Goal: Communication & Community: Answer question/provide support

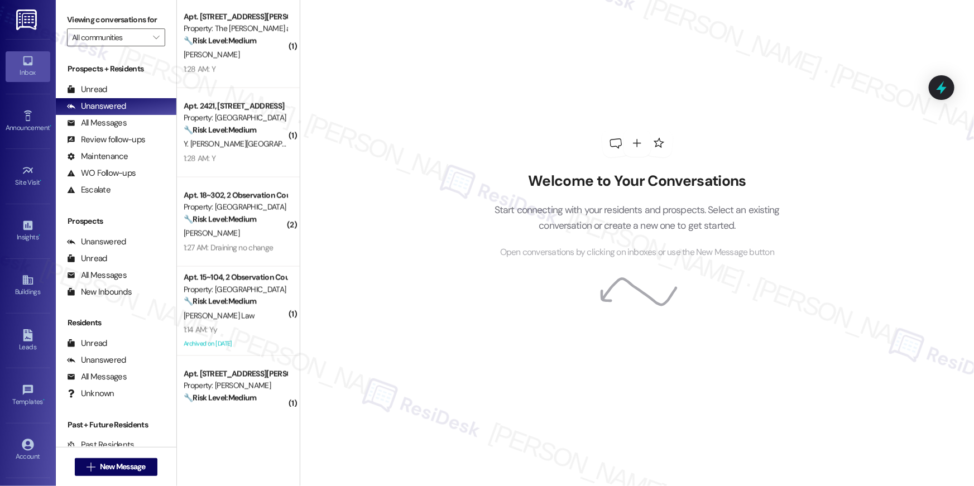
scroll to position [703, 0]
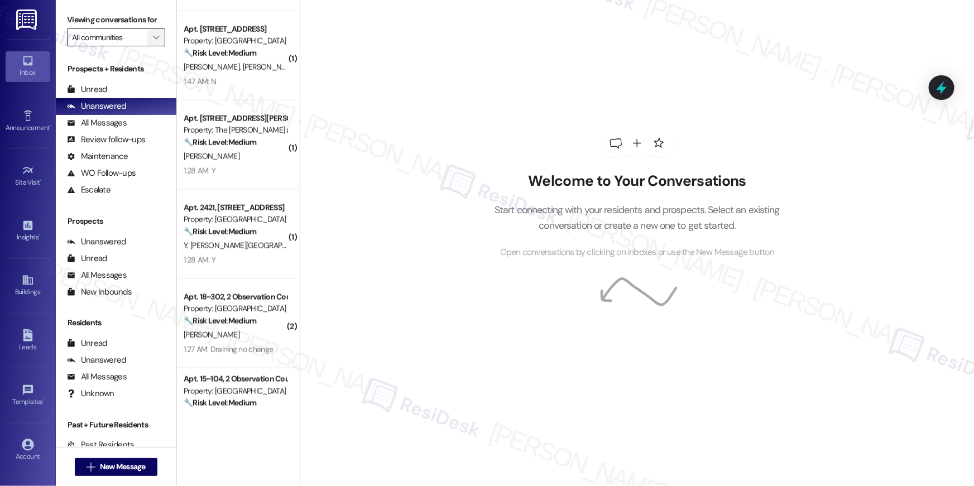
click at [155, 31] on button "" at bounding box center [156, 37] width 18 height 18
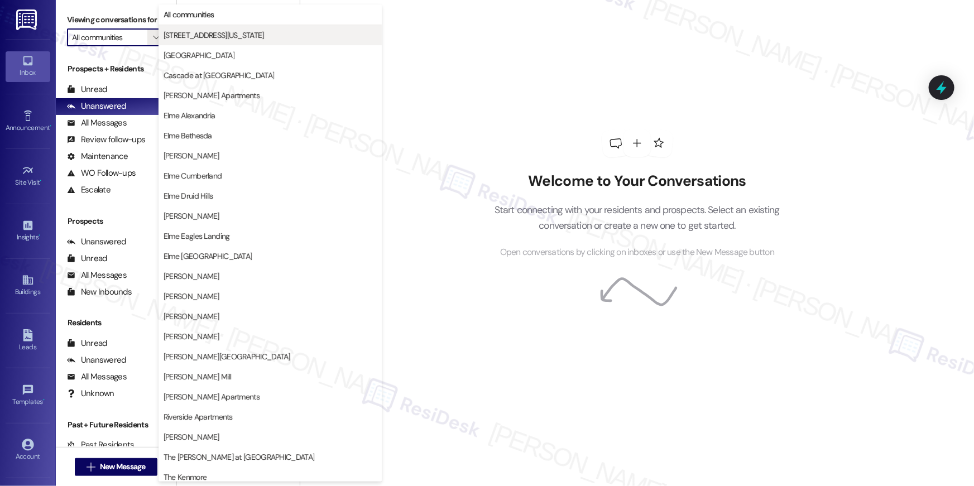
drag, startPoint x: 220, startPoint y: 17, endPoint x: 220, endPoint y: 37, distance: 20.7
click at [220, 37] on div "All communities [STREET_ADDRESS][US_STATE] [GEOGRAPHIC_DATA] [GEOGRAPHIC_DATA] …" at bounding box center [270, 94] width 223 height 181
click at [220, 37] on span "[STREET_ADDRESS][US_STATE]" at bounding box center [214, 35] width 100 height 11
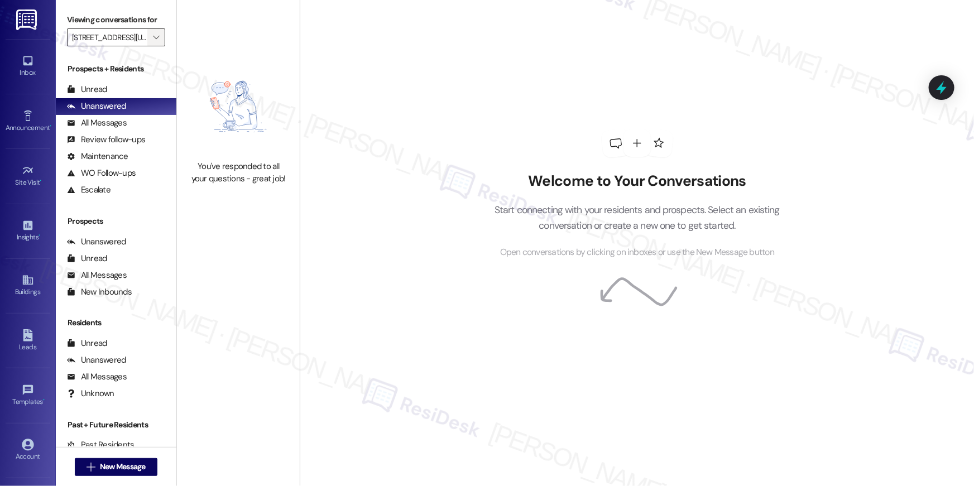
click at [153, 38] on icon "" at bounding box center [156, 37] width 6 height 9
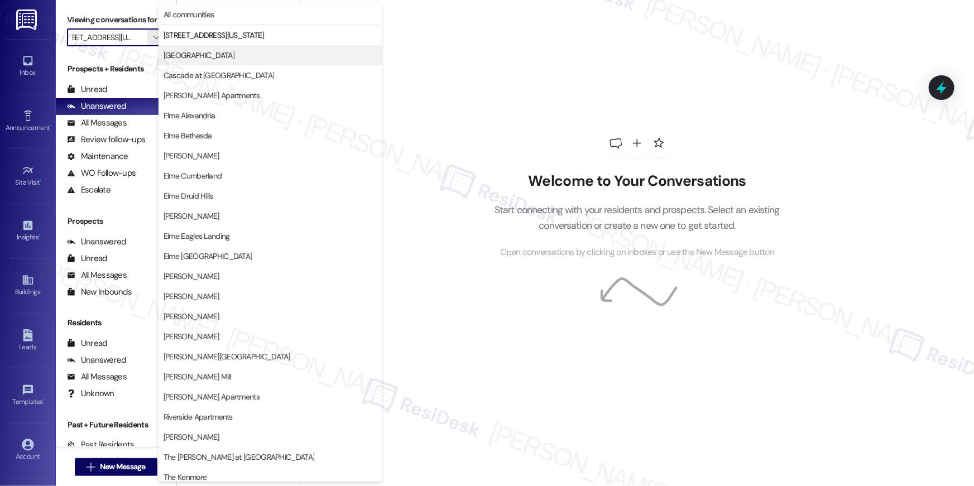
click at [203, 51] on span "Bennett Park" at bounding box center [199, 55] width 71 height 11
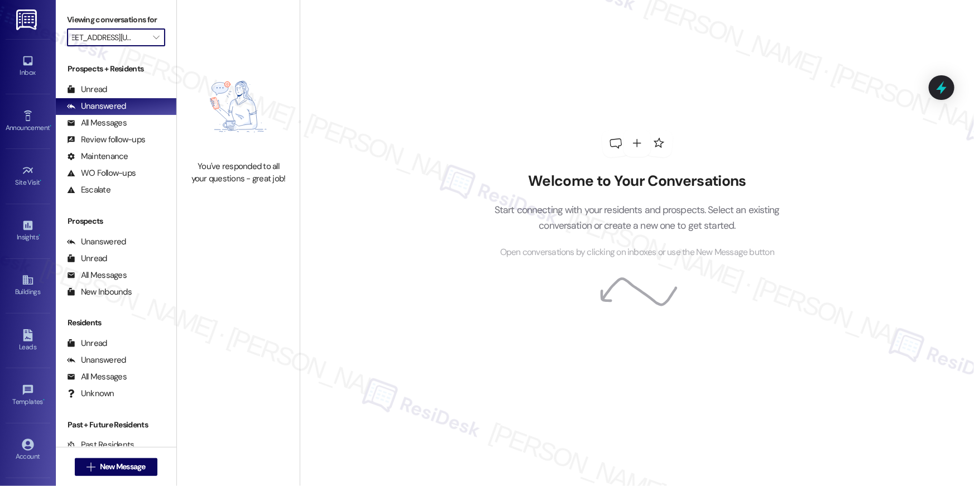
type input "Bennett Park"
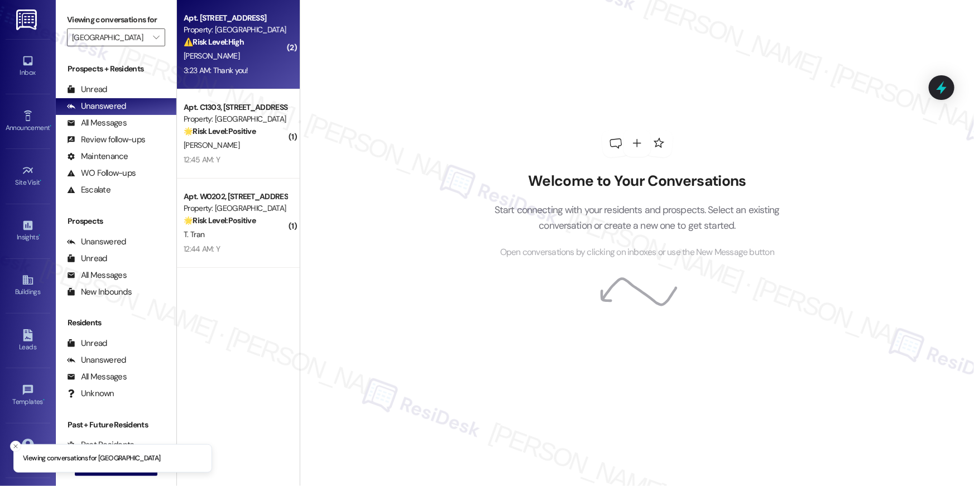
click at [233, 52] on div "M. Barbulescu" at bounding box center [235, 56] width 105 height 14
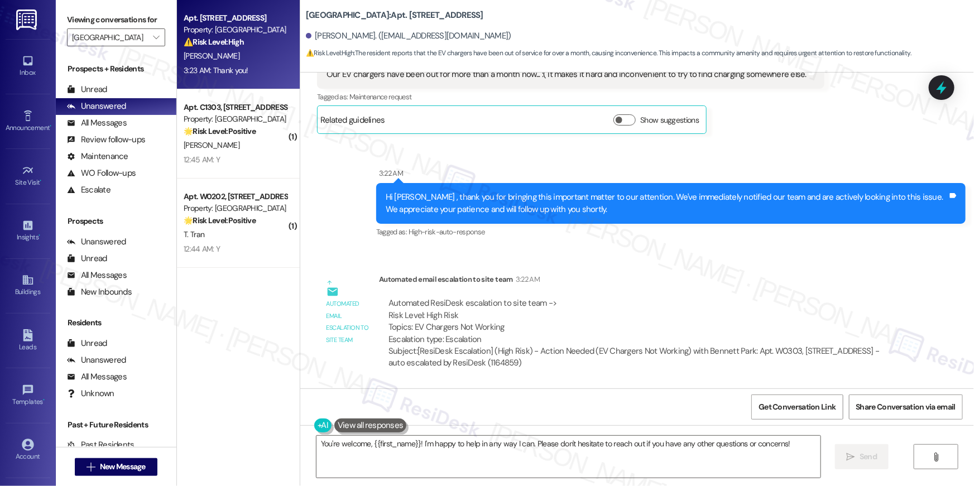
scroll to position [6462, 0]
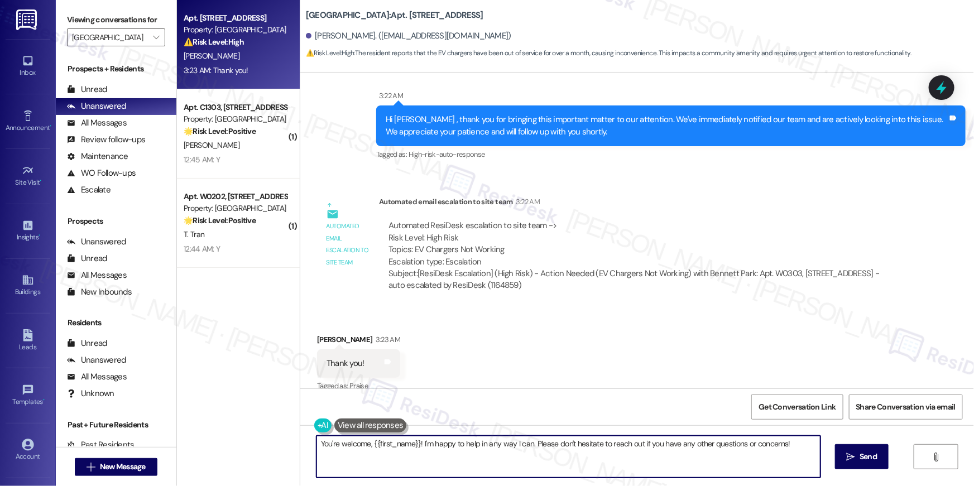
click at [576, 451] on textarea "You're welcome, {{first_name}}! I'm happy to help in any way I can. Please don'…" at bounding box center [568, 457] width 504 height 42
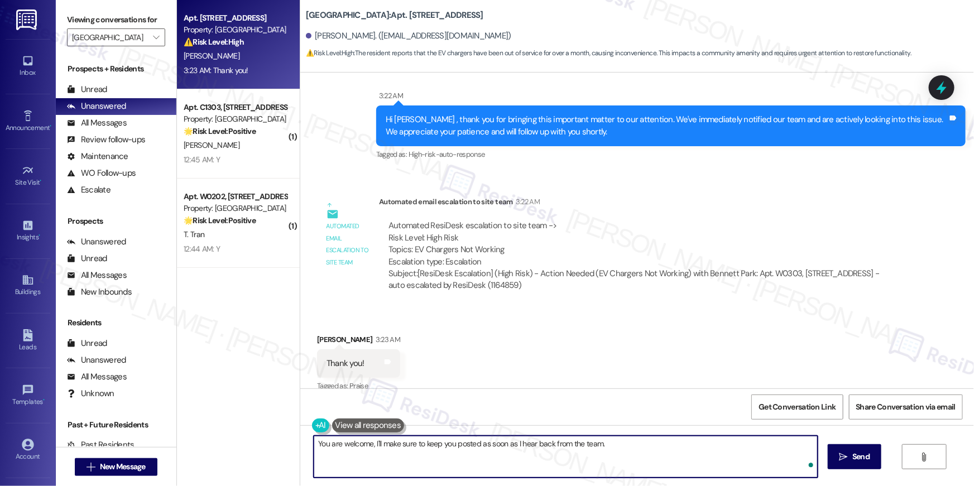
type textarea "You are welcome, I'll make sure to keep you posted as soon as I hear back from …"
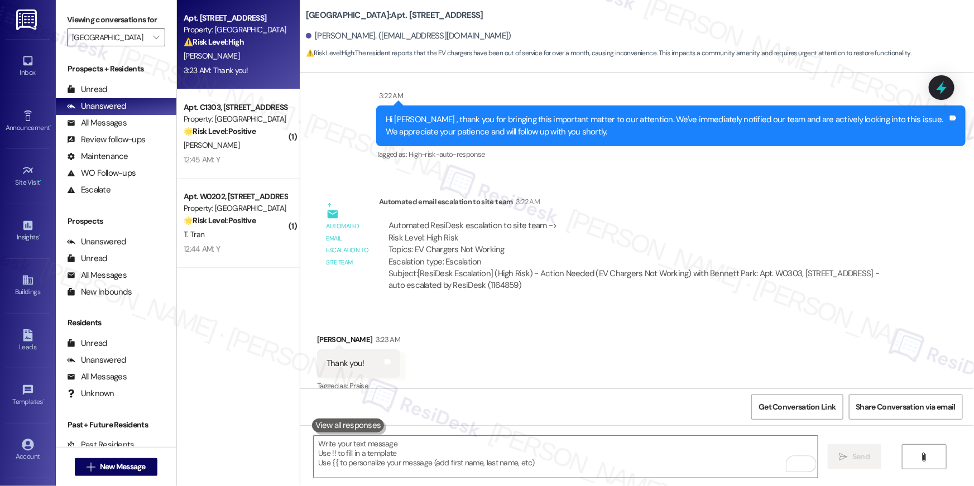
scroll to position [6462, 0]
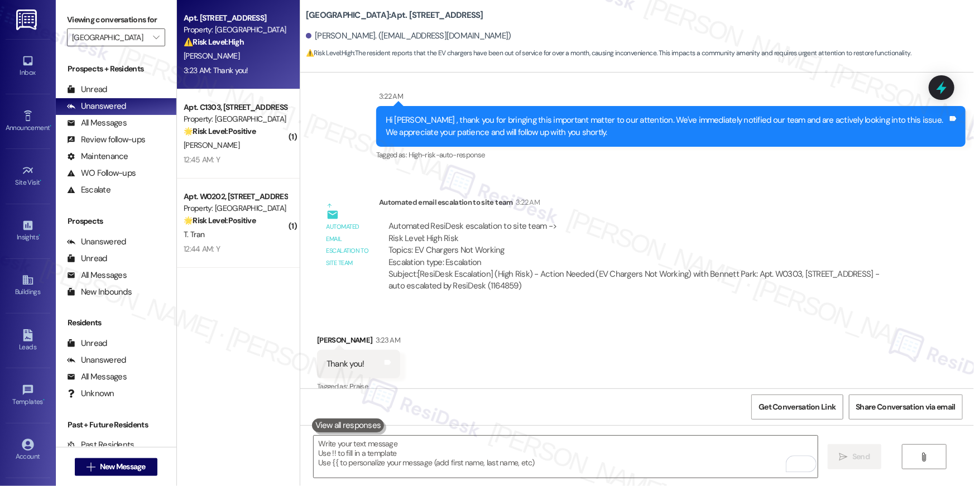
click at [244, 133] on strong "🌟 Risk Level: Positive" at bounding box center [220, 131] width 72 height 10
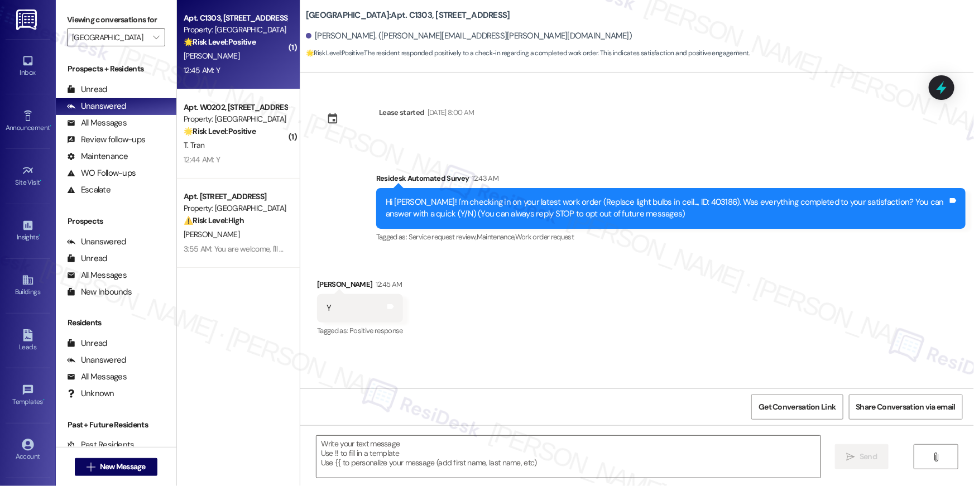
type textarea "Fetching suggested responses. Please feel free to read through the conversation…"
click at [582, 353] on div "Lease started Aug 13, 2025 at 8:00 AM Survey, sent via SMS Residesk Automated S…" at bounding box center [637, 231] width 674 height 316
click at [626, 471] on textarea at bounding box center [568, 457] width 504 height 42
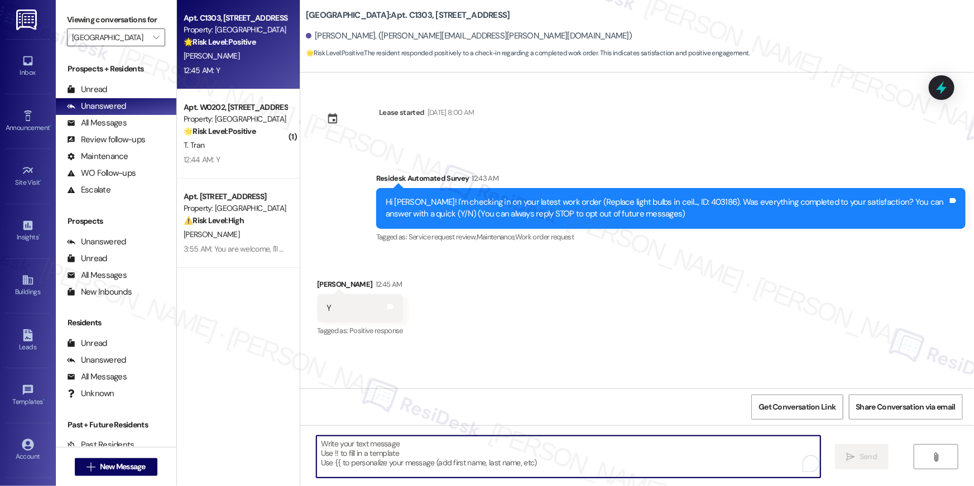
click at [628, 468] on textarea "To enrich screen reader interactions, please activate Accessibility in Grammarl…" at bounding box center [568, 457] width 504 height 42
click at [631, 457] on textarea "To enrich screen reader interactions, please activate Accessibility in Grammarl…" at bounding box center [566, 457] width 504 height 42
paste textarea "Hi {{first_name}}, I’m glad to hear your work order has been completed! If anyt…"
type textarea "Hi {{first_name}}, I’m glad to hear your work order has been completed! If anyt…"
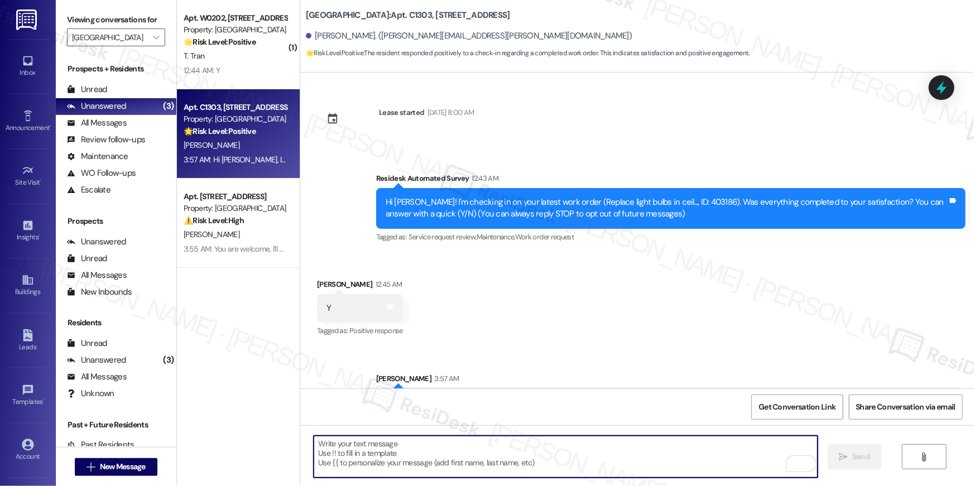
click at [634, 440] on textarea "To enrich screen reader interactions, please activate Accessibility in Grammarl…" at bounding box center [566, 457] width 504 height 42
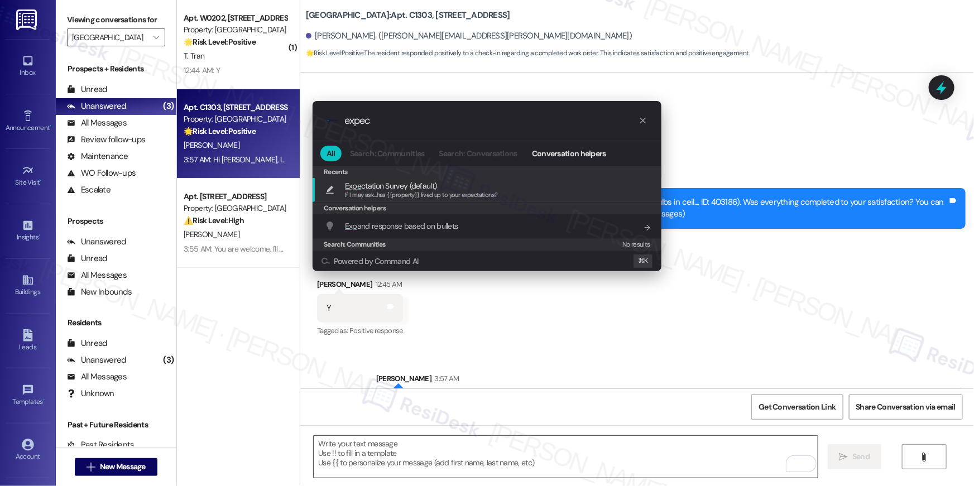
type input "expect"
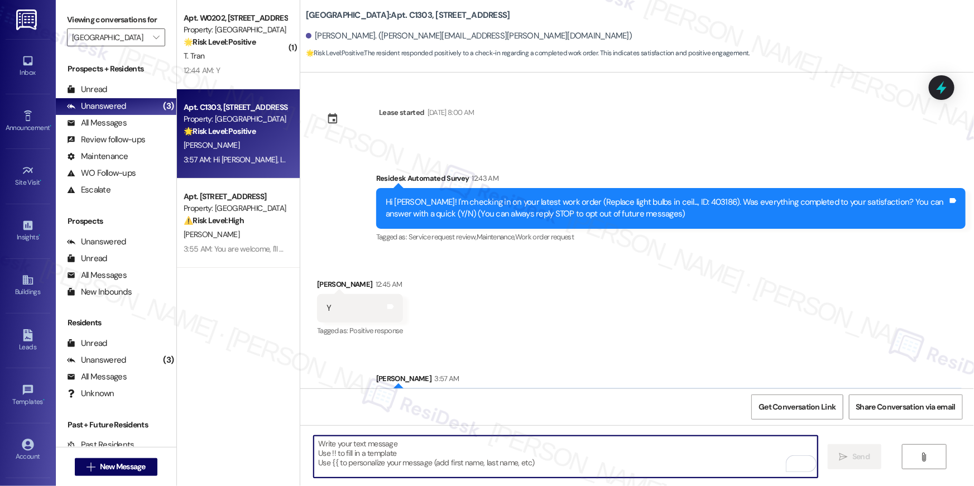
type textarea "If I may ask...has {{property}} lived up to your expectations?"
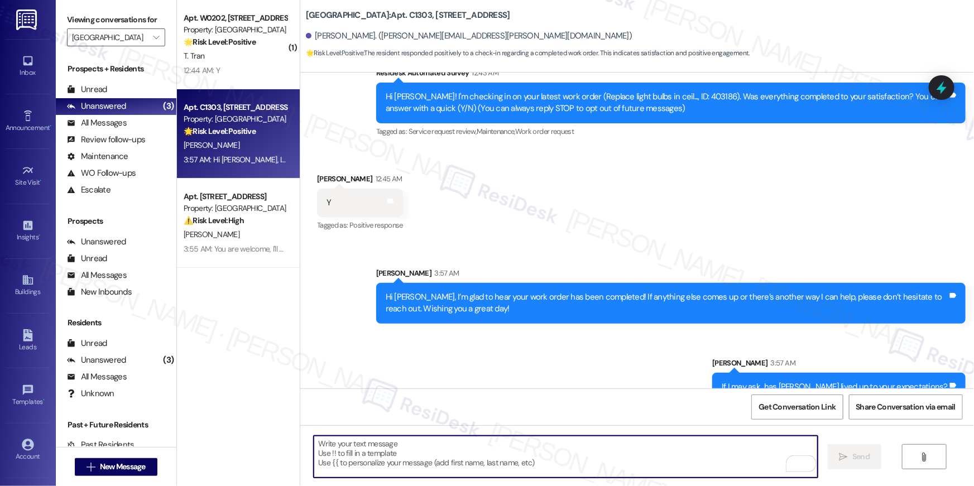
scroll to position [127, 0]
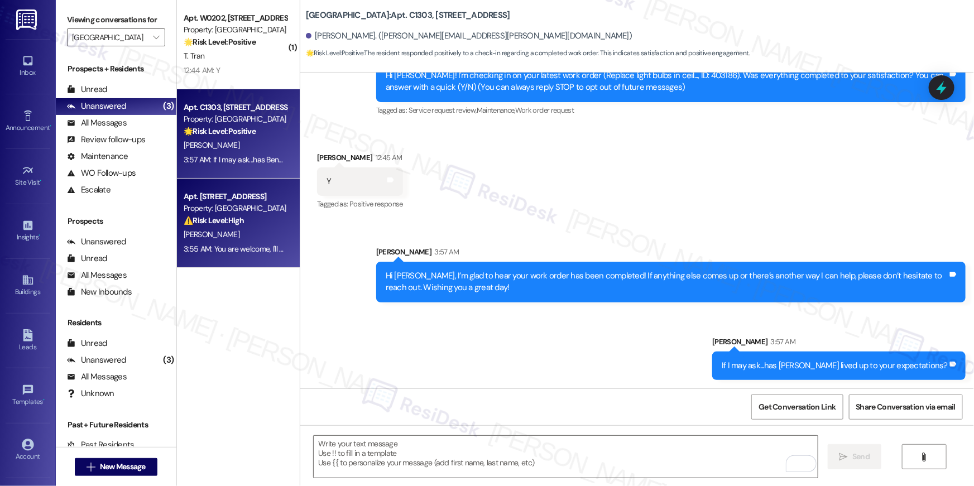
click at [228, 199] on div "Apt. W0303, 1601 North Clarendon Boulevard" at bounding box center [235, 197] width 103 height 12
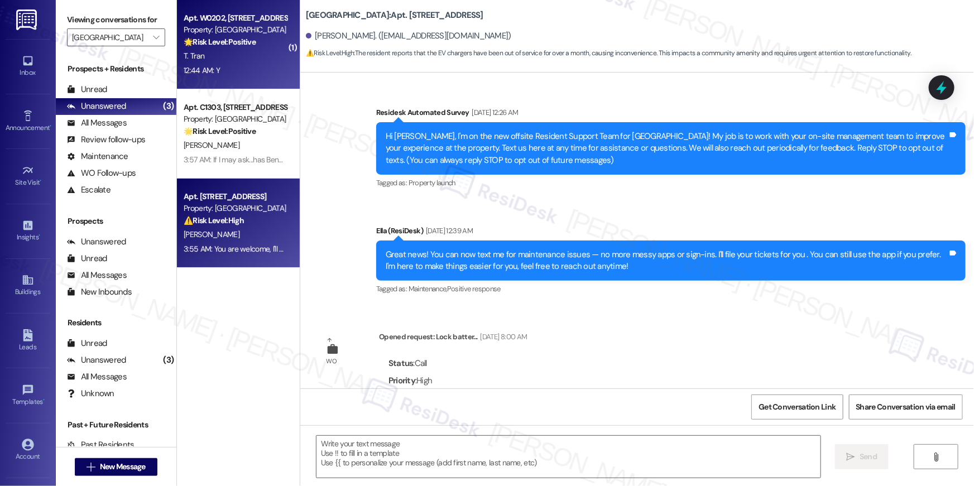
scroll to position [6557, 0]
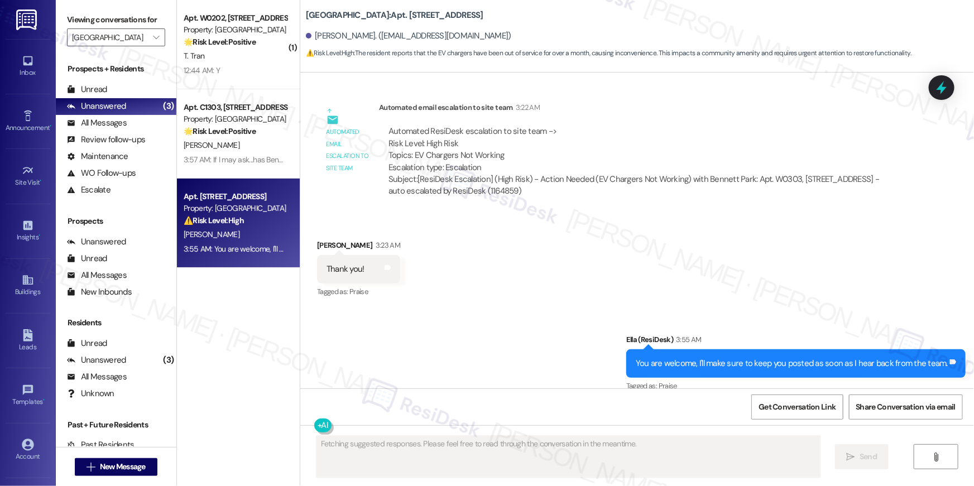
click at [217, 52] on div "T. Tran" at bounding box center [235, 56] width 105 height 14
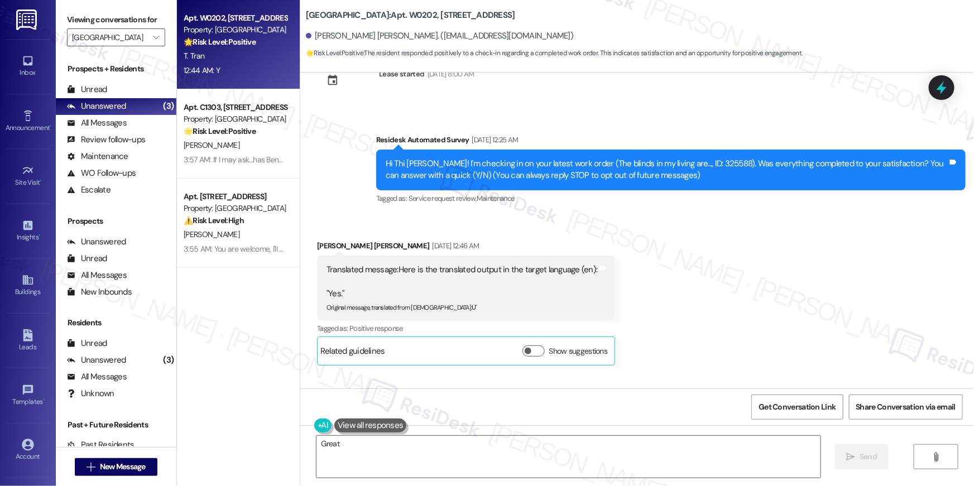
scroll to position [0, 0]
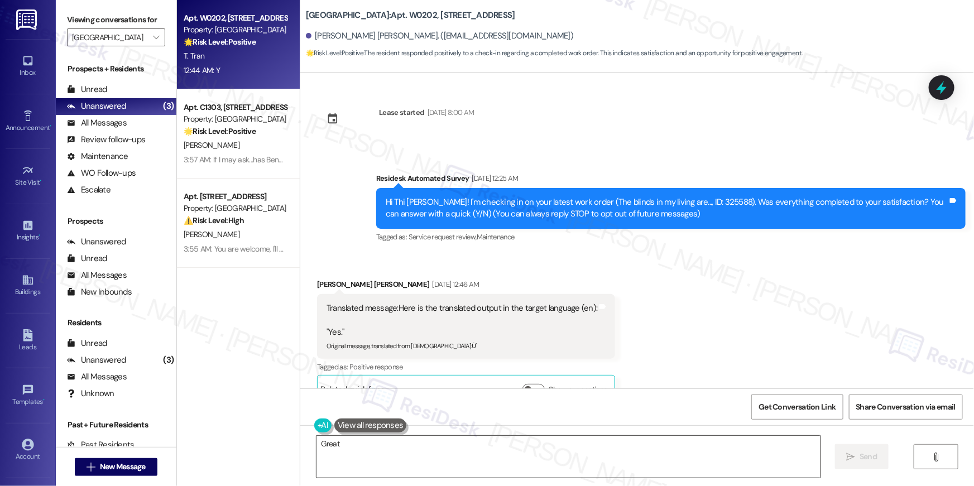
click at [543, 471] on textarea "Great to hear, {{first_name}}! Thanks for confirming the work order was complet…" at bounding box center [568, 457] width 504 height 42
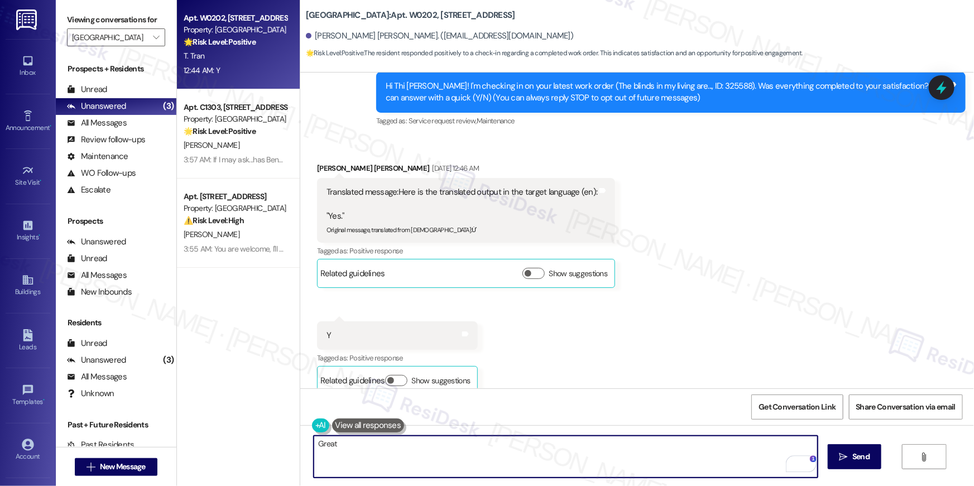
scroll to position [218, 0]
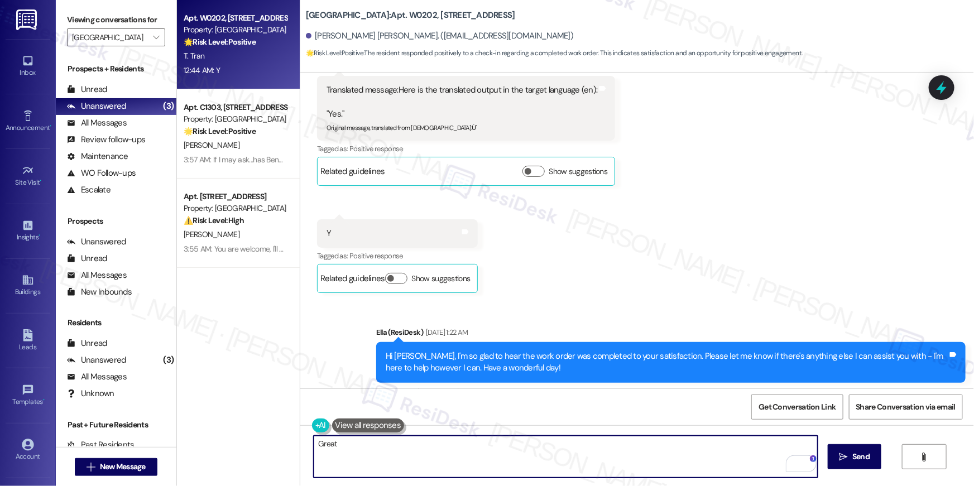
click at [668, 450] on textarea "Great to hear, {{first_name}}! Thanks for confirming the work order was complet…" at bounding box center [566, 457] width 504 height 42
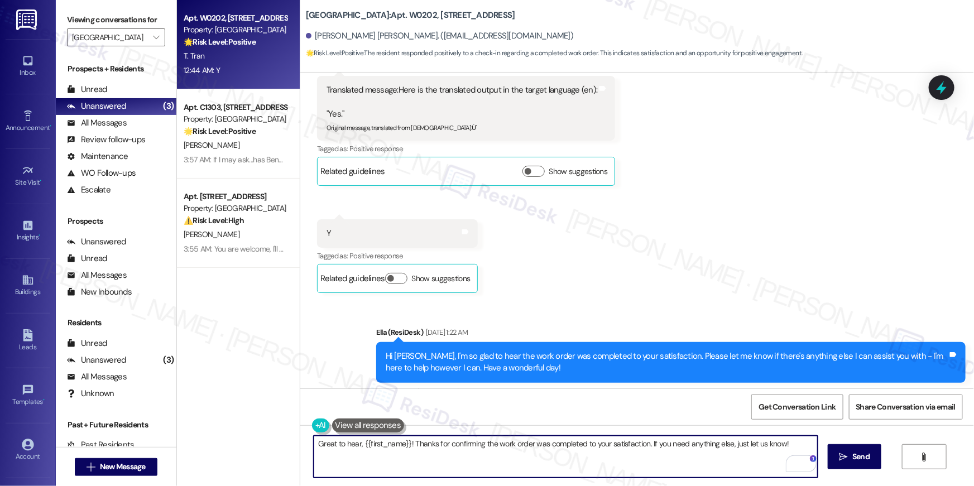
click at [668, 450] on textarea "Great to hear, {{first_name}}! Thanks for confirming the work order was complet…" at bounding box center [566, 457] width 504 height 42
paste textarea "Hi {{first_name}}, I’m glad to hear your work order has been completed! If anyt…"
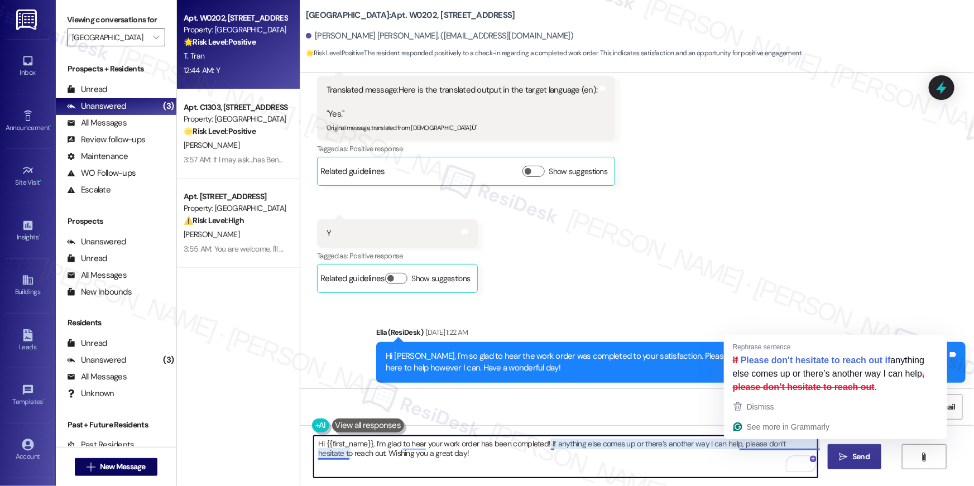
type textarea "Hi {{first_name}}, I’m glad to hear your work order has been completed! If anyt…"
drag, startPoint x: 864, startPoint y: 458, endPoint x: 828, endPoint y: 428, distance: 47.2
click at [863, 458] on span "Send" at bounding box center [860, 457] width 17 height 12
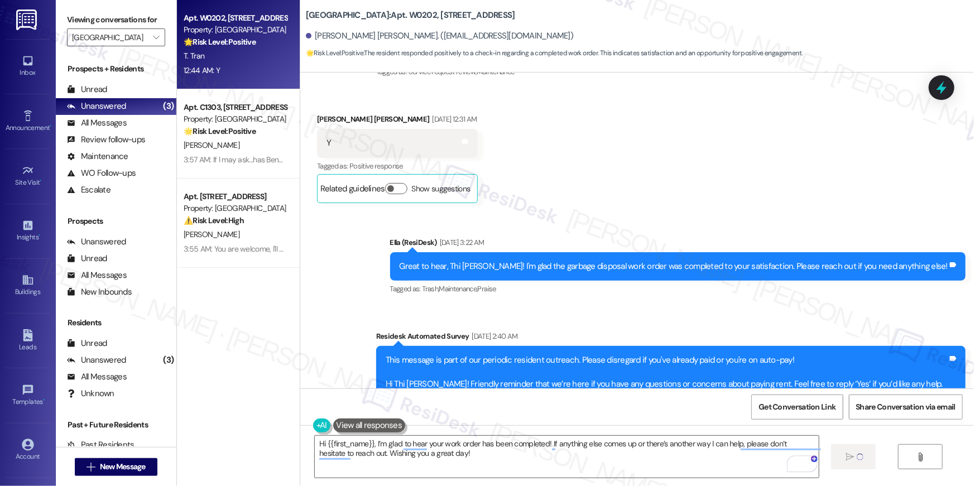
scroll to position [1111, 0]
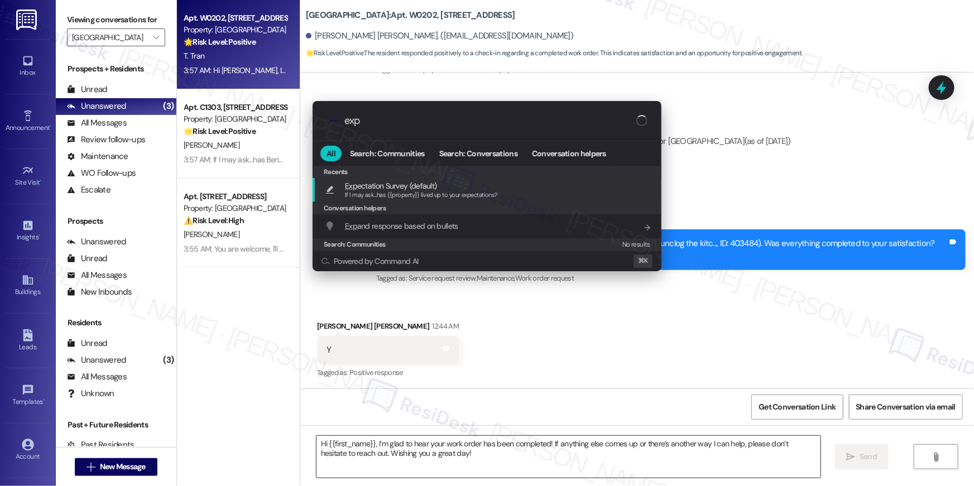
type input "expe"
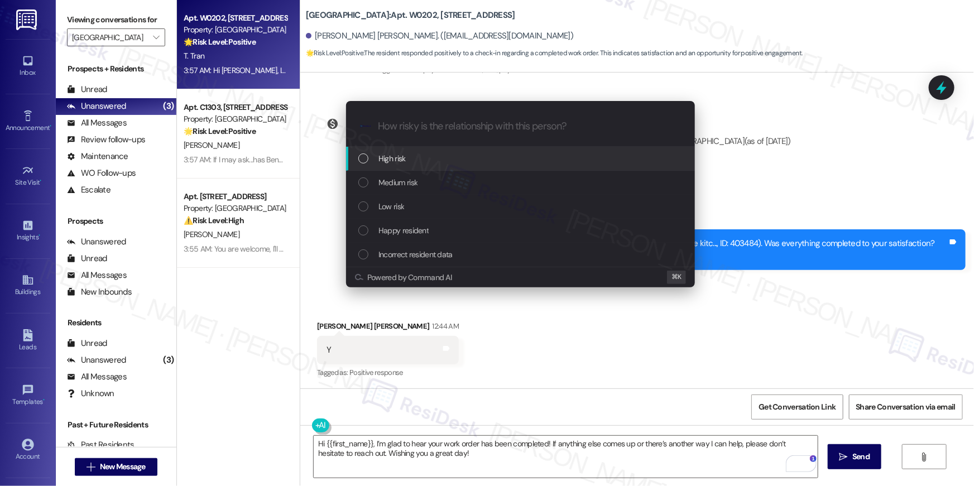
click at [155, 33] on div "Escalate Conversation How risky is the relationship with this person? Topics (e…" at bounding box center [487, 243] width 974 height 486
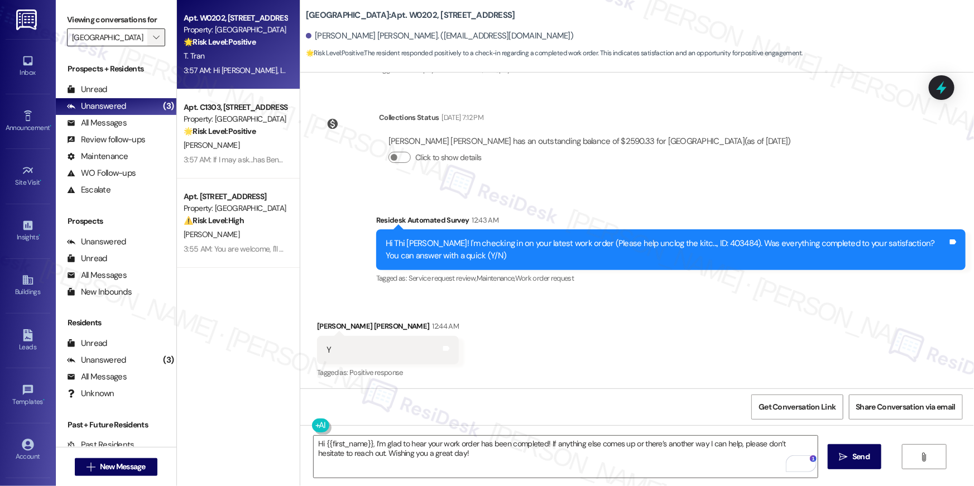
click at [153, 36] on icon "" at bounding box center [156, 37] width 6 height 9
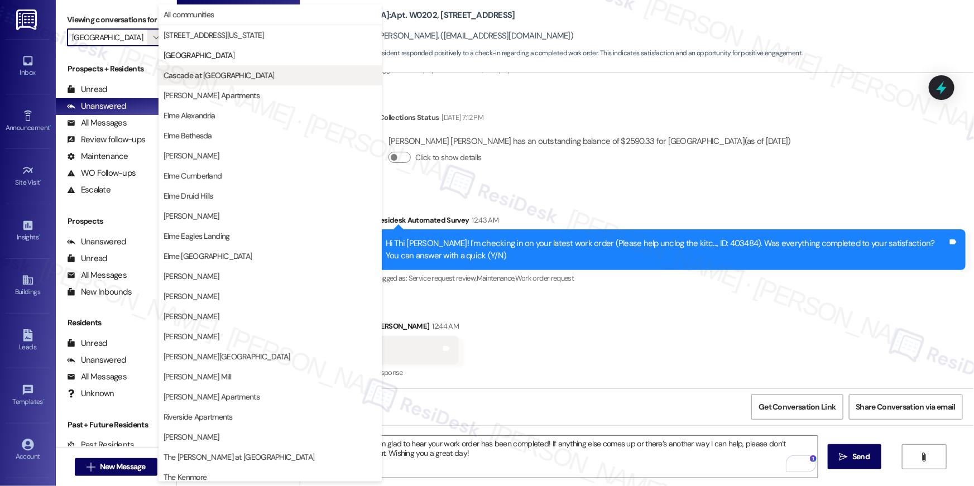
click at [203, 74] on span "Cascade at Landmark" at bounding box center [219, 75] width 111 height 11
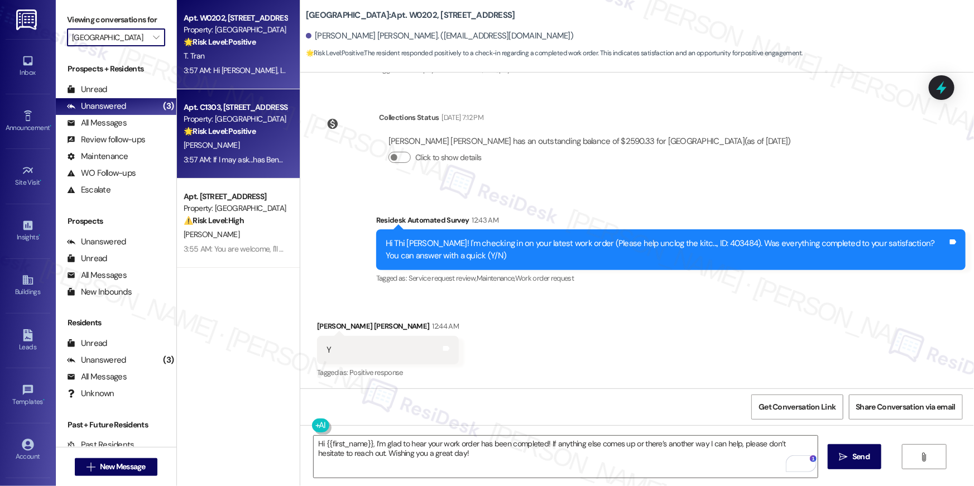
type input "Cascade at Landmark"
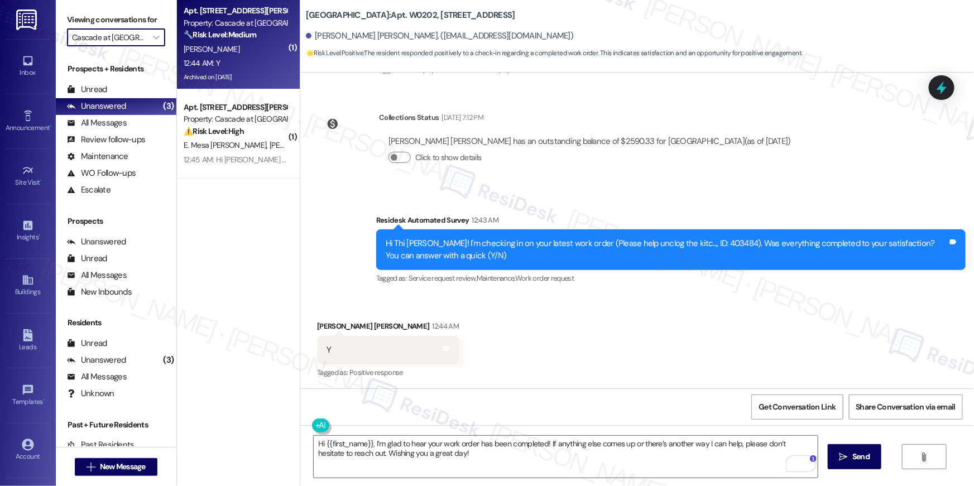
click at [219, 56] on div "12:44 AM: Y 12:44 AM: Y" at bounding box center [235, 63] width 105 height 14
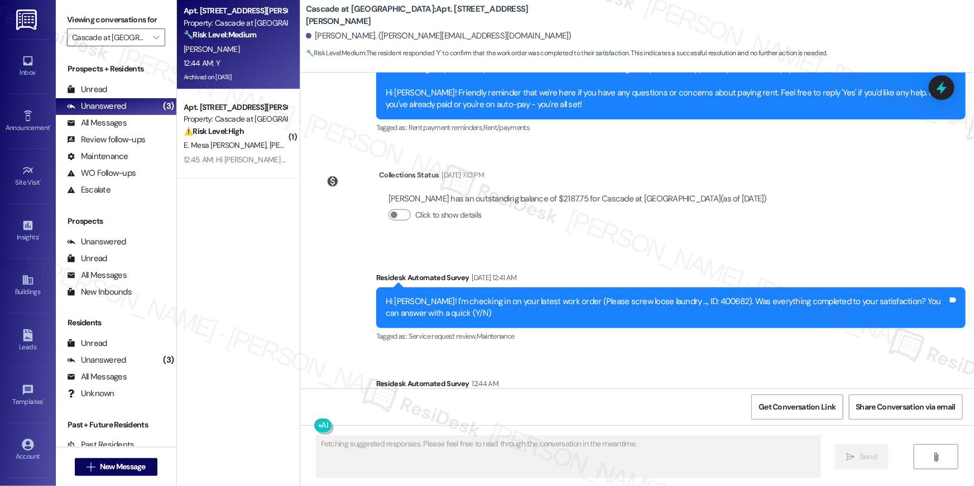
scroll to position [6679, 0]
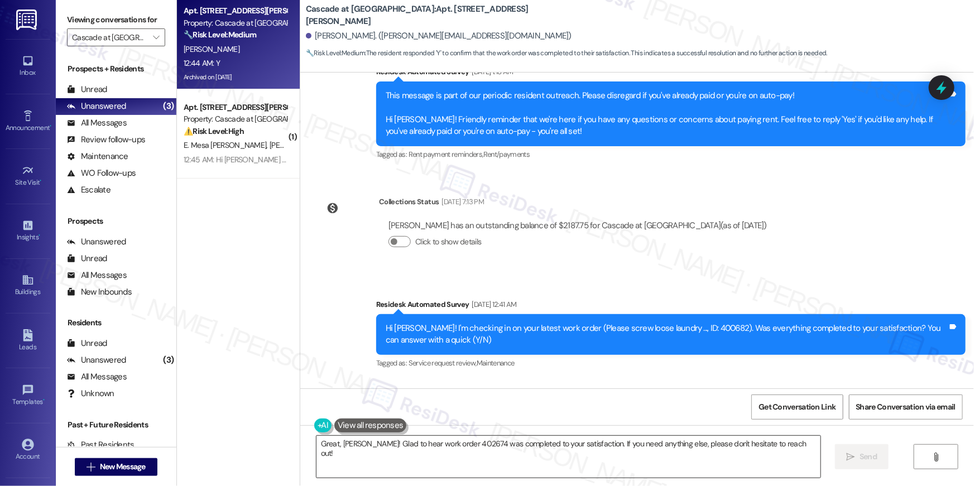
click at [400, 441] on textarea "Great, Torey! Glad to hear work order 402674 was completed to your satisfaction…" at bounding box center [568, 457] width 504 height 42
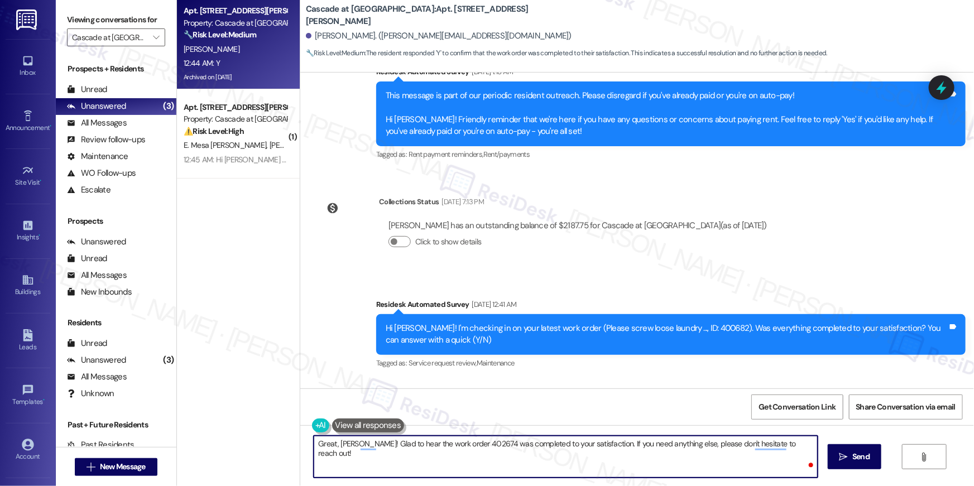
click at [457, 443] on textarea "Great, Torey! Glad to hear the work order 402674 was completed to your satisfac…" at bounding box center [566, 457] width 504 height 42
type textarea "Great, Torey! Glad to hear the work order was completed to your satisfaction. I…"
click at [853, 458] on span "Send" at bounding box center [860, 457] width 17 height 12
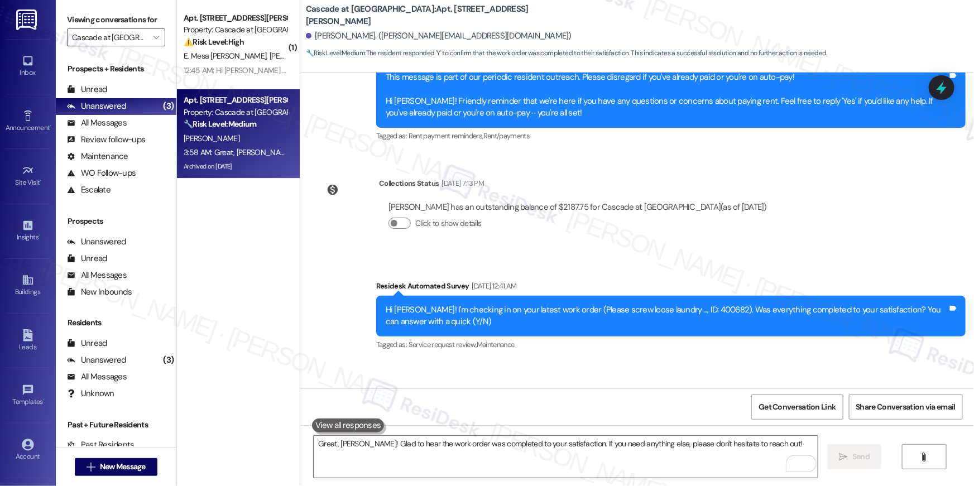
scroll to position [6921, 0]
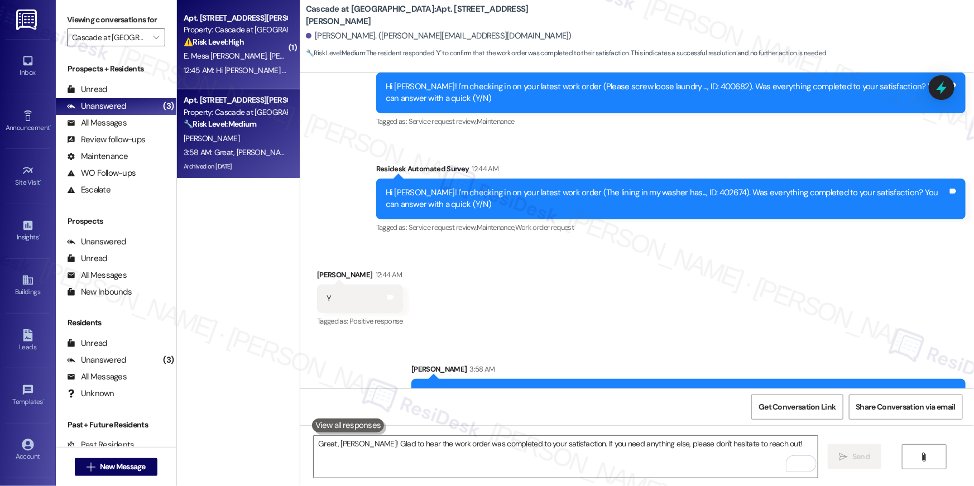
click at [227, 88] on div "Apt. 1508, 300 Yoakum Parkway Property: Cascade at Landmark ⚠️ Risk Level: High…" at bounding box center [238, 44] width 123 height 89
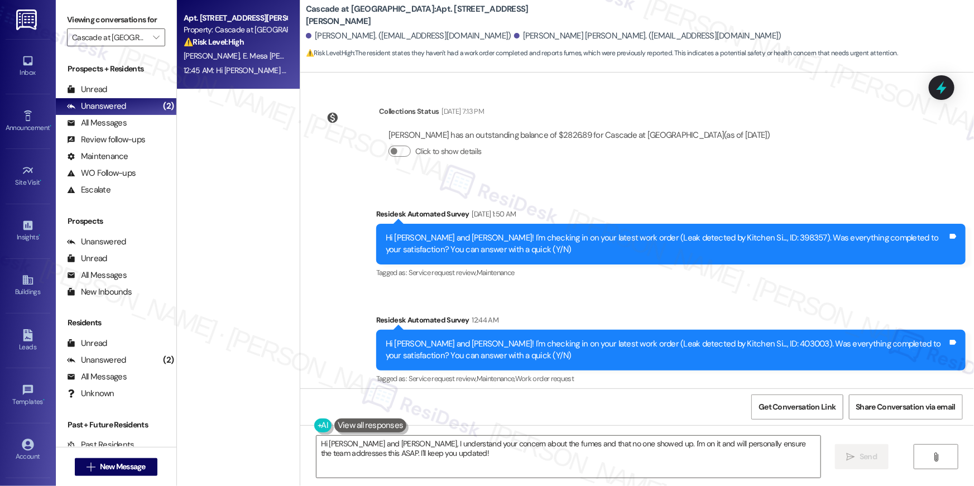
scroll to position [10365, 0]
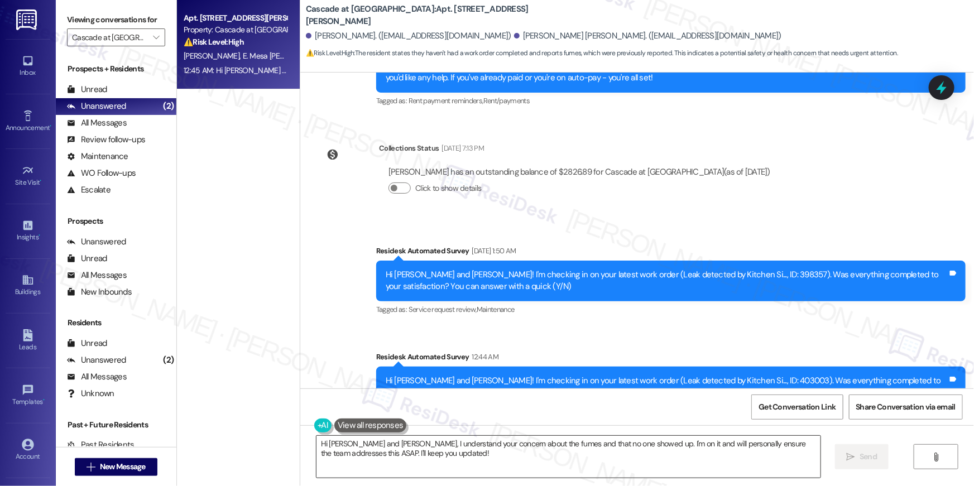
click at [435, 453] on textarea "Hi Charles and Edward, I understand your concern about the fumes and that no on…" at bounding box center [568, 457] width 504 height 42
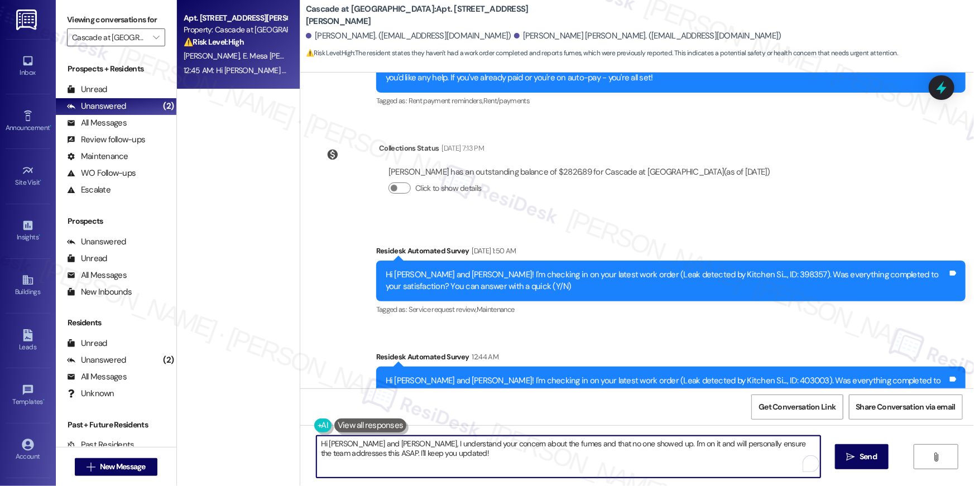
click at [435, 453] on textarea "Hi Charles and Edward, I understand your concern about the fumes and that no on…" at bounding box center [568, 457] width 504 height 42
type textarea "Hi Charles, thanks for your message. I checked on the work orders and it seems …"
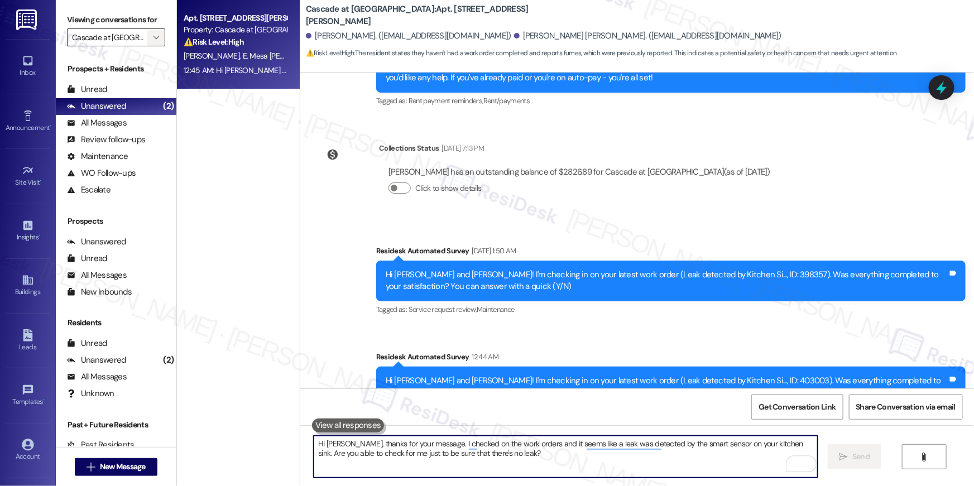
scroll to position [10366, 0]
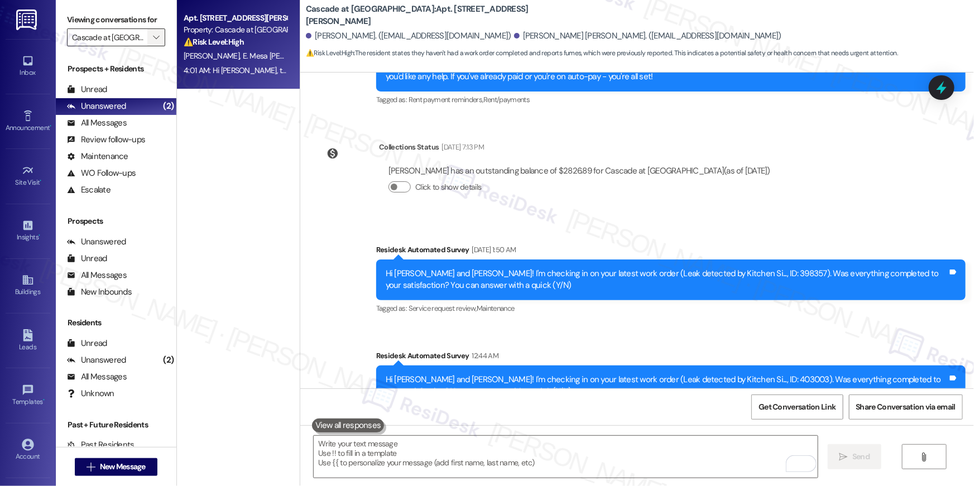
click at [153, 36] on icon "" at bounding box center [156, 37] width 6 height 9
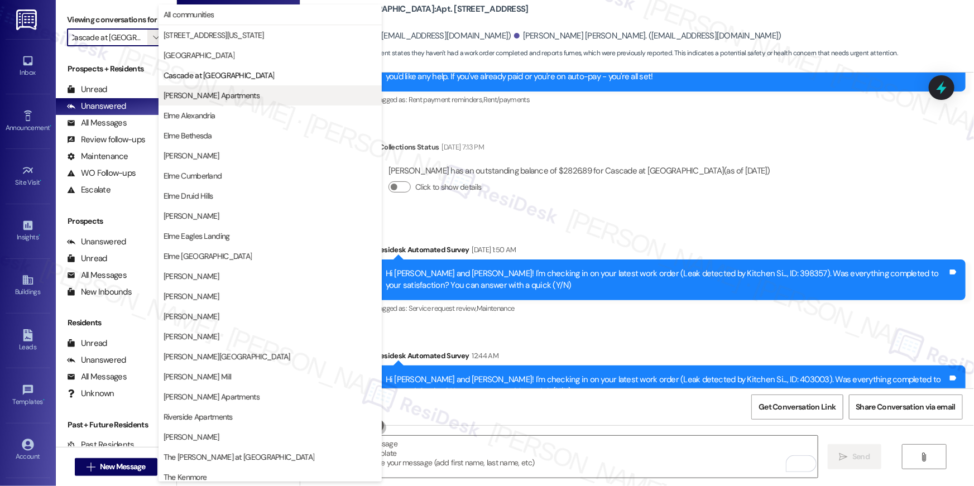
drag, startPoint x: 196, startPoint y: 113, endPoint x: 199, endPoint y: 97, distance: 16.9
click at [199, 97] on div "All communities 3801 Connecticut Avenue Bennett Park Cascade at Landmark Claybo…" at bounding box center [270, 94] width 223 height 181
click at [199, 97] on span "[PERSON_NAME] Apartments" at bounding box center [212, 95] width 96 height 11
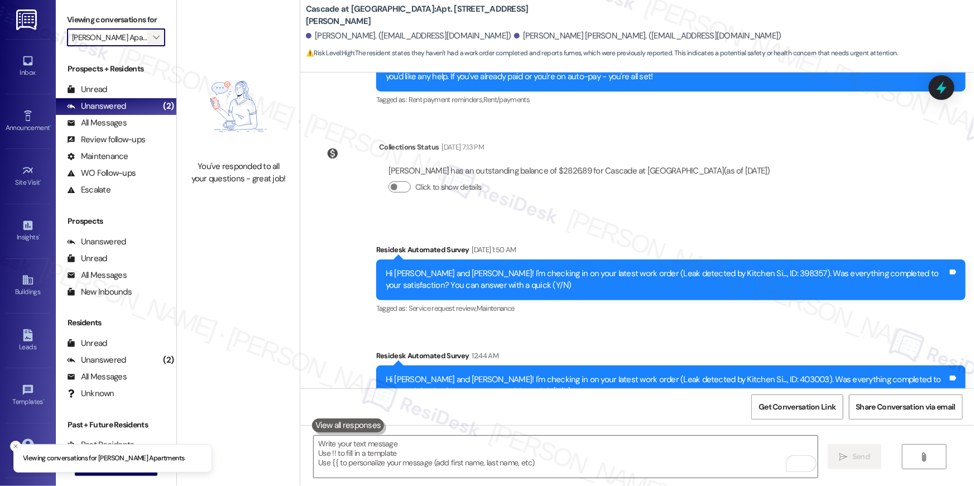
click at [155, 35] on span "" at bounding box center [156, 37] width 11 height 18
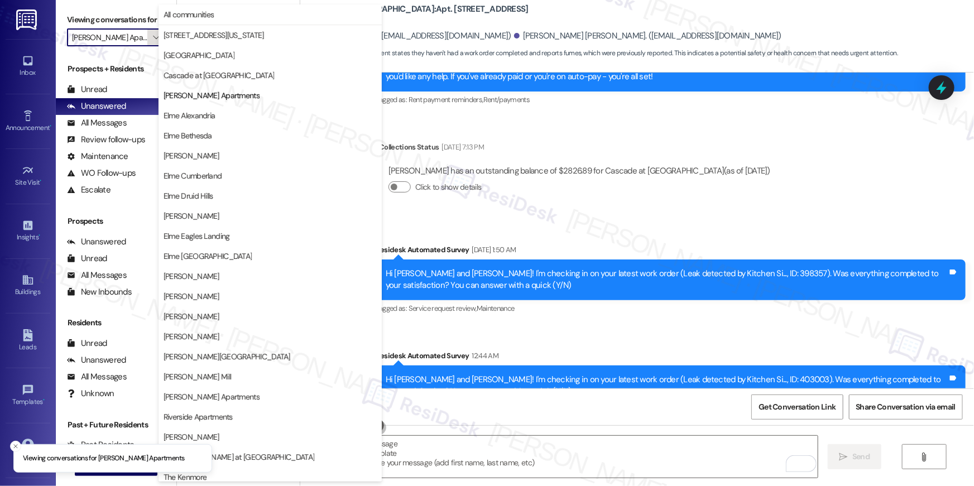
scroll to position [0, 6]
click at [196, 114] on span "Elme Alexandria" at bounding box center [190, 115] width 52 height 11
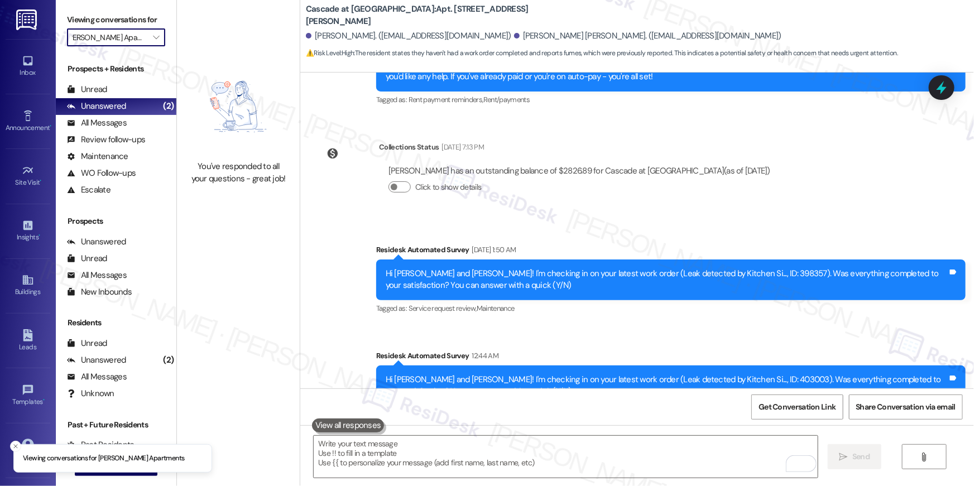
type input "Elme Alexandria"
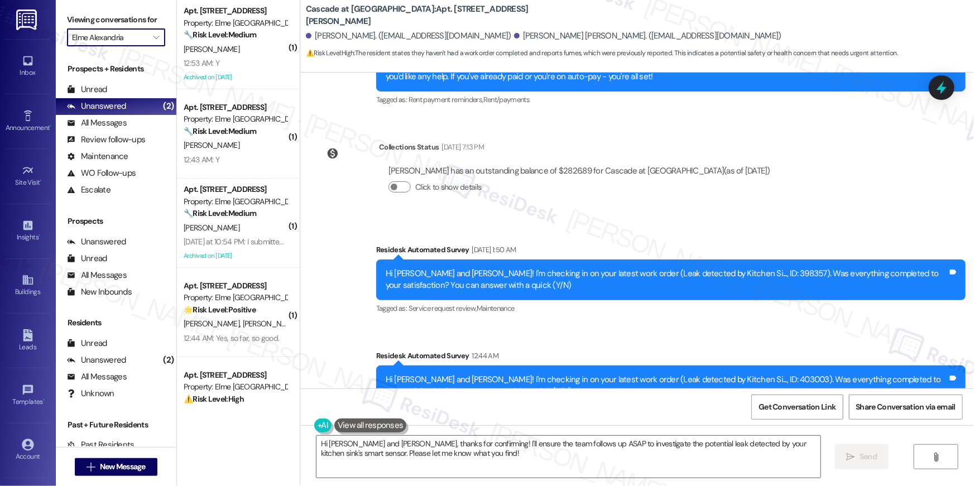
scroll to position [10716, 0]
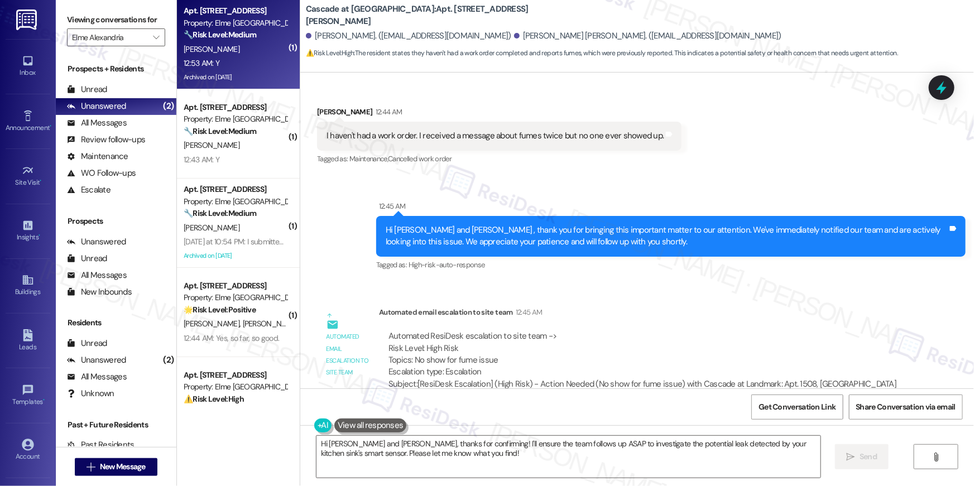
click at [235, 68] on div "12:53 AM: Y 12:53 AM: Y" at bounding box center [235, 63] width 105 height 14
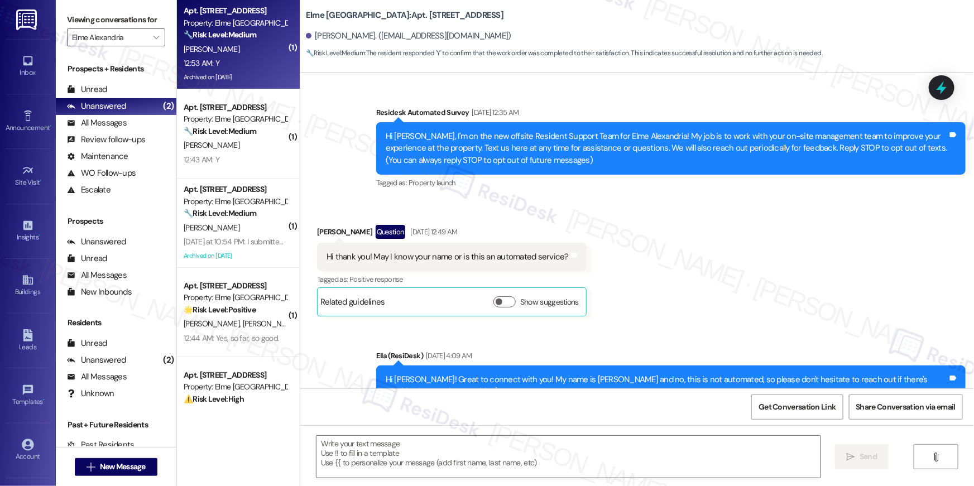
scroll to position [21694, 0]
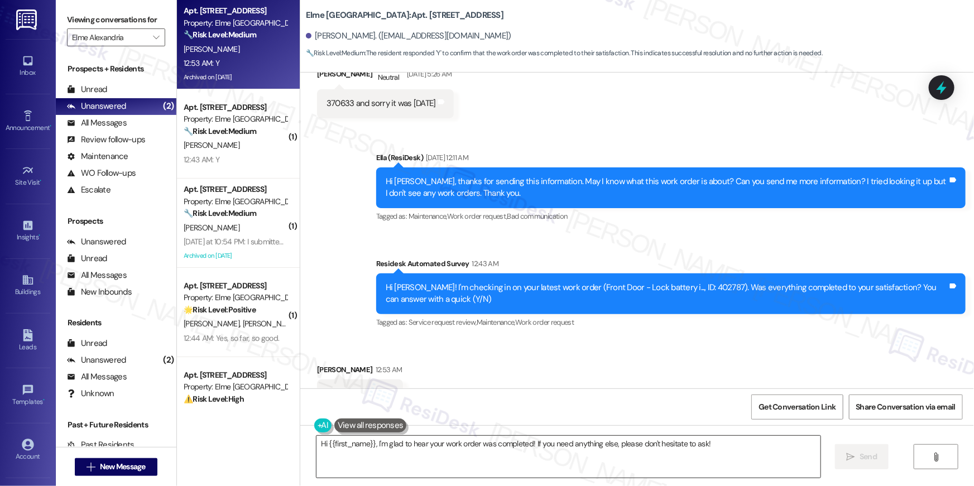
click at [772, 457] on textarea "Hi {{first_name}}, I'm glad to hear your work order was completed! If you need …" at bounding box center [568, 457] width 504 height 42
click at [882, 457] on button " Send" at bounding box center [862, 456] width 54 height 25
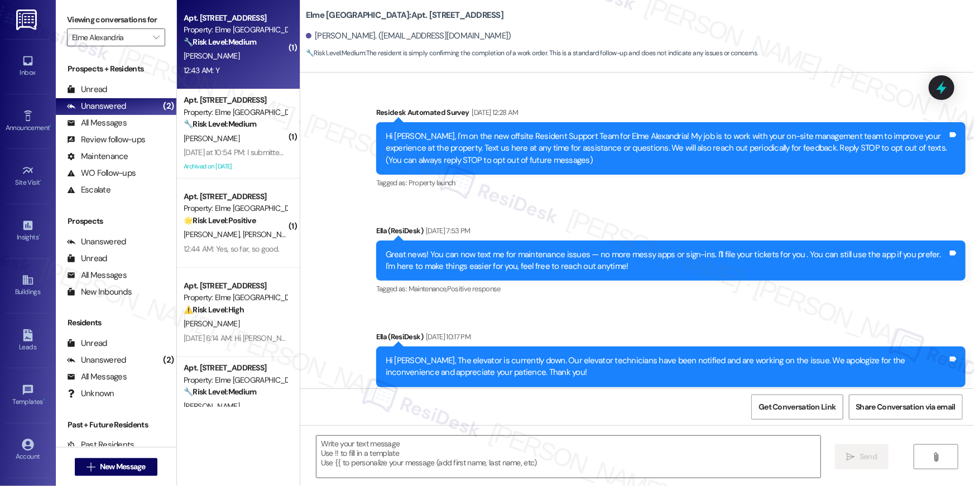
scroll to position [11438, 0]
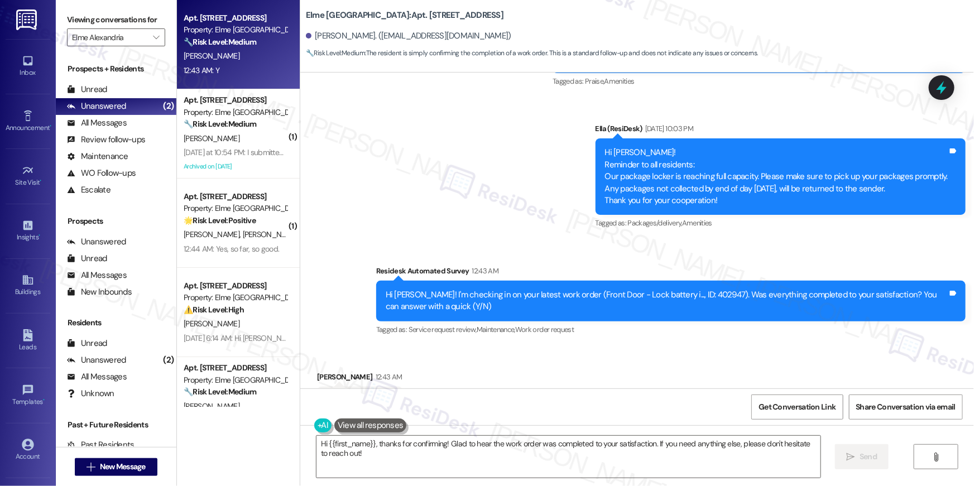
click at [539, 346] on div "Received via SMS Kendall Owens 12:43 AM Y Tags and notes Tagged as: Positive re…" at bounding box center [637, 393] width 674 height 94
click at [566, 459] on textarea "Hi {{first_name}}, thanks for confirming! Glad to hear the work order was compl…" at bounding box center [568, 457] width 504 height 42
click at [844, 455] on span " Send" at bounding box center [861, 457] width 35 height 12
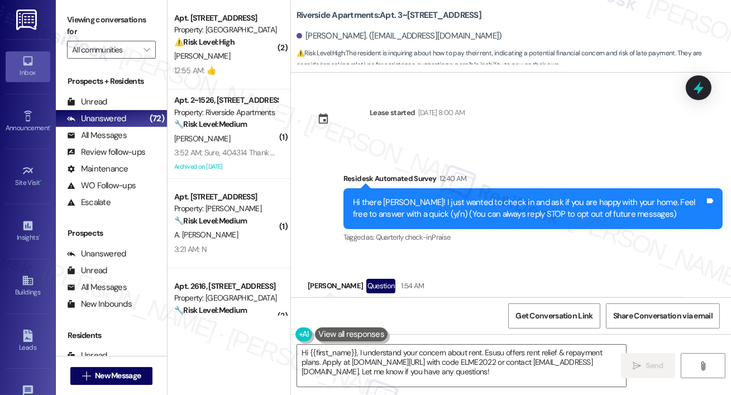
scroll to position [673, 0]
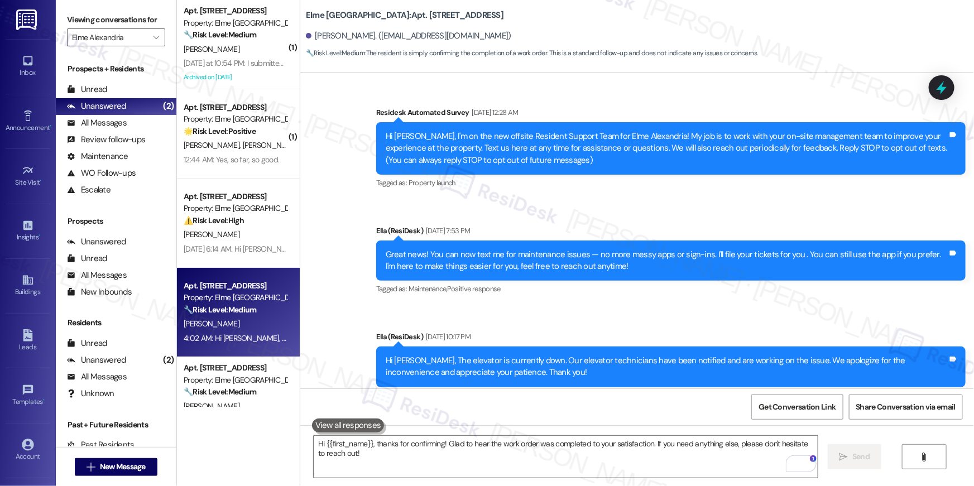
scroll to position [11438, 0]
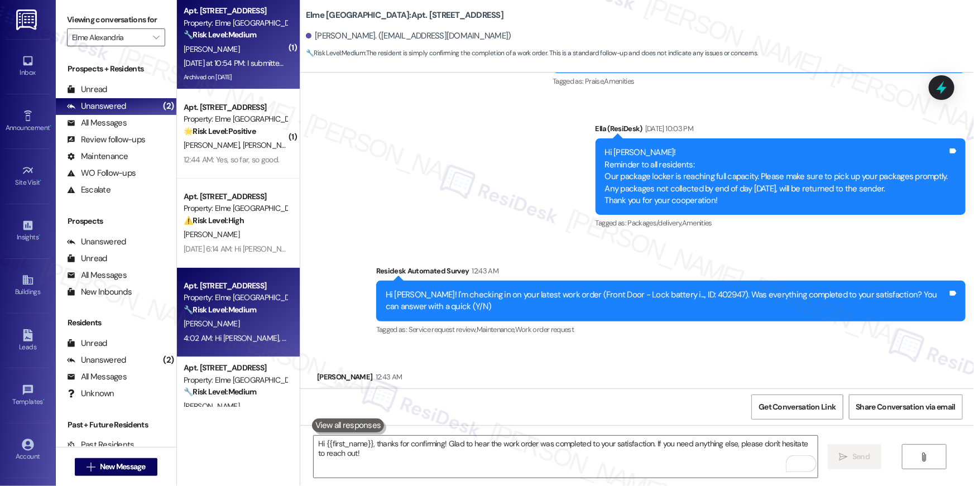
click at [239, 72] on div "Archived on [DATE]" at bounding box center [235, 77] width 105 height 14
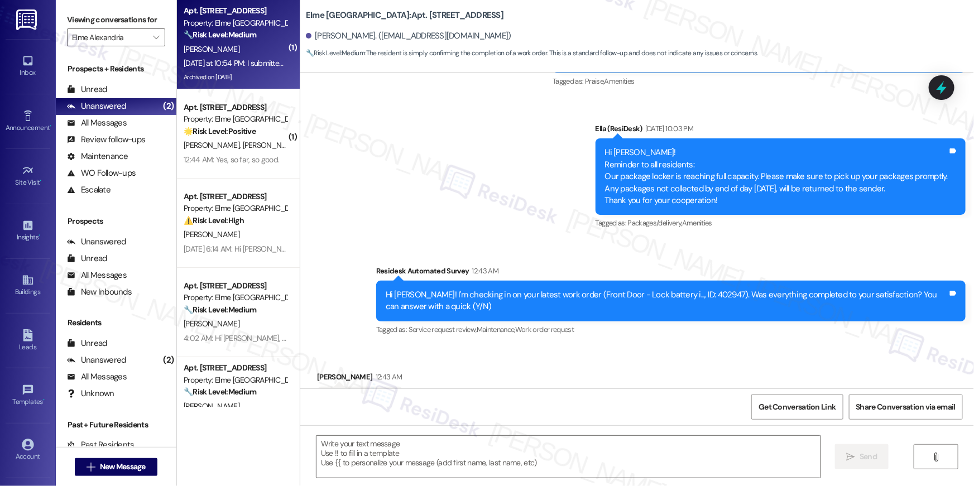
type textarea "Fetching suggested responses. Please feel free to read through the conversation…"
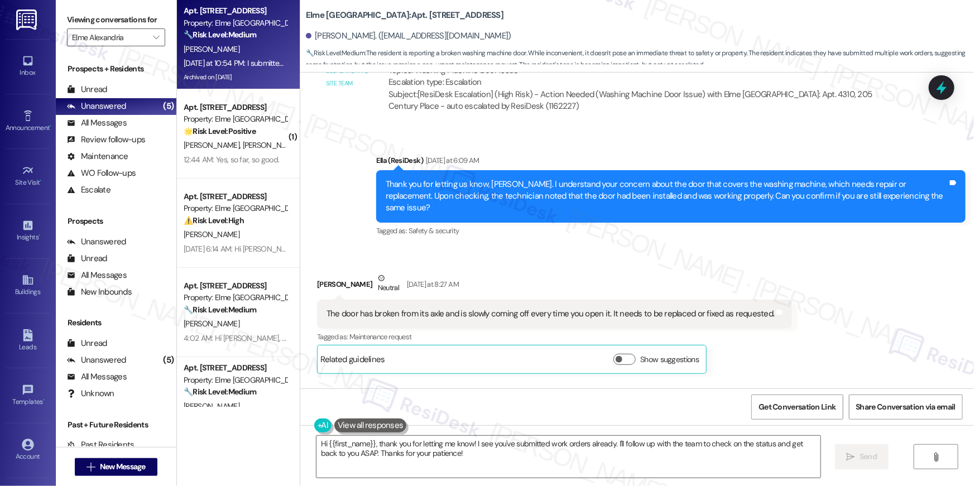
scroll to position [18097, 0]
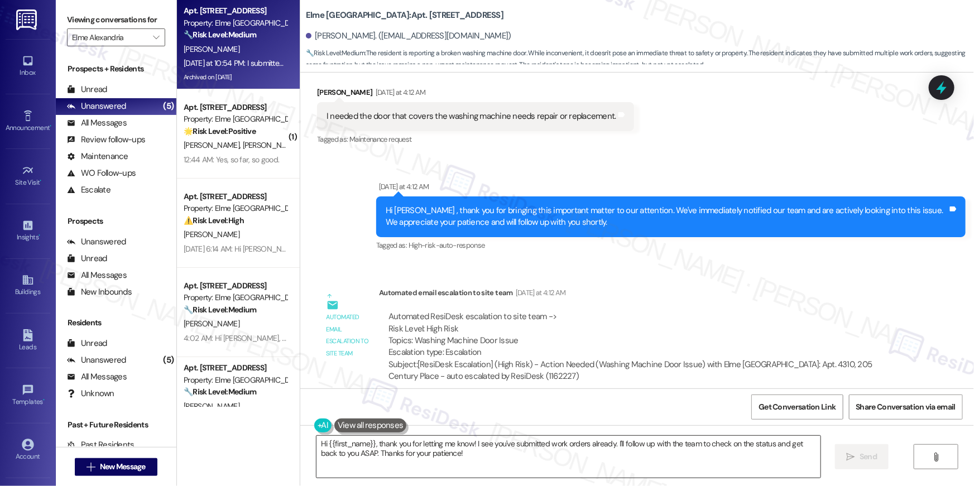
click at [692, 443] on textarea "Hi {{first_name}}, thank you for letting me know! I see you've submitted work o…" at bounding box center [568, 457] width 504 height 42
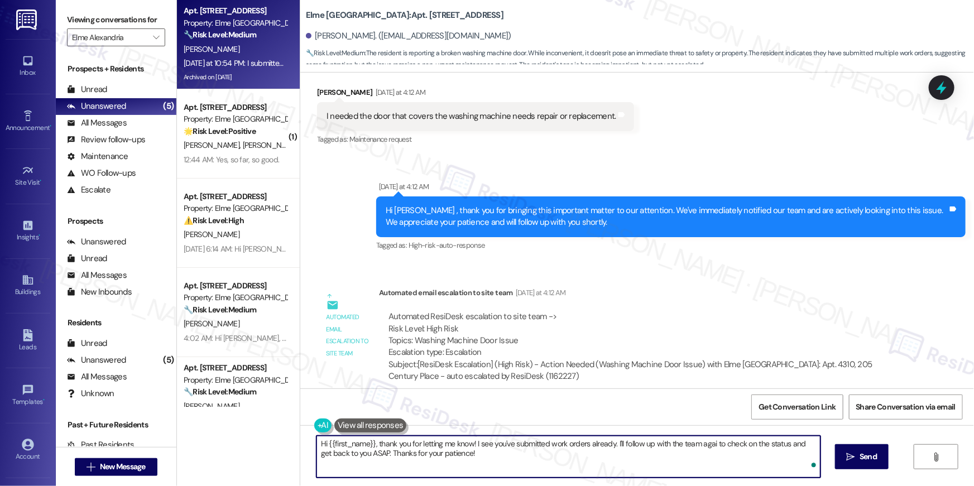
type textarea "Hi {{first_name}}, thank you for letting me know! I see you've submitted work o…"
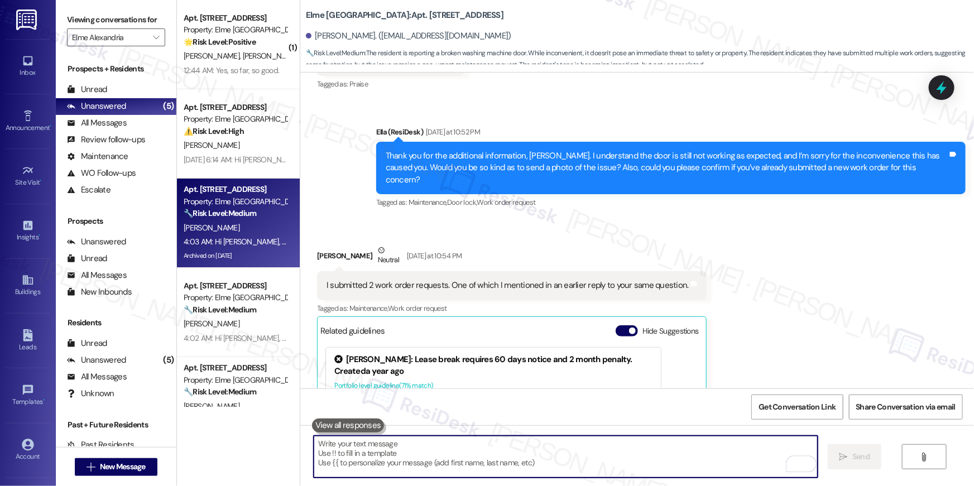
scroll to position [19077, 0]
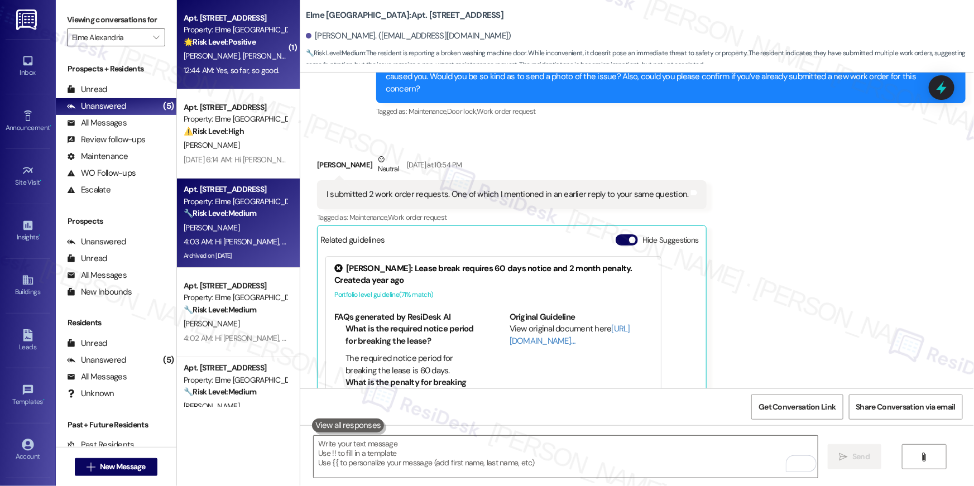
click at [216, 74] on div "12:44 AM: Yes, so far, so good. 12:44 AM: Yes, so far, so good." at bounding box center [231, 70] width 95 height 10
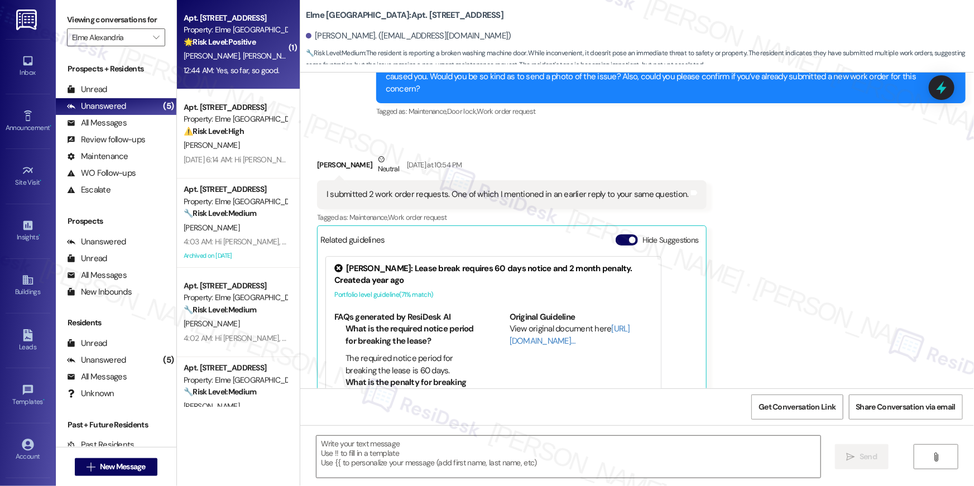
click at [216, 74] on div "12:44 AM: Yes, so far, so good. 12:44 AM: Yes, so far, so good." at bounding box center [231, 70] width 95 height 10
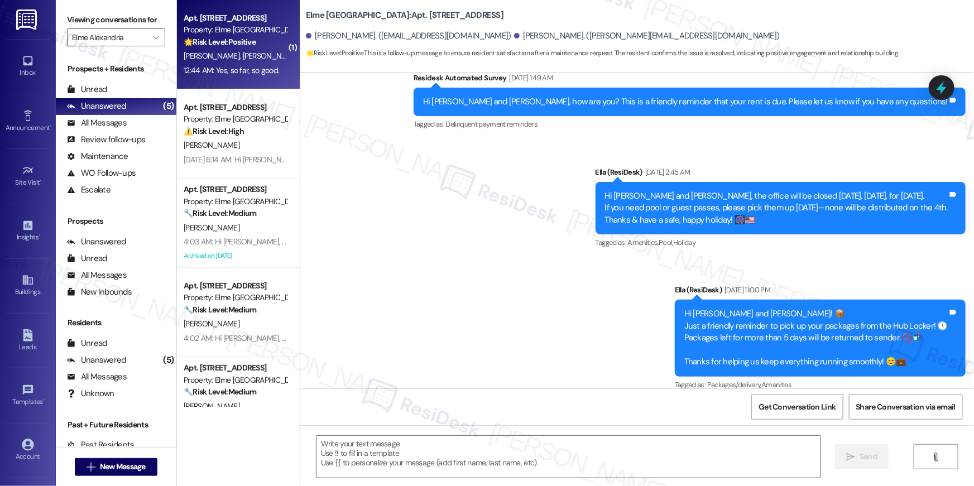
type textarea "Fetching suggested responses. Please feel free to read through the conversation…"
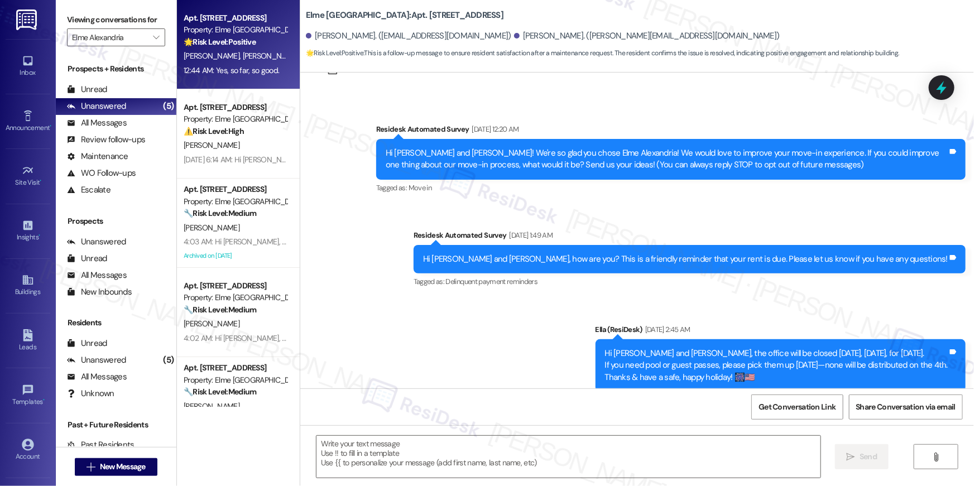
scroll to position [0, 0]
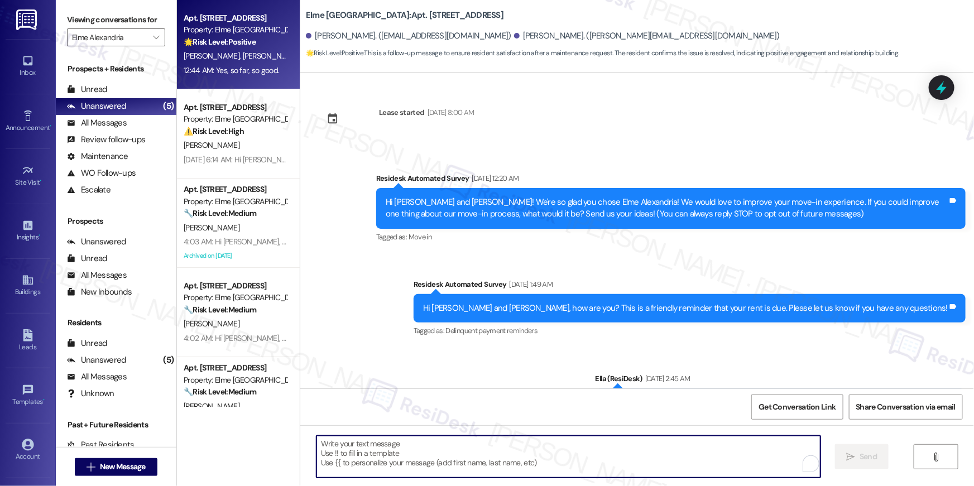
click at [670, 449] on textarea "To enrich screen reader interactions, please activate Accessibility in Grammarl…" at bounding box center [568, 457] width 504 height 42
paste textarea "Hi {{first_name}}, I’m glad to hear your work order has been completed! If anyt…"
type textarea "Hi {{first_name}}, I’m glad to hear your work order has been completed! If anyt…"
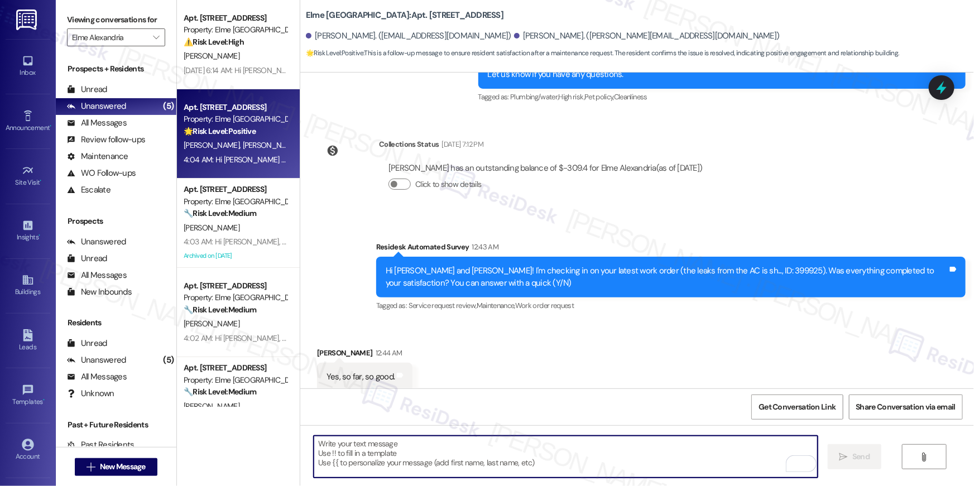
scroll to position [664, 0]
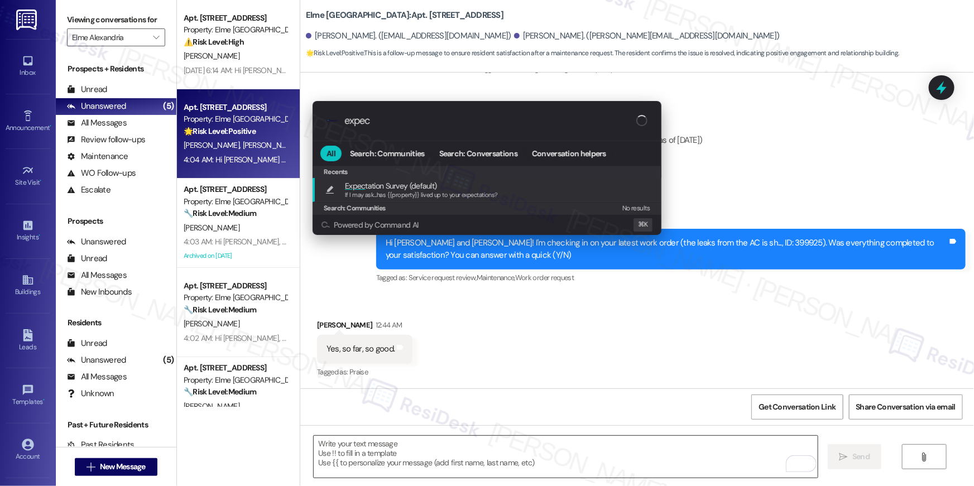
type input "expect"
type textarea "If I may ask...has {{property}} lived up to your expectations?"
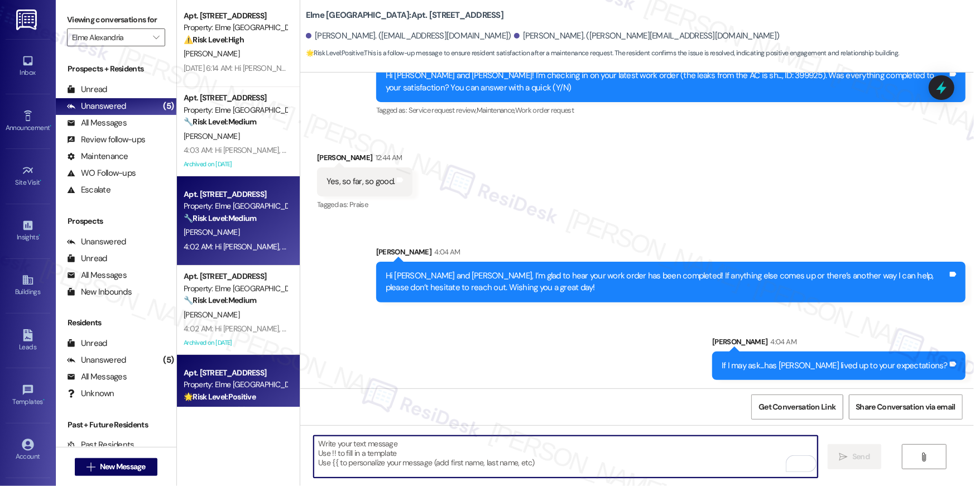
scroll to position [0, 0]
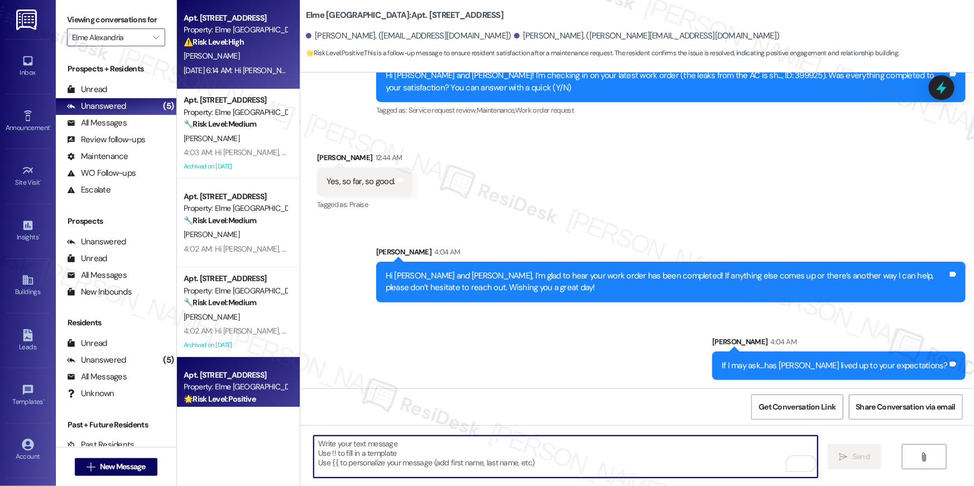
click at [216, 71] on div "Sep 10, 2025 at 6:14 AM: Hi Sara , thank you for bringing this important matter…" at bounding box center [566, 70] width 764 height 10
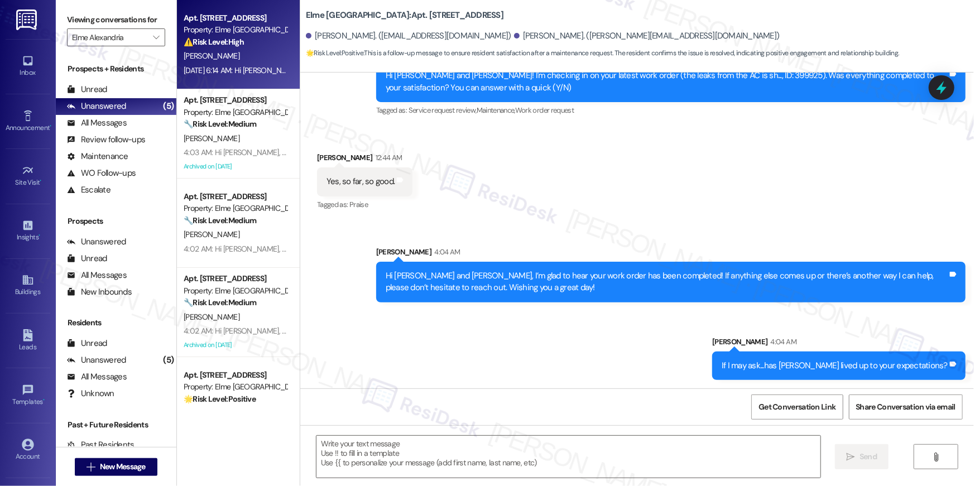
type textarea "Fetching suggested responses. Please feel free to read through the conversation…"
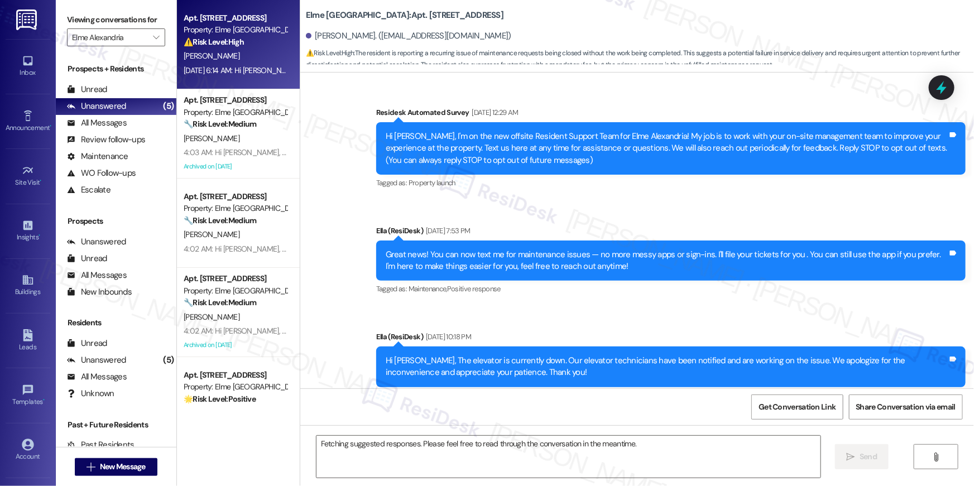
scroll to position [15429, 0]
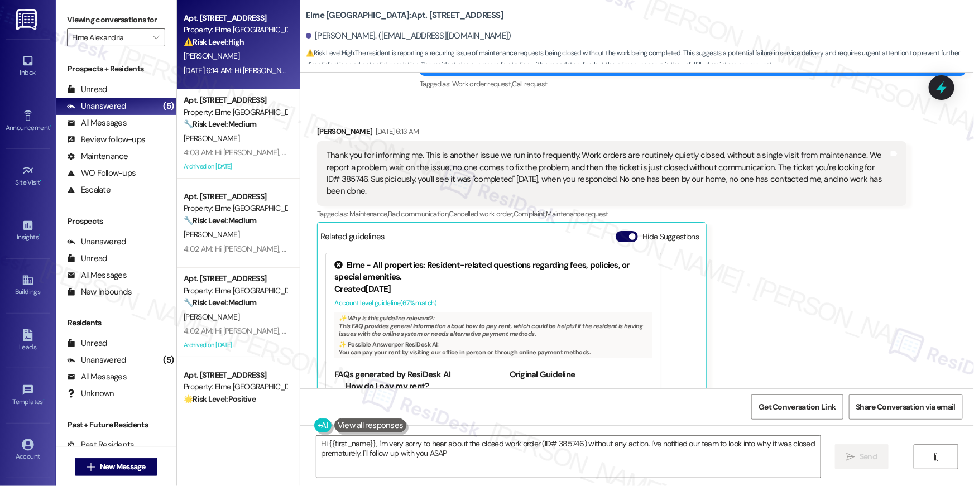
type textarea "Hi {{first_name}}, I'm very sorry to hear about the closed work order (ID# 3857…"
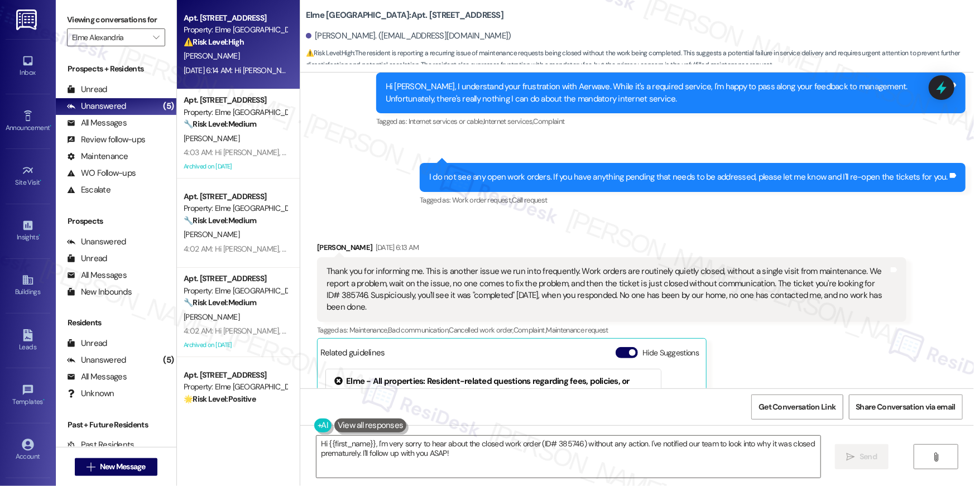
scroll to position [15215, 0]
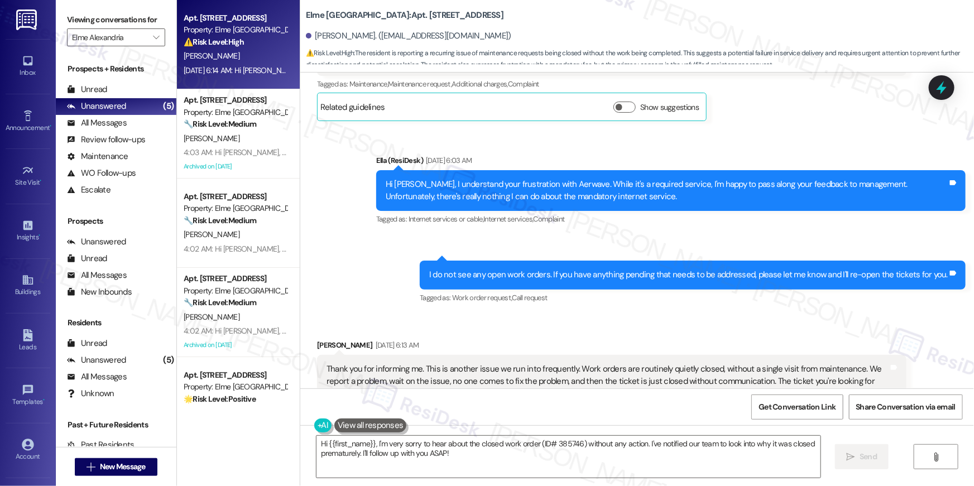
click at [861, 363] on div "Thank you for informing me. This is another issue we run into frequently. Work …" at bounding box center [607, 387] width 562 height 48
copy div "385746"
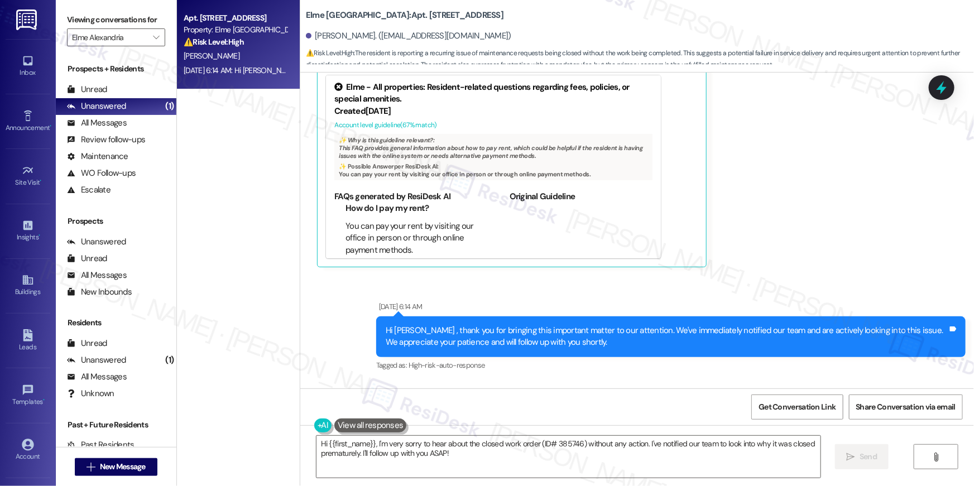
scroll to position [15673, 0]
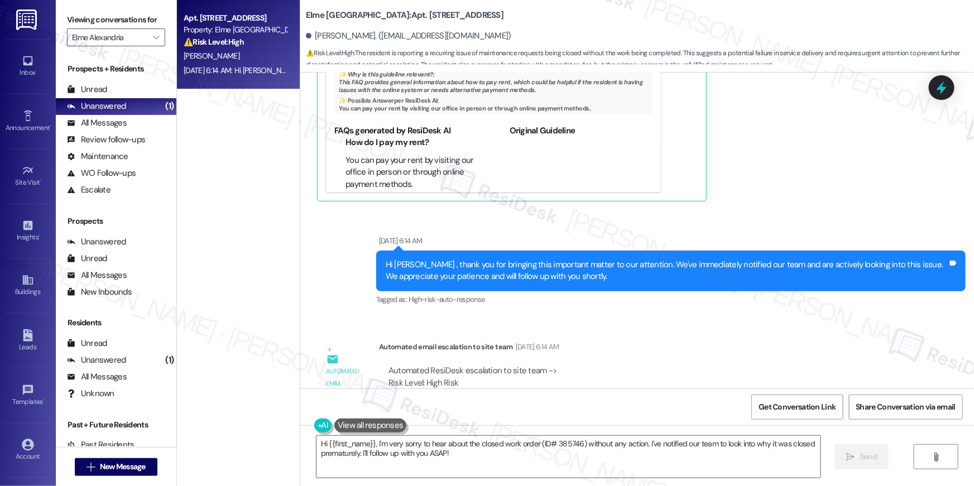
click at [618, 365] on div "Automated ResiDesk escalation to site team -> Risk Level: High Risk Topics: Wor…" at bounding box center [642, 389] width 508 height 48
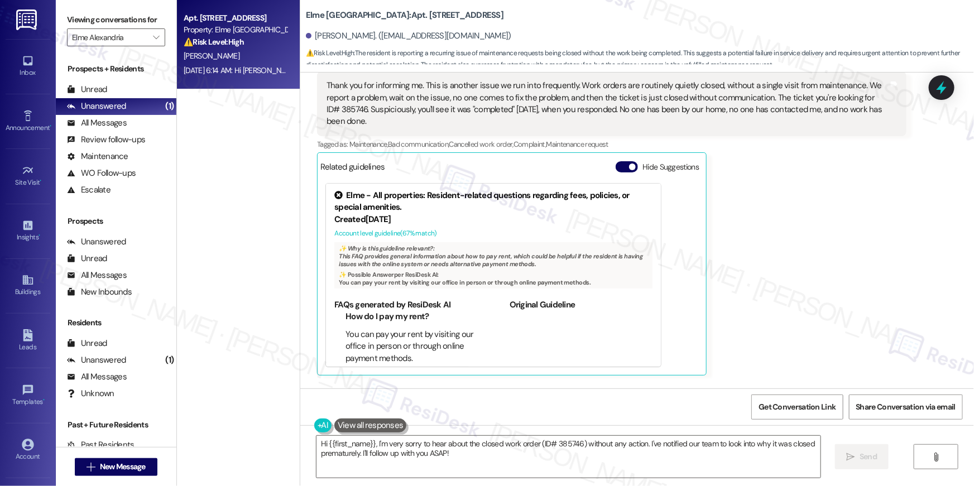
scroll to position [15320, 0]
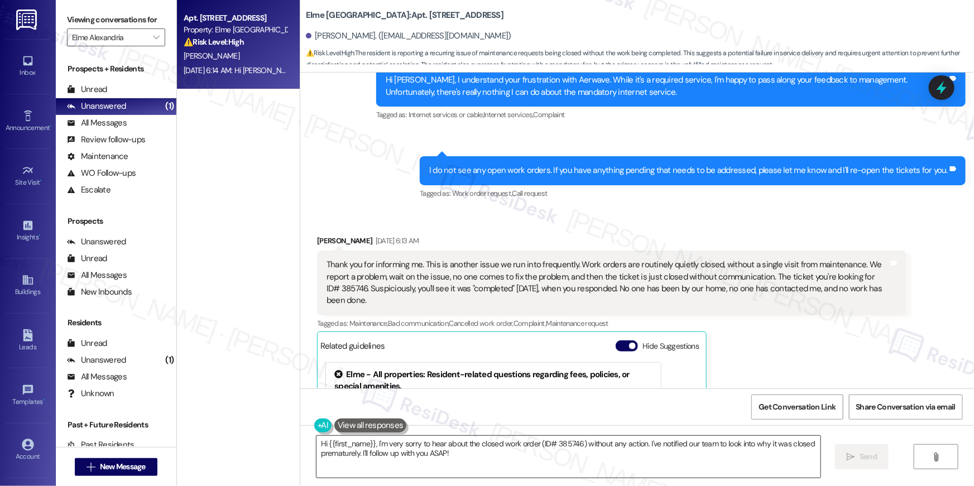
click at [476, 454] on textarea "Hi {{first_name}}, I'm very sorry to hear about the closed work order (ID# 3857…" at bounding box center [568, 457] width 504 height 42
click at [503, 457] on textarea "Hi {{first_name}}, I'm very sorry to hear about the closed work order (ID# 3857…" at bounding box center [568, 457] width 504 height 42
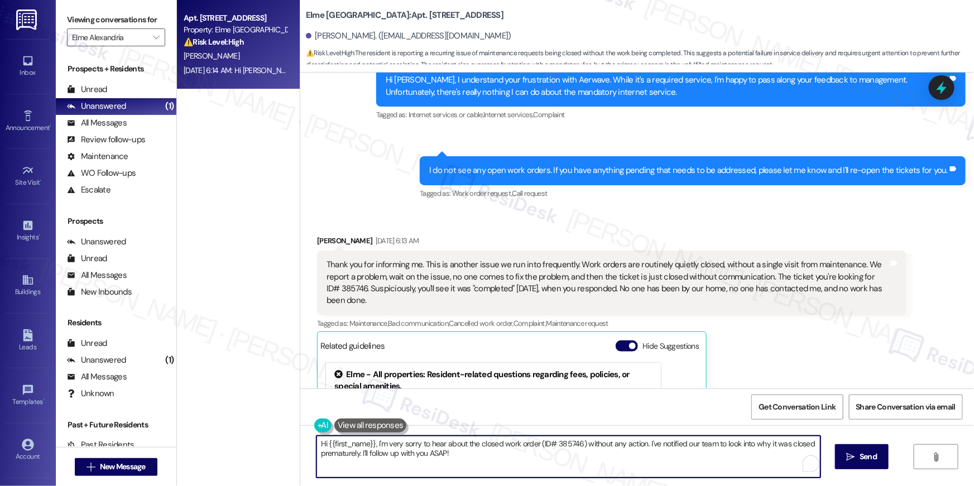
click at [554, 456] on textarea "Hi {{first_name}}, I'm very sorry to hear about the closed work order (ID# 3857…" at bounding box center [568, 457] width 504 height 42
click at [651, 451] on textarea "Hi {{first_name}}, I'm very sorry to hear about the closed work order (ID# 3857…" at bounding box center [566, 457] width 504 height 42
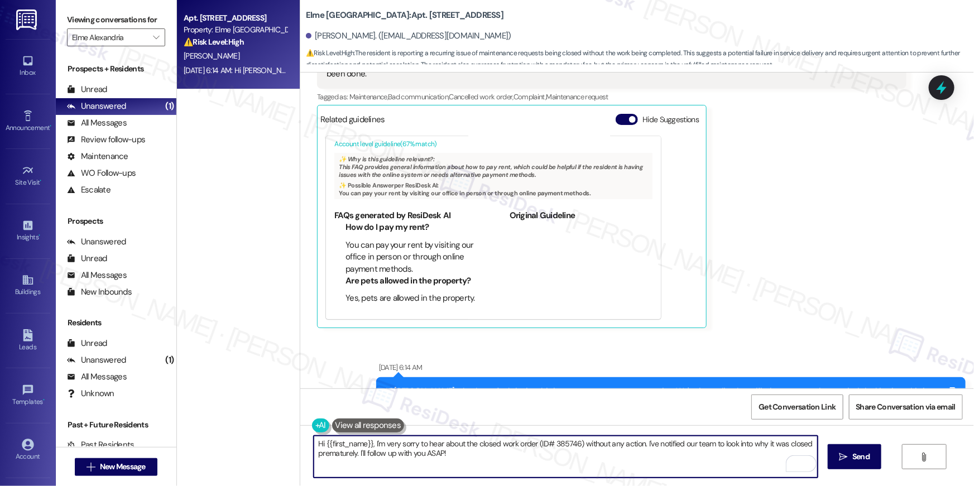
scroll to position [15673, 0]
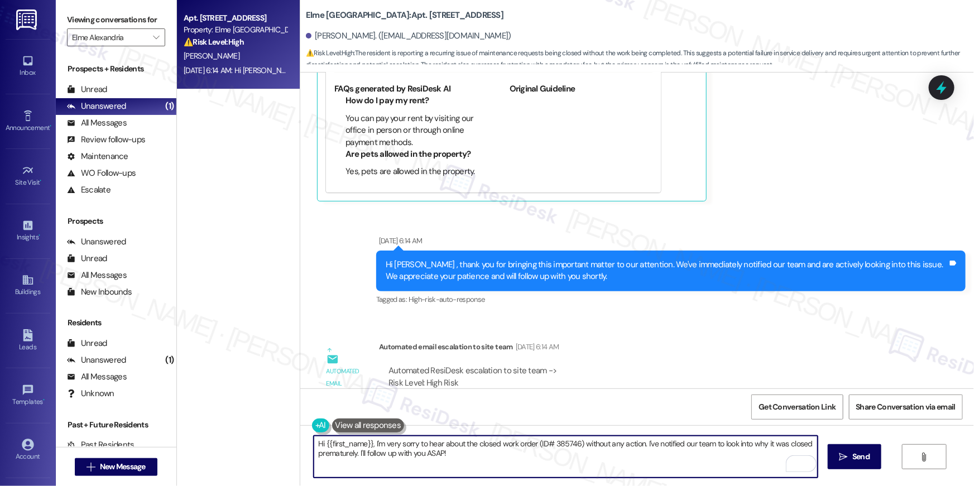
drag, startPoint x: 603, startPoint y: 457, endPoint x: 623, endPoint y: 455, distance: 20.1
click at [603, 457] on textarea "Hi {{first_name}}, I'm very sorry to hear about the closed work order (ID# 3857…" at bounding box center [566, 457] width 504 height 42
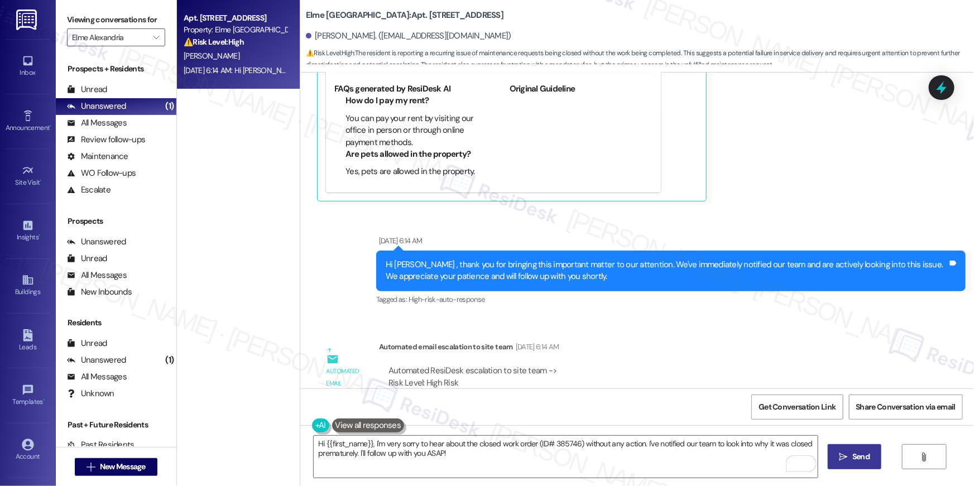
click at [850, 454] on span "Send" at bounding box center [861, 457] width 22 height 12
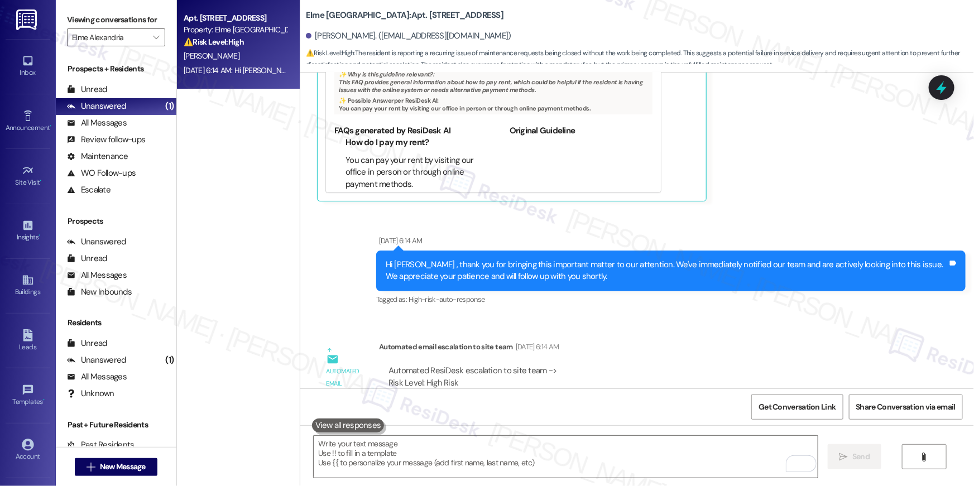
scroll to position [15429, 0]
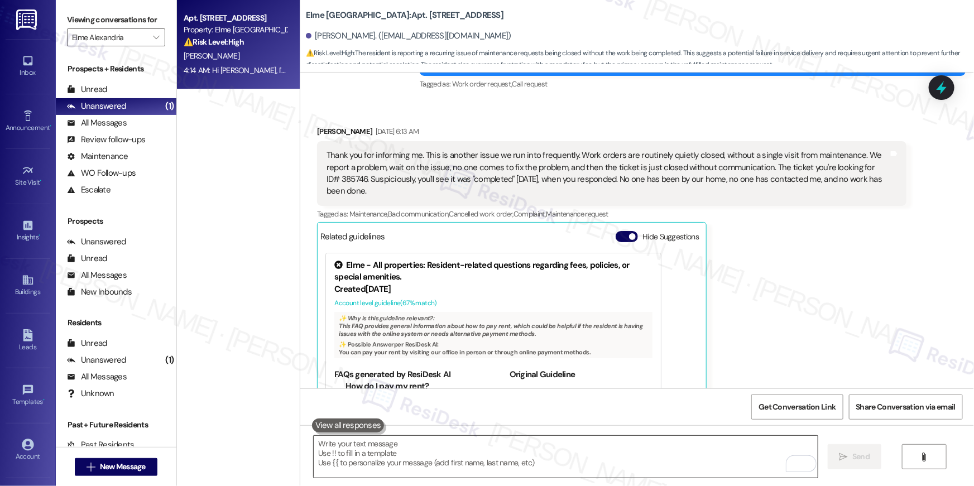
click at [625, 454] on textarea "To enrich screen reader interactions, please activate Accessibility in Grammarl…" at bounding box center [566, 457] width 504 height 42
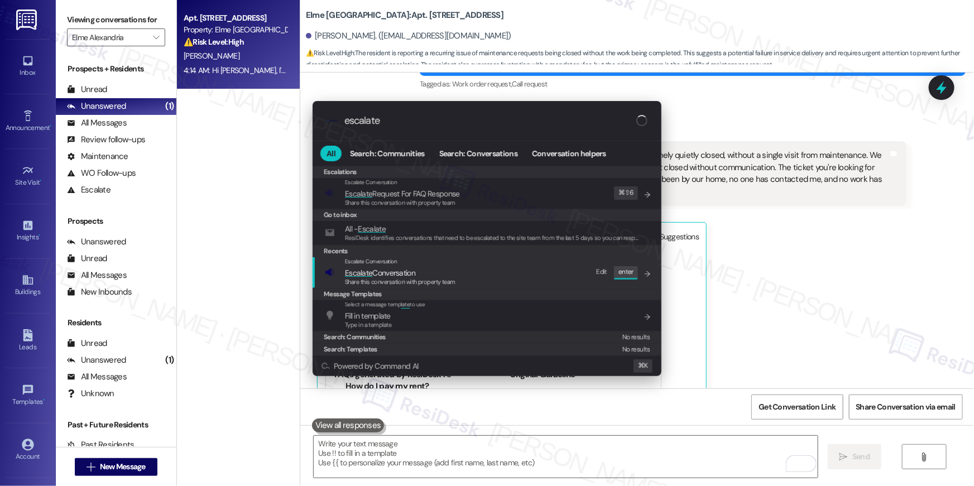
type input "escalate"
click at [436, 275] on span "Escalate Conversation" at bounding box center [400, 273] width 111 height 12
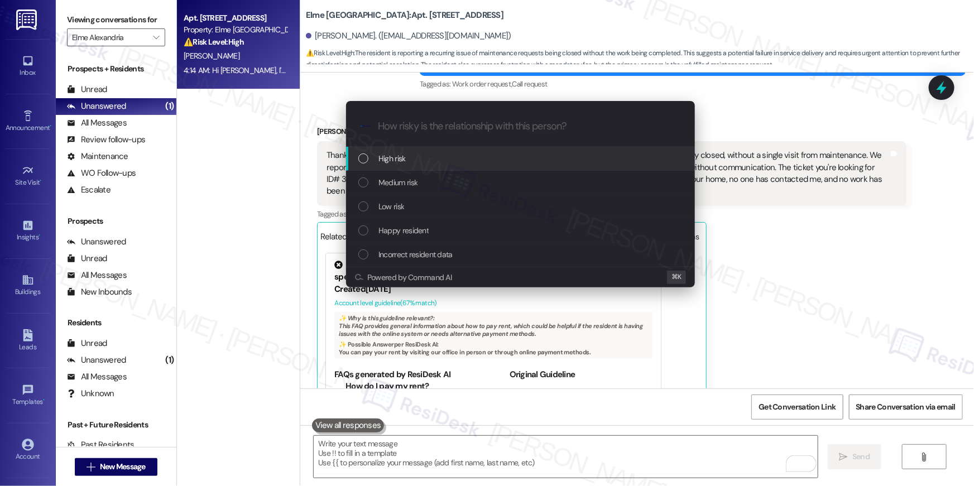
click at [444, 166] on div "High risk" at bounding box center [520, 159] width 349 height 24
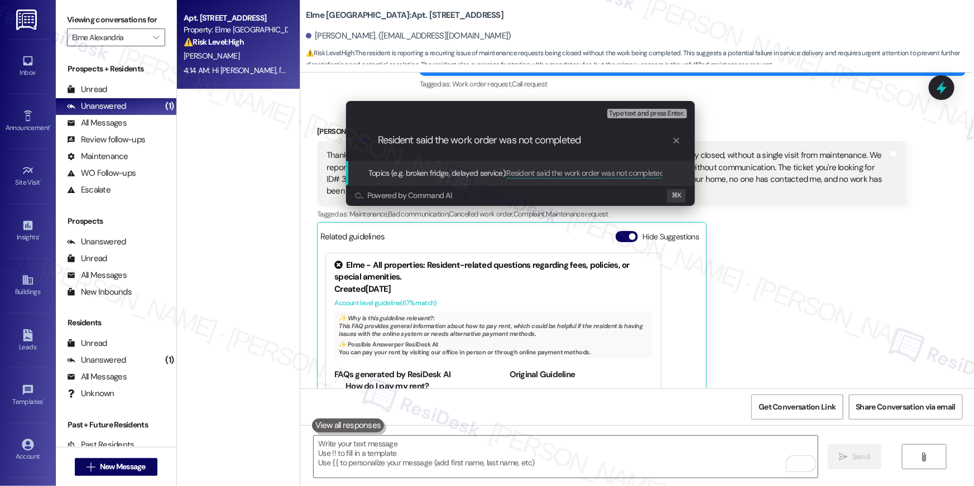
paste input "385746"
type input "Resident said the work order was not completed # 385746"
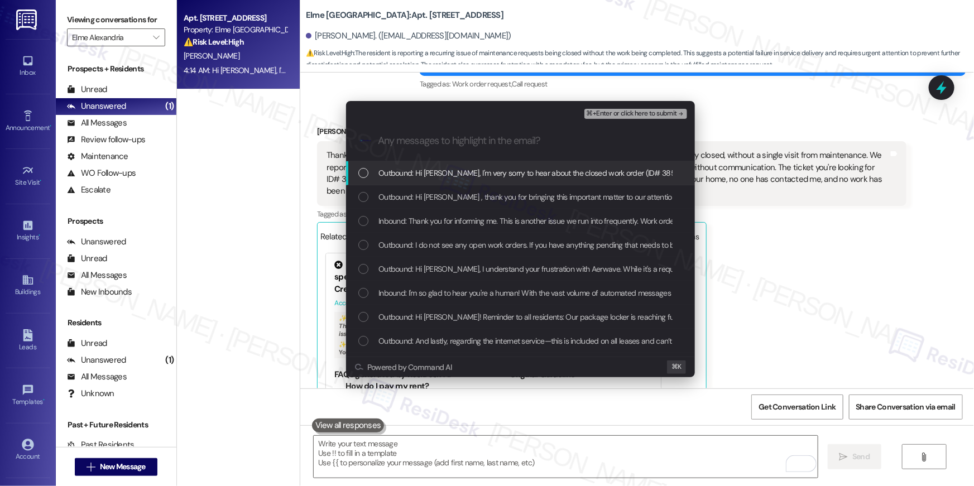
click at [415, 175] on span "Outbound: Hi Ian, I'm very sorry to hear about the closed work order (ID# 38574…" at bounding box center [713, 173] width 670 height 12
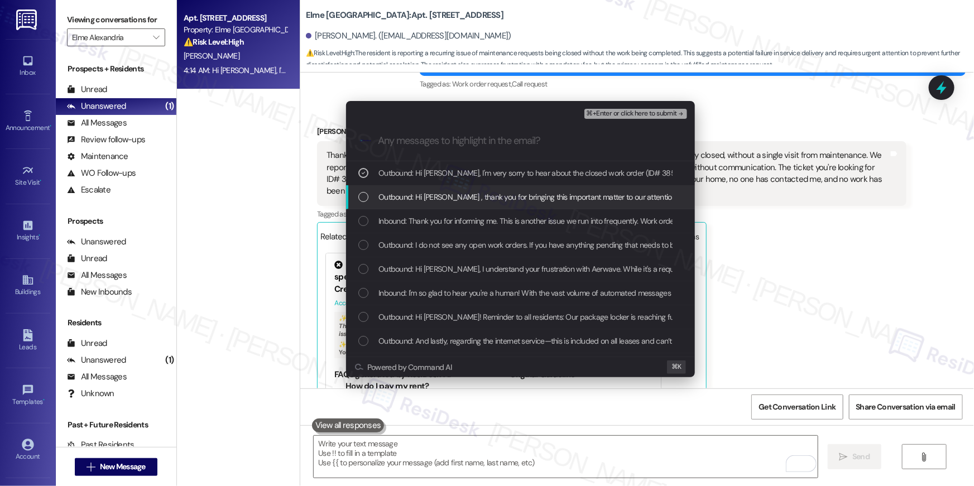
click at [416, 197] on span "Outbound: Hi Sara , thank you for bringing this important matter to our attenti…" at bounding box center [753, 197] width 750 height 12
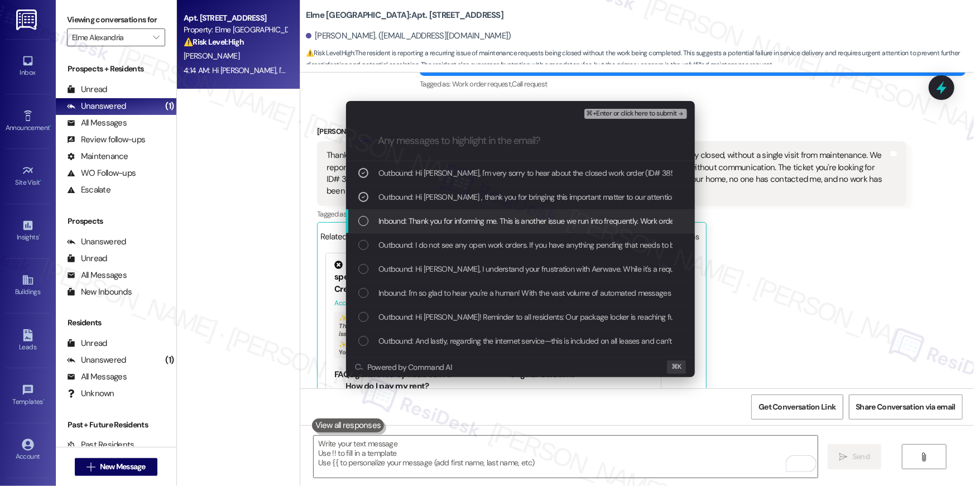
click at [418, 212] on div "Inbound: Thank you for informing me. This is another issue we run into frequent…" at bounding box center [520, 221] width 349 height 24
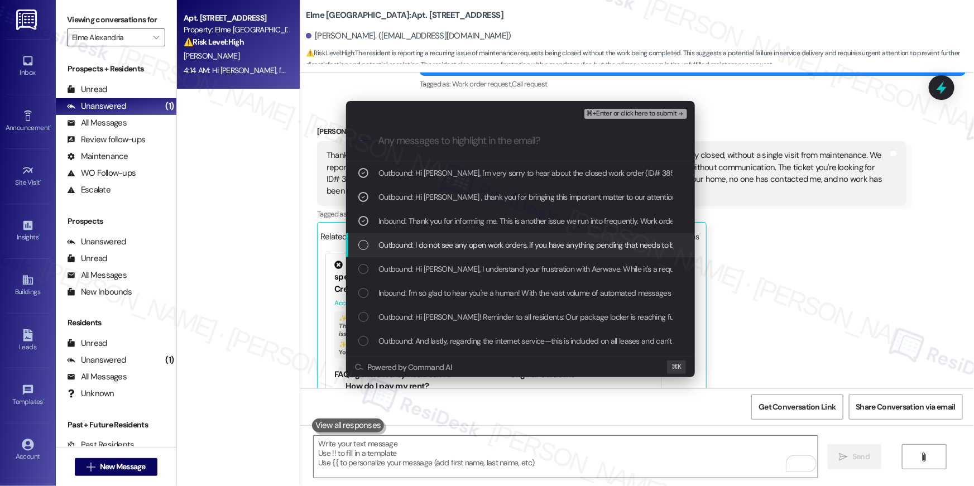
click at [419, 239] on span "Outbound: I do not see any open work orders. If you have anything pending that …" at bounding box center [635, 245] width 514 height 12
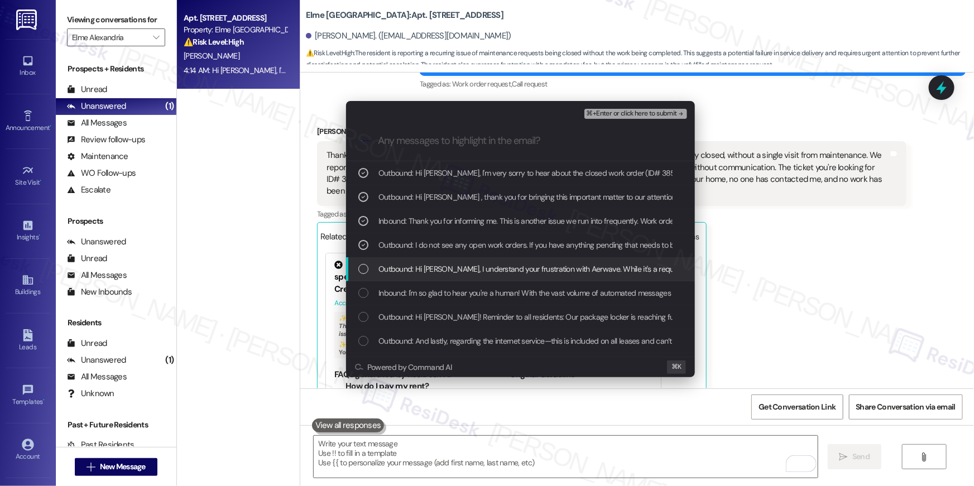
click at [424, 272] on span "Outbound: Hi Sara, I understand your frustration with Aerwave. While it's a req…" at bounding box center [769, 269] width 782 height 12
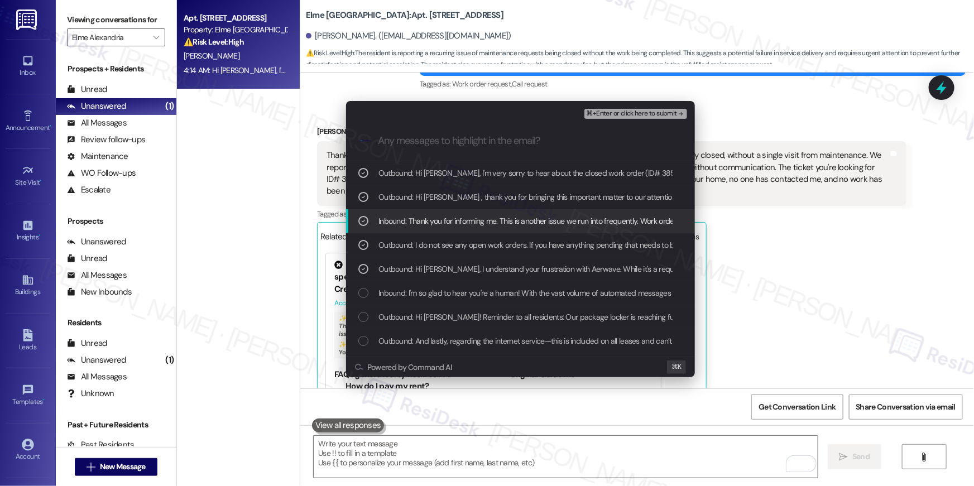
click at [619, 112] on span "⌘+Enter or click here to submit" at bounding box center [632, 114] width 90 height 8
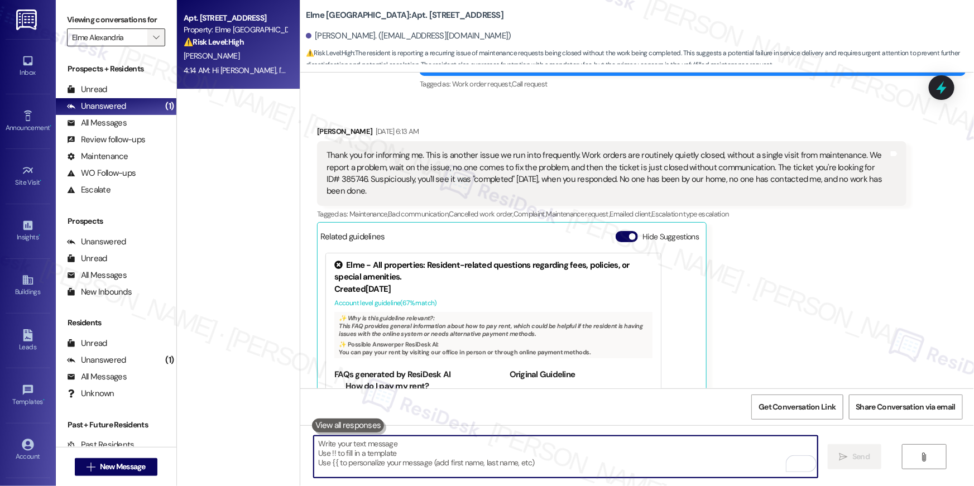
click at [151, 35] on span "" at bounding box center [156, 37] width 11 height 18
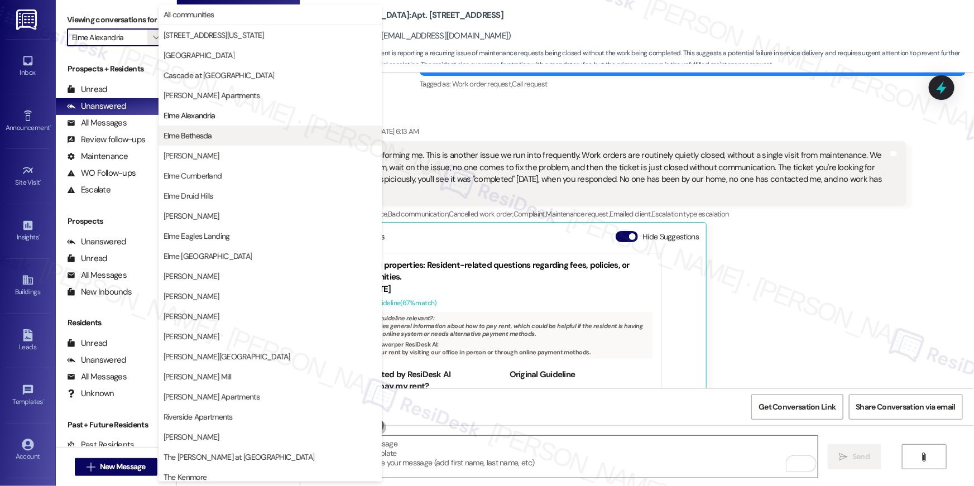
click at [236, 132] on span "Elme Bethesda" at bounding box center [270, 135] width 213 height 11
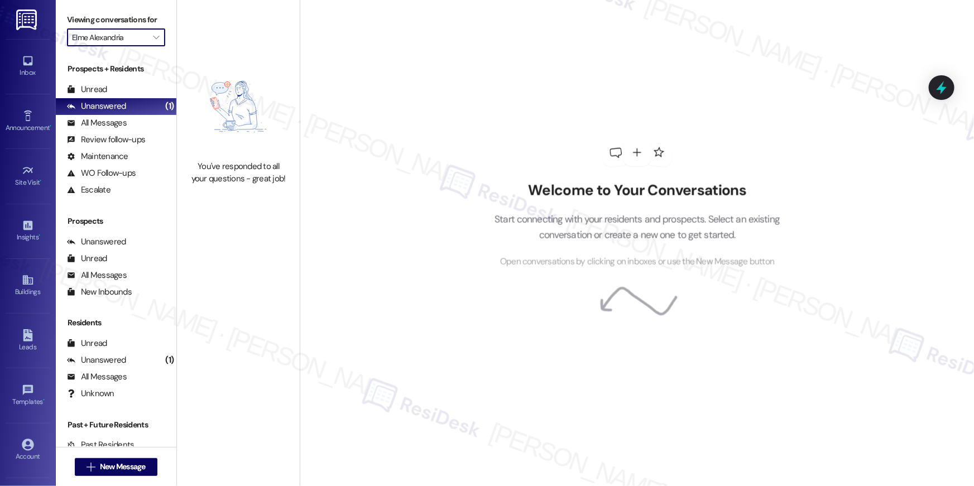
type input "Elme Bethesda"
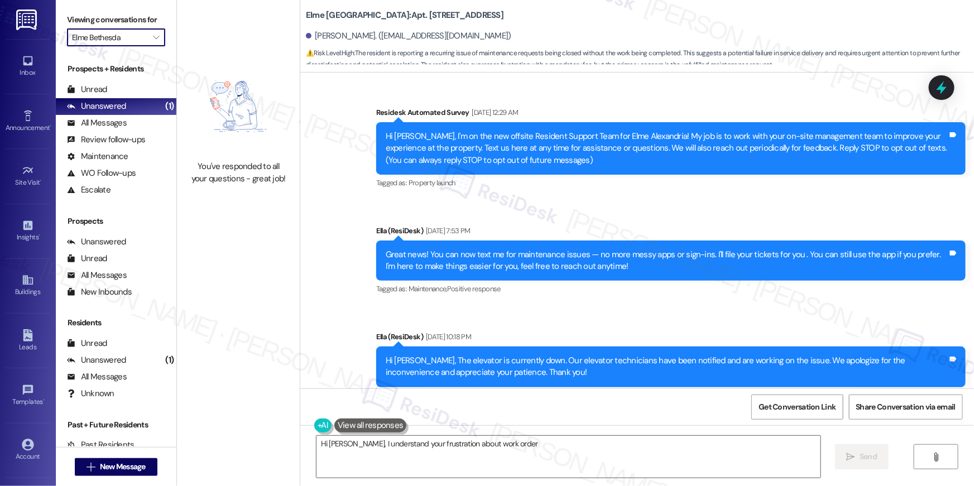
scroll to position [15917, 0]
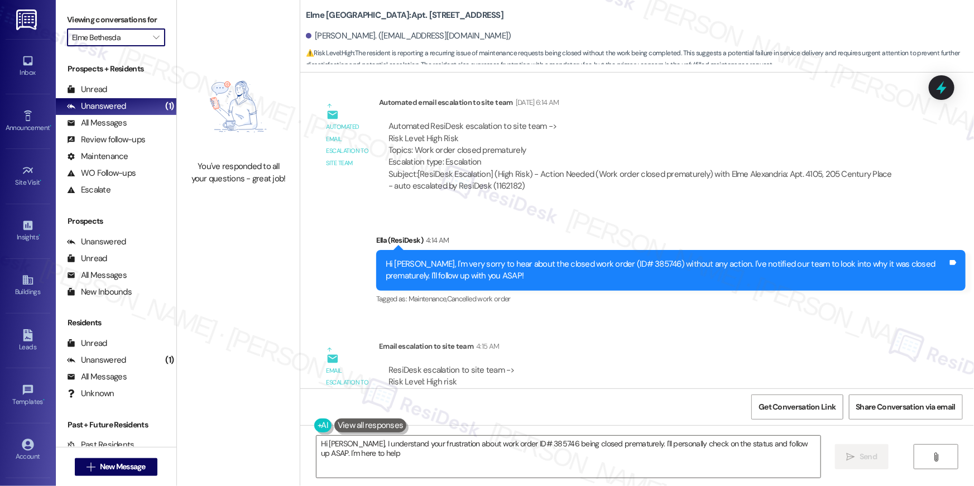
type textarea "Hi Sara, I understand your frustration about work order ID# 385746 being closed…"
click at [153, 36] on icon "" at bounding box center [156, 37] width 6 height 9
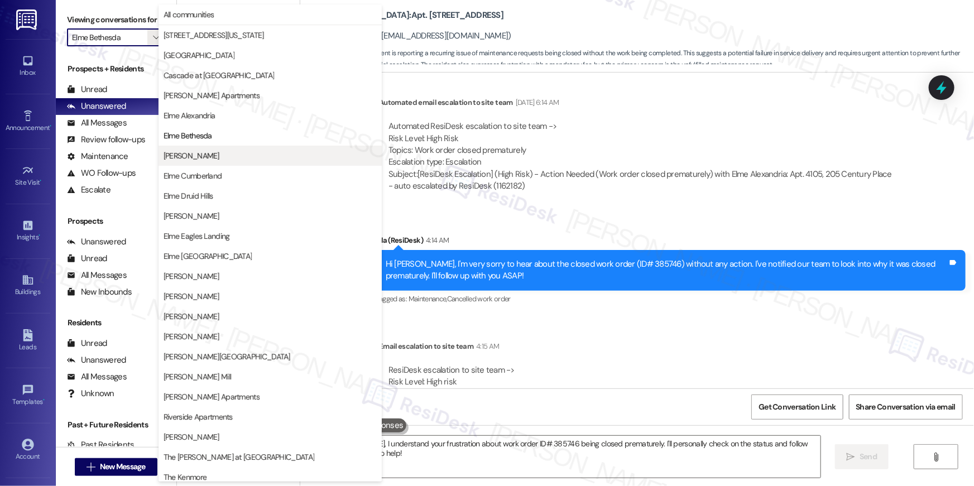
click at [264, 156] on span "[PERSON_NAME]" at bounding box center [270, 155] width 213 height 11
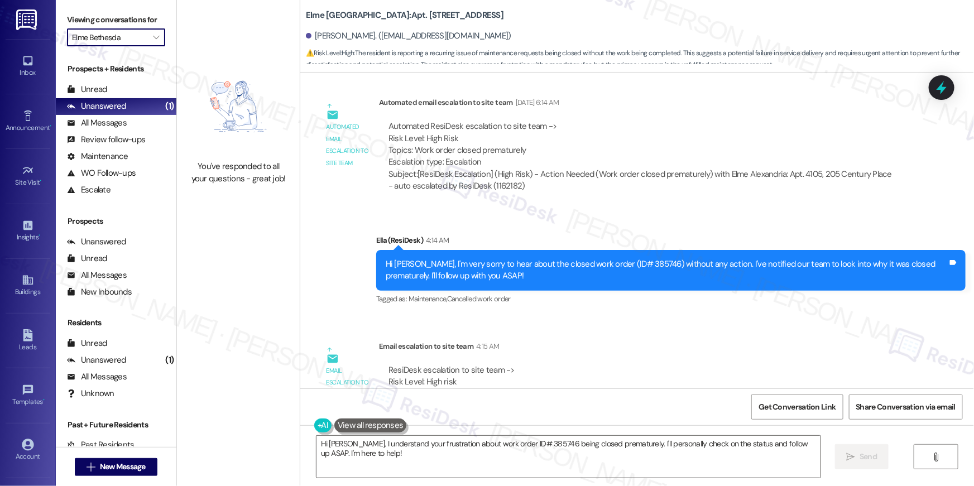
type input "[PERSON_NAME]"
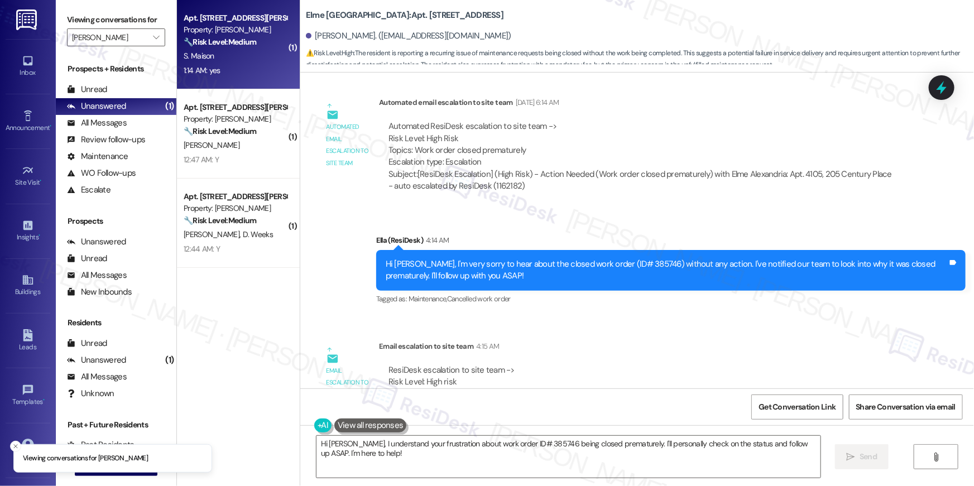
click at [219, 68] on div "1:14 AM: yes 1:14 AM: yes" at bounding box center [235, 71] width 105 height 14
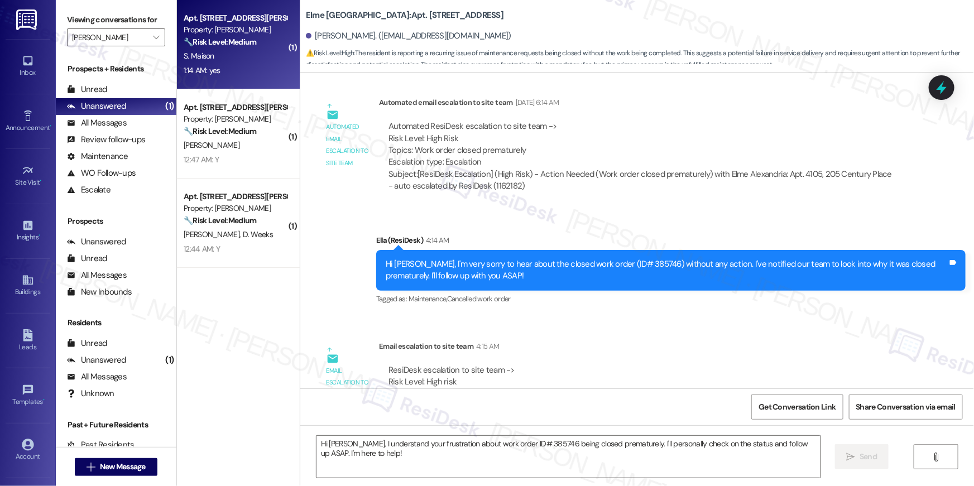
type textarea "Fetching suggested responses. Please feel free to read through the conversation…"
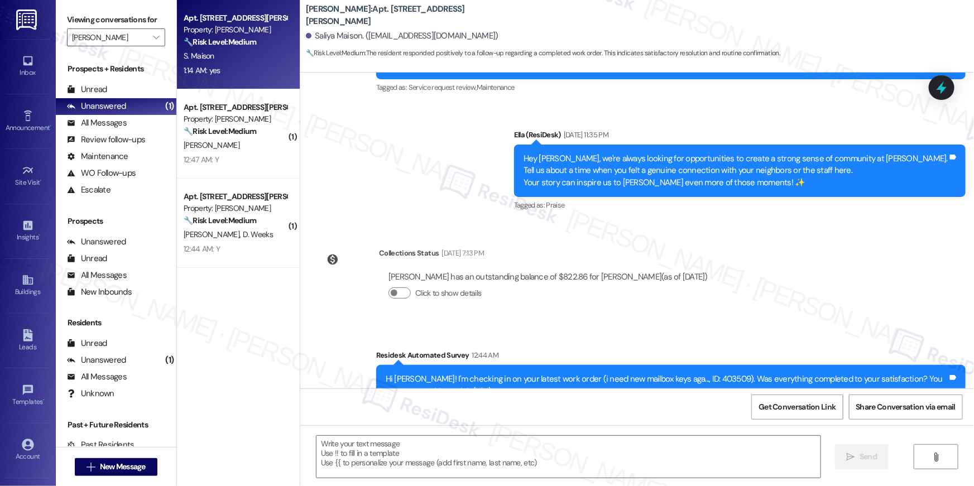
scroll to position [1120, 0]
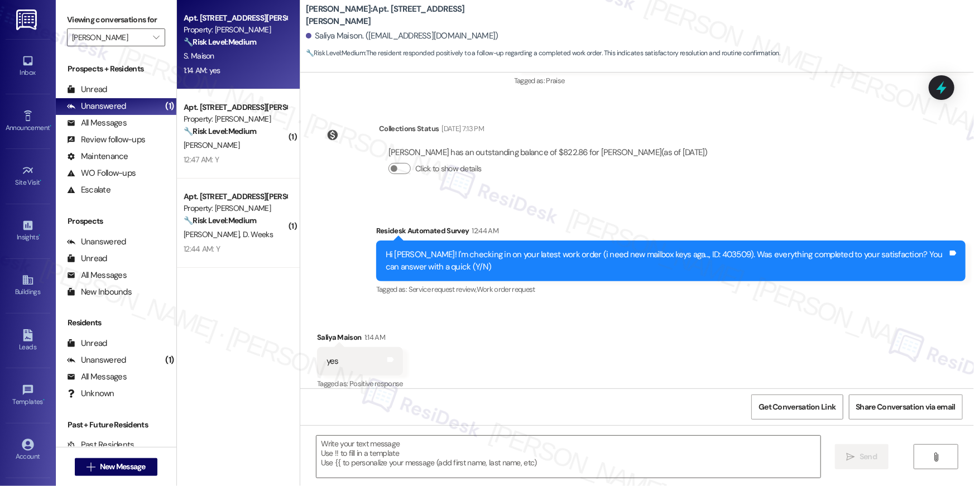
click at [862, 383] on div "Received via SMS Saliya Maison 1:14 AM yes Tags and notes Tagged as: Positive r…" at bounding box center [637, 353] width 674 height 94
click at [527, 454] on textarea at bounding box center [568, 457] width 504 height 42
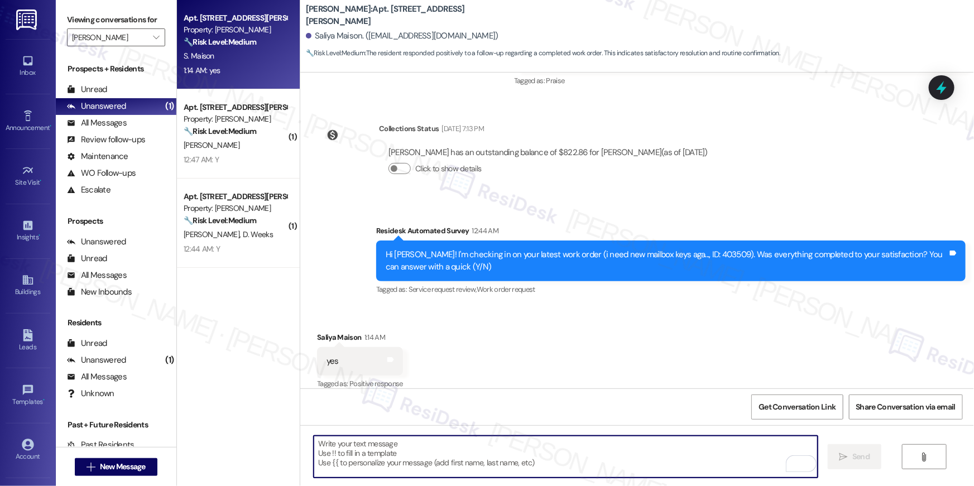
click at [575, 452] on textarea "To enrich screen reader interactions, please activate Accessibility in Grammarl…" at bounding box center [566, 457] width 504 height 42
paste textarea "Hi {{first_name}}, I’m glad to hear your work order has been completed! If anyt…"
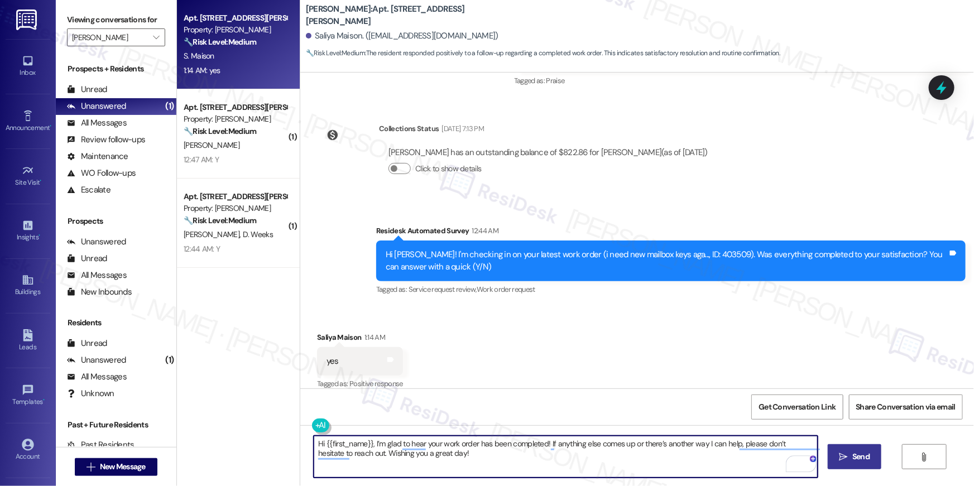
type textarea "Hi {{first_name}}, I’m glad to hear your work order has been completed! If anyt…"
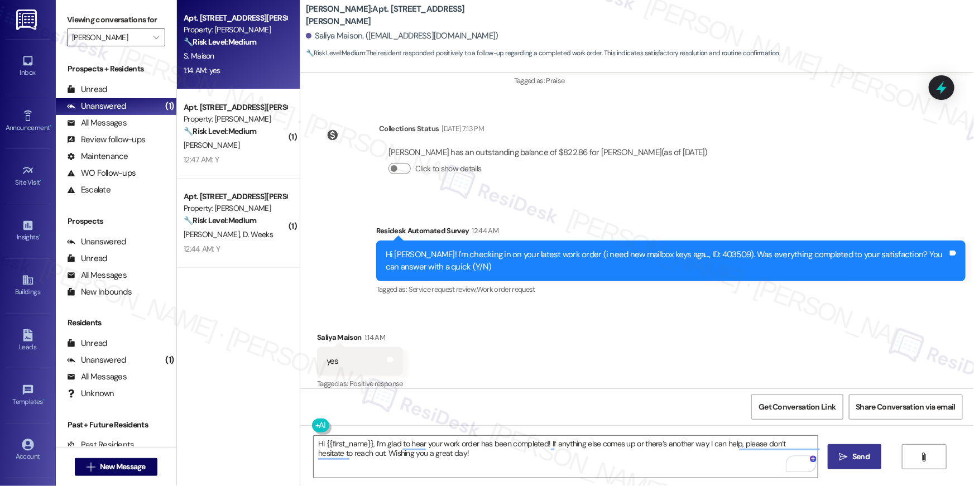
click at [852, 460] on span "Send" at bounding box center [860, 457] width 17 height 12
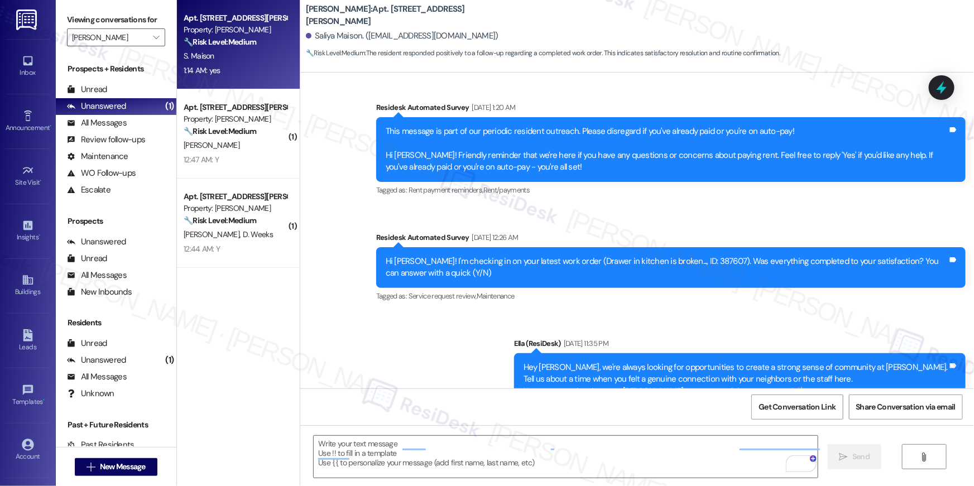
scroll to position [634, 0]
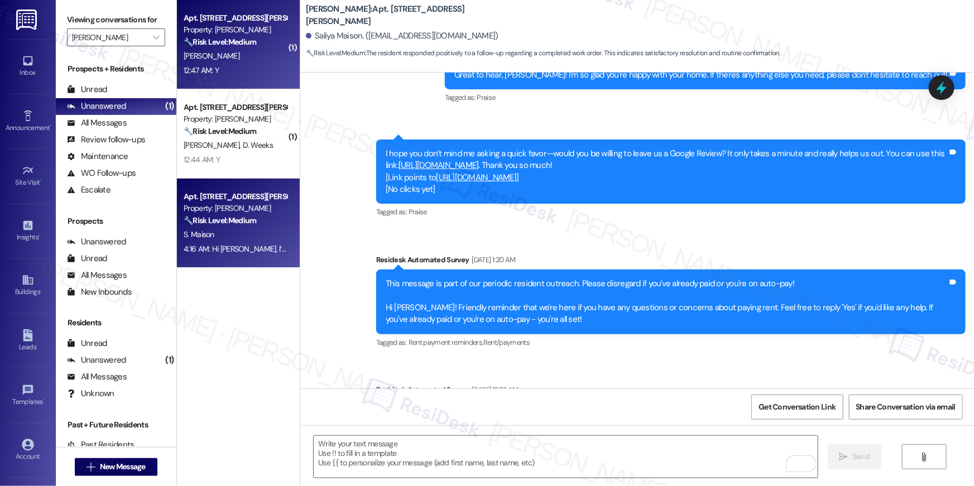
click at [234, 60] on div "H. Cochran" at bounding box center [235, 56] width 105 height 14
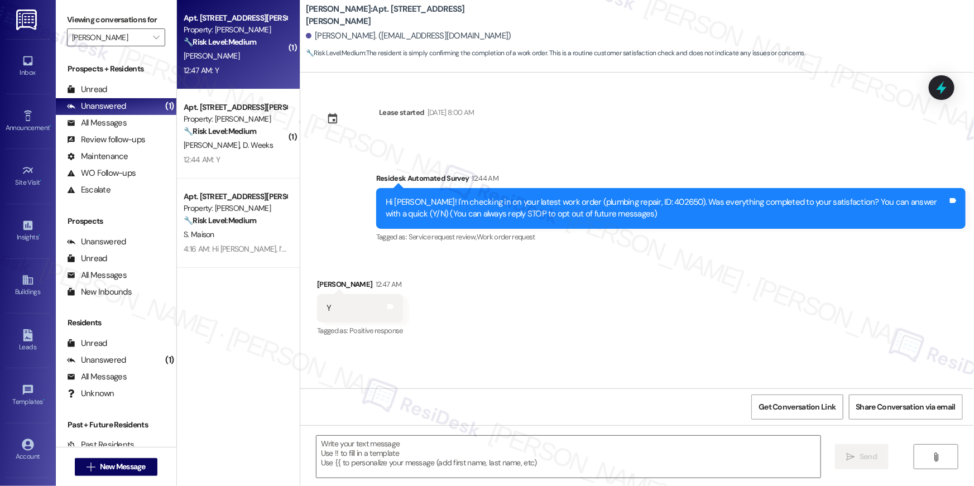
type textarea "Fetching suggested responses. Please feel free to read through the conversation…"
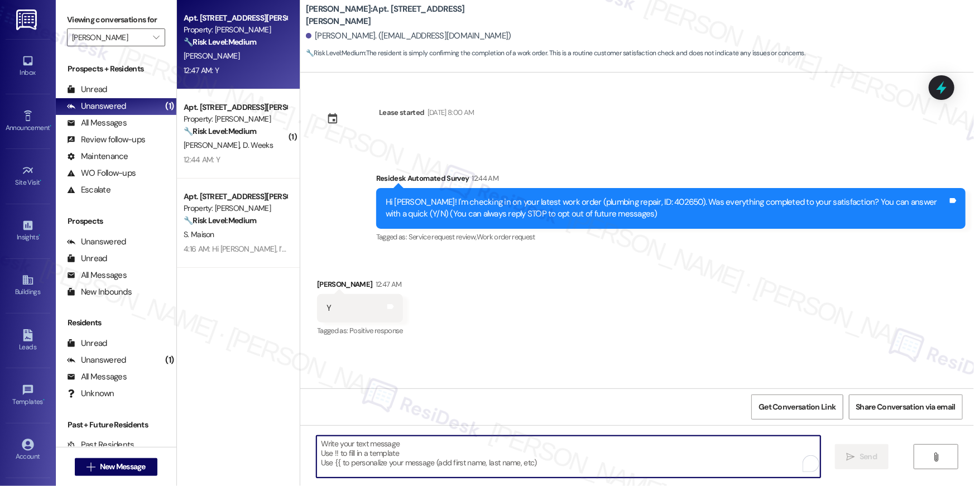
click at [590, 449] on textarea "To enrich screen reader interactions, please activate Accessibility in Grammarl…" at bounding box center [568, 457] width 504 height 42
paste textarea "Hi {{first_name}}, I’m glad to hear your work order has been completed! If anyt…"
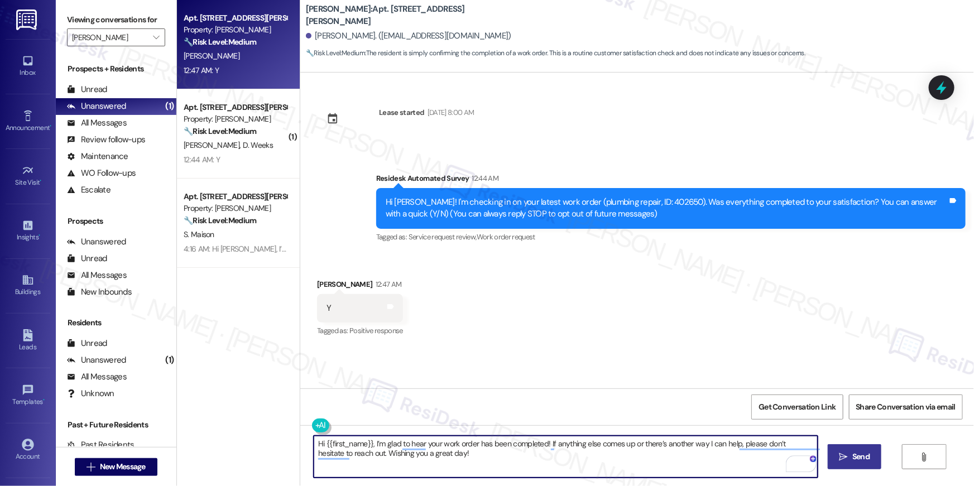
type textarea "Hi {{first_name}}, I’m glad to hear your work order has been completed! If anyt…"
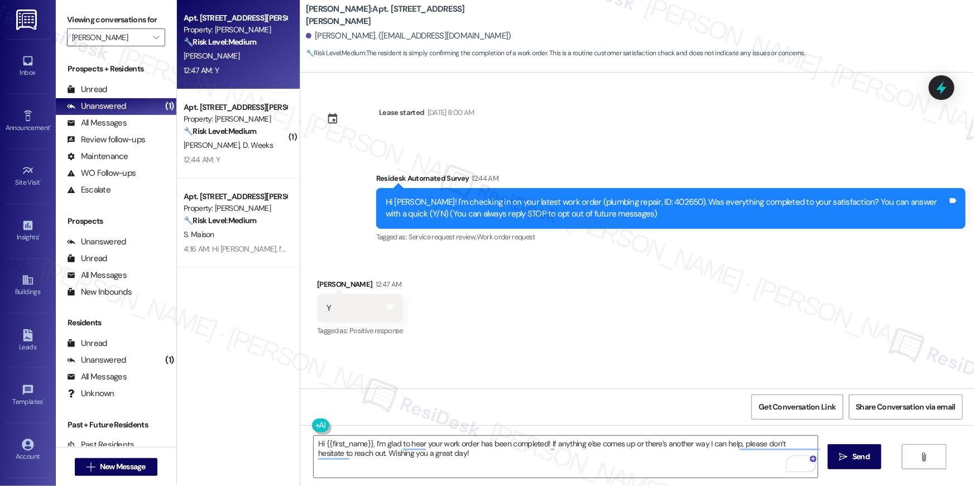
drag, startPoint x: 862, startPoint y: 460, endPoint x: 820, endPoint y: 451, distance: 42.8
click at [862, 460] on span "Send" at bounding box center [860, 457] width 17 height 12
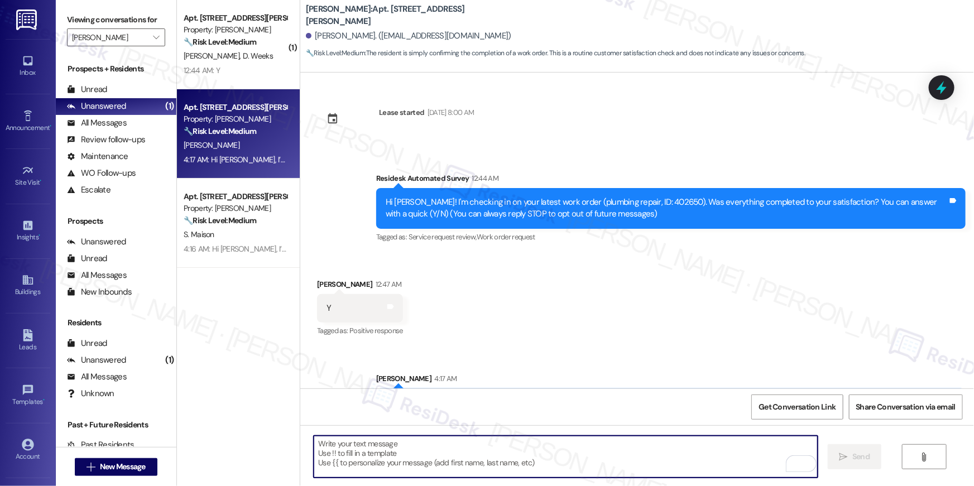
click at [627, 458] on textarea "To enrich screen reader interactions, please activate Accessibility in Grammarl…" at bounding box center [566, 457] width 504 height 42
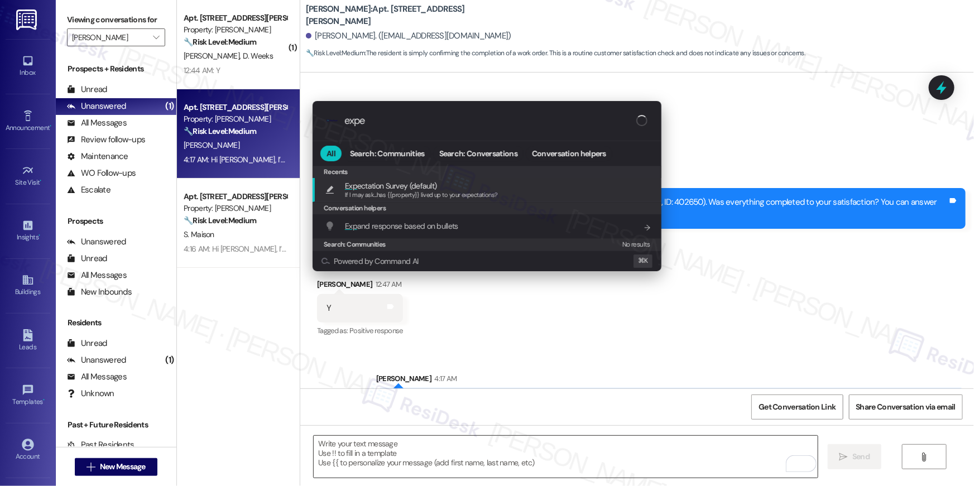
type input "expec"
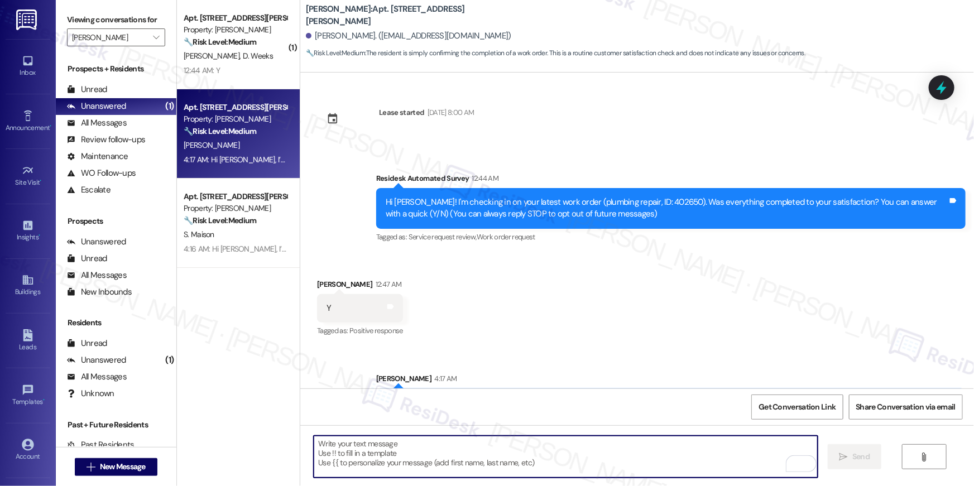
type textarea "If I may ask...has {{property}} lived up to your expectations?"
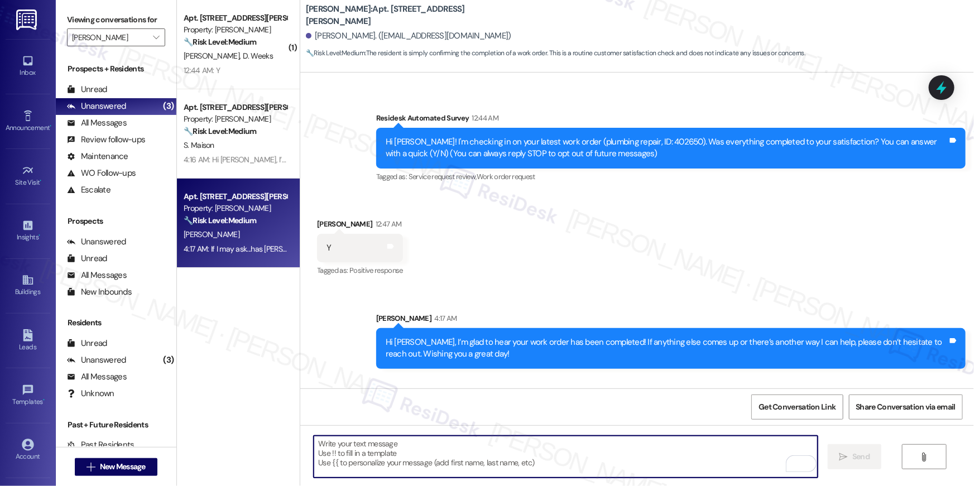
scroll to position [127, 0]
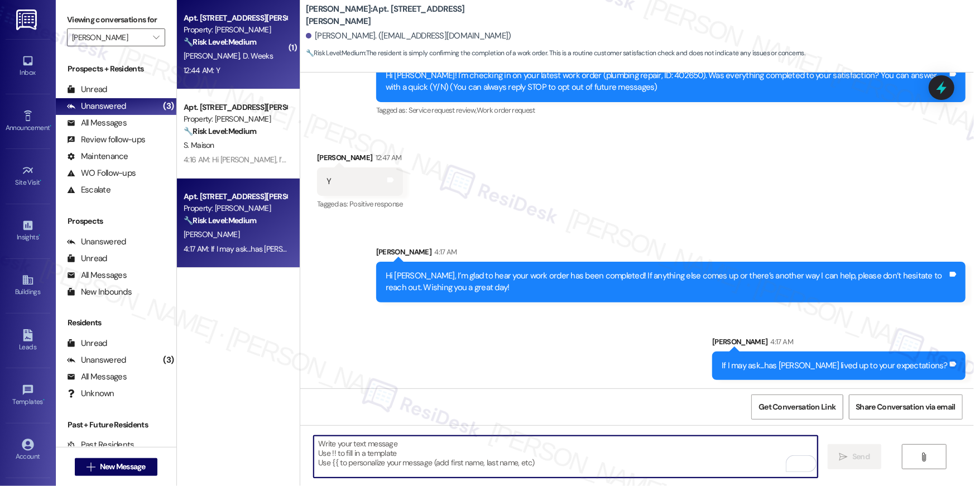
click at [246, 73] on div "12:44 AM: Y 12:44 AM: Y" at bounding box center [235, 71] width 105 height 14
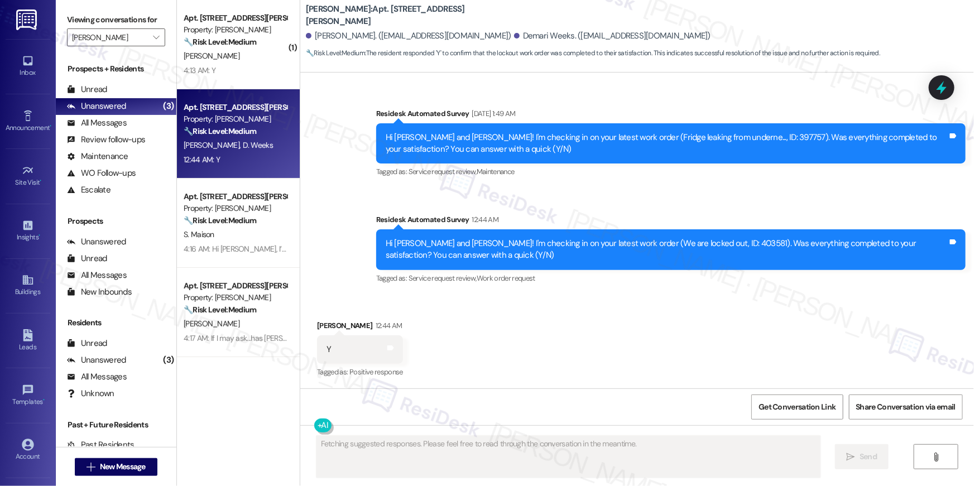
scroll to position [690, 0]
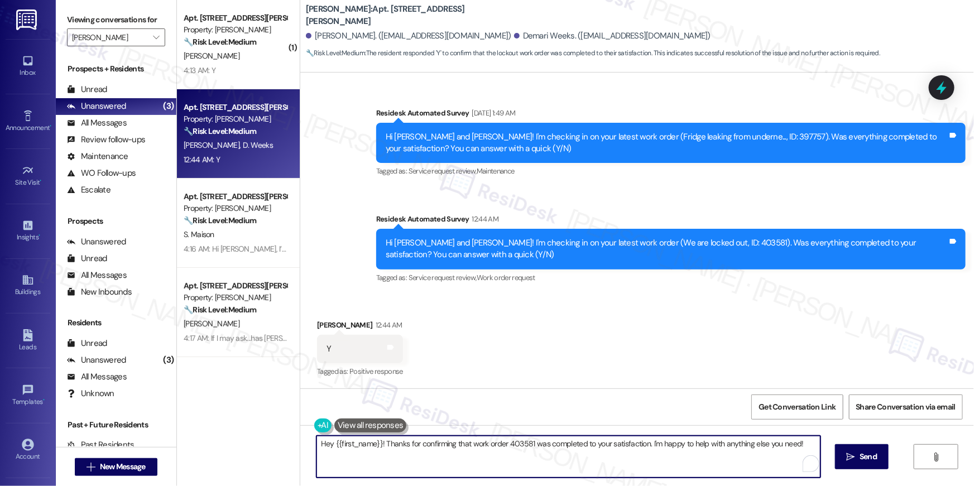
click at [599, 465] on textarea "Hey {{first_name}}! Thanks for confirming that work order 403581 was completed …" at bounding box center [568, 457] width 504 height 42
drag, startPoint x: 460, startPoint y: 443, endPoint x: 574, endPoint y: 467, distance: 115.8
click at [461, 443] on textarea "Hey {{first_name}}! Thanks for confirming that work order 403581 was completed …" at bounding box center [566, 457] width 504 height 42
click at [517, 443] on textarea "Hey {{first_name}}! Thanks for confirming that the work order 403581 was comple…" at bounding box center [566, 457] width 504 height 42
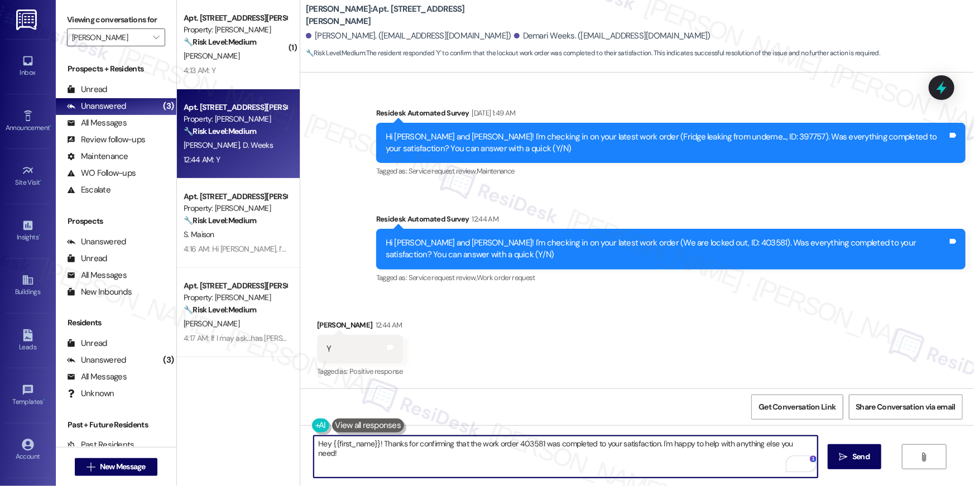
type textarea "Hey {{first_name}}! Thanks for confirming that the work order was completed to …"
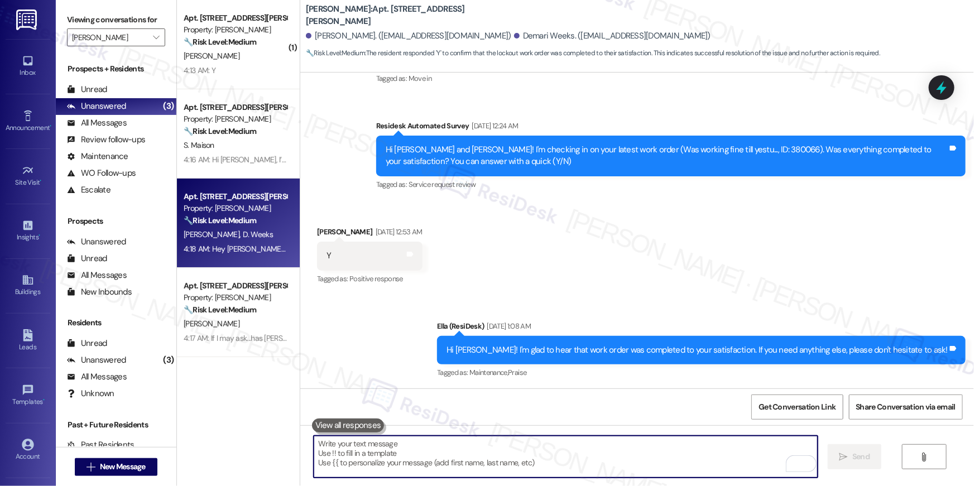
scroll to position [0, 0]
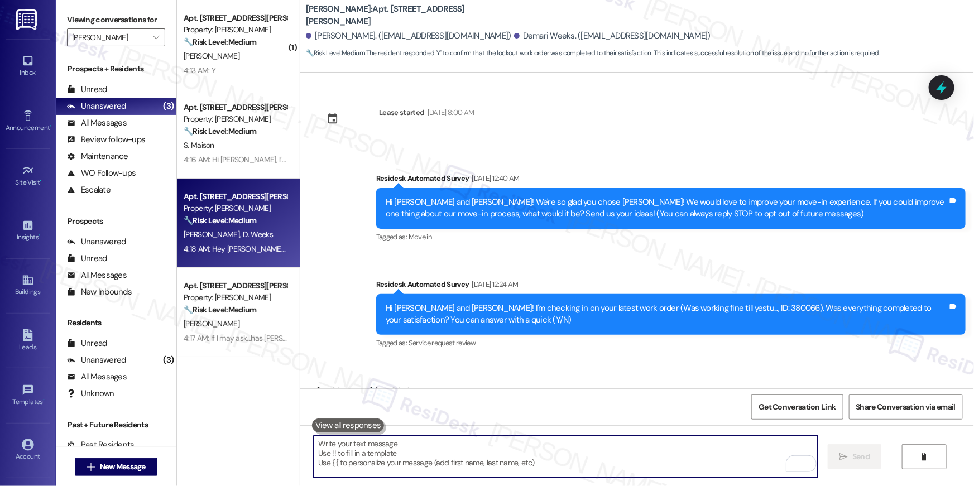
click at [613, 448] on textarea "To enrich screen reader interactions, please activate Accessibility in Grammarl…" at bounding box center [566, 457] width 504 height 42
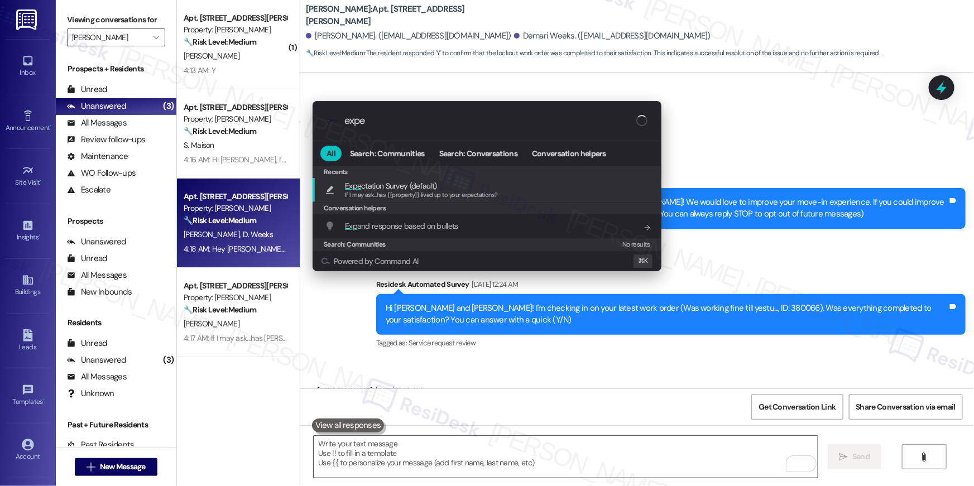
type input "expec"
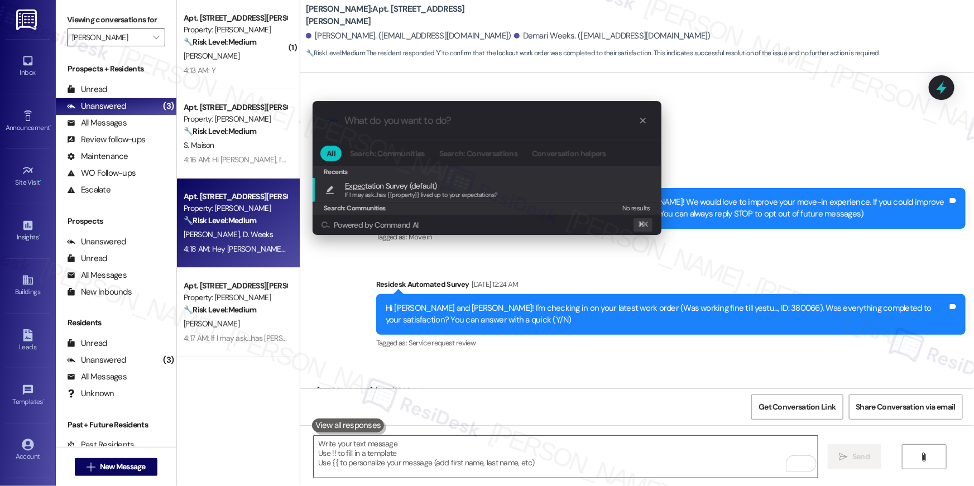
type textarea "If I may ask...has {{property}} lived up to your expectations?"
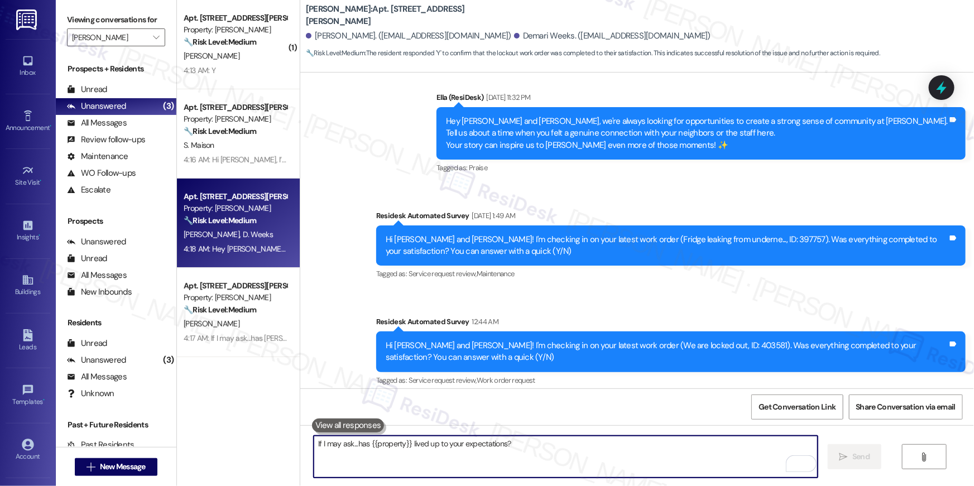
scroll to position [690, 0]
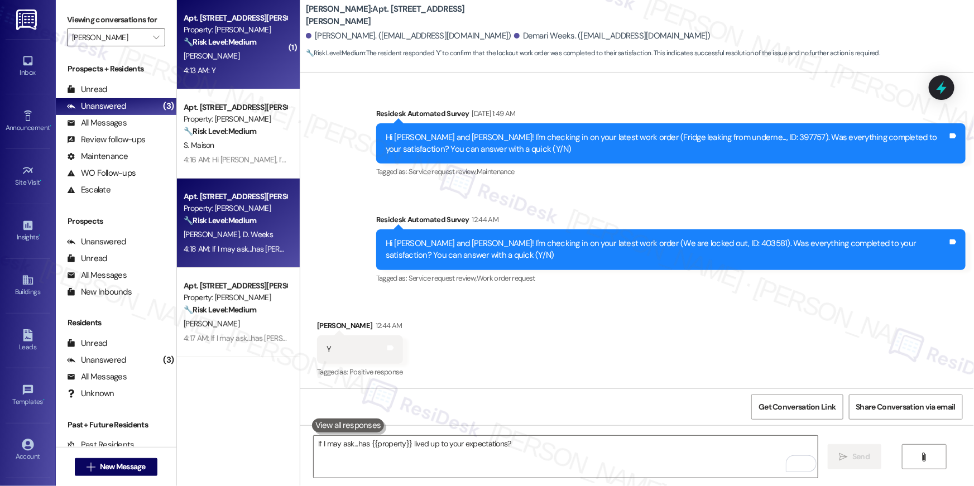
click at [214, 52] on div "J. Banny" at bounding box center [235, 56] width 105 height 14
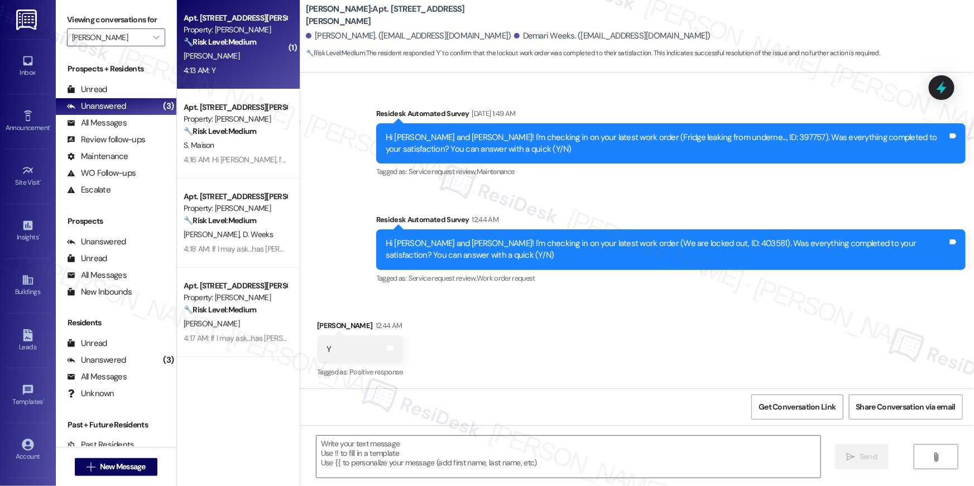
type textarea "Fetching suggested responses. Please feel free to read through the conversation…"
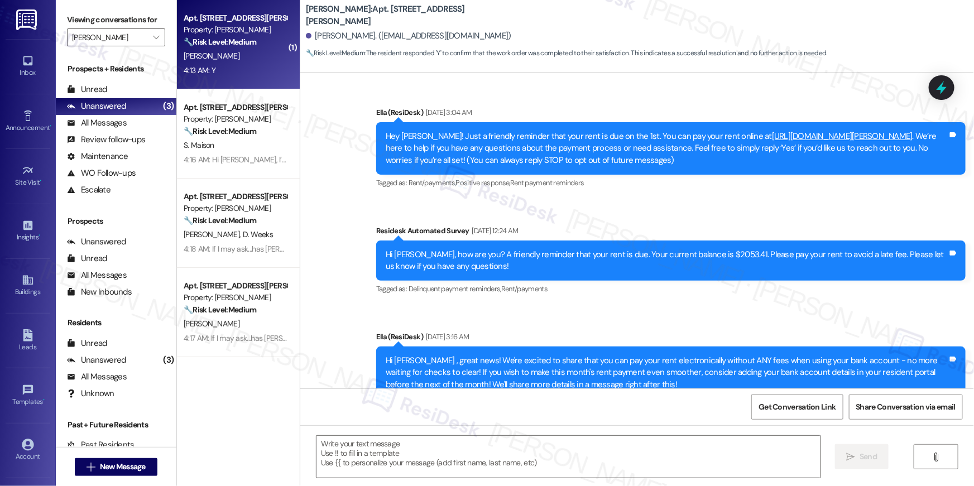
scroll to position [5672, 0]
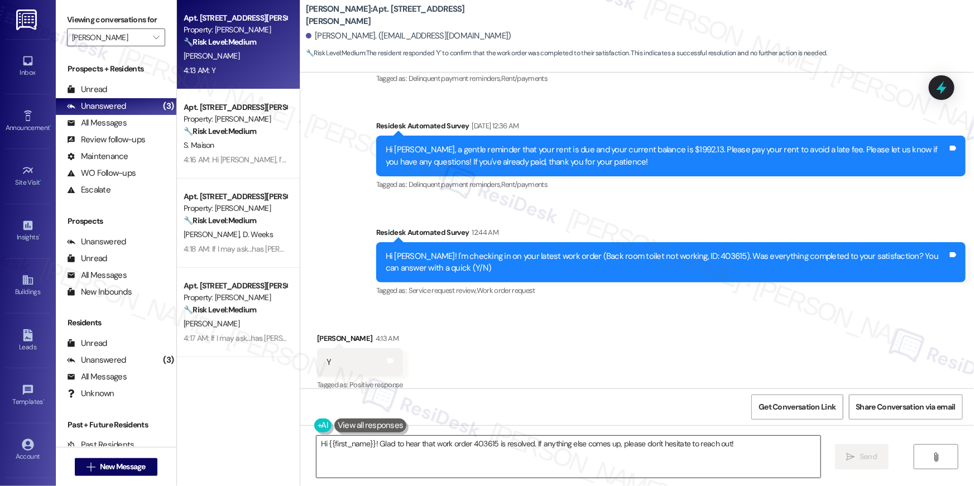
click at [428, 444] on textarea "Hi {{first_name}}! Glad to hear that work order 403615 is resolved. If anything…" at bounding box center [568, 457] width 504 height 42
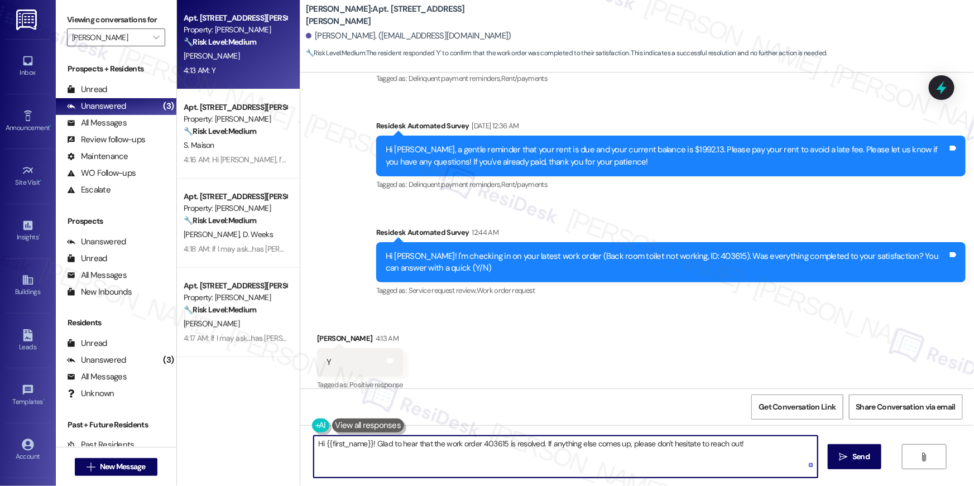
click at [487, 442] on textarea "Hi {{first_name}}! Glad to hear that the work order 403615 is resolved. If anyt…" at bounding box center [566, 457] width 504 height 42
type textarea "Hi {{first_name}}! Glad to hear that the work order is resolved. If anything el…"
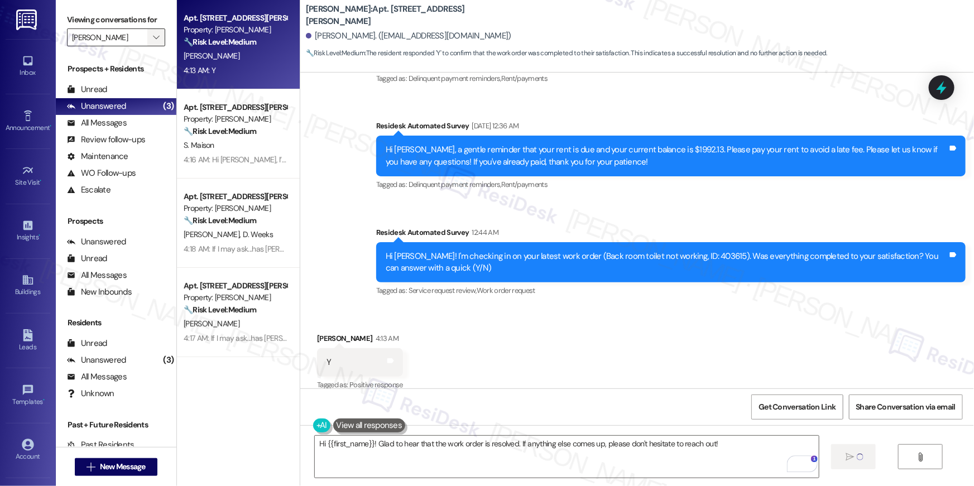
click at [155, 42] on button "" at bounding box center [156, 37] width 18 height 18
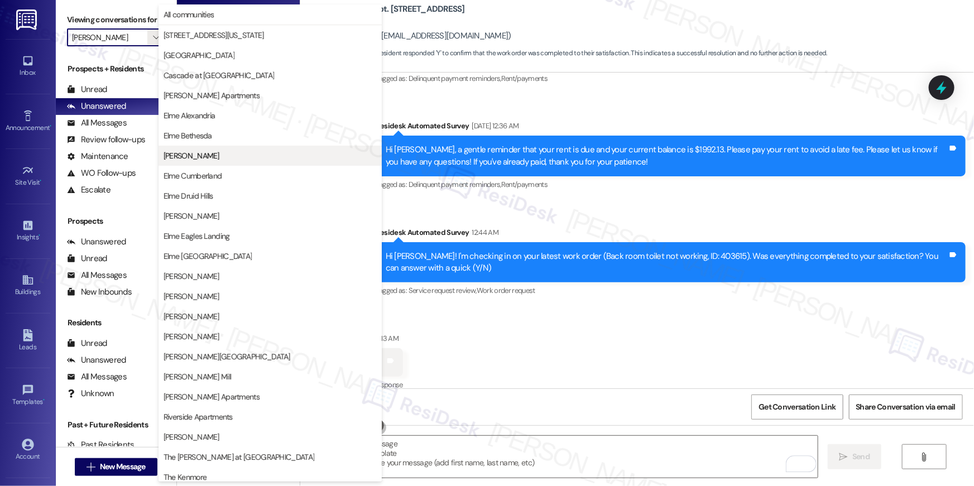
scroll to position [5672, 0]
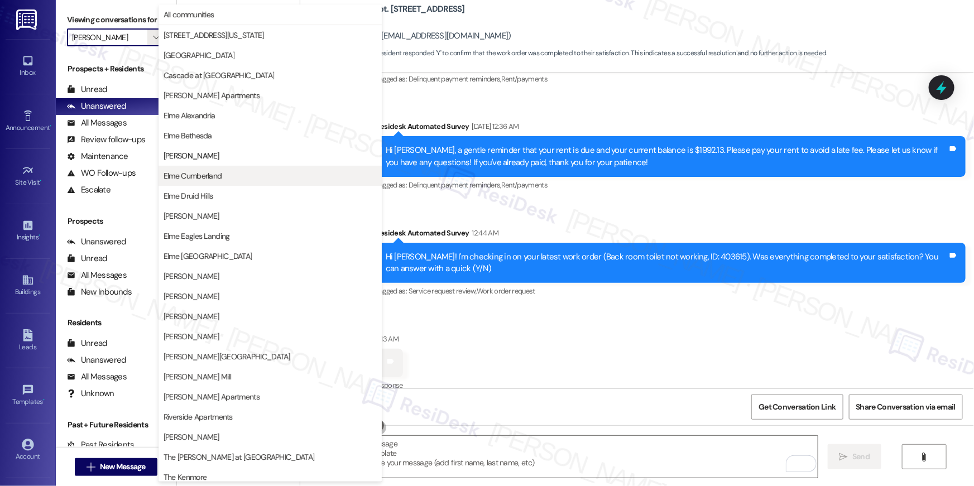
click at [227, 173] on span "Elme Cumberland" at bounding box center [270, 175] width 213 height 11
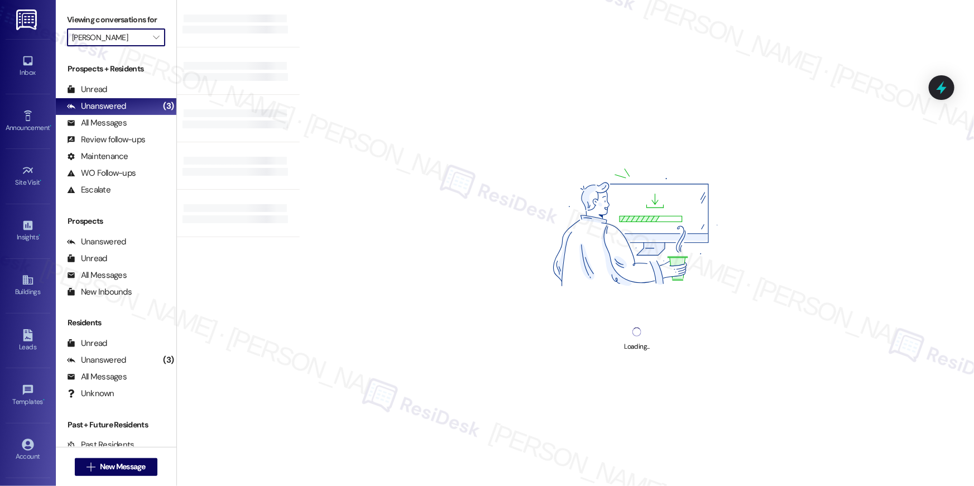
type input "Elme Cumberland"
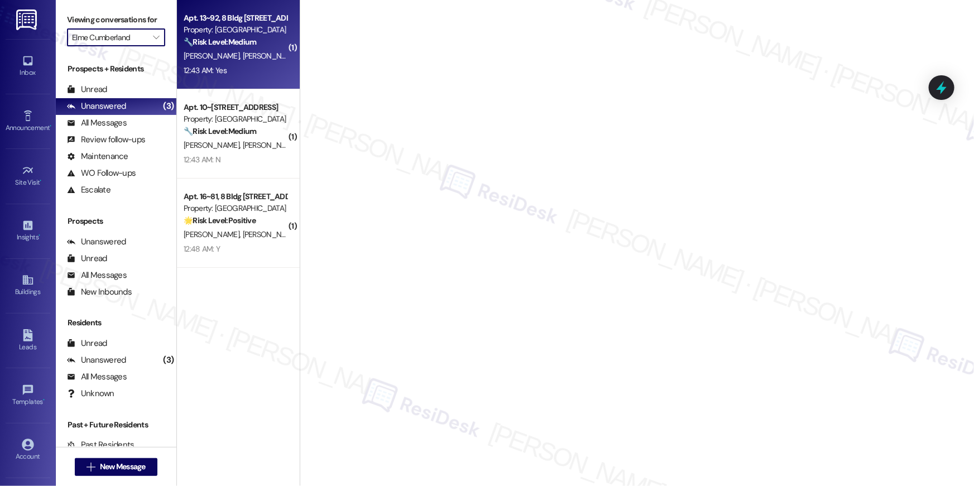
click at [273, 79] on div "Apt. 13~92, 8 Bldg 13 Cumberland Way SE Property: Elme Cumberland 🔧 Risk Level:…" at bounding box center [238, 44] width 123 height 89
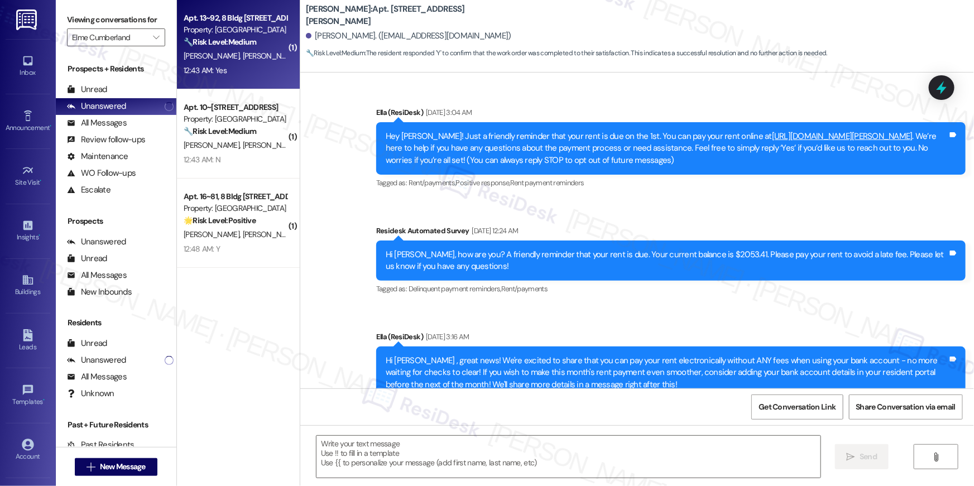
click at [273, 79] on div "Apt. 13~92, 8 Bldg 13 Cumberland Way SE Property: Elme Cumberland 🔧 Risk Level:…" at bounding box center [238, 44] width 123 height 89
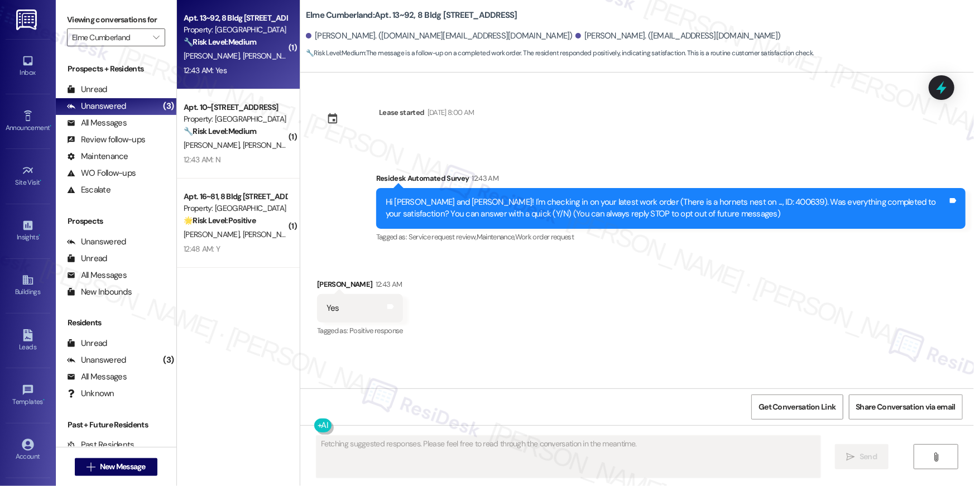
type textarea "Fetching suggested responses. Please feel free to read through the conversation…"
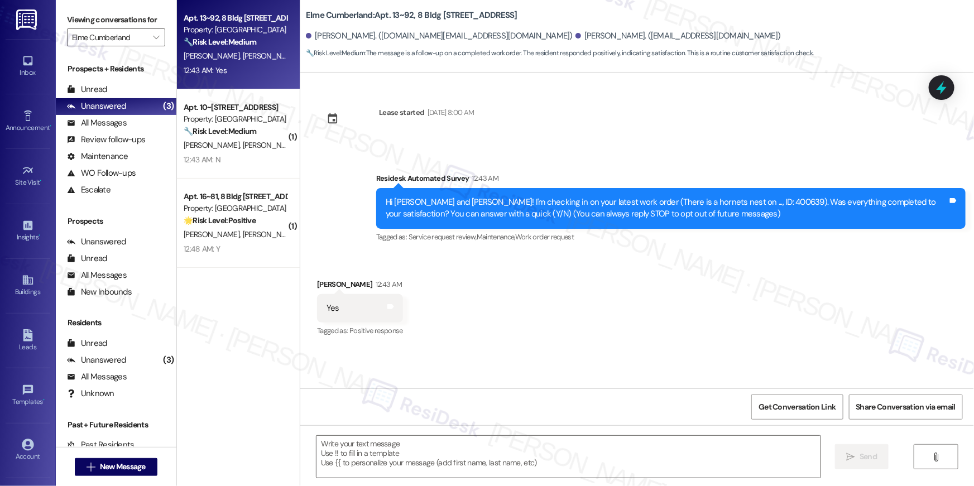
click at [584, 336] on div "Received via SMS Megan Johnson 12:43 AM Yes Tags and notes Tagged as: Positive …" at bounding box center [637, 300] width 674 height 94
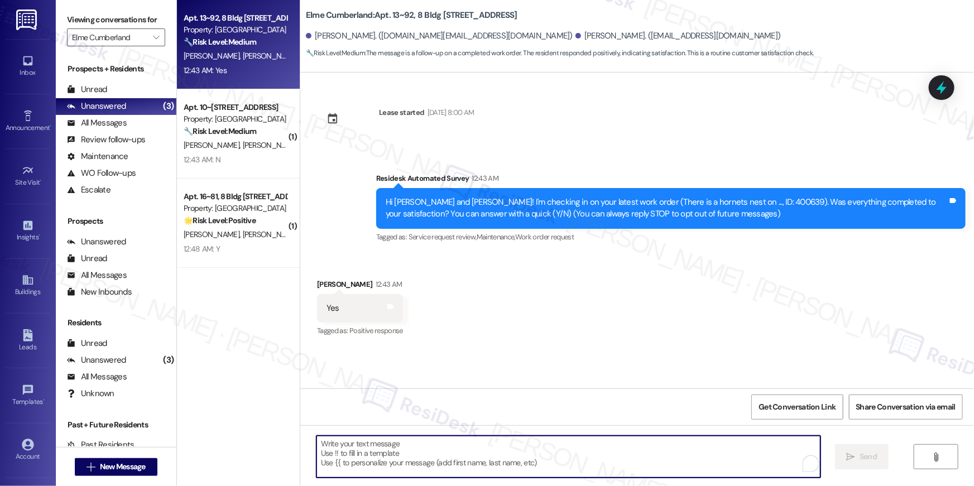
click at [594, 459] on textarea "To enrich screen reader interactions, please activate Accessibility in Grammarl…" at bounding box center [568, 457] width 504 height 42
paste textarea "Hi {{first_name}}, I’m glad to hear your work order has been completed! If anyt…"
type textarea "Hi {{first_name}}, I’m glad to hear your work order has been completed! If anyt…"
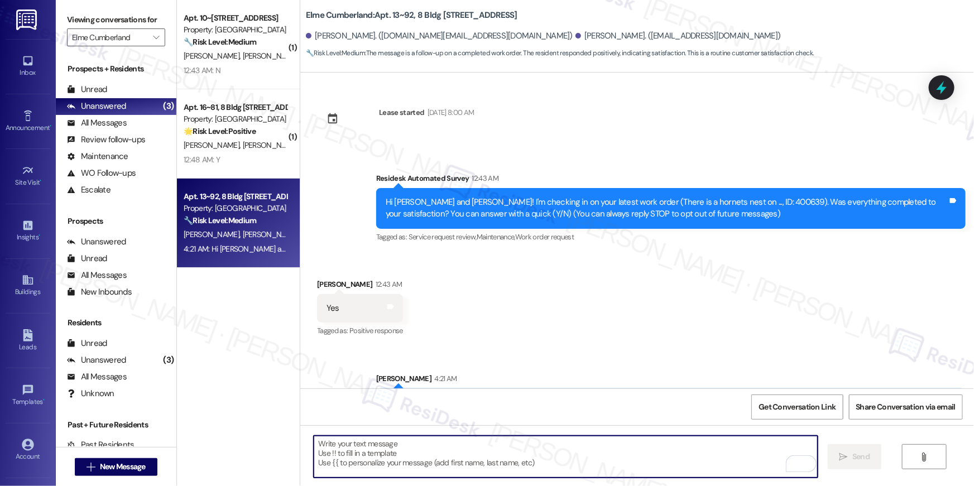
click at [520, 450] on textarea "To enrich screen reader interactions, please activate Accessibility in Grammarl…" at bounding box center [566, 457] width 504 height 42
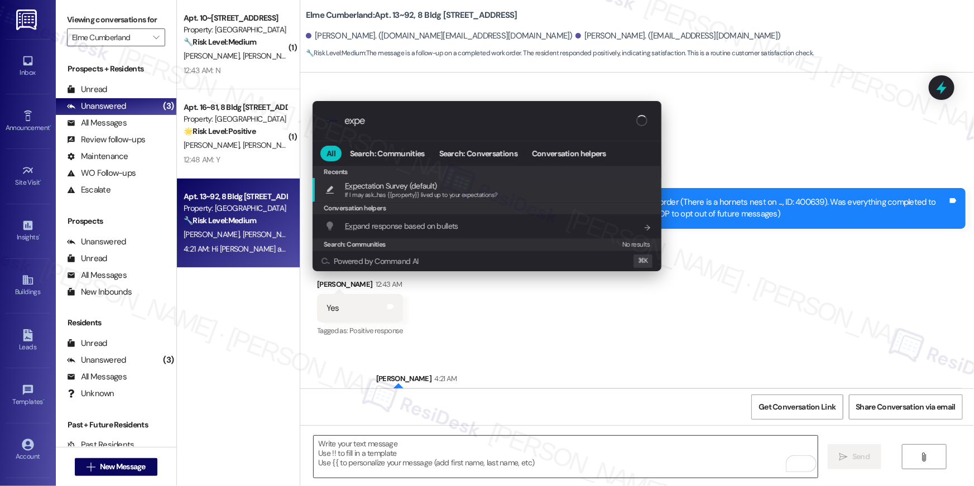
type input "expec"
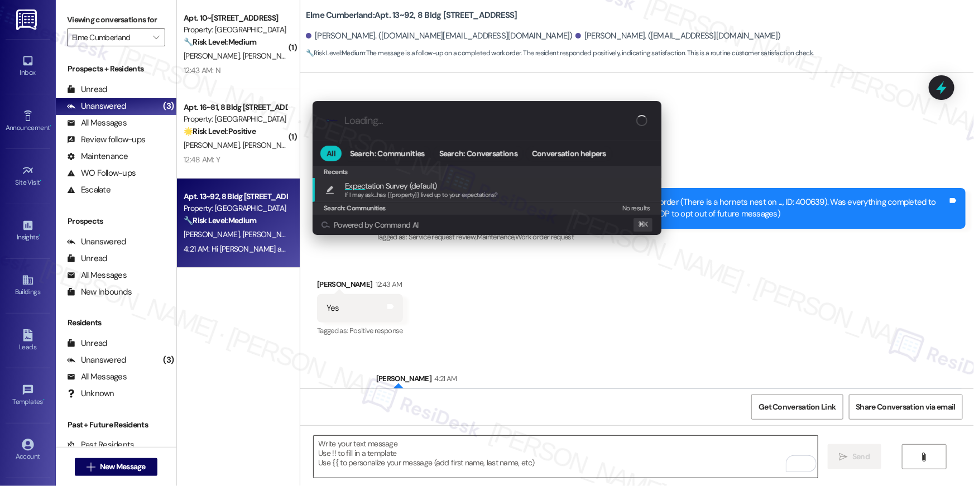
type textarea "If I may ask...has {{property}} lived up to your expectations?"
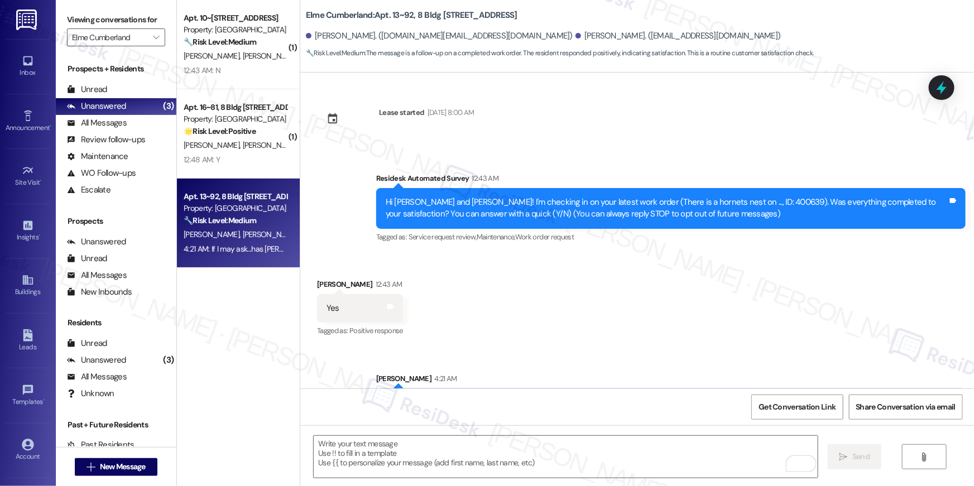
click at [222, 81] on div "Apt. 10~137, 8 Bldg 10 Cumberland Way SE Property: Elme Cumberland 🔧 Risk Level…" at bounding box center [238, 44] width 123 height 89
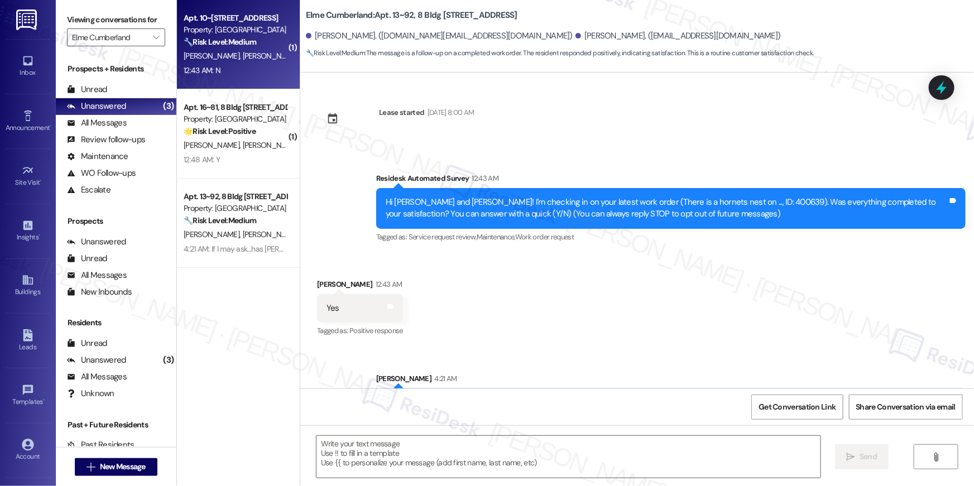
type textarea "Fetching suggested responses. Please feel free to read through the conversation…"
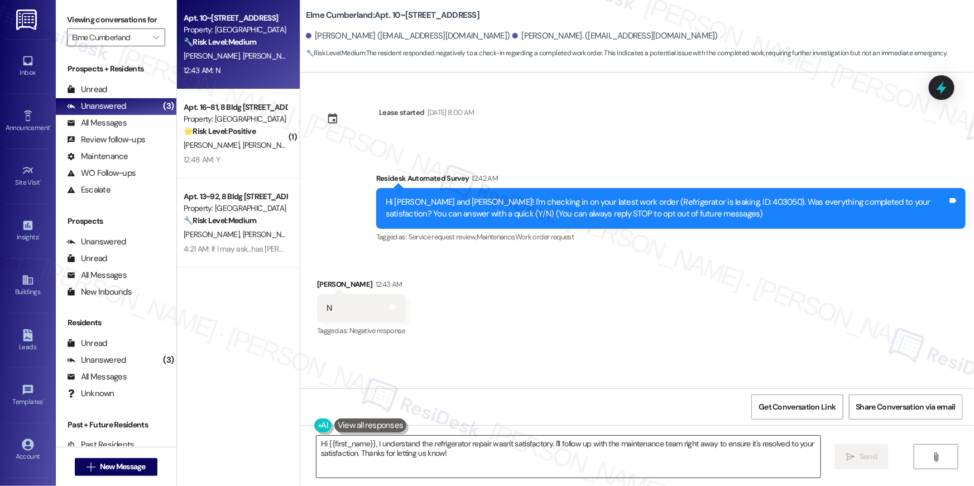
click at [478, 460] on textarea "Hi {{first_name}}, I understand the refrigerator repair wasn't satisfactory. I'…" at bounding box center [568, 457] width 504 height 42
click at [542, 310] on div "Received via SMS Arthur Bailey 12:43 AM N Tags and notes Tagged as: Negative re…" at bounding box center [637, 300] width 674 height 94
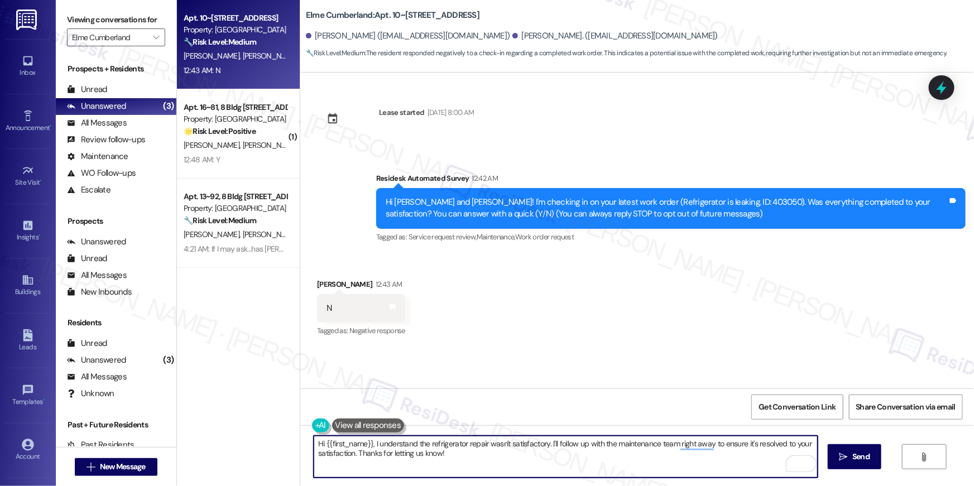
click at [524, 470] on textarea "Hi {{first_name}}, I understand the refrigerator repair wasn't satisfactory. I'…" at bounding box center [566, 457] width 504 height 42
click at [671, 462] on textarea "Hi {{first_name}}, I understand the refrigerator repair wasn't satisfactory. I'…" at bounding box center [566, 457] width 504 height 42
paste textarea "’m sorry to hear your work order hasn’t been fully completed. Could you share a…"
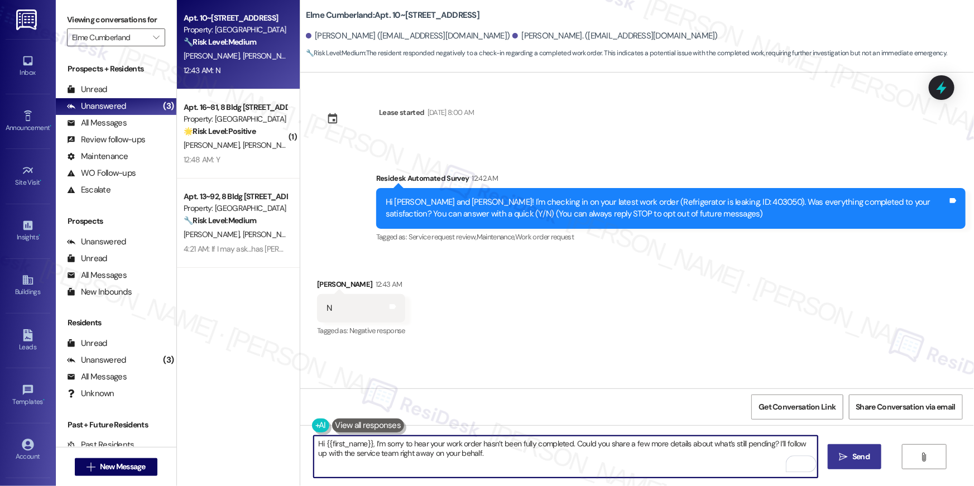
type textarea "Hi {{first_name}}, I’m sorry to hear your work order hasn’t been fully complete…"
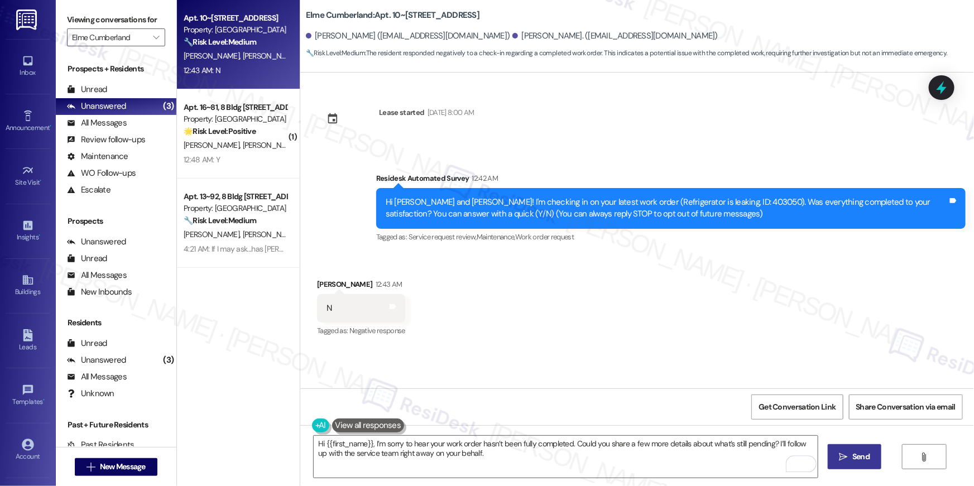
click at [834, 462] on button " Send" at bounding box center [855, 456] width 54 height 25
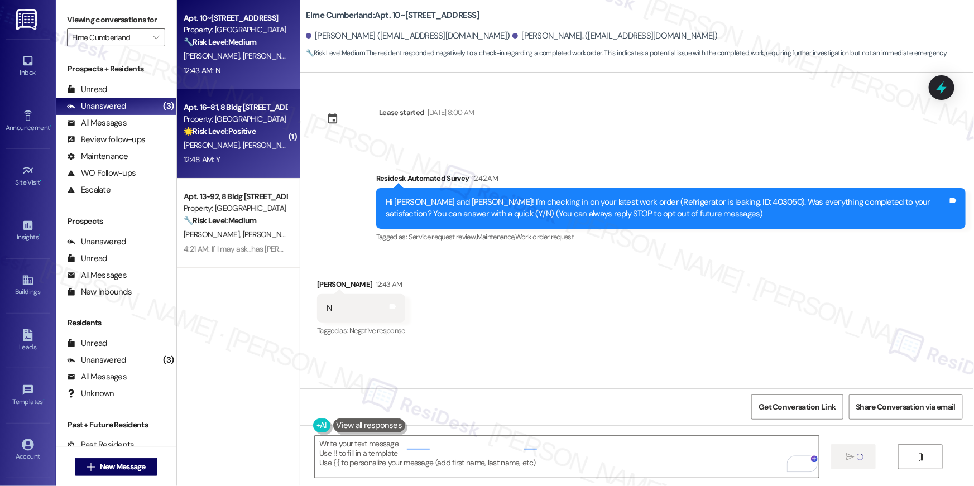
type textarea "Fetching suggested responses. Please feel free to read through the conversation…"
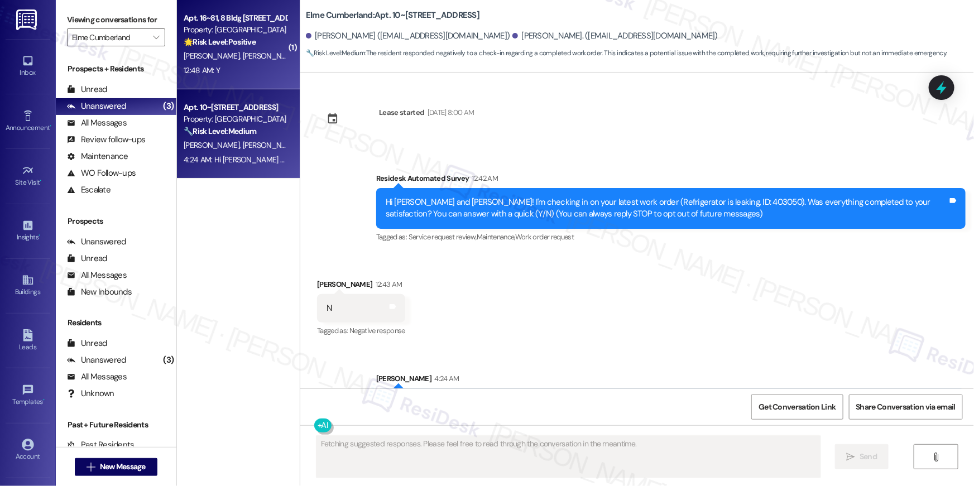
click at [231, 70] on div "12:48 AM: Y 12:48 AM: Y" at bounding box center [235, 71] width 105 height 14
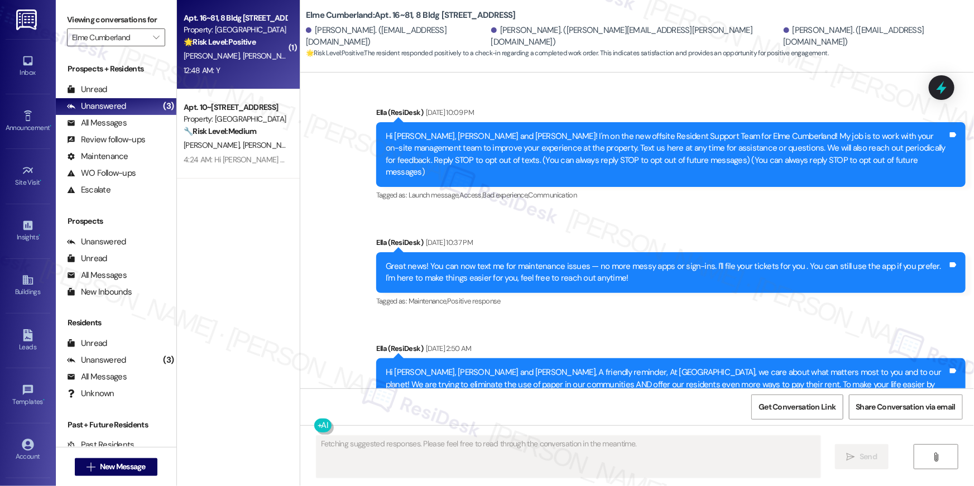
scroll to position [7782, 0]
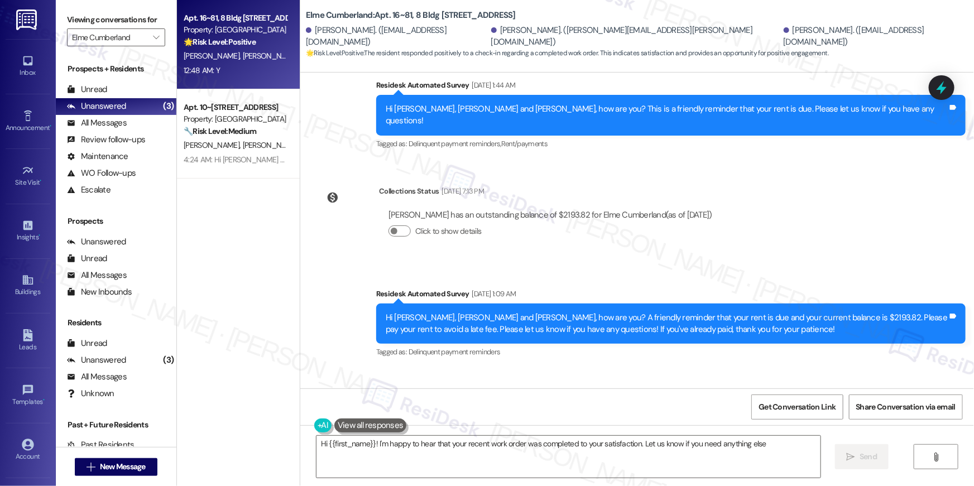
type textarea "Hi {{first_name}}! I'm happy to hear that your recent work order was completed …"
click at [449, 457] on textarea "Hi {{first_name}}! I'm happy to hear that your recent work order was completed …" at bounding box center [568, 457] width 504 height 42
click at [849, 460] on icon "" at bounding box center [851, 457] width 8 height 9
click at [158, 41] on div "Elme Cumberland " at bounding box center [116, 37] width 98 height 18
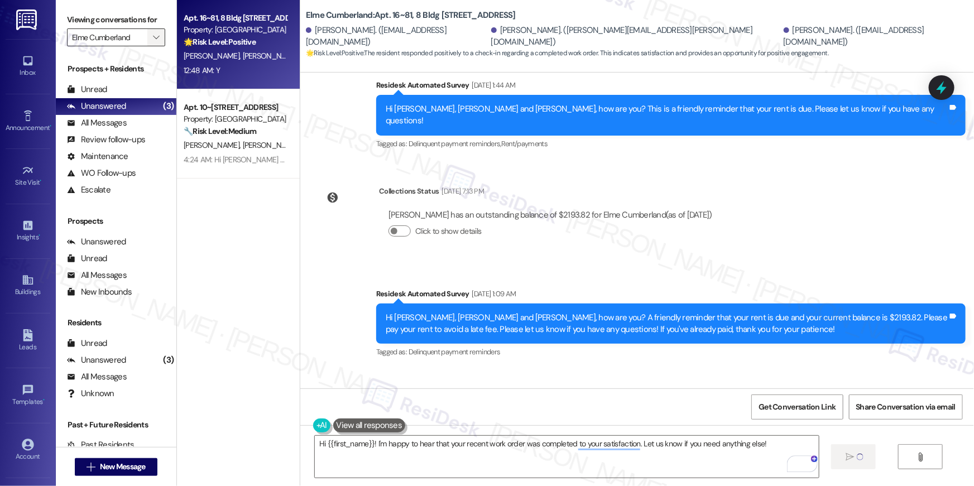
click at [155, 41] on button "" at bounding box center [156, 37] width 18 height 18
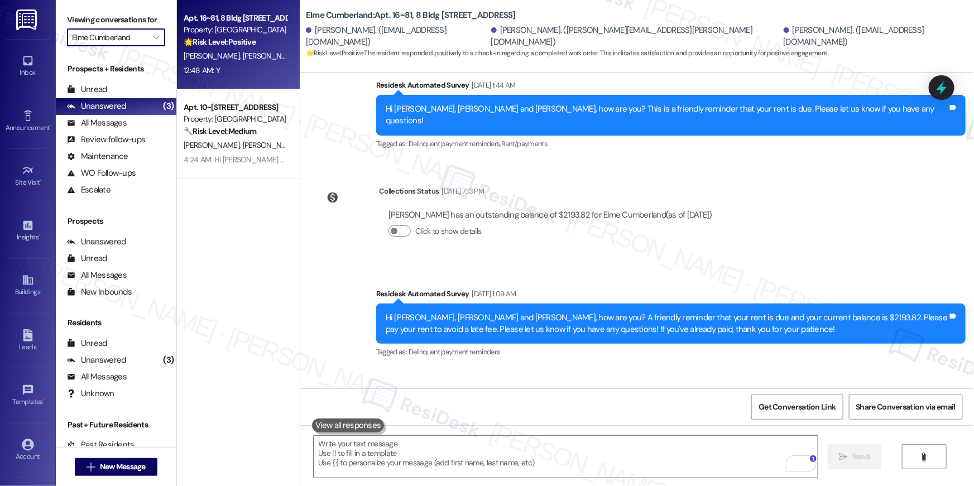
scroll to position [7781, 0]
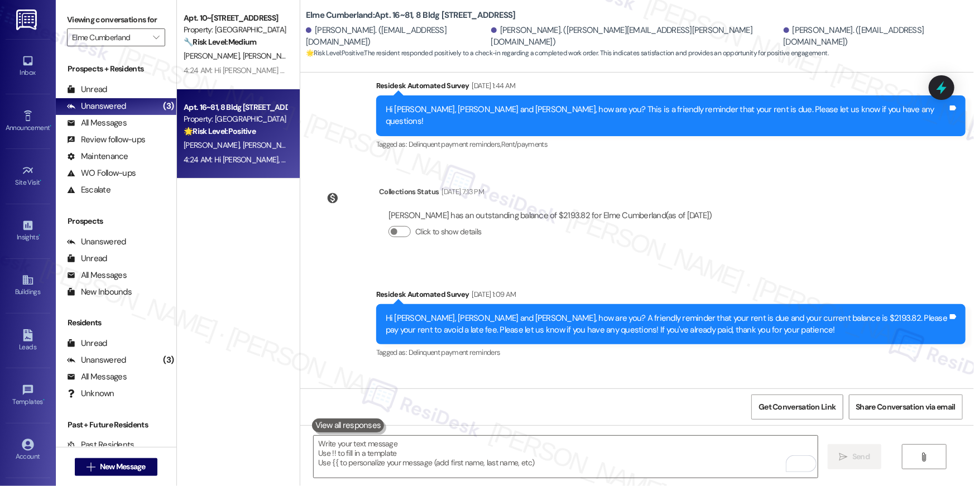
click at [237, 194] on div "Apt. 10~137, 8 Bldg 10 Cumberland Way SE Property: Elme Cumberland 🔧 Risk Level…" at bounding box center [238, 203] width 123 height 407
click at [153, 36] on icon "" at bounding box center [156, 37] width 6 height 9
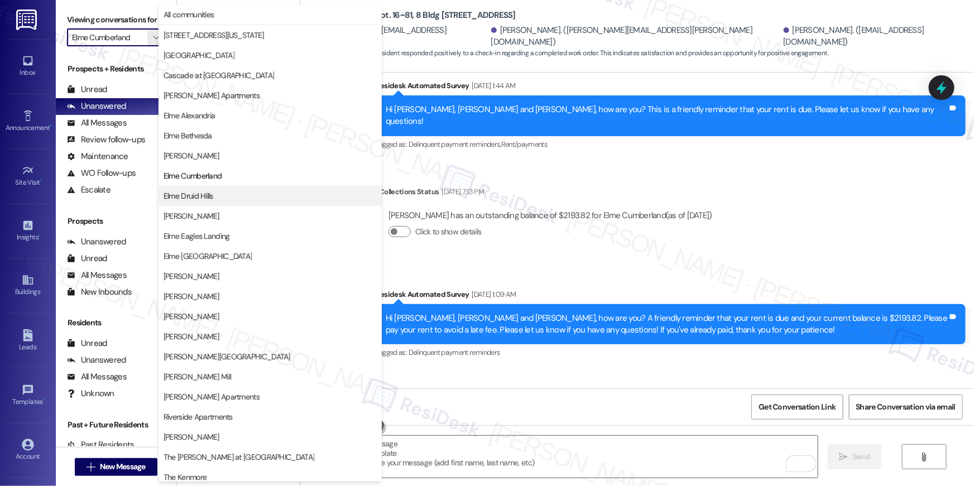
click at [212, 198] on span "Elme Druid Hills" at bounding box center [189, 195] width 50 height 11
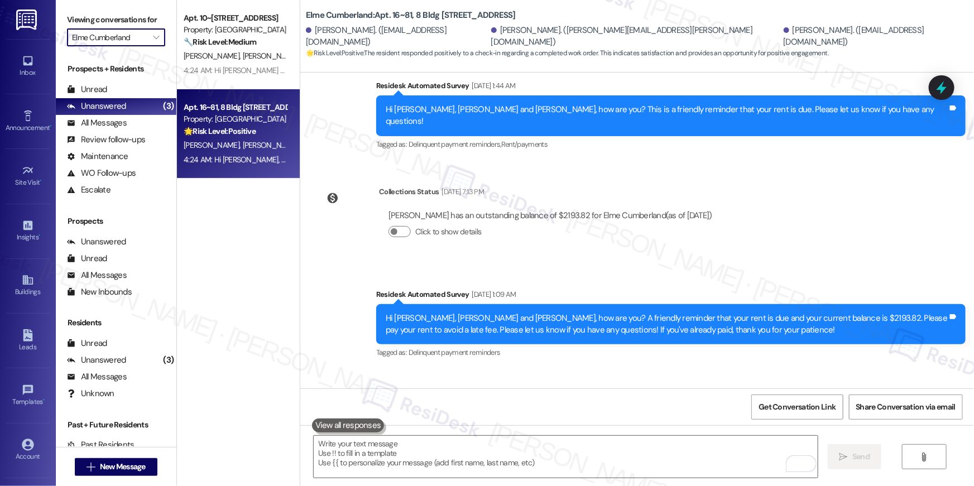
type input "Elme Druid Hills"
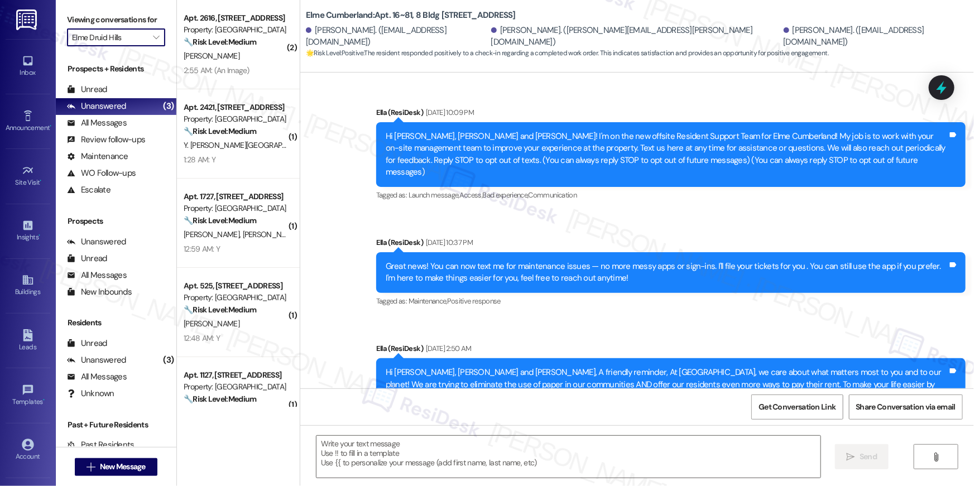
scroll to position [7781, 0]
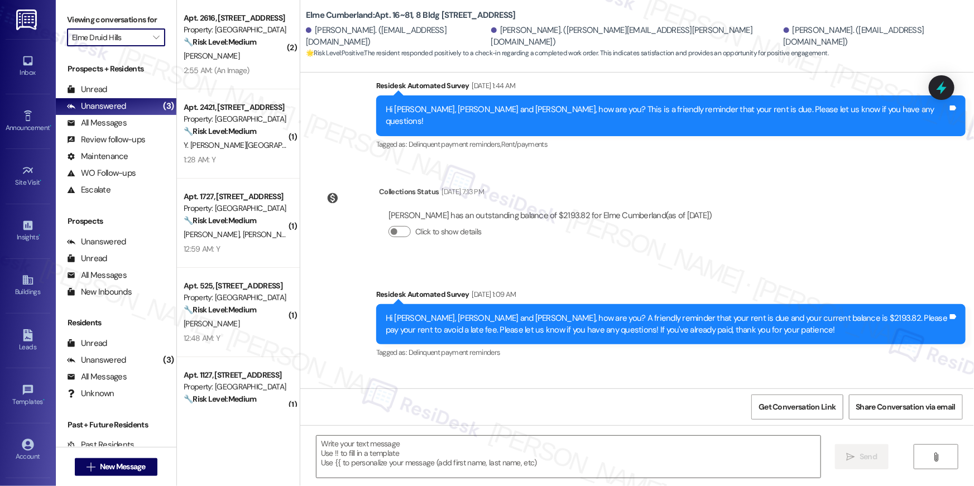
type textarea "Fetching suggested responses. Please feel free to read through the conversation…"
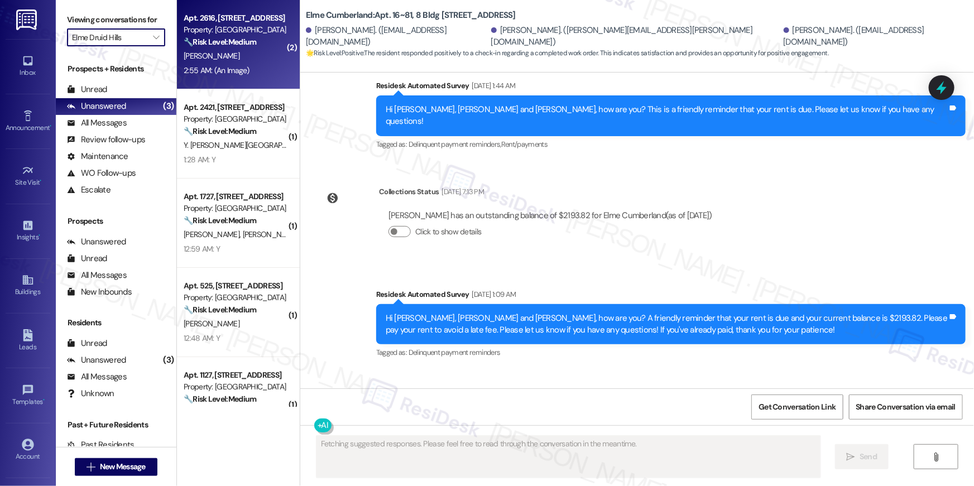
click at [217, 56] on div "[PERSON_NAME]" at bounding box center [235, 56] width 105 height 14
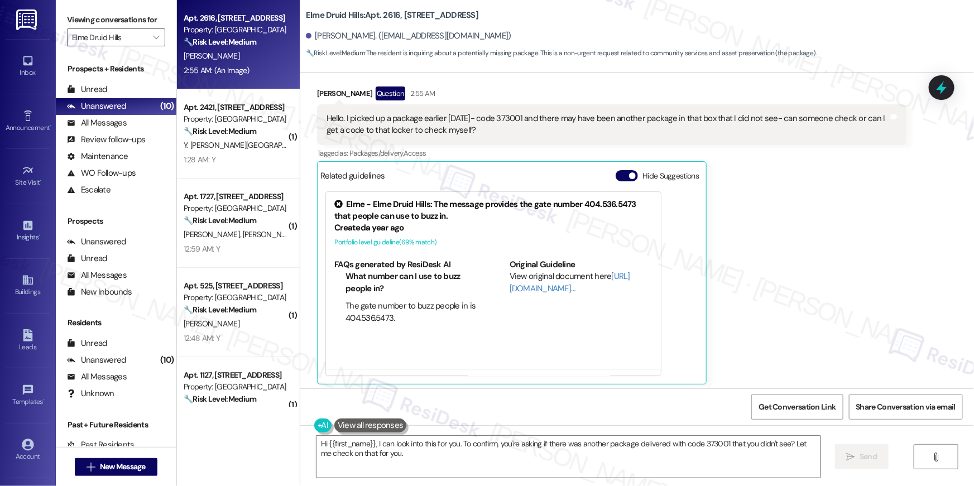
scroll to position [29807, 0]
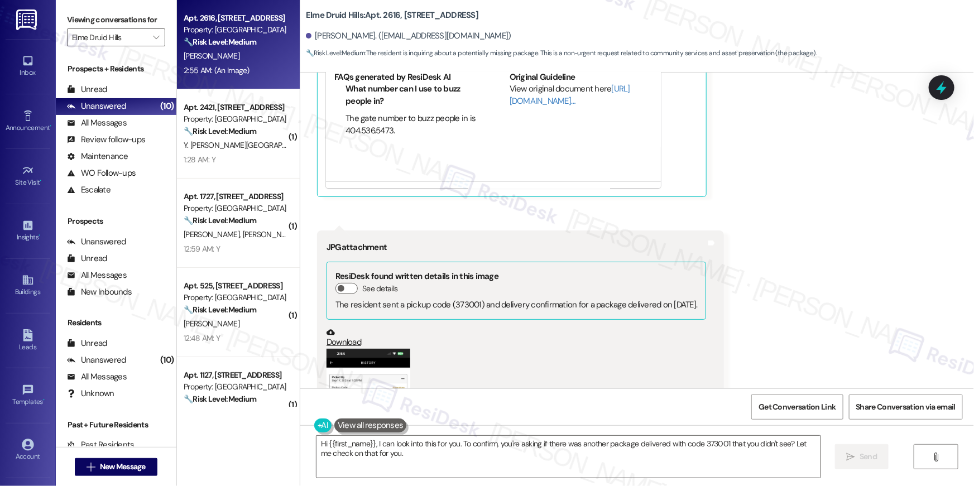
click at [788, 264] on div "Received via SMS Hong Nguyen Question 2:55 AM Hello. I picked up a package earl…" at bounding box center [637, 185] width 674 height 622
click at [479, 456] on textarea "Hi {{first_name}}, I can look into this for you. To confirm, you're asking if t…" at bounding box center [568, 457] width 504 height 42
click at [478, 454] on textarea "Hi {{first_name}}, I can look into this for you. To confirm, you're asking if t…" at bounding box center [568, 457] width 504 height 42
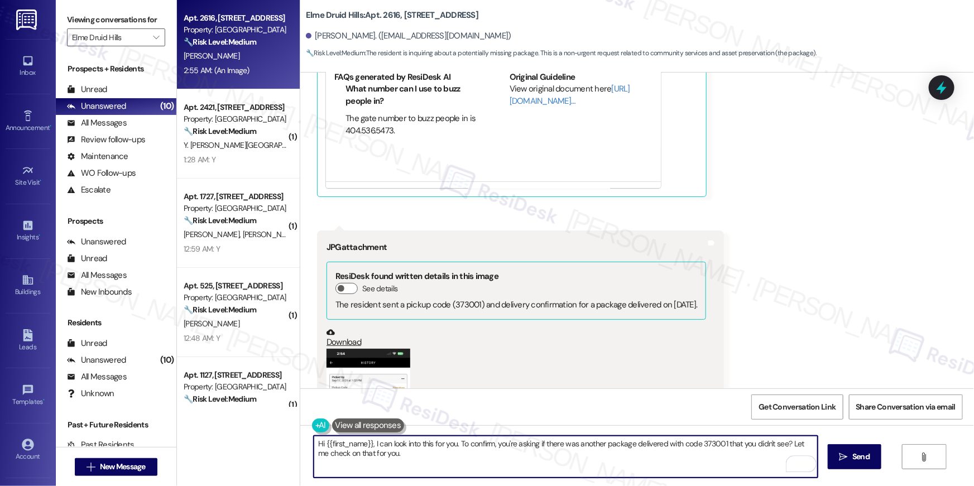
click at [468, 449] on textarea "Hi {{first_name}}, I can look into this for you. To confirm, you're asking if t…" at bounding box center [566, 457] width 504 height 42
click at [453, 443] on textarea "Hi {{first_name}}, I can look into this for you. To confirm, you're asking if t…" at bounding box center [566, 457] width 504 height 42
drag, startPoint x: 455, startPoint y: 444, endPoint x: 457, endPoint y: 462, distance: 18.5
click at [457, 462] on textarea "Hi {{first_name}}, I can look into this for you. To confirm, you're asking if t…" at bounding box center [566, 457] width 504 height 42
click at [410, 463] on textarea "Hi {{first_name}}, I can look into this for you. To confirm, you're asking if t…" at bounding box center [566, 457] width 504 height 42
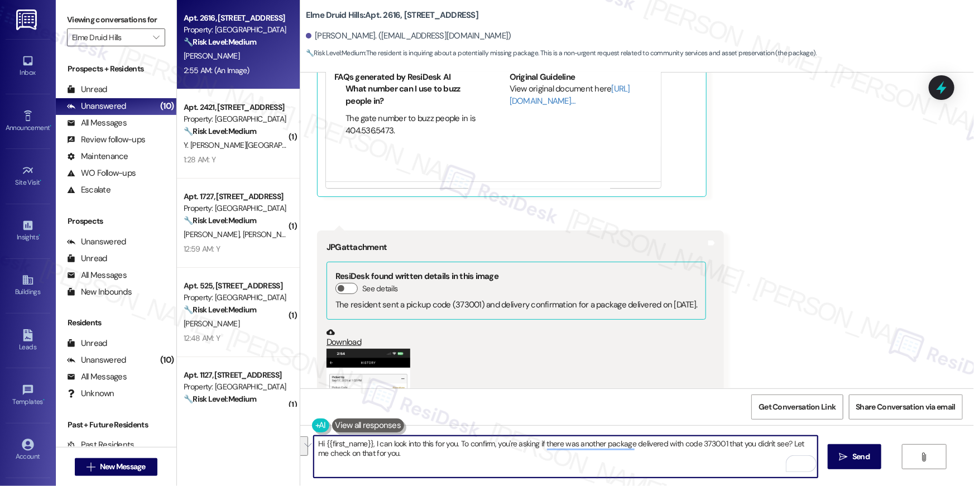
drag, startPoint x: 371, startPoint y: 442, endPoint x: 382, endPoint y: 457, distance: 18.8
click at [382, 457] on textarea "Hi {{first_name}}, I can look into this for you. To confirm, you're asking if t…" at bounding box center [566, 457] width 504 height 42
click at [517, 441] on textarea "Hi {{first_name}}, thanks for reaching out. Just to confirm, you're trying to s…" at bounding box center [566, 457] width 504 height 42
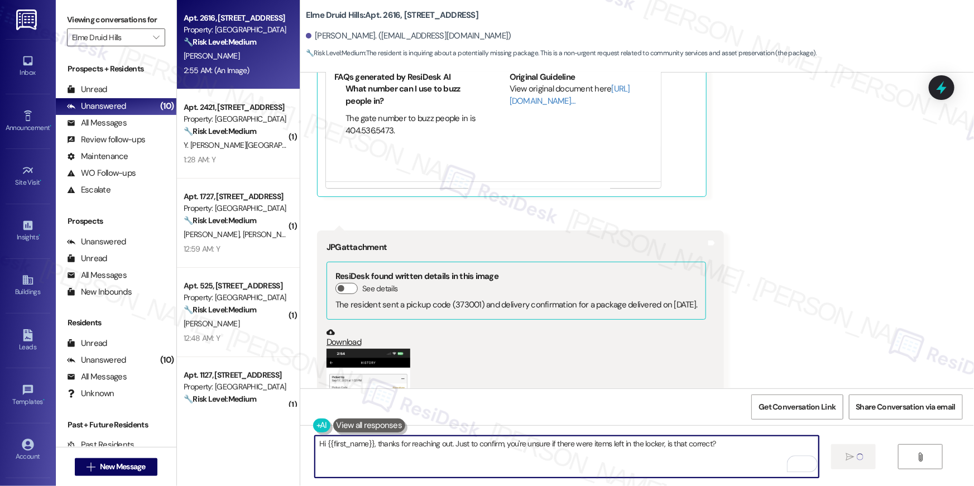
type textarea "Hi {{first_name}}, thanks for reaching out. Just to confirm, you're unsure if t…"
click at [369, 349] on button "Zoom image" at bounding box center [368, 392] width 84 height 86
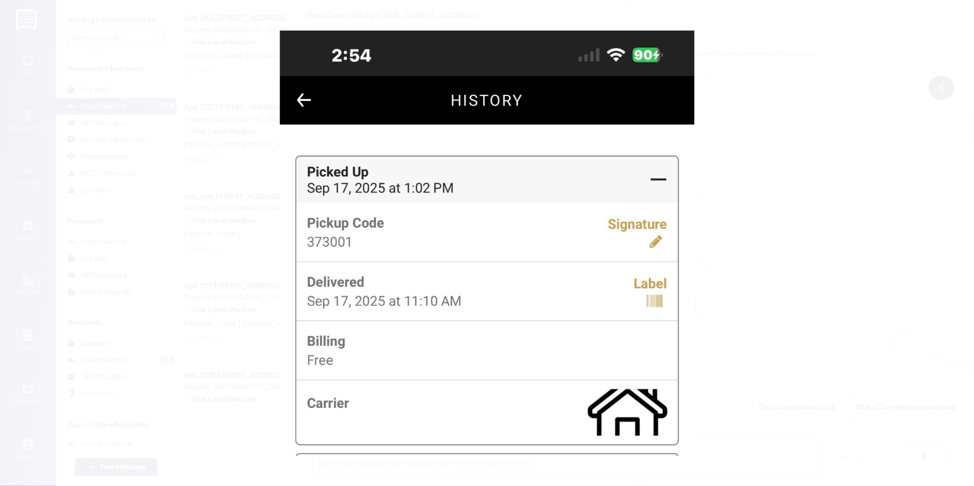
scroll to position [29806, 0]
click at [843, 249] on button "Unzoom image" at bounding box center [487, 243] width 974 height 486
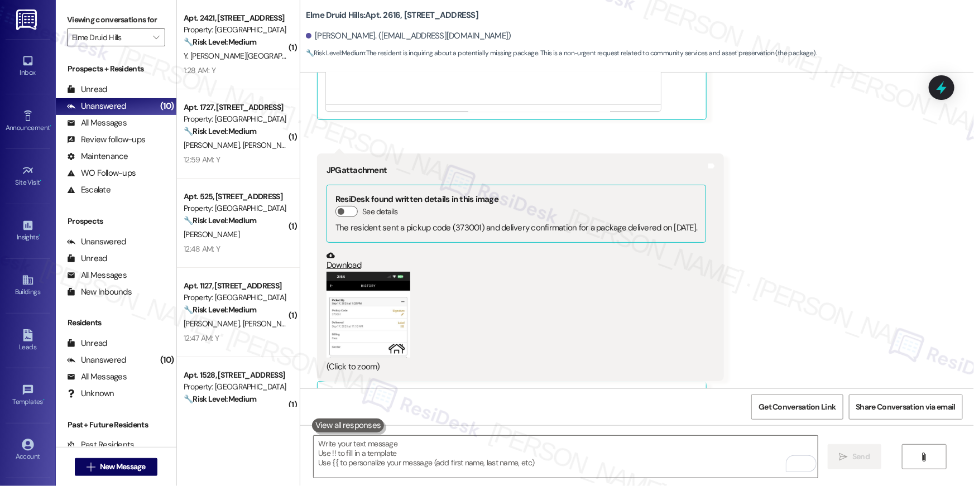
scroll to position [29884, 0]
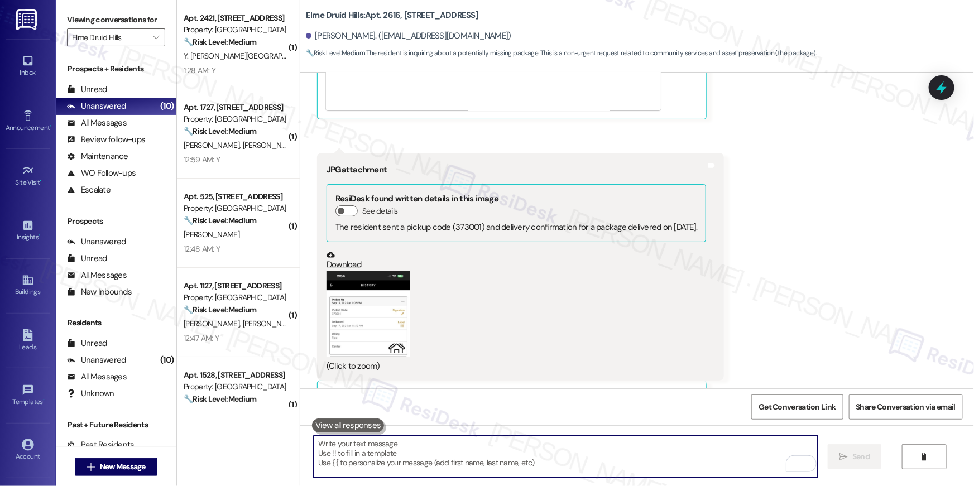
click at [612, 459] on textarea "To enrich screen reader interactions, please activate Accessibility in Grammarl…" at bounding box center [566, 457] width 504 height 42
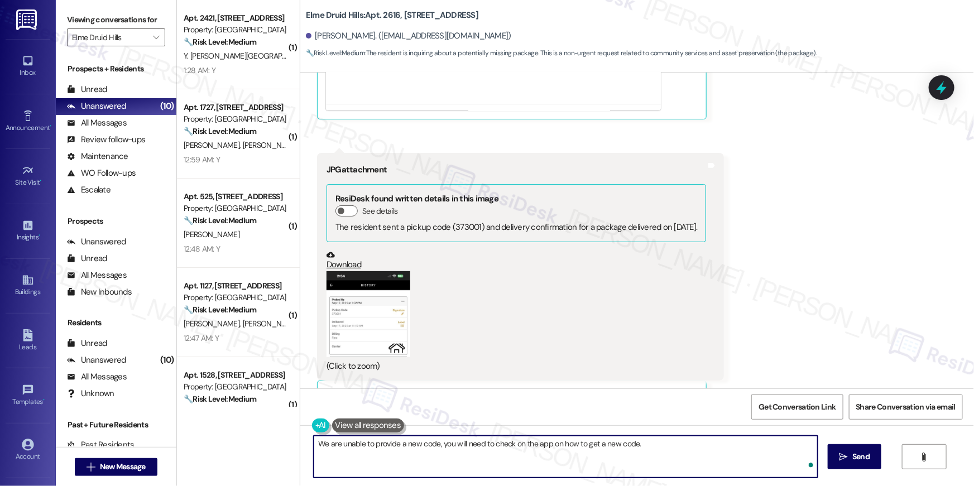
type textarea "We are unable to provide a new code, you will need to check on the app on how t…"
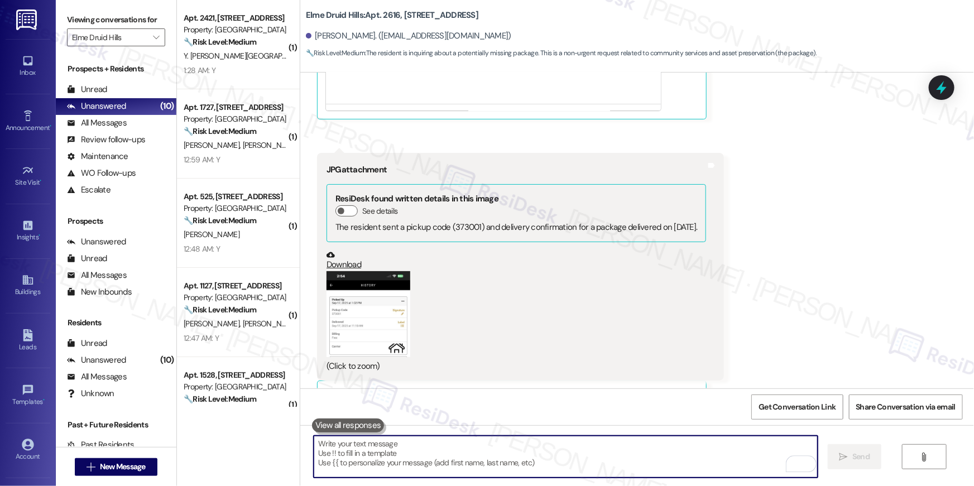
scroll to position [29806, 0]
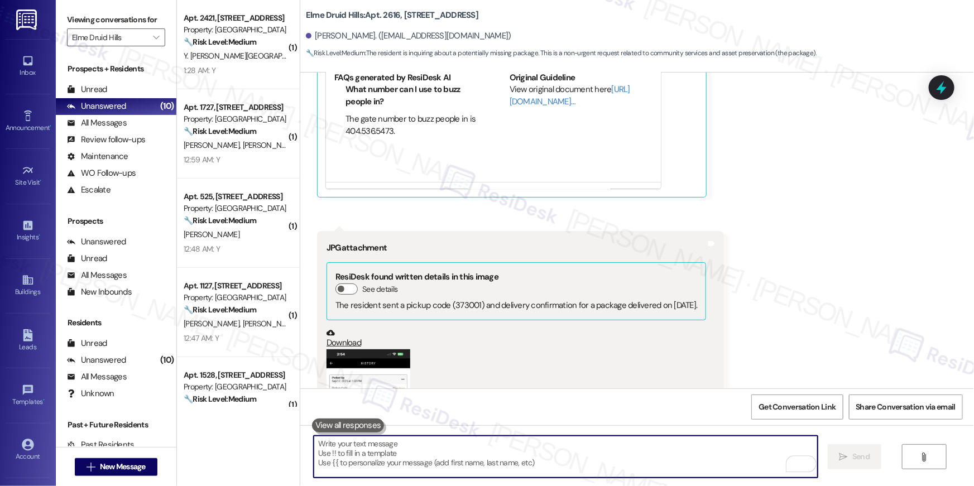
click at [254, 70] on div "1:28 AM: Y 1:28 AM: Y" at bounding box center [235, 71] width 105 height 14
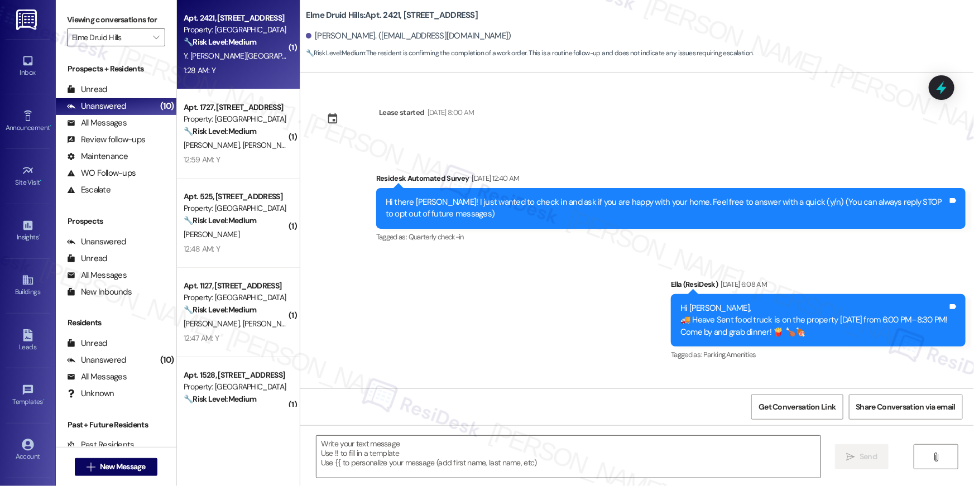
click at [254, 70] on div "1:28 AM: Y 1:28 AM: Y" at bounding box center [235, 71] width 105 height 14
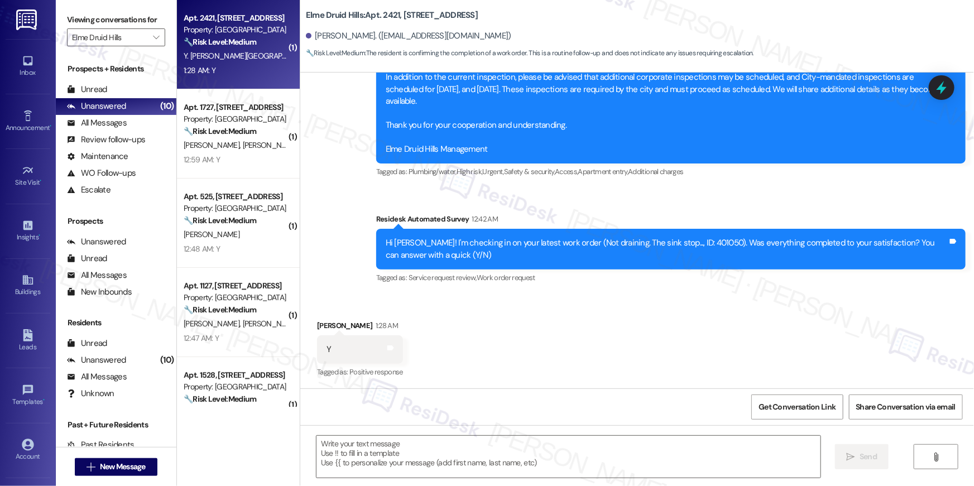
type textarea "Fetching suggested responses. Please feel free to read through the conversation…"
click at [693, 451] on textarea at bounding box center [568, 457] width 504 height 42
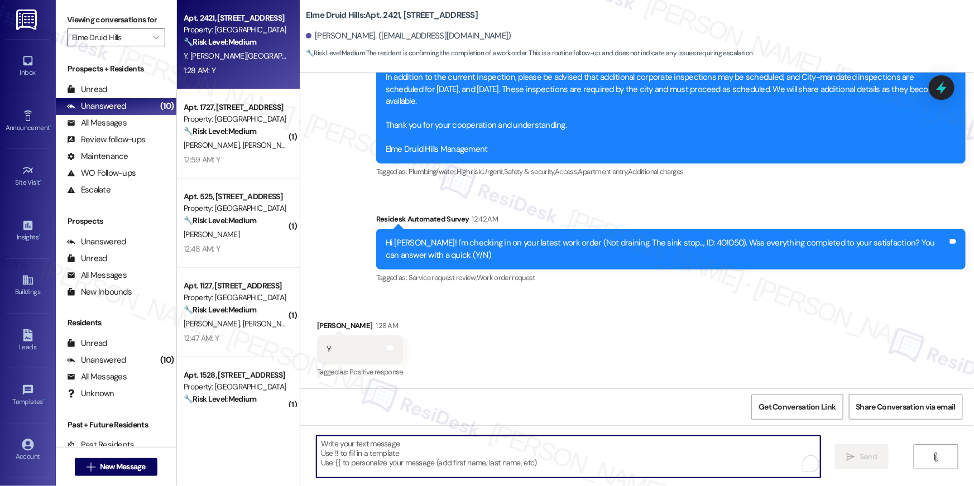
click at [693, 451] on textarea "To enrich screen reader interactions, please activate Accessibility in Grammarl…" at bounding box center [568, 457] width 504 height 42
paste textarea "Hi {{first_name}}, I’m glad to hear your work order has been completed! If anyt…"
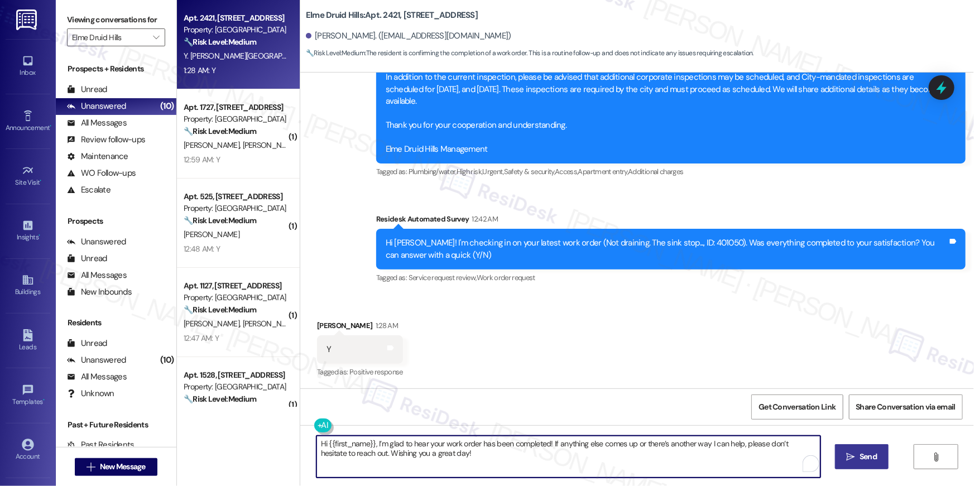
type textarea "Hi {{first_name}}, I’m glad to hear your work order has been completed! If anyt…"
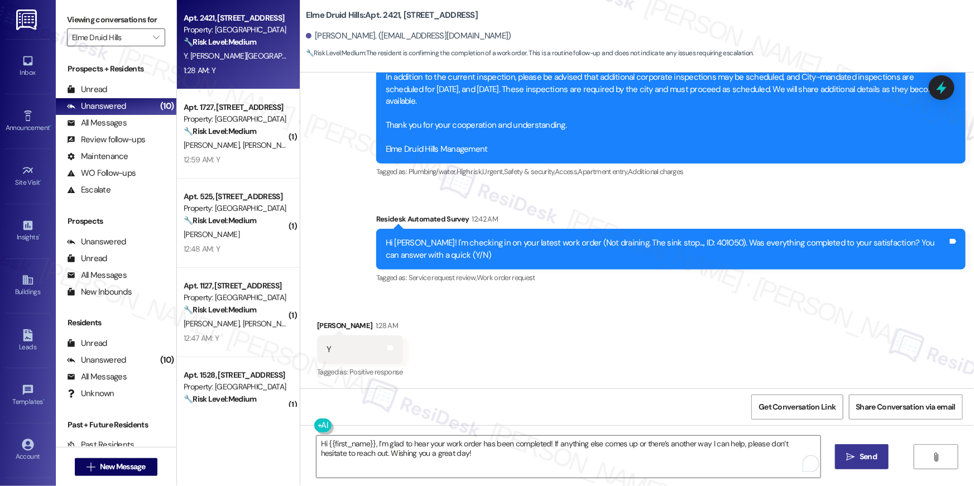
click at [861, 454] on span "Send" at bounding box center [867, 457] width 17 height 12
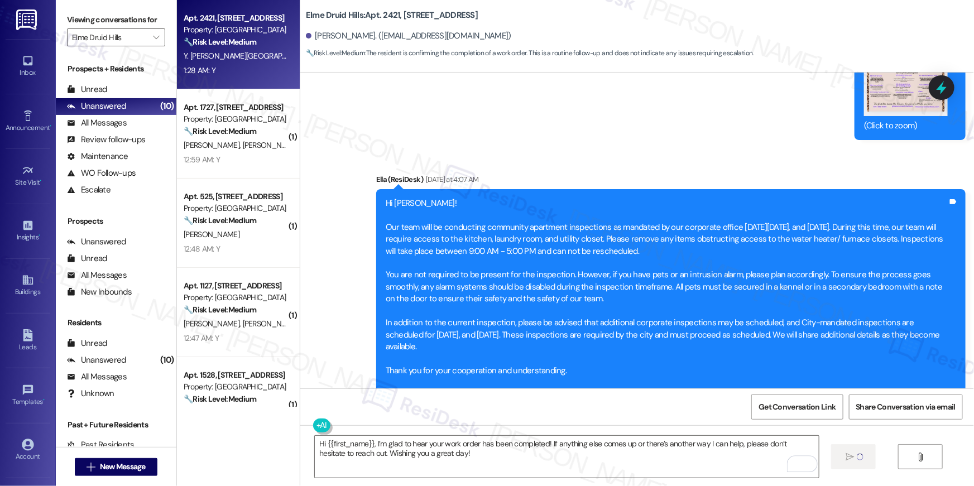
scroll to position [0, 0]
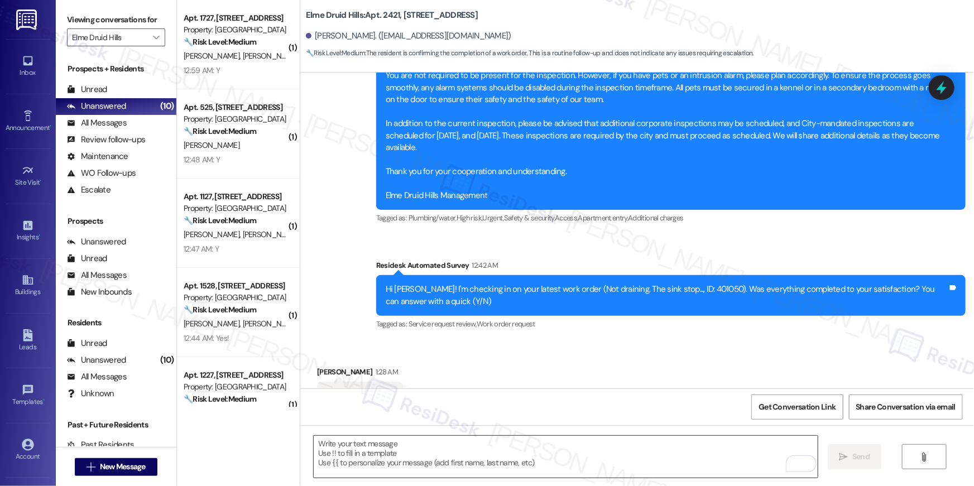
click at [623, 457] on textarea "To enrich screen reader interactions, please activate Accessibility in Grammarl…" at bounding box center [566, 457] width 504 height 42
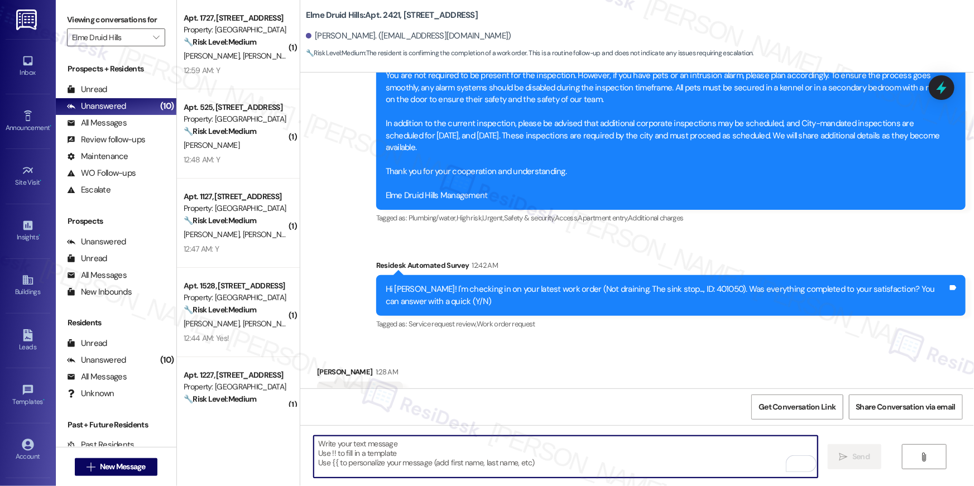
scroll to position [647, 0]
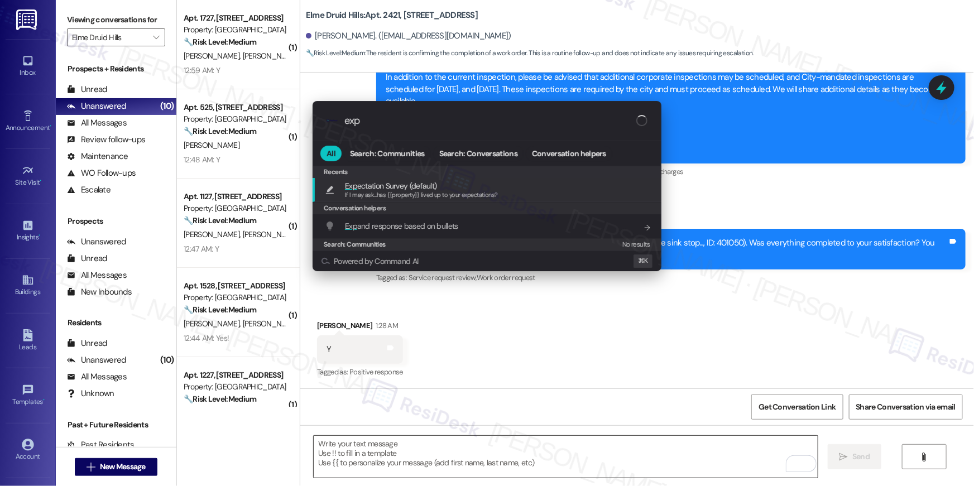
type input "expe"
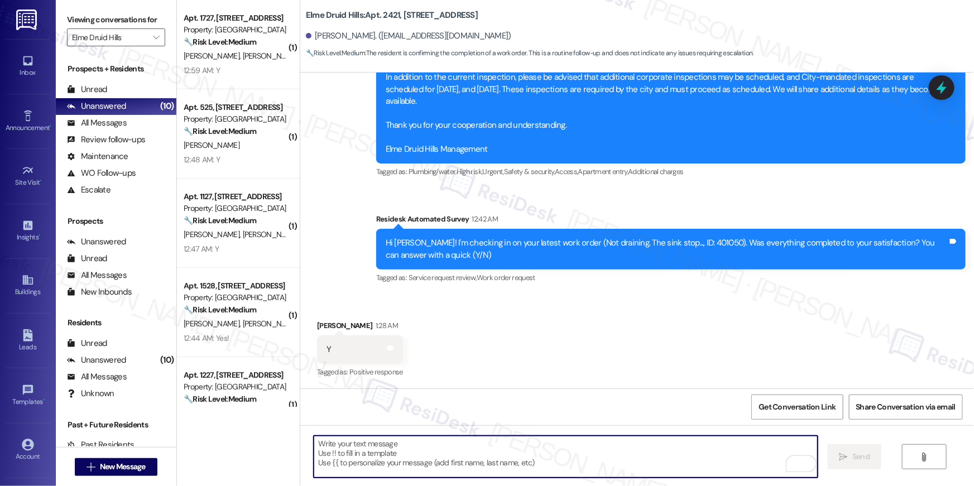
type textarea "If I may ask...has {{property}} lived up to your expectations?"
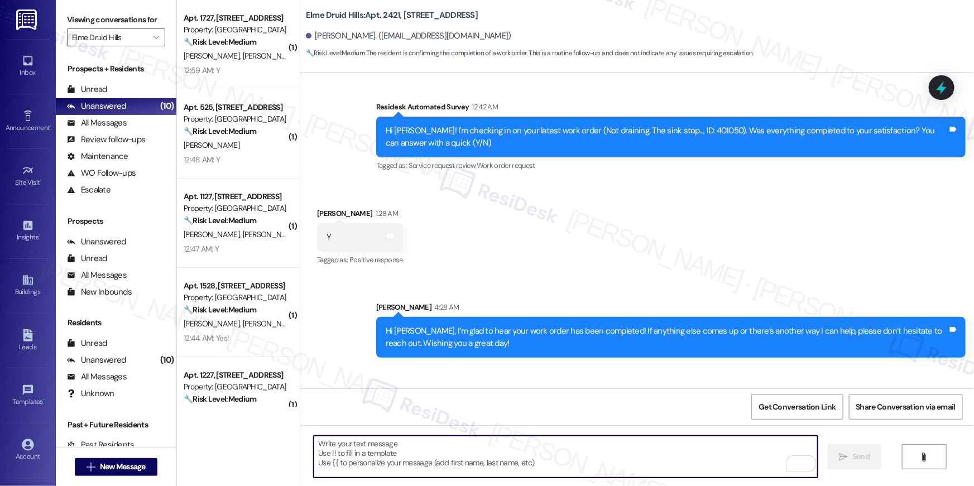
scroll to position [815, 0]
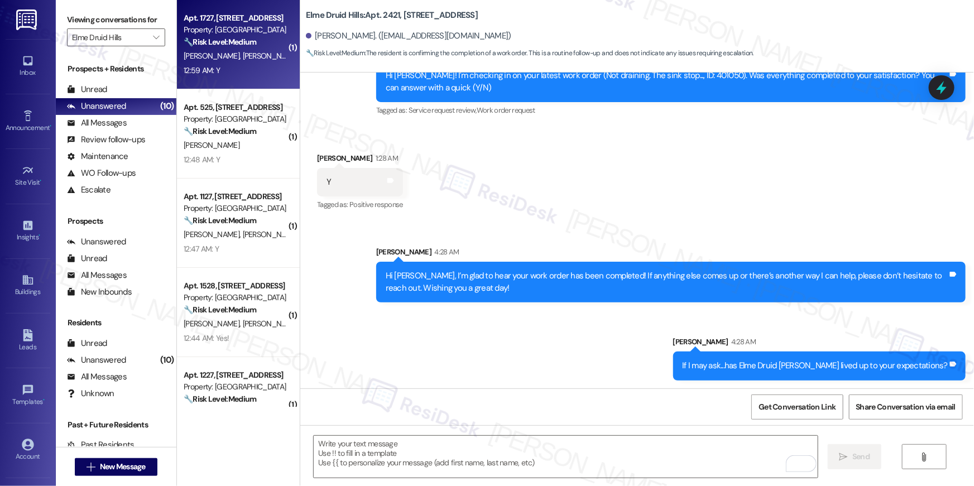
click at [260, 80] on div "Apt. 1727, 2696 N Druid Hills Rd Property: Elme Druid Hills 🔧 Risk Level: Mediu…" at bounding box center [238, 44] width 123 height 89
type textarea "Fetching suggested responses. Please feel free to read through the conversation…"
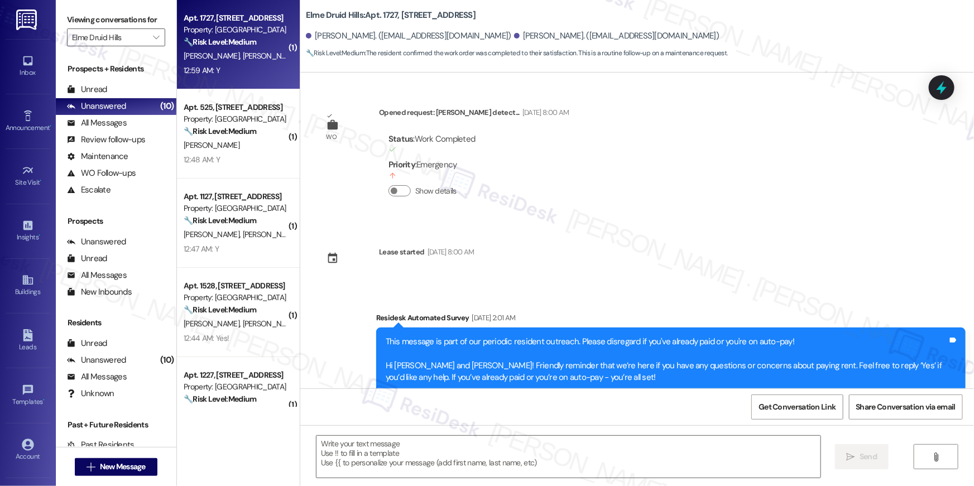
scroll to position [20636, 0]
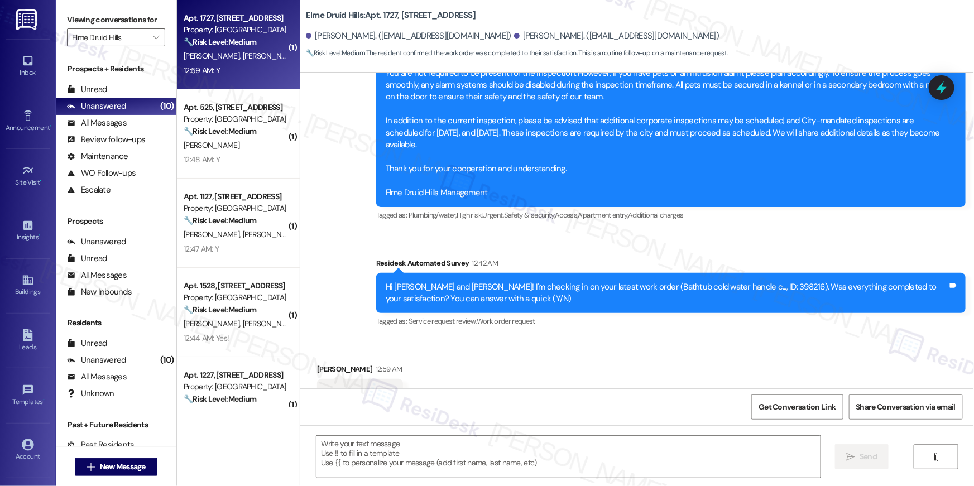
type textarea "Fetching suggested responses. Please feel free to read through the conversation…"
click at [603, 338] on div "Received via SMS Daryl Rodgers 12:59 AM Y Tags and notes Tagged as: Positive re…" at bounding box center [637, 385] width 674 height 94
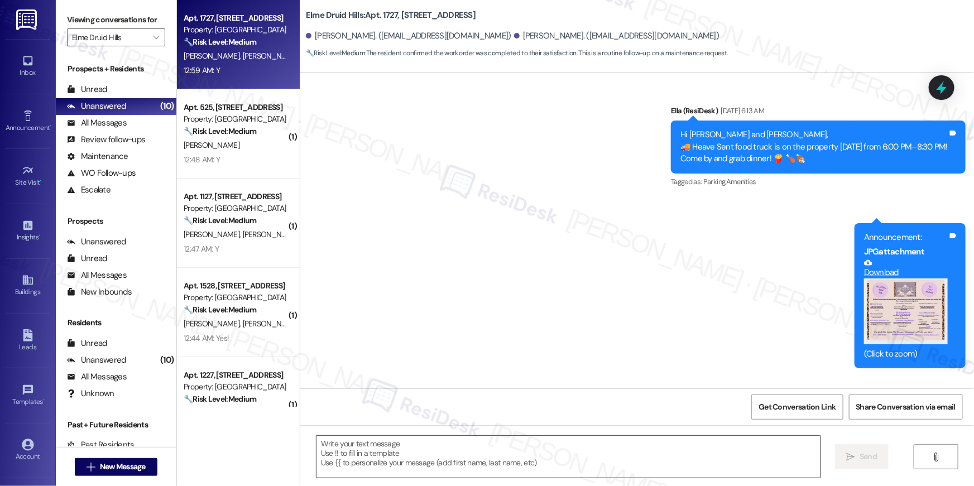
scroll to position [20617, 0]
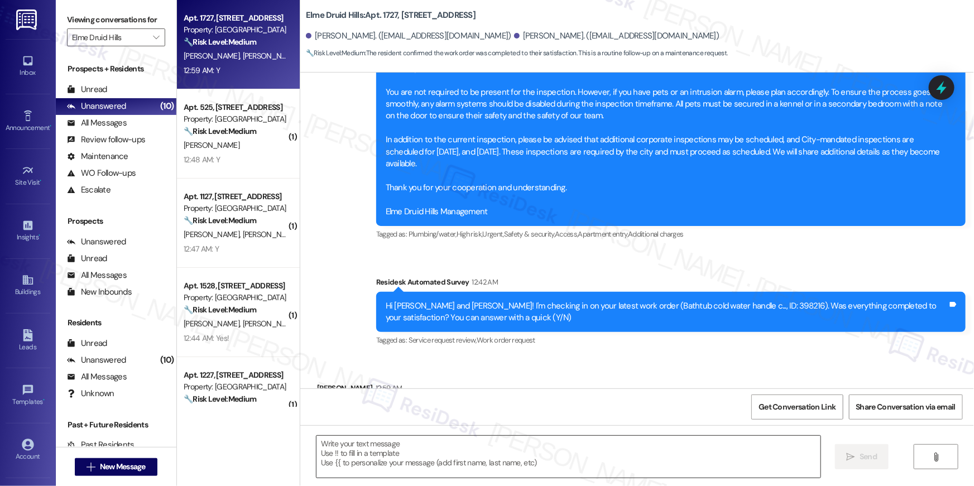
click at [587, 456] on textarea at bounding box center [568, 457] width 504 height 42
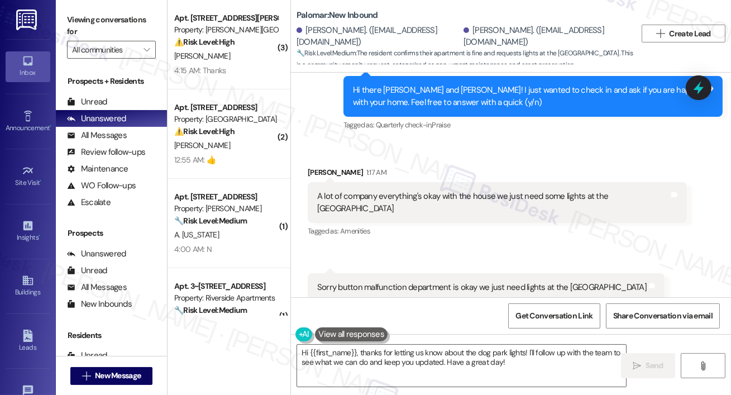
scroll to position [1611, 0]
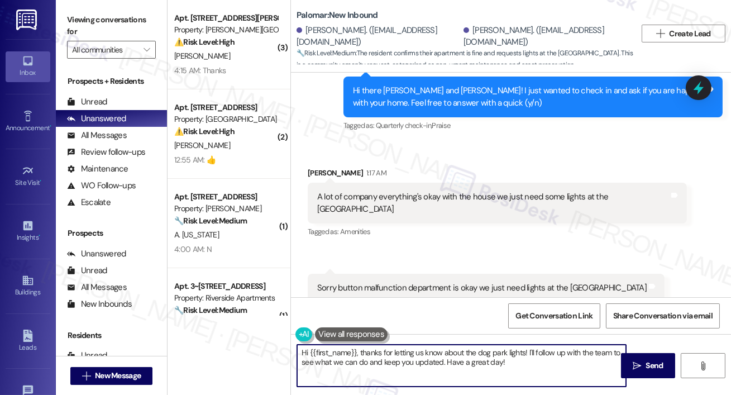
click at [364, 372] on textarea "Hi {{first_name}}, thanks for letting us know about the dog park lights! I'll f…" at bounding box center [461, 365] width 329 height 42
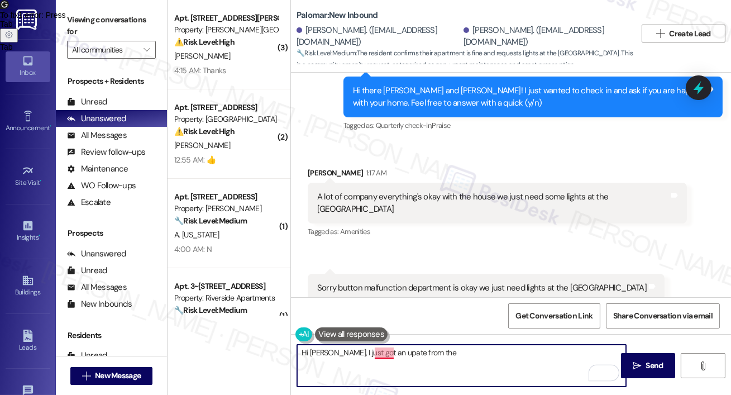
click at [383, 352] on textarea "Hi Eugene, I just got an upate from the" at bounding box center [461, 365] width 329 height 42
click at [452, 360] on textarea "Hi Eugene, I just got an update from the" at bounding box center [461, 365] width 329 height 42
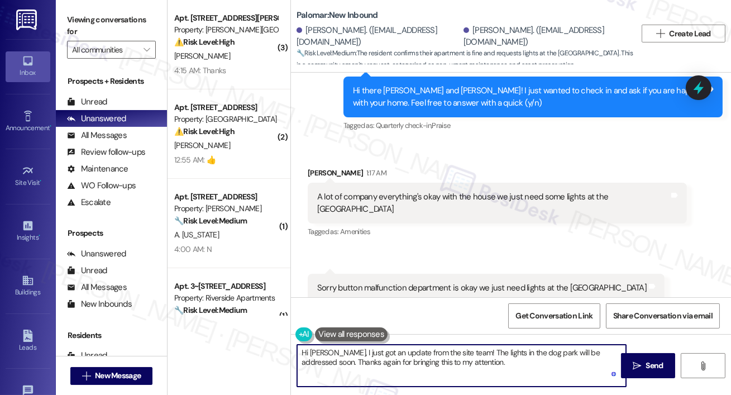
type textarea "Hi Eugene, I just got an update from the site team! The lights in the dog park …"
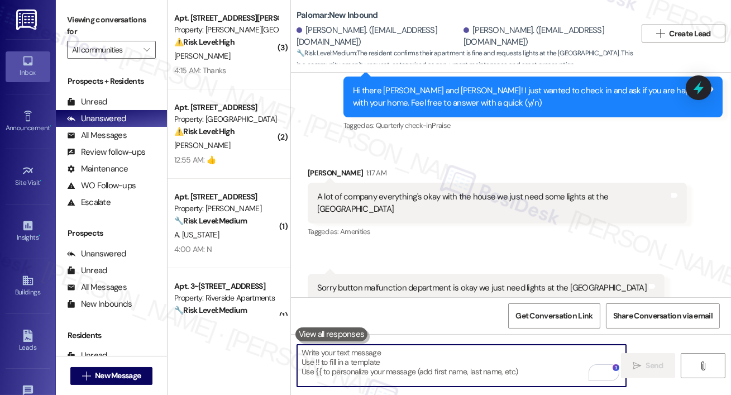
scroll to position [2172, 0]
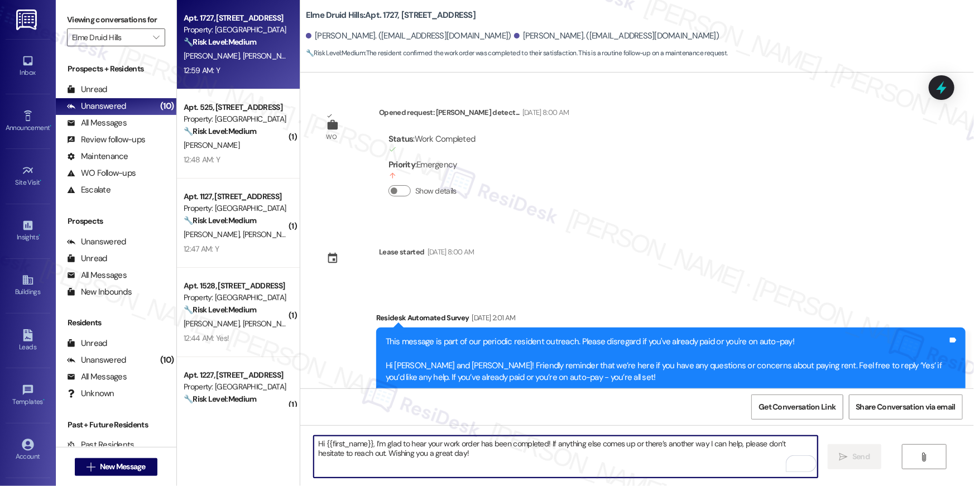
scroll to position [20636, 0]
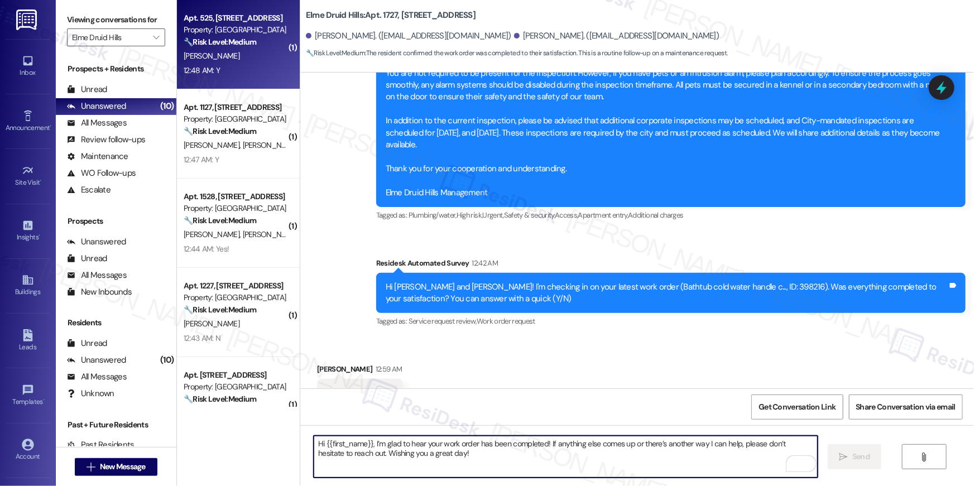
click at [246, 69] on div "12:48 AM: Y 12:48 AM: Y" at bounding box center [235, 71] width 105 height 14
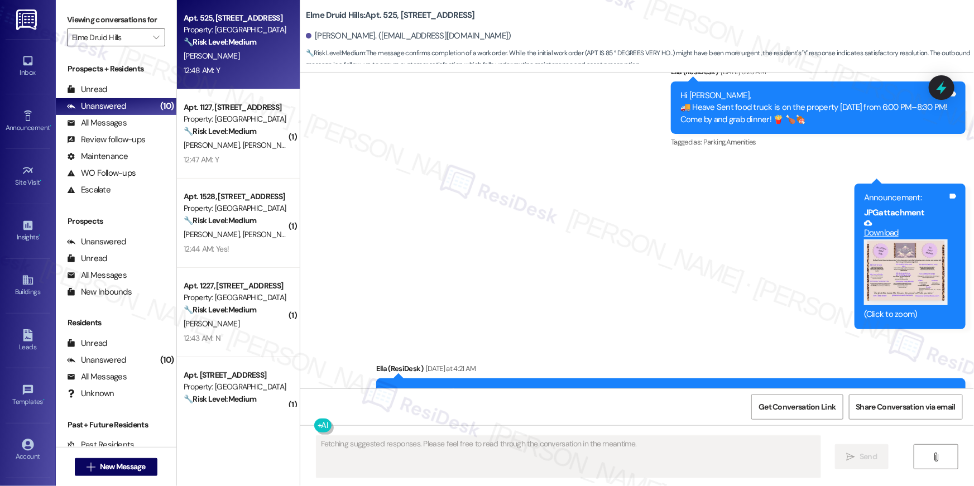
scroll to position [30489, 0]
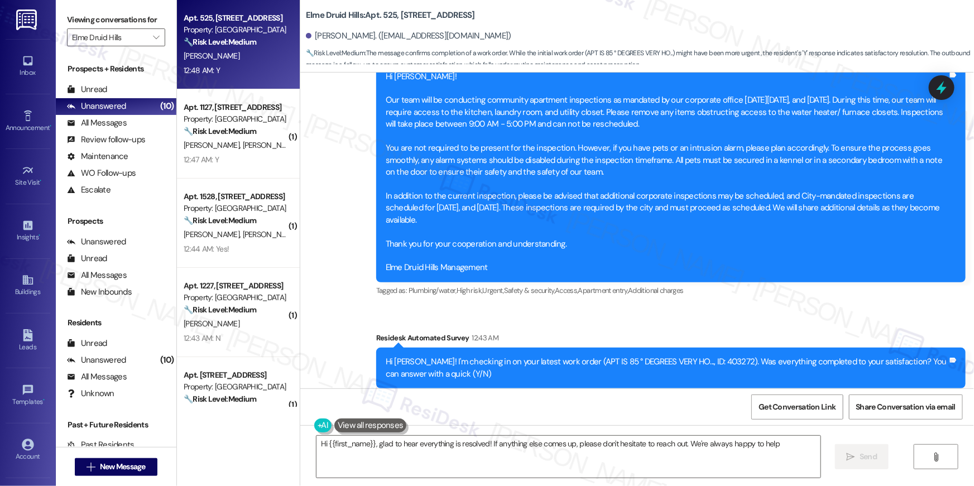
type textarea "Hi {{first_name}}, glad to hear everything is resolved! If anything else comes …"
click at [617, 471] on textarea "Hi {{first_name}}, glad to hear everything is resolved! If anything else comes …" at bounding box center [568, 457] width 504 height 42
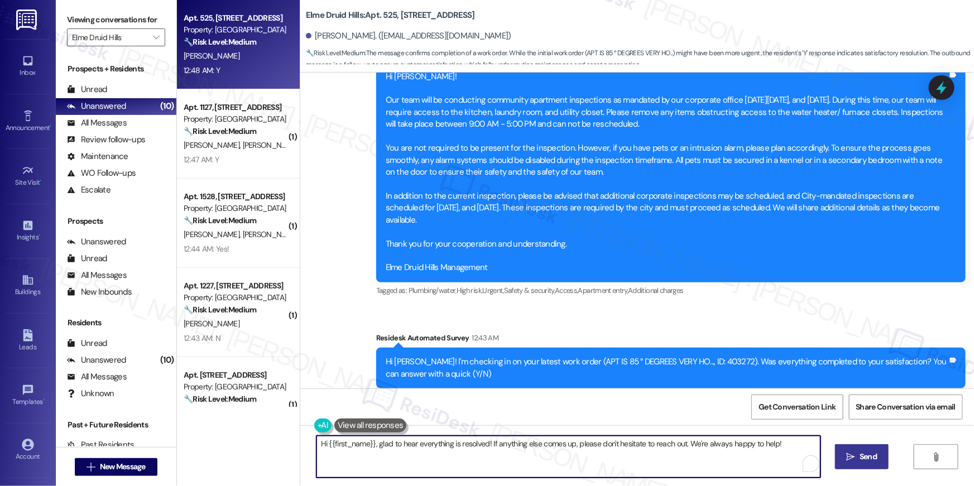
click at [836, 462] on button " Send" at bounding box center [862, 456] width 54 height 25
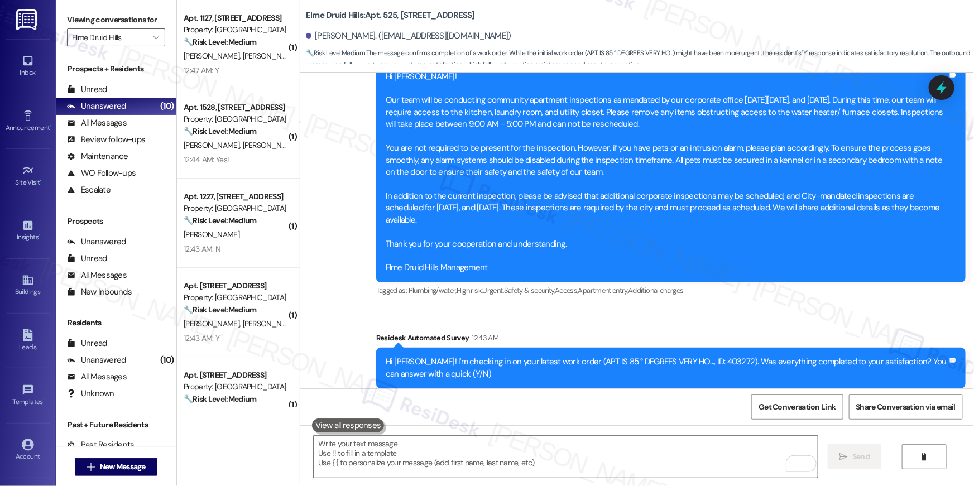
scroll to position [30567, 0]
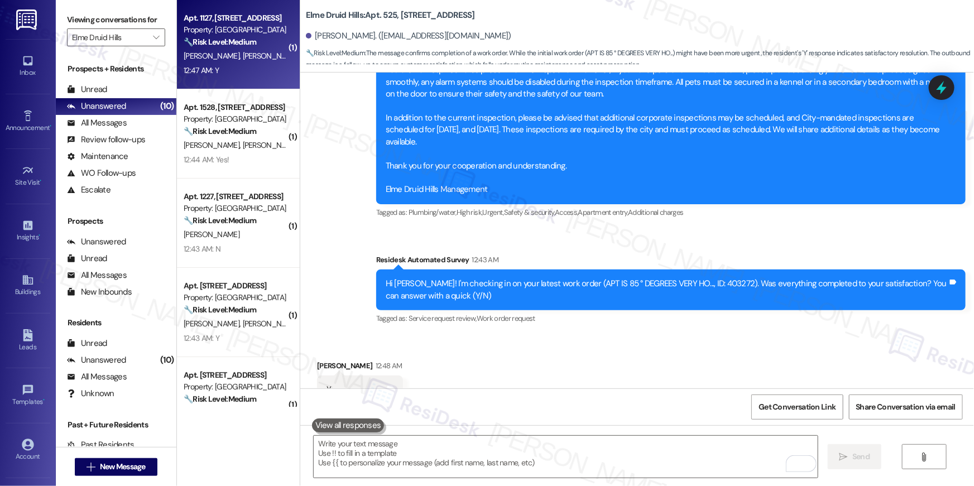
click at [186, 61] on div "[PERSON_NAME] [PERSON_NAME] [PERSON_NAME] [PERSON_NAME] [PERSON_NAME]" at bounding box center [235, 56] width 105 height 14
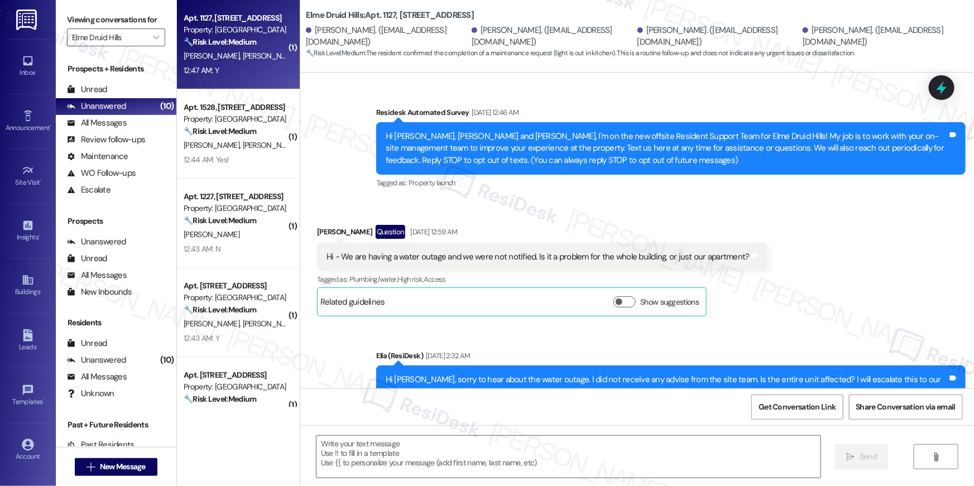
scroll to position [26604, 0]
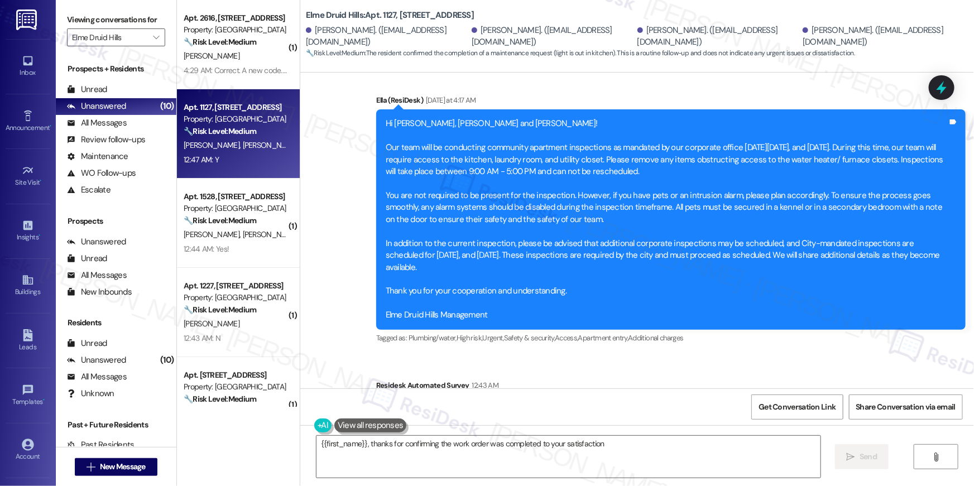
type textarea "{{first_name}}, thanks for confirming the work order was completed to your sati…"
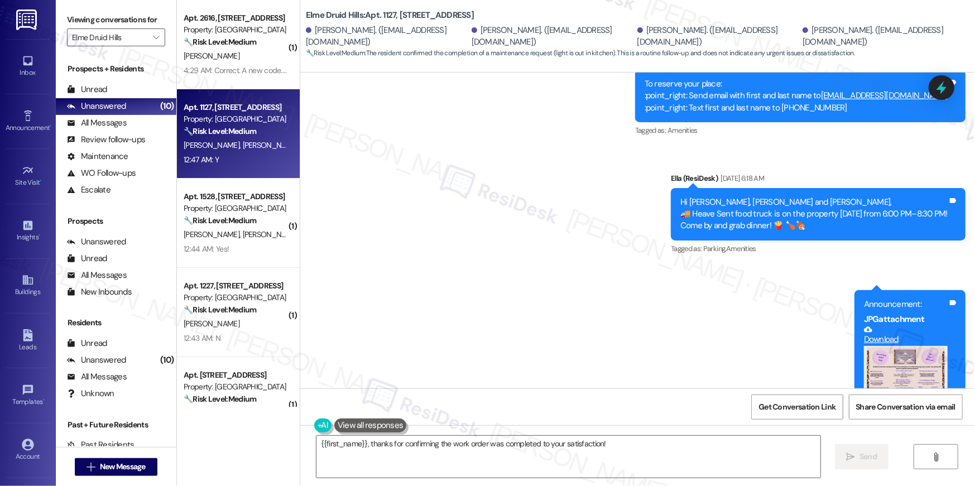
scroll to position [26261, 0]
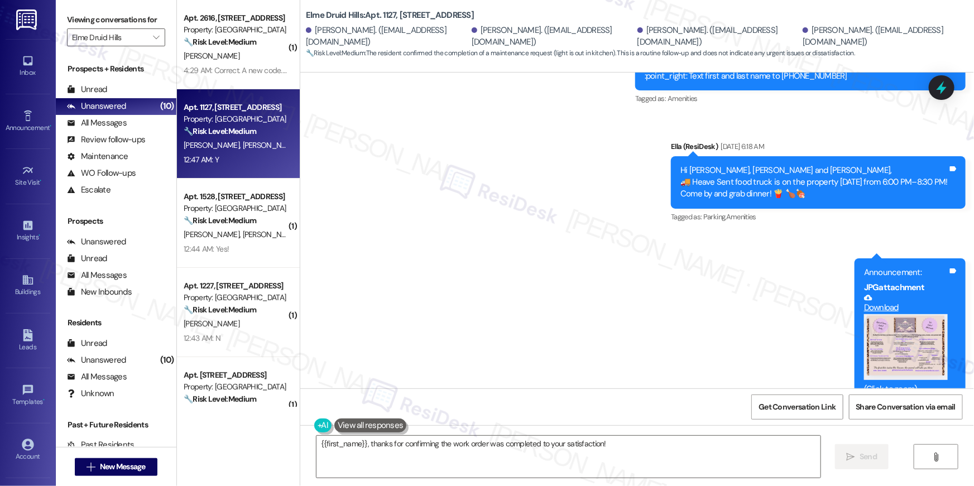
click at [651, 483] on div "{{first_name}}, thanks for confirming the work order was completed to your sati…" at bounding box center [637, 467] width 674 height 84
click at [659, 470] on textarea "{{first_name}}, thanks for confirming the work order was completed to your sati…" at bounding box center [568, 457] width 504 height 42
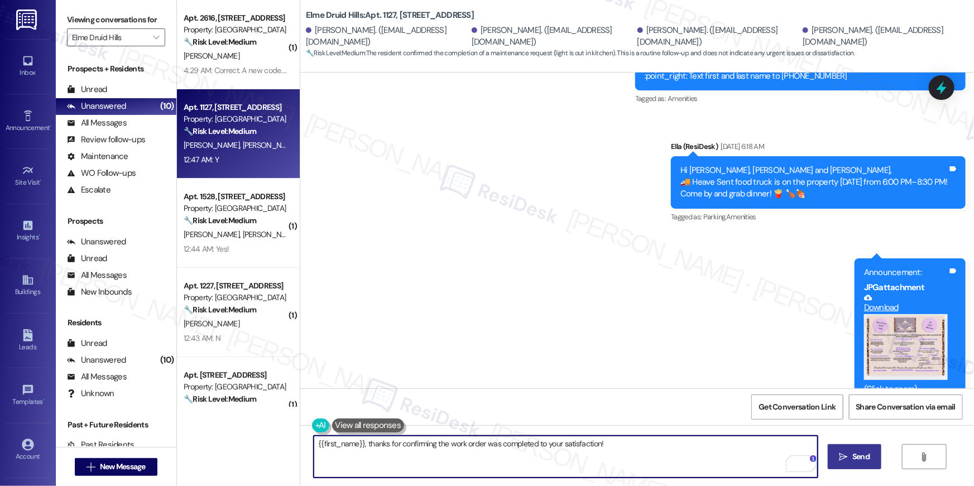
click at [868, 462] on span "Send" at bounding box center [860, 457] width 17 height 12
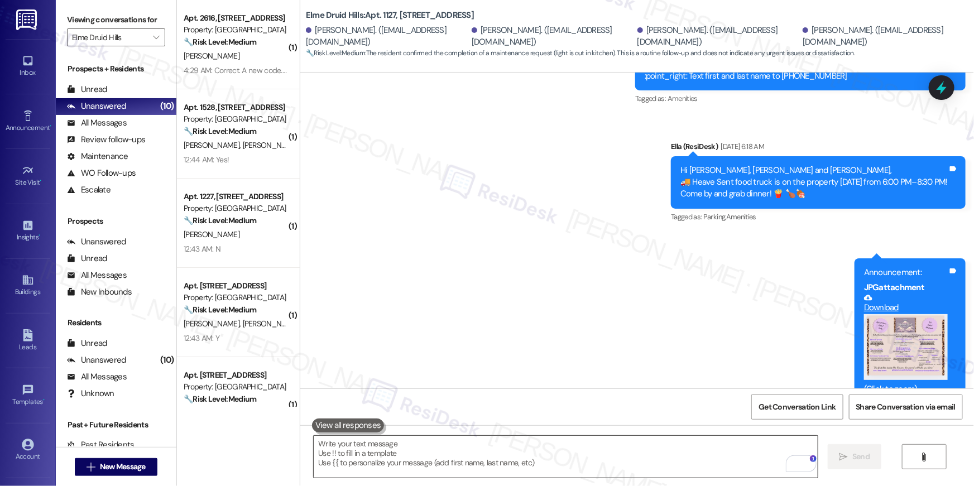
scroll to position [26604, 0]
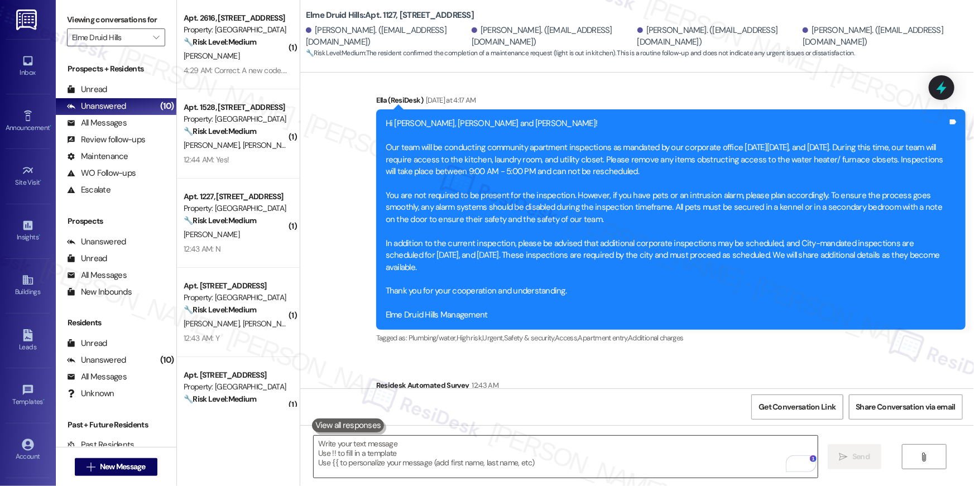
click at [664, 451] on textarea "To enrich screen reader interactions, please activate Accessibility in Grammarl…" at bounding box center [566, 457] width 504 height 42
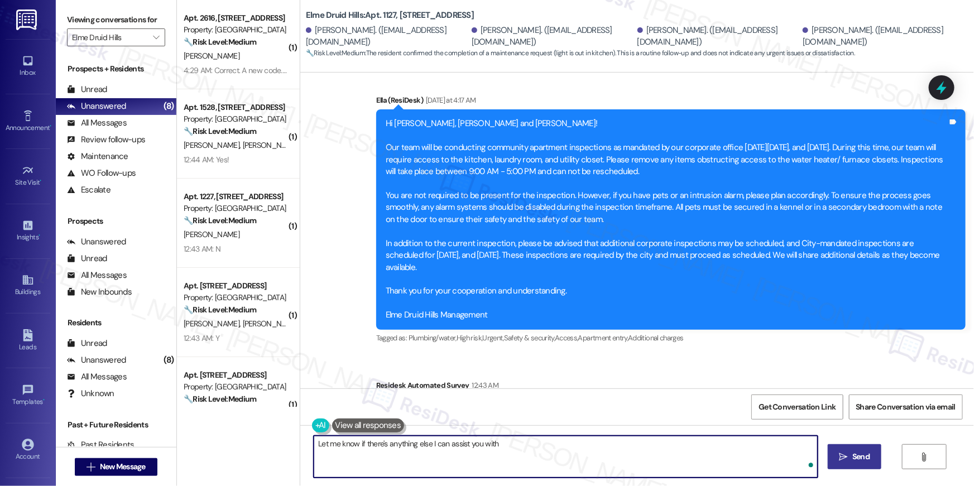
type textarea "Let me know if there's anything else I can assist you with!"
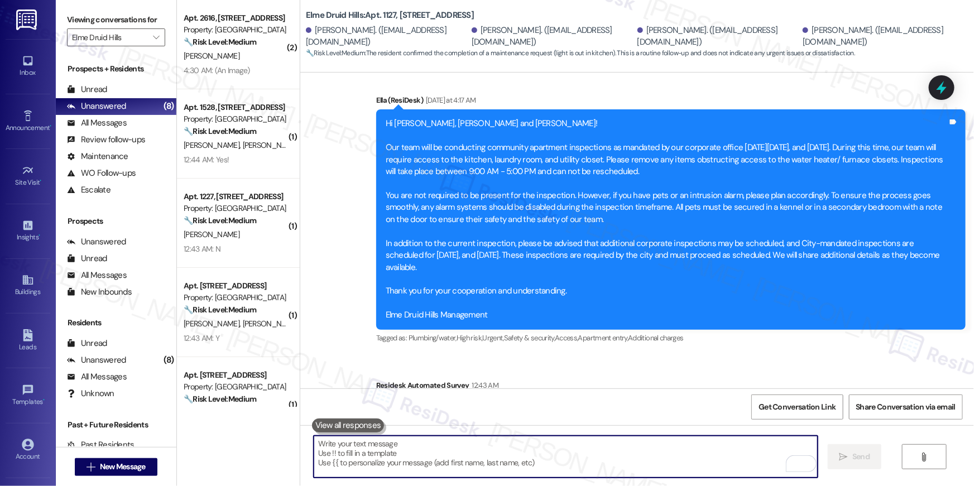
scroll to position [26682, 0]
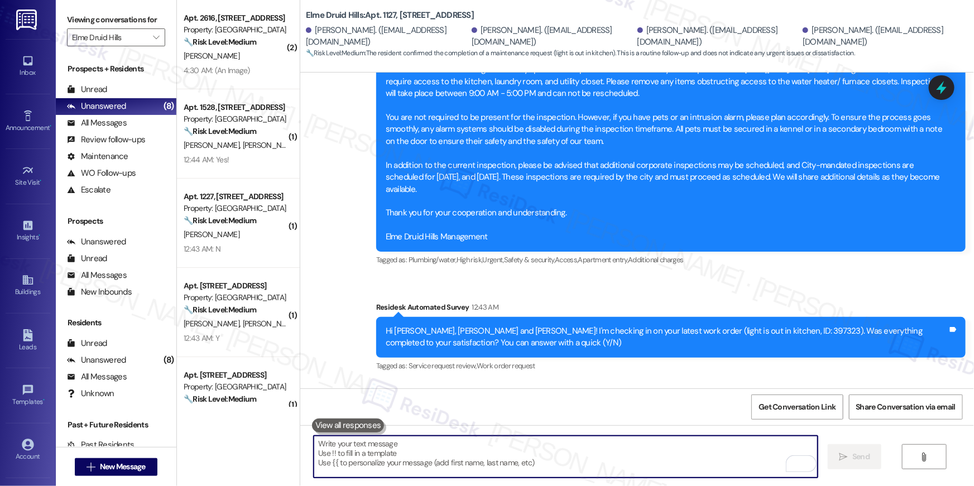
click at [479, 382] on div "Received via SMS [PERSON_NAME] 12:47 AM Y Tags and notes Tagged as: Positive re…" at bounding box center [637, 429] width 674 height 94
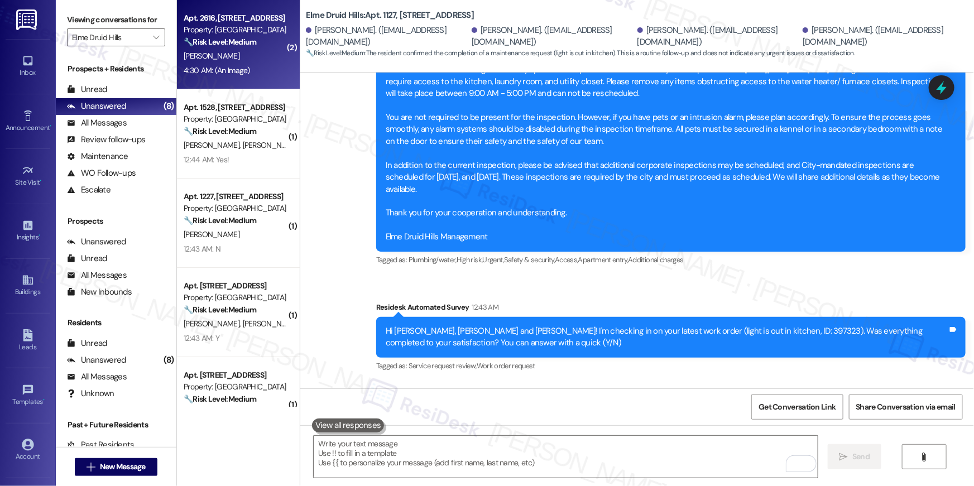
click at [214, 64] on div "4:30 AM: (An Image) 4:30 AM: (An Image)" at bounding box center [235, 71] width 105 height 14
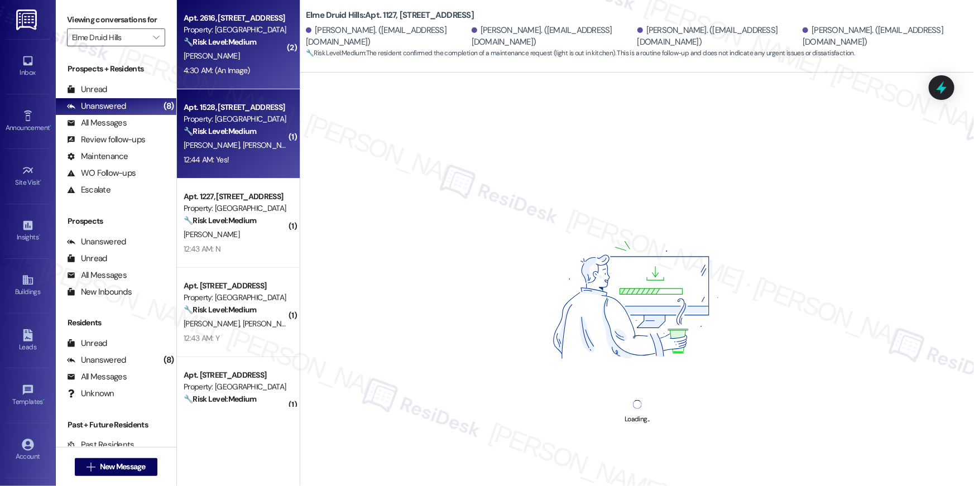
click at [226, 155] on div "12:44 AM: Yes! 12:44 AM: Yes!" at bounding box center [235, 160] width 105 height 14
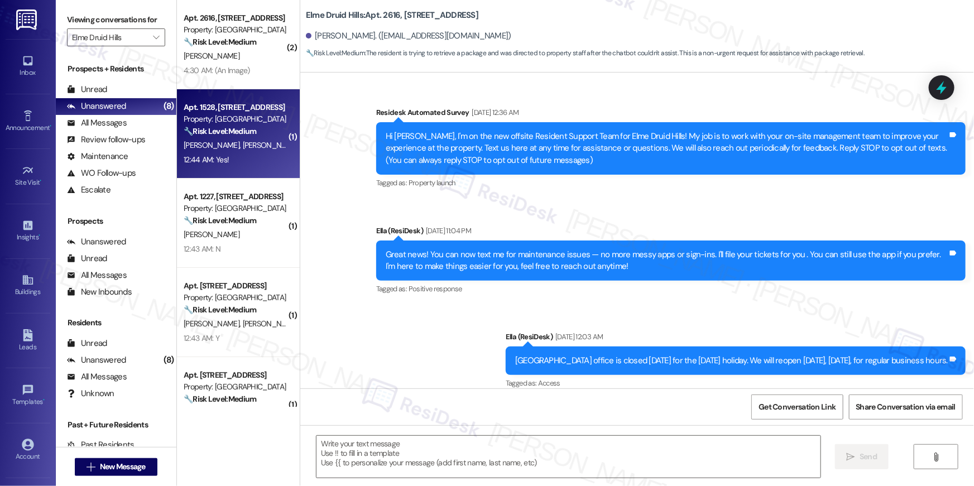
scroll to position [30264, 0]
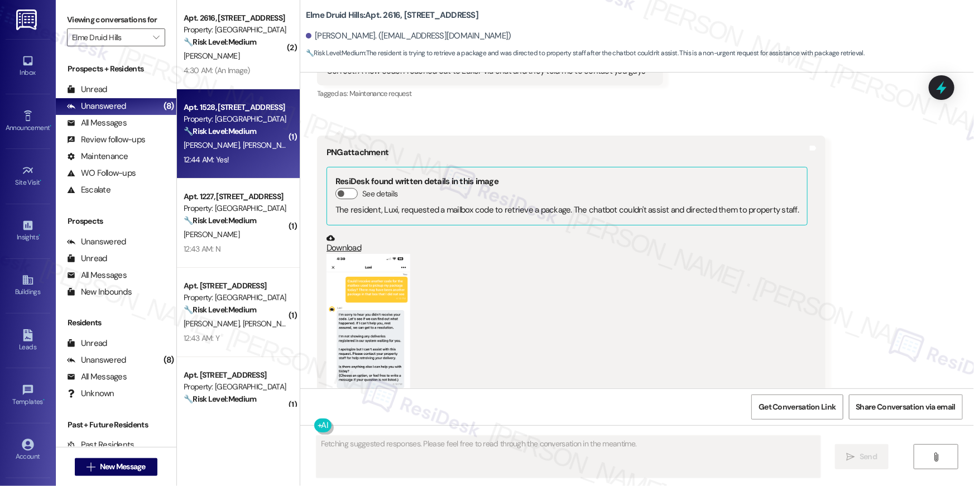
type textarea "Fetching suggested responses. Please feel free to read through the conversation…"
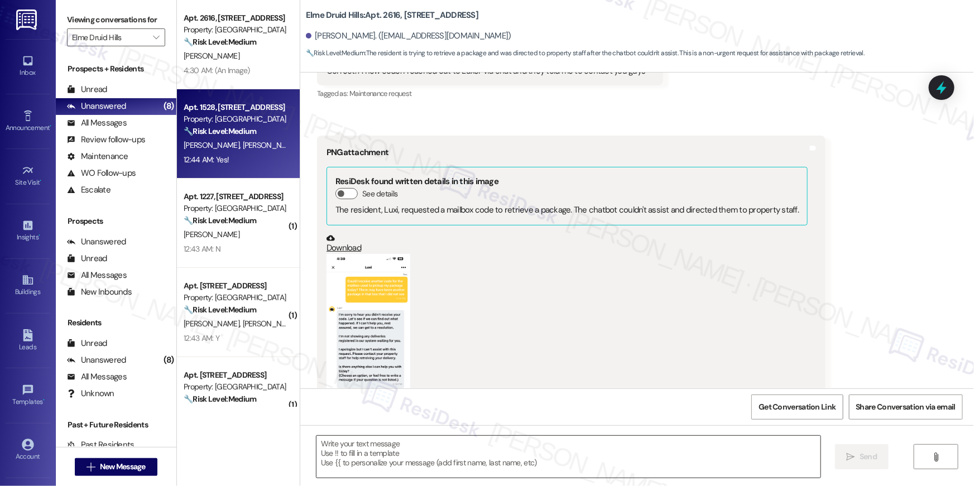
click at [417, 459] on textarea at bounding box center [568, 457] width 504 height 42
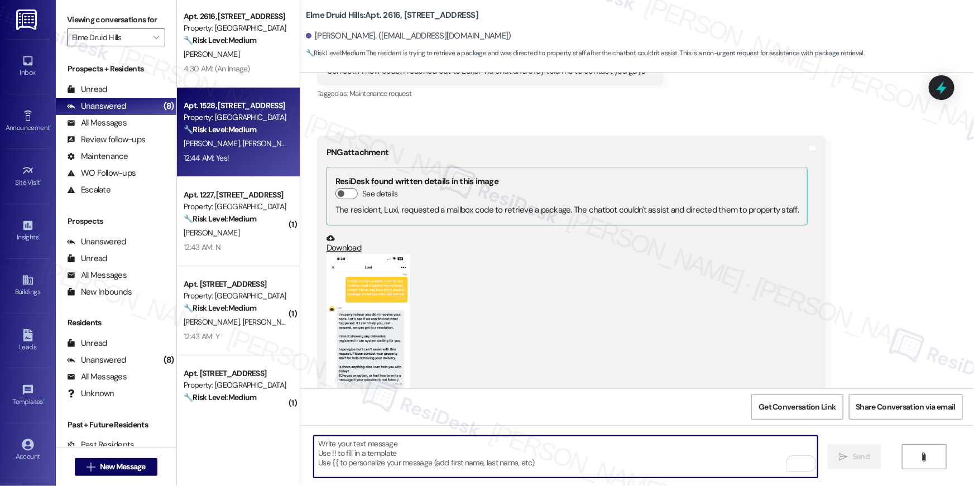
scroll to position [128, 0]
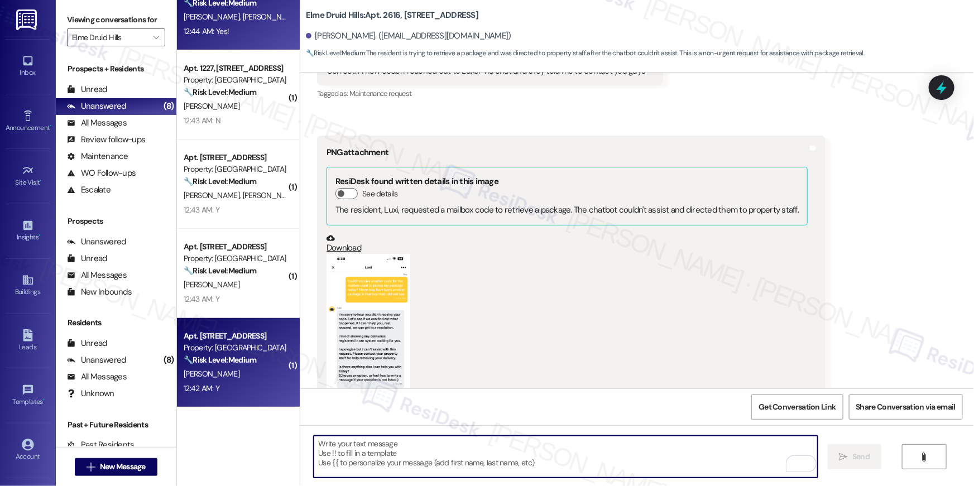
click at [239, 382] on div "12:42 AM: Y 12:42 AM: Y" at bounding box center [235, 389] width 105 height 14
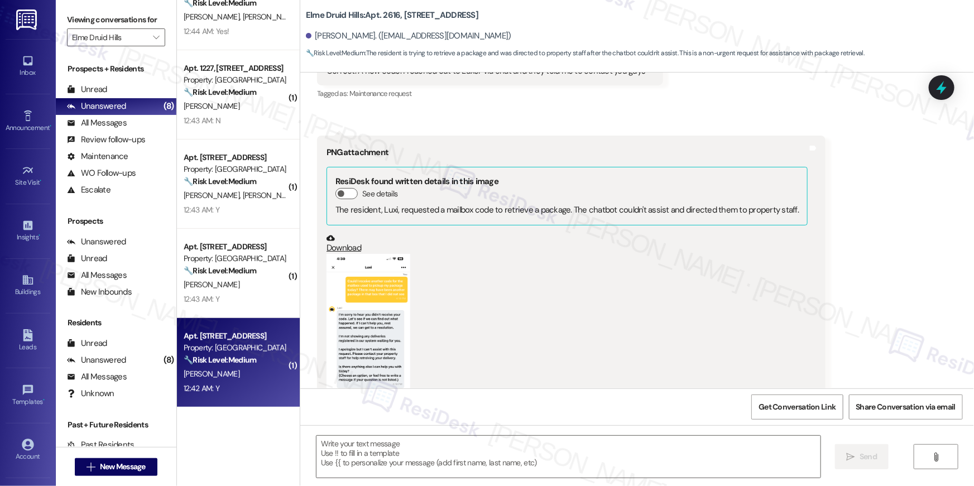
type textarea "Fetching suggested responses. Please feel free to read through the conversation…"
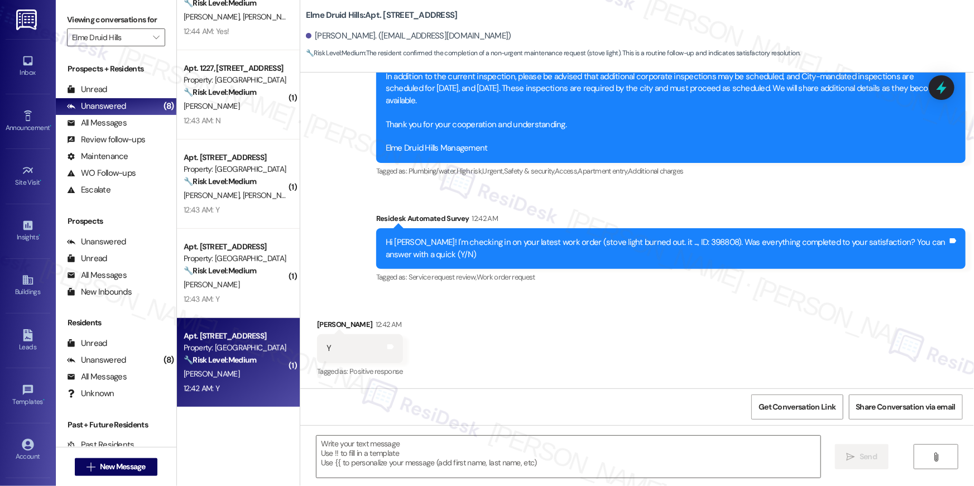
scroll to position [541, 0]
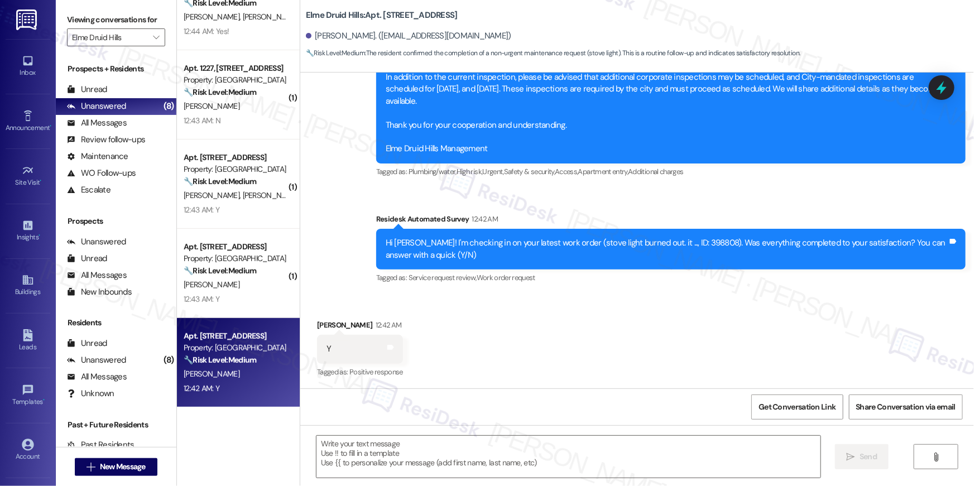
click at [668, 459] on textarea at bounding box center [568, 457] width 504 height 42
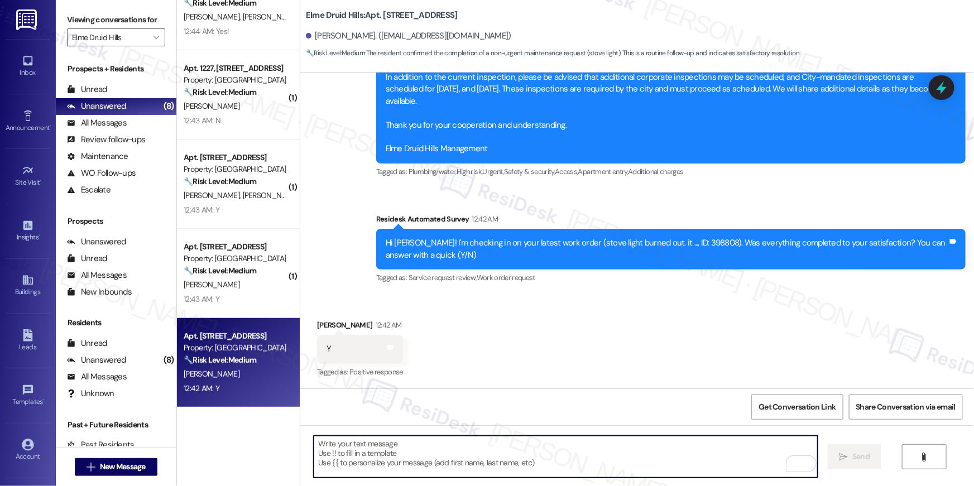
click at [638, 463] on textarea "To enrich screen reader interactions, please activate Accessibility in Grammarl…" at bounding box center [566, 457] width 504 height 42
paste textarea "Hi {{first_name}}, I’m glad to hear your work order has been completed! If anyt…"
type textarea "Hi {{first_name}}, I’m glad to hear your work order has been completed! If anyt…"
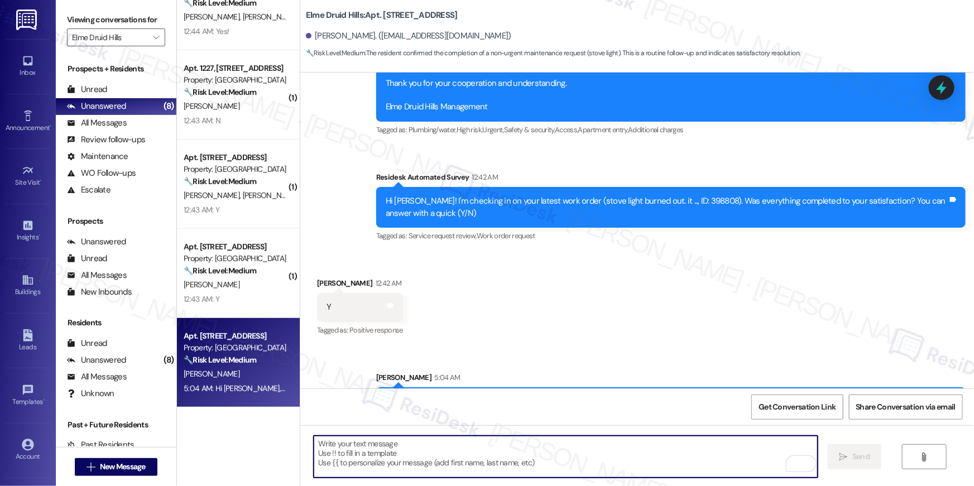
scroll to position [631, 0]
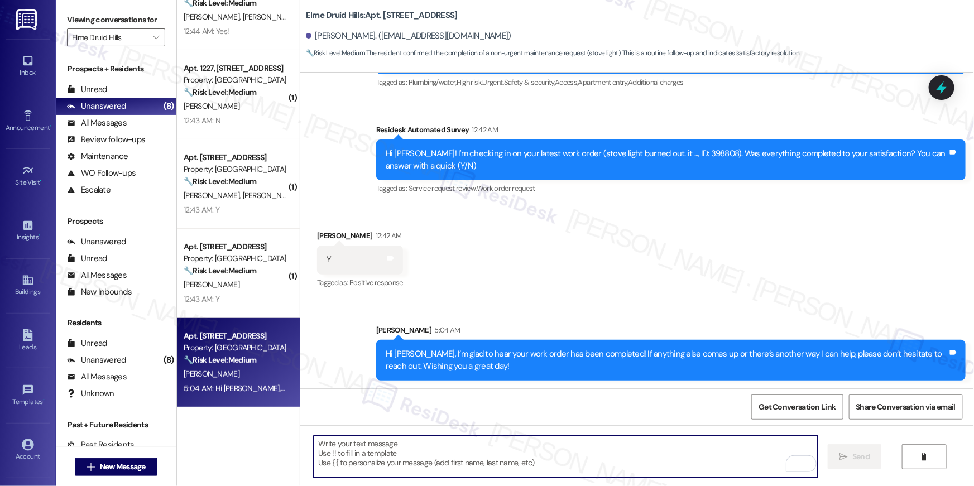
click at [654, 457] on textarea "To enrich screen reader interactions, please activate Accessibility in Grammarl…" at bounding box center [566, 457] width 504 height 42
click at [655, 462] on textarea "To enrich screen reader interactions, please activate Accessibility in Grammarl…" at bounding box center [566, 457] width 504 height 42
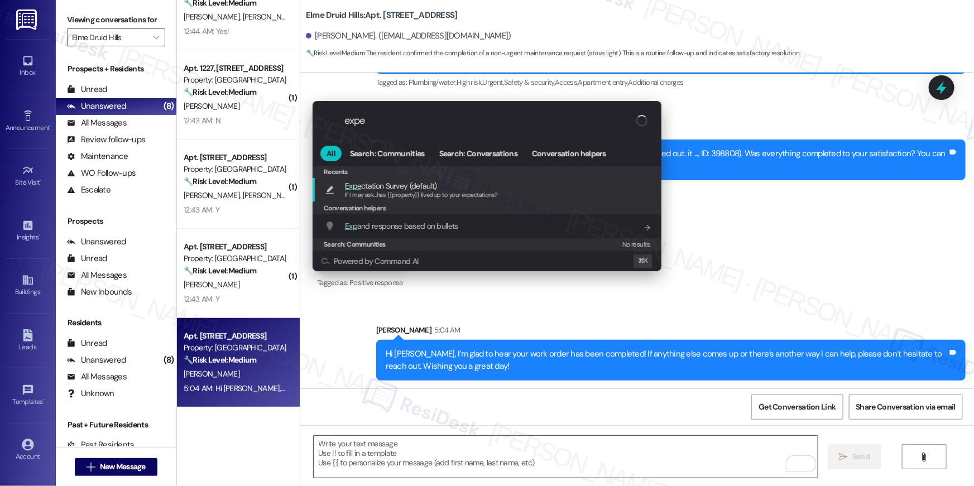
type input "expec"
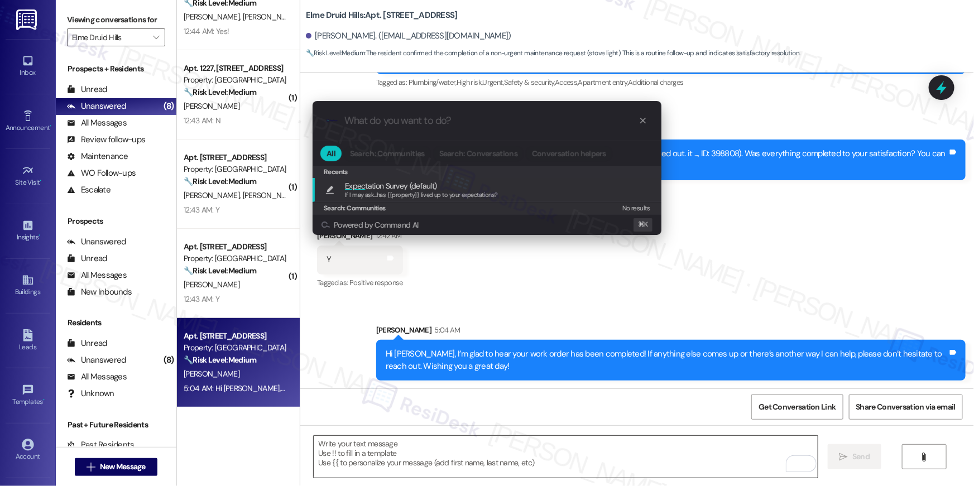
type textarea "If I may ask...has {{property}} lived up to your expectations?"
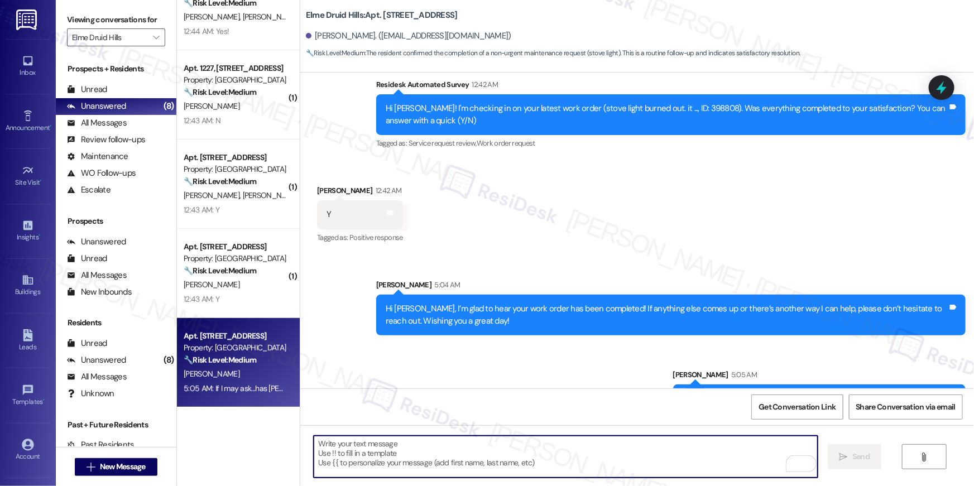
scroll to position [709, 0]
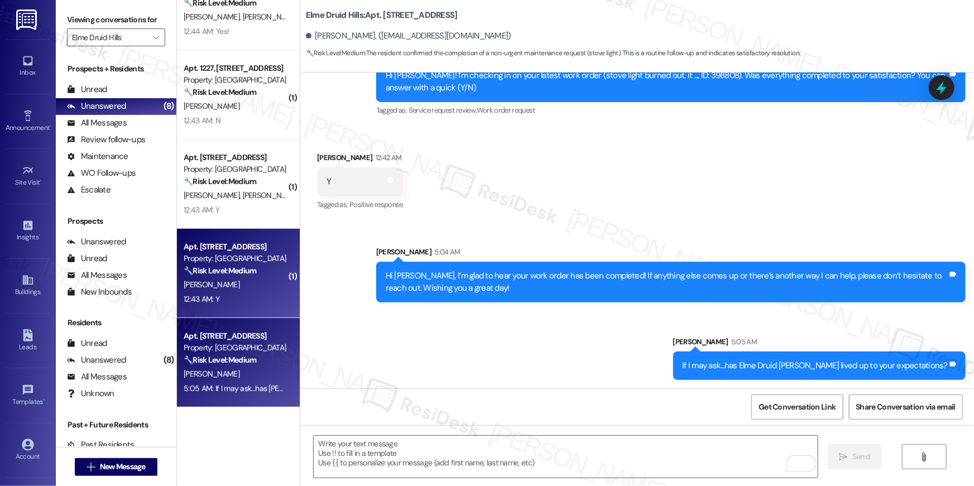
click at [242, 284] on div "[PERSON_NAME]" at bounding box center [235, 285] width 105 height 14
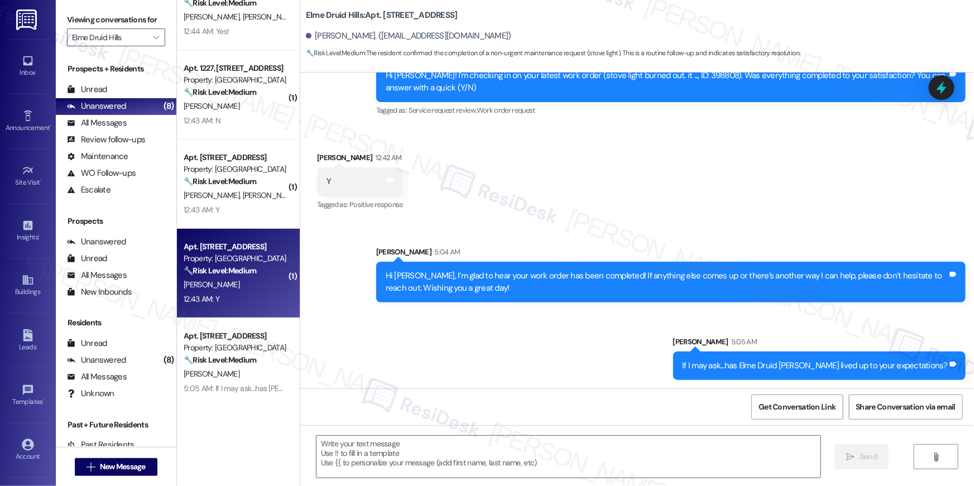
type textarea "Fetching suggested responses. Please feel free to read through the conversation…"
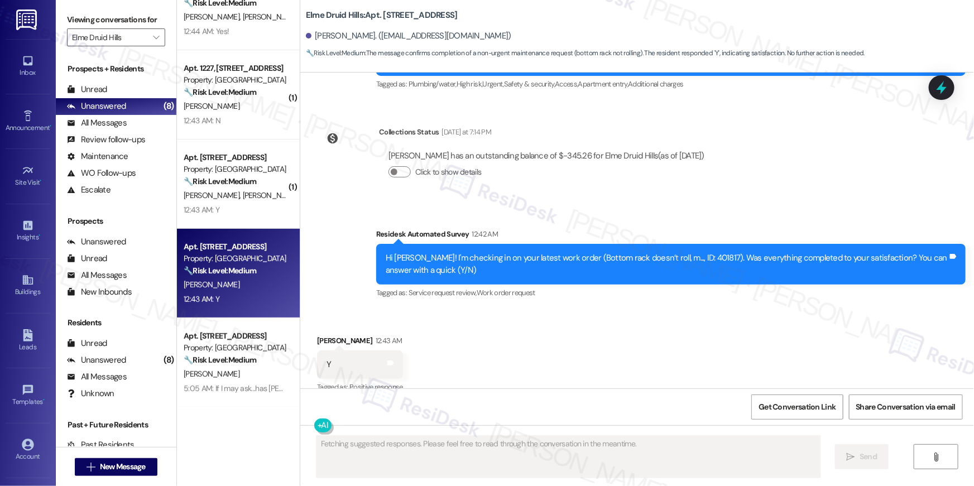
scroll to position [2181, 0]
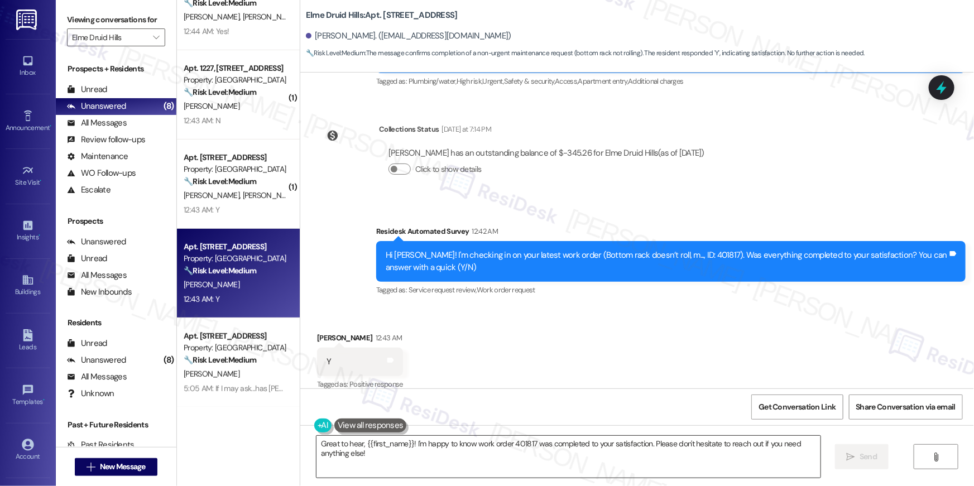
click at [516, 469] on textarea "Great to hear, {{first_name}}! I'm happy to know work order 401817 was complete…" at bounding box center [568, 457] width 504 height 42
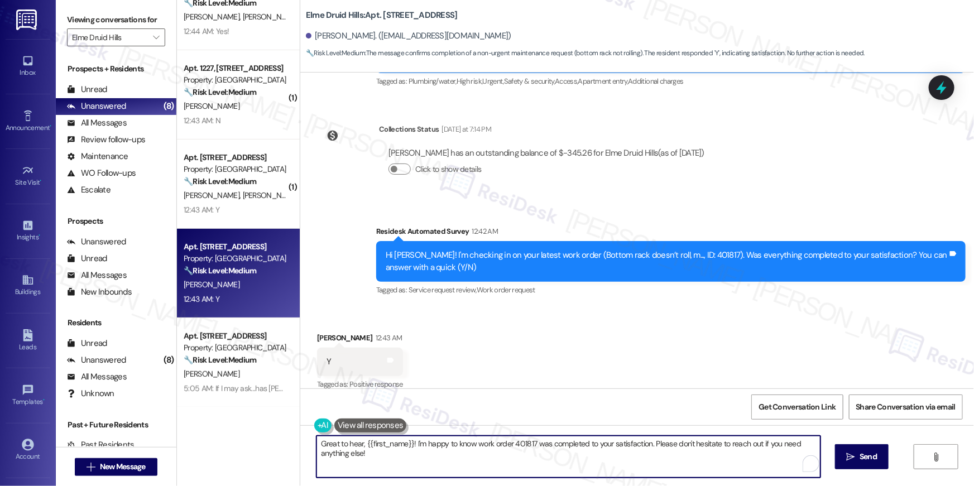
paste textarea "Hi {{first_name}}, I’m glad to hear your work order has been completed! If anyt…"
type textarea "Hi {{first_name}}, I’m glad to hear your work order has been completed! If anyt…"
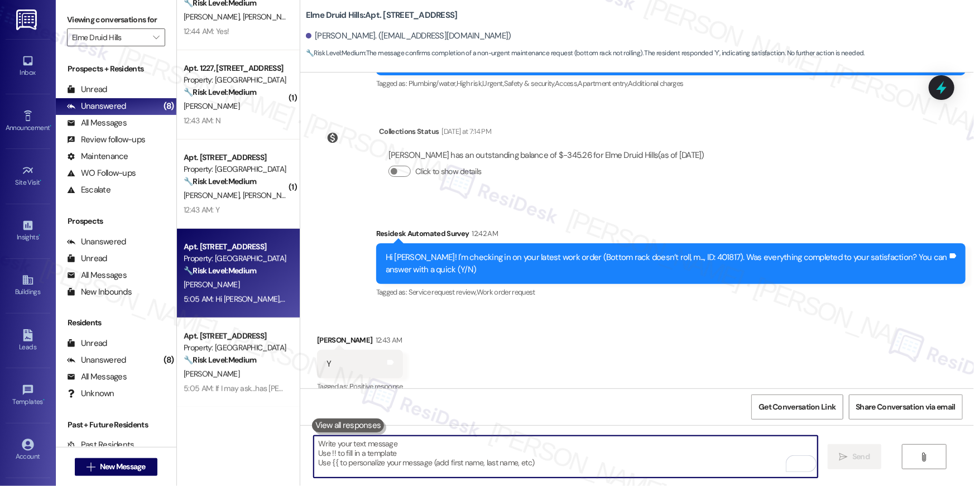
scroll to position [2270, 0]
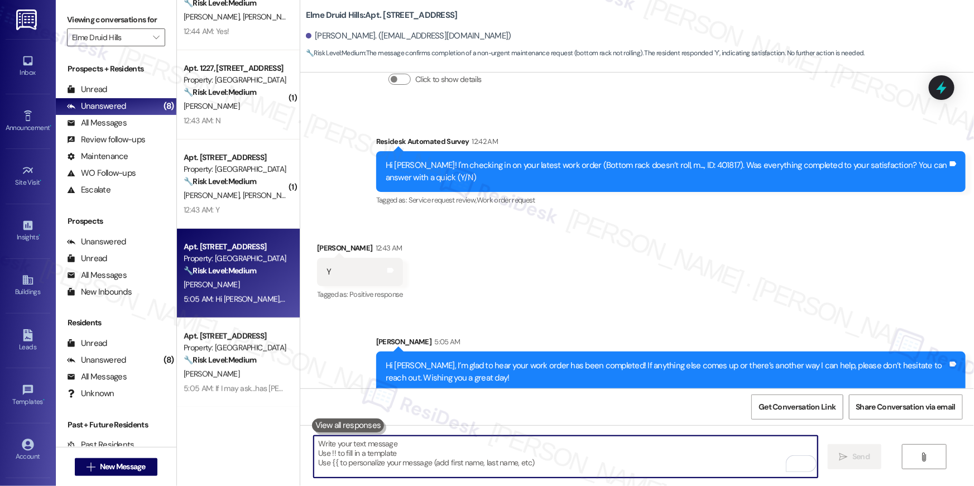
click at [633, 465] on textarea "To enrich screen reader interactions, please activate Accessibility in Grammarl…" at bounding box center [566, 457] width 504 height 42
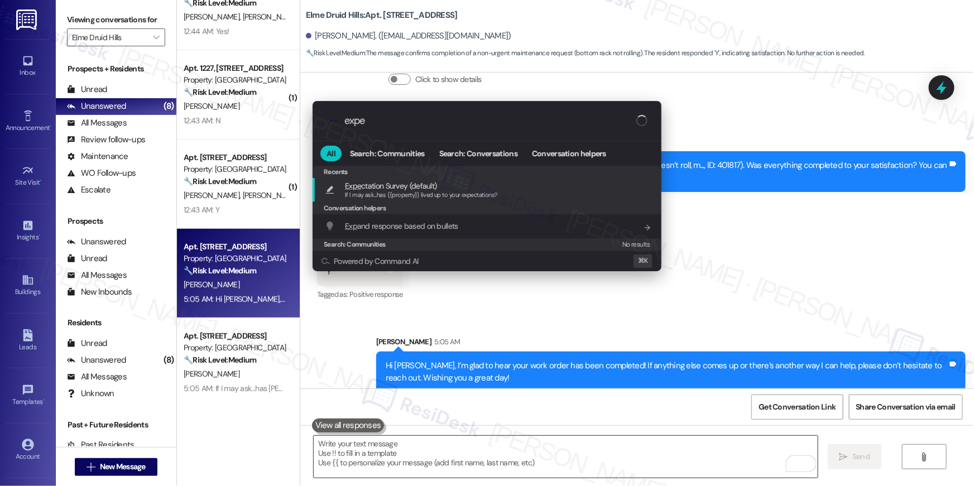
type input "expec"
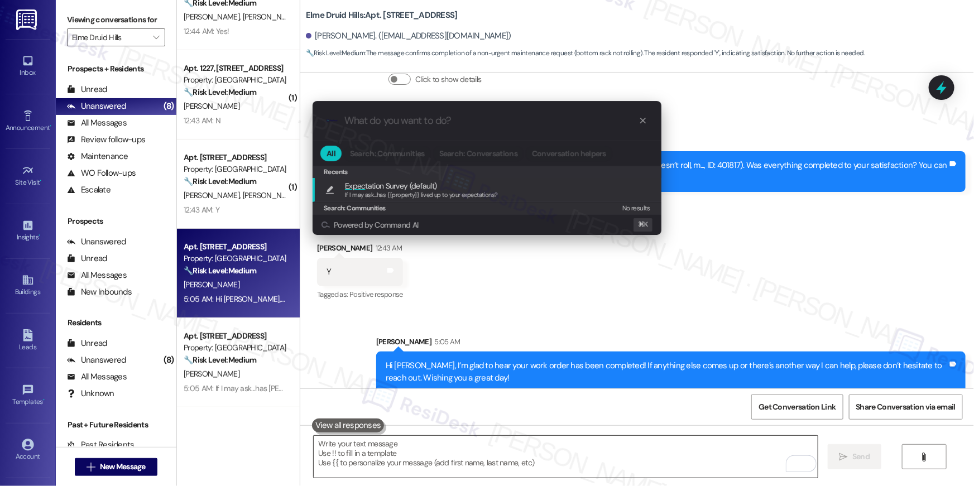
type textarea "If I may ask...has {{property}} lived up to your expectations?"
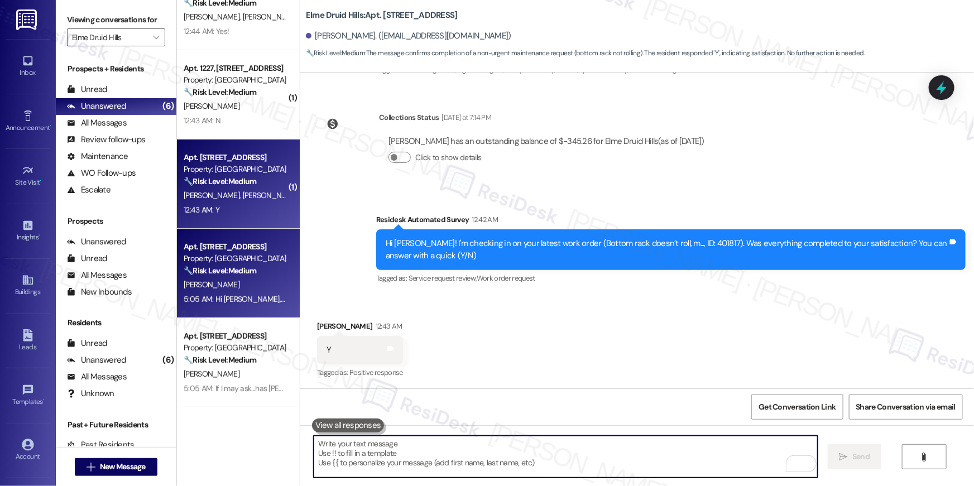
scroll to position [2181, 0]
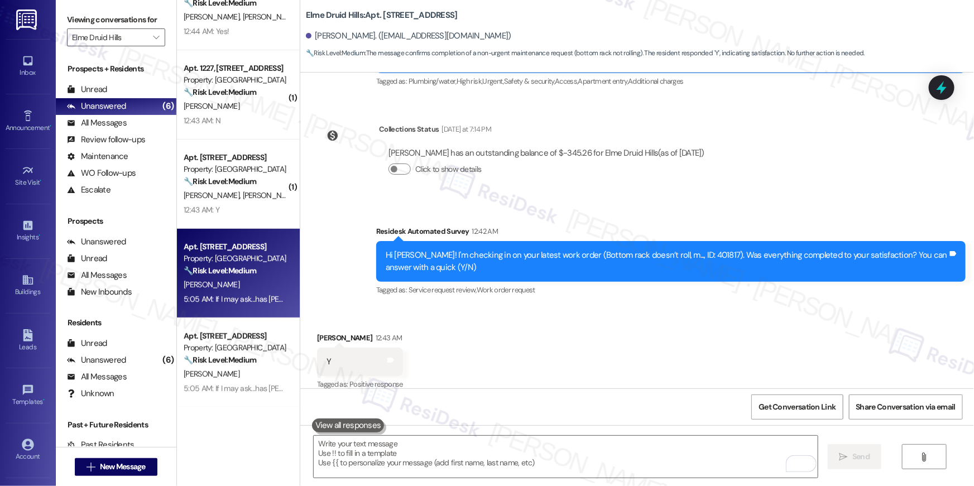
click at [237, 179] on strong "🔧 Risk Level: Medium" at bounding box center [220, 181] width 73 height 10
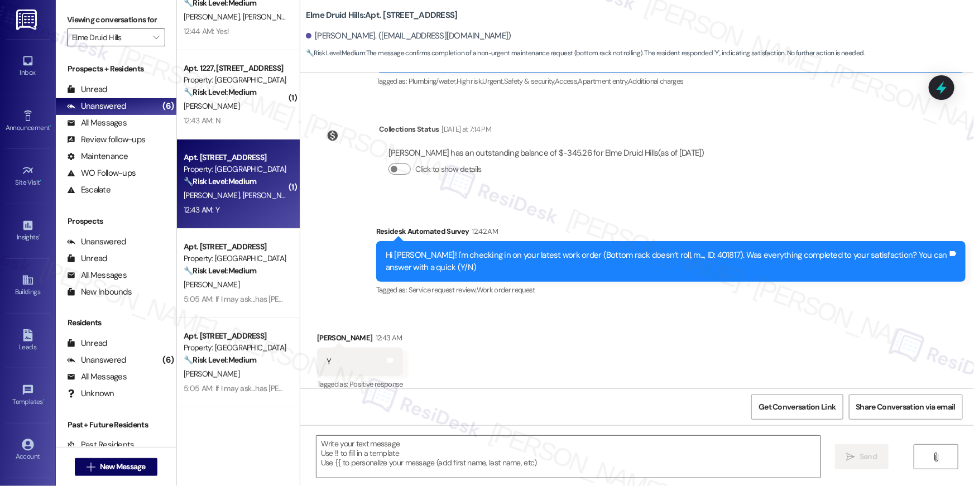
type textarea "Fetching suggested responses. Please feel free to read through the conversation…"
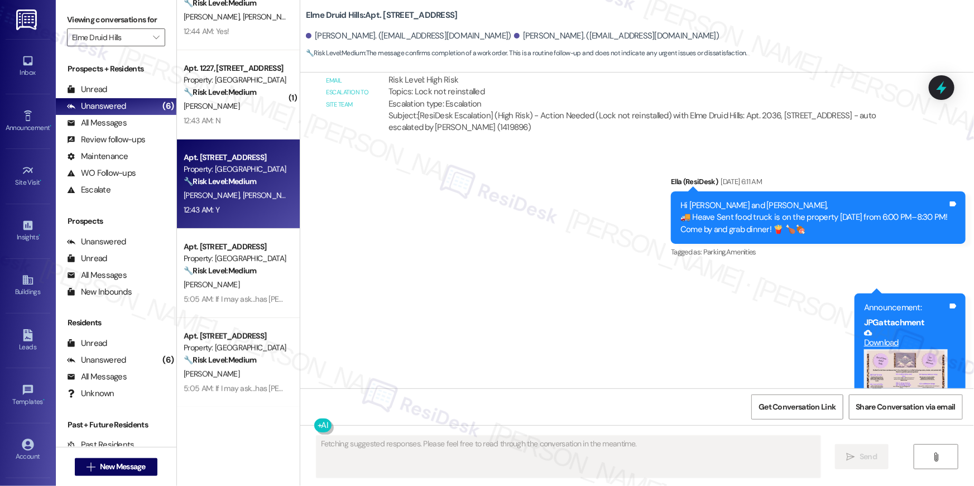
scroll to position [12595, 0]
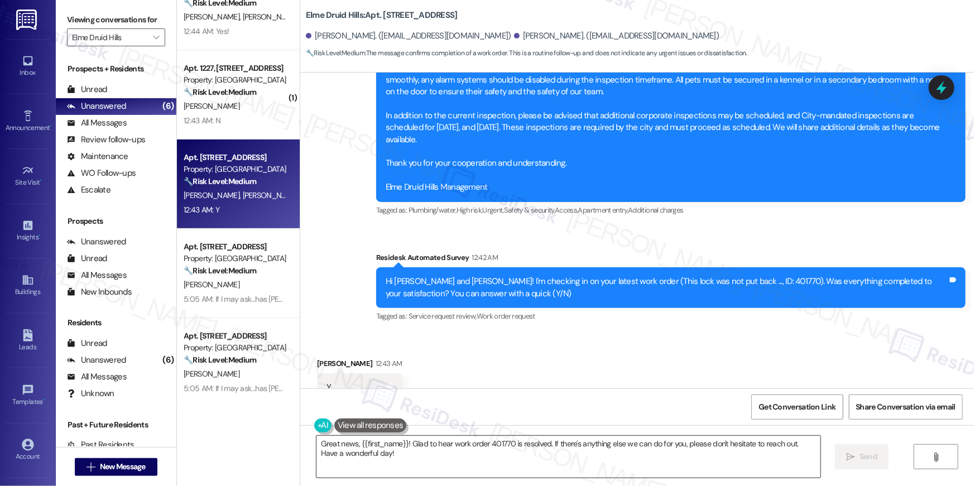
click at [771, 450] on textarea "Great news, {{first_name}}! Glad to hear work order 401770 is resolved. If ther…" at bounding box center [568, 457] width 504 height 42
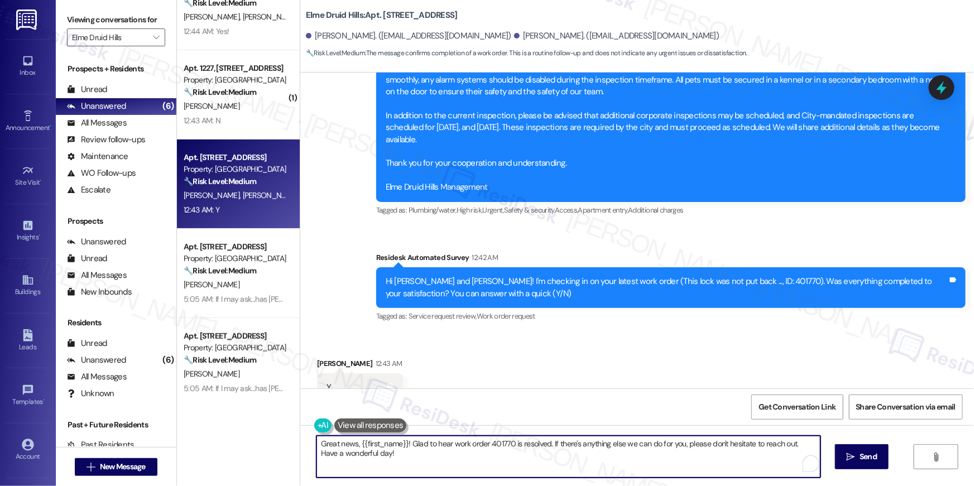
paste textarea "Hi {{first_name}}, I’m glad to hear your work order has been completed! If anyt…"
type textarea "Hi {{first_name}}, I’m glad to hear your work order has been completed! If anyt…"
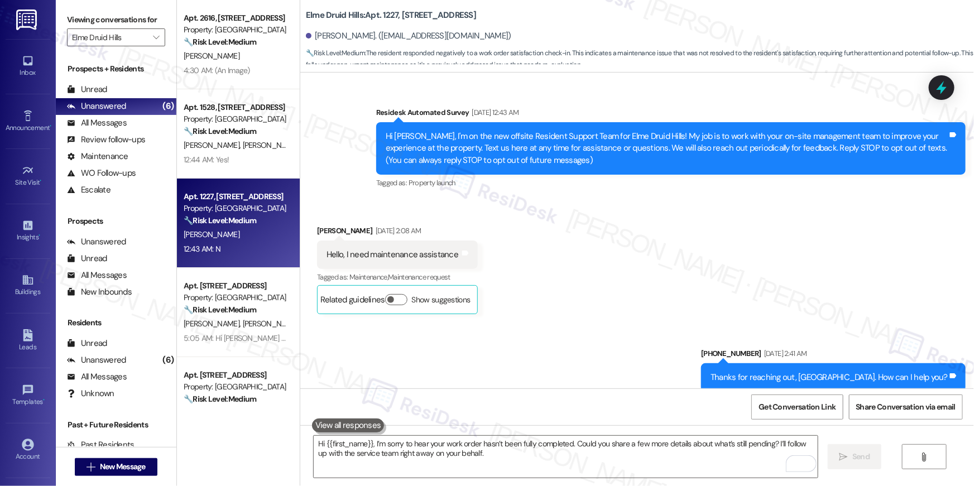
scroll to position [25503, 0]
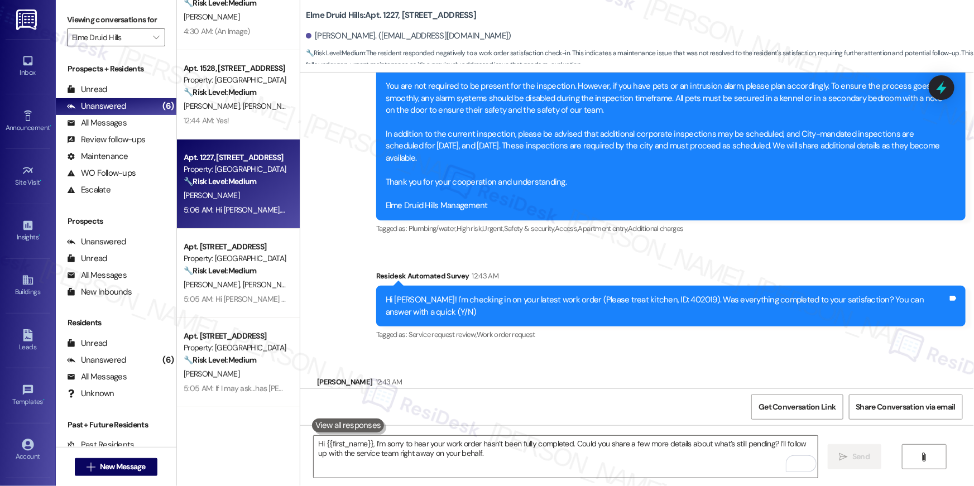
click at [243, 116] on div "12:44 AM: Yes! 12:44 AM: Yes!" at bounding box center [235, 121] width 105 height 14
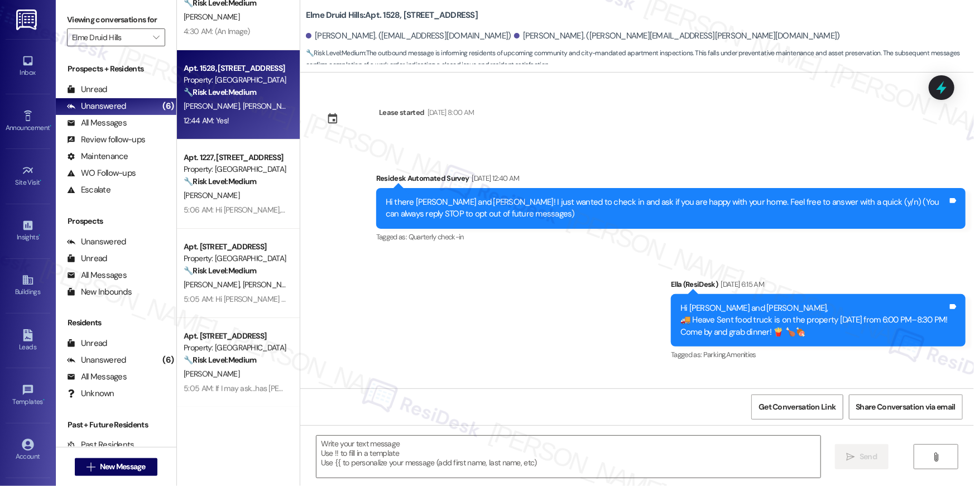
scroll to position [750, 0]
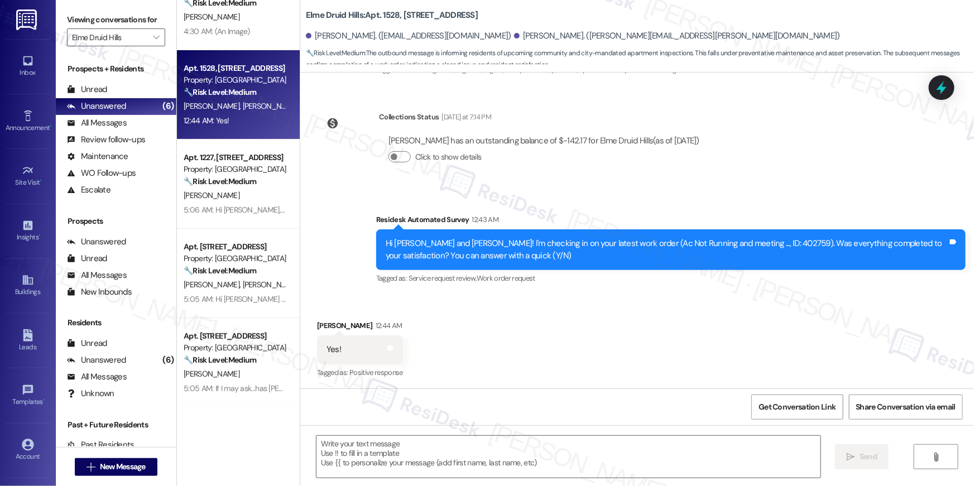
type textarea "Fetching suggested responses. Please feel free to read through the conversation…"
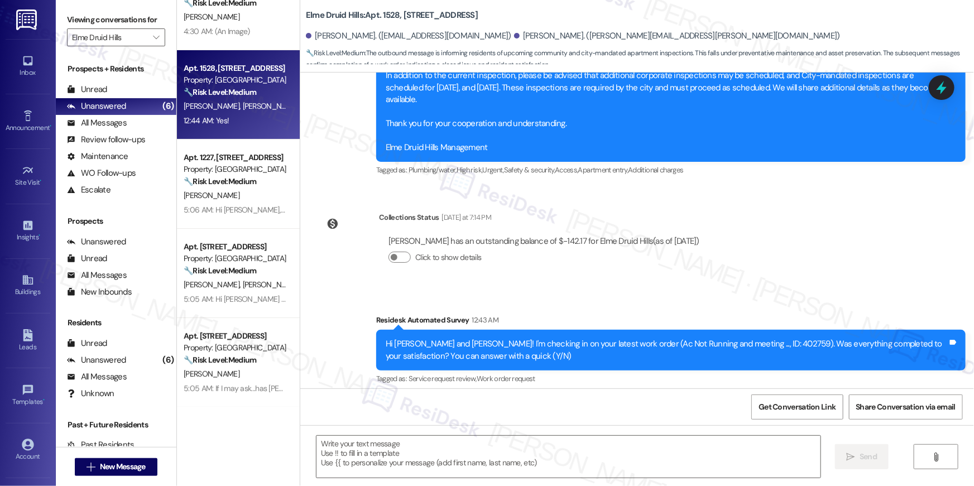
scroll to position [750, 0]
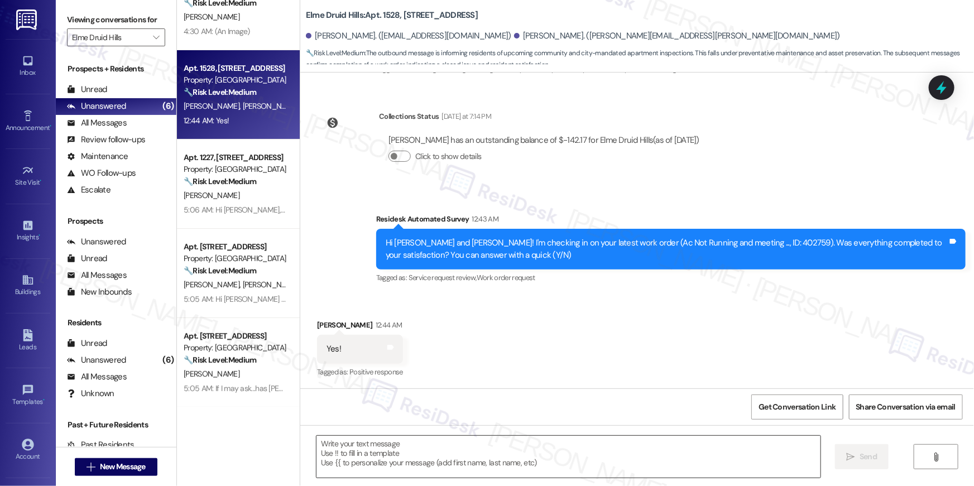
click at [589, 445] on textarea at bounding box center [568, 457] width 504 height 42
paste textarea "Hi {{first_name}}, I’m glad to hear your work order has been completed! If anyt…"
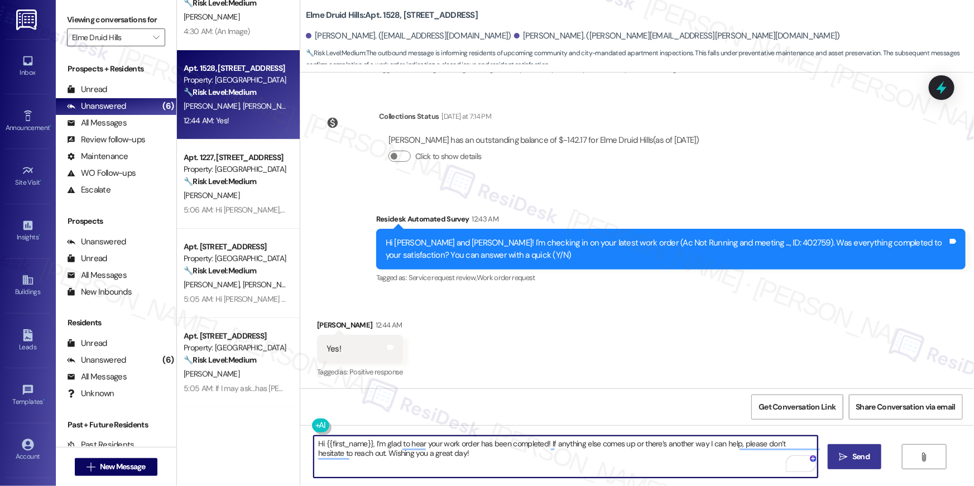
type textarea "Hi {{first_name}}, I’m glad to hear your work order has been completed! If anyt…"
click at [857, 458] on span "Send" at bounding box center [860, 457] width 17 height 12
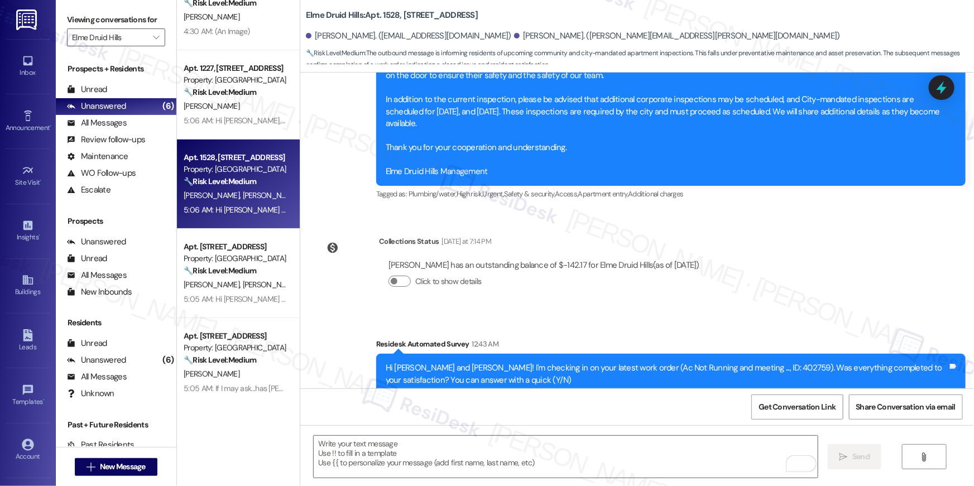
scroll to position [0, 0]
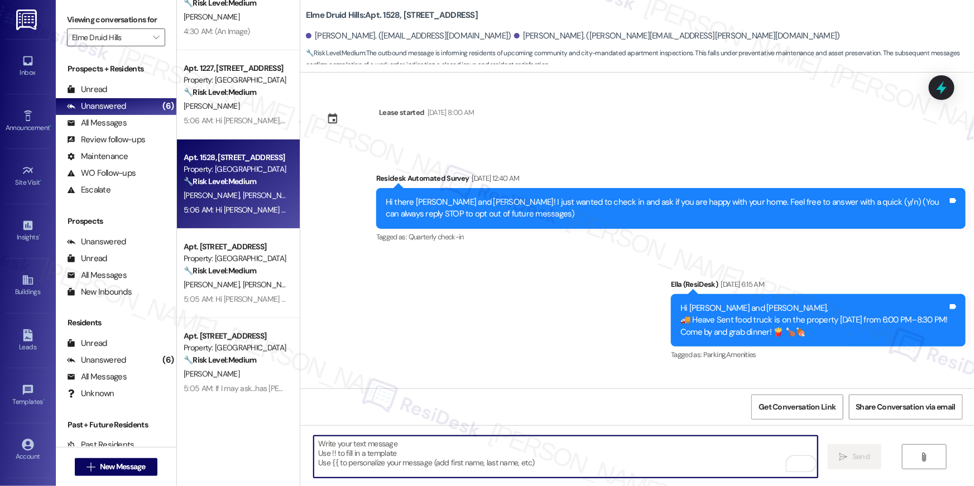
click at [731, 453] on textarea "To enrich screen reader interactions, please activate Accessibility in Grammarl…" at bounding box center [566, 457] width 504 height 42
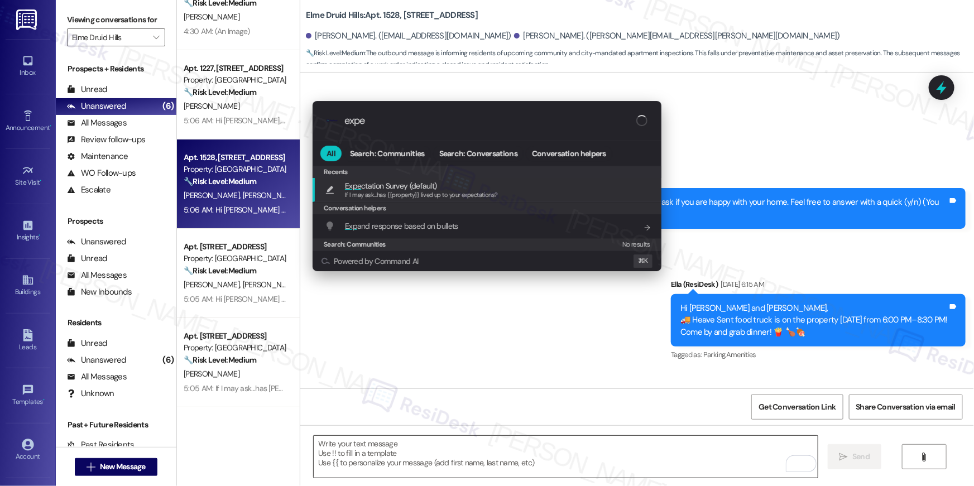
type input "expec"
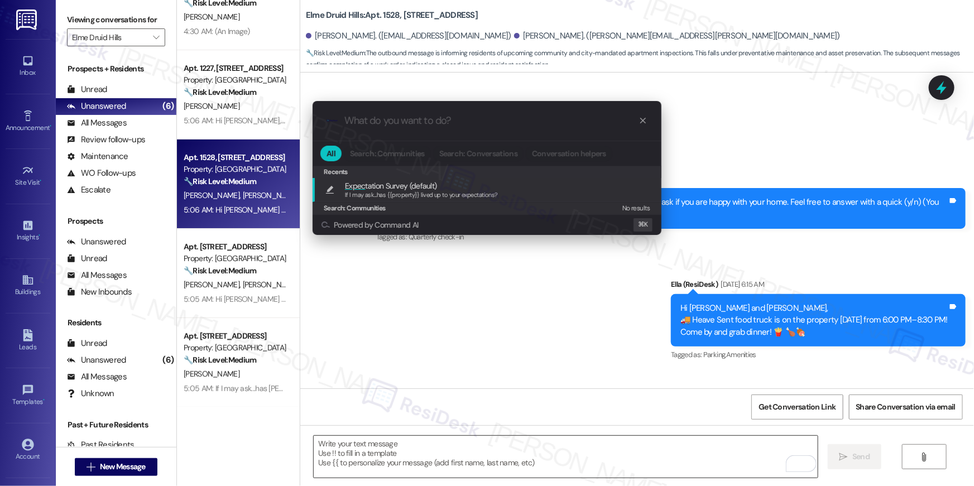
type textarea "If I may ask...has {{property}} lived up to your expectations?"
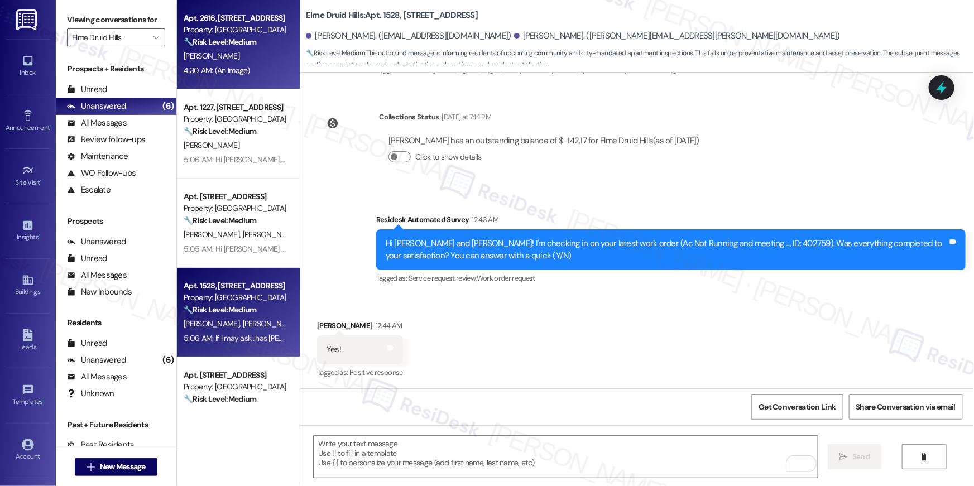
click at [231, 74] on div "4:30 AM: (An Image) 4:30 AM: (An Image)" at bounding box center [217, 70] width 66 height 10
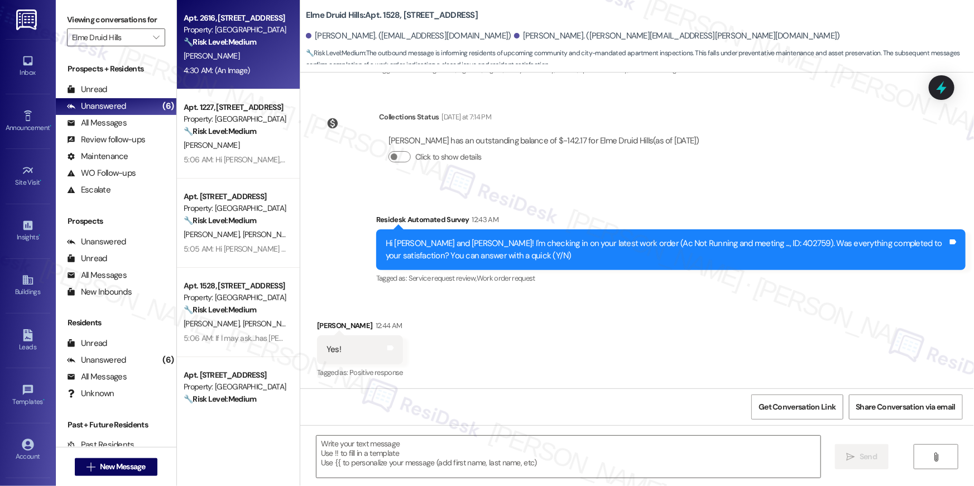
type textarea "Fetching suggested responses. Please feel free to read through the conversation…"
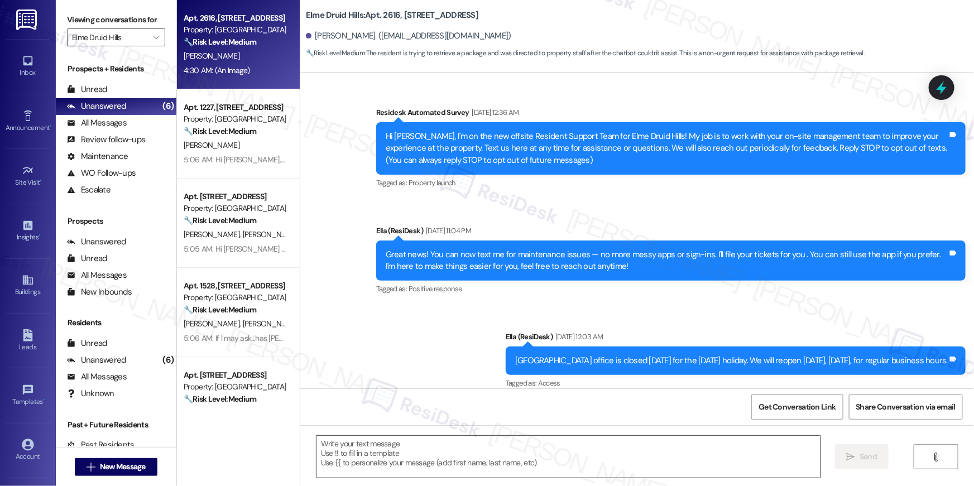
scroll to position [30264, 0]
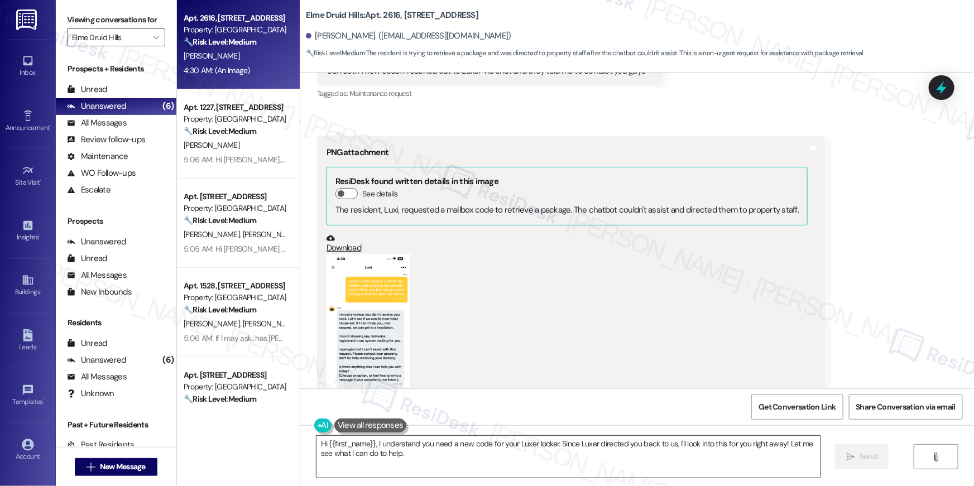
click at [465, 452] on textarea "Hi {{first_name}}, I understand you need a new code for your Luxer locker. Sinc…" at bounding box center [568, 457] width 504 height 42
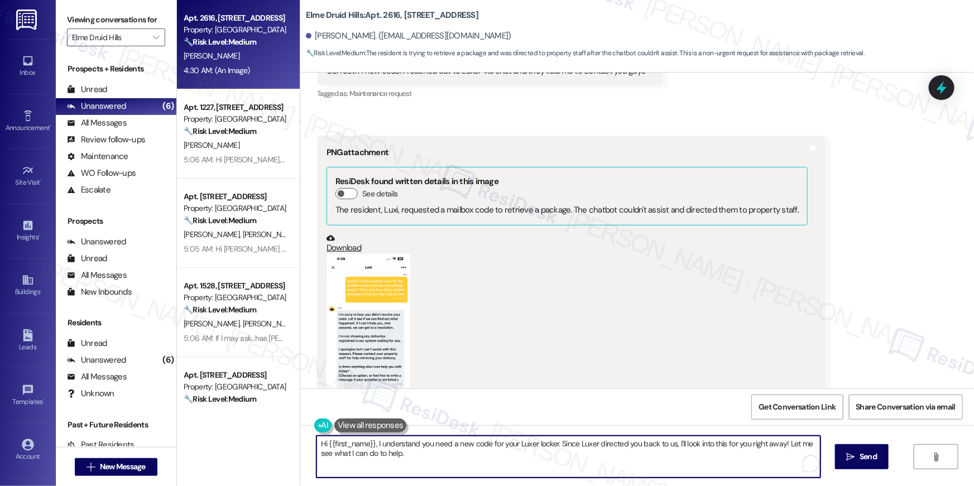
click at [372, 448] on textarea "Hi {{first_name}}, I understand you need a new code for your Luxer locker. Sinc…" at bounding box center [568, 457] width 504 height 42
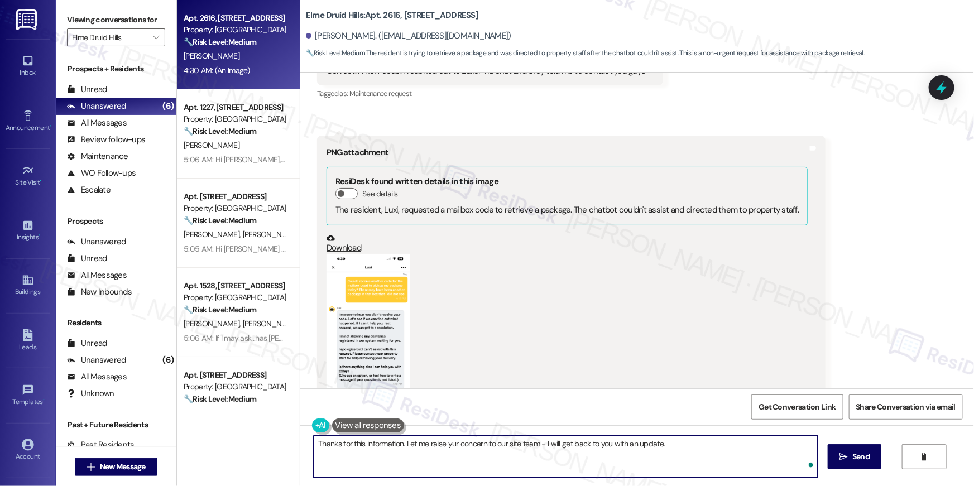
type textarea "Thanks for this information. Let me raise yur concern to our site team - I will…"
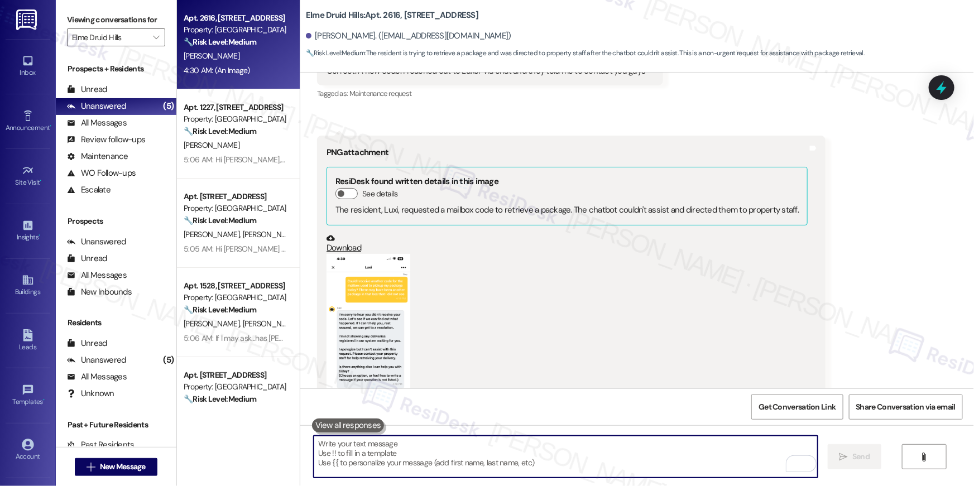
click at [674, 448] on textarea "To enrich screen reader interactions, please activate Accessibility in Grammarl…" at bounding box center [566, 457] width 504 height 42
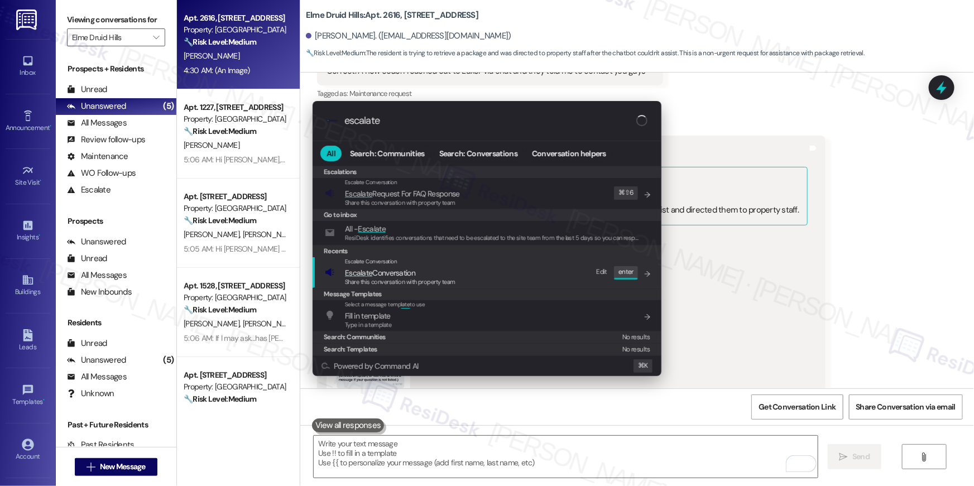
type input "escalate"
click at [426, 270] on span "Escalate Conversation" at bounding box center [400, 273] width 111 height 12
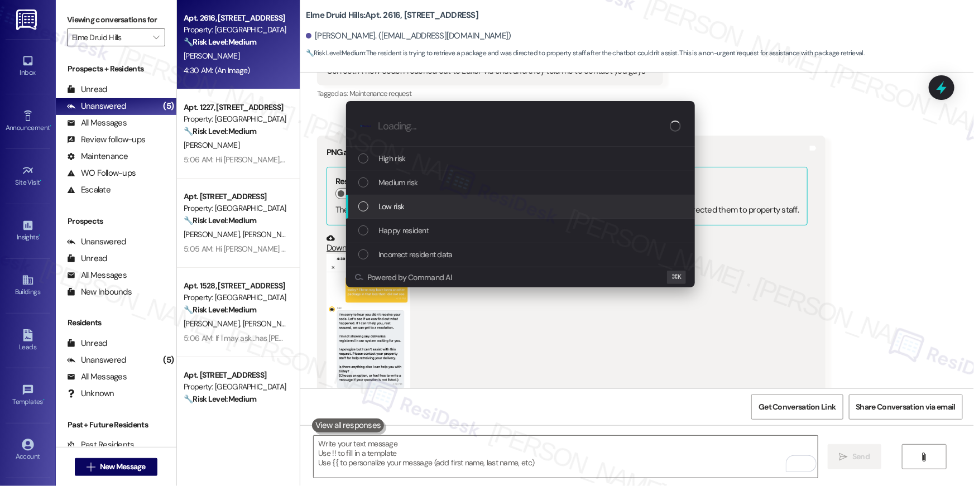
click at [414, 205] on div "Low risk" at bounding box center [521, 206] width 326 height 12
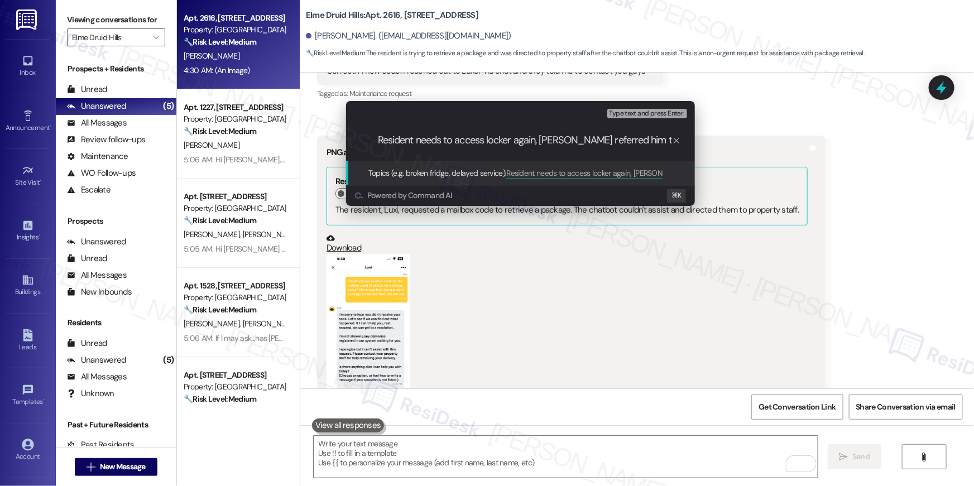
click at [578, 135] on input "Resident needs to access locker again, Luxer referred him to us" at bounding box center [525, 141] width 294 height 12
drag, startPoint x: 570, startPoint y: 138, endPoint x: 653, endPoint y: 147, distance: 83.6
click at [653, 147] on div ".cls-1{fill:#0a055f;}.cls-2{fill:#0cc4c4;} resideskLogoBlueOrange Resident need…" at bounding box center [520, 141] width 349 height 40
type input "Resident needs to access locker again, Luxer told him to contact us"
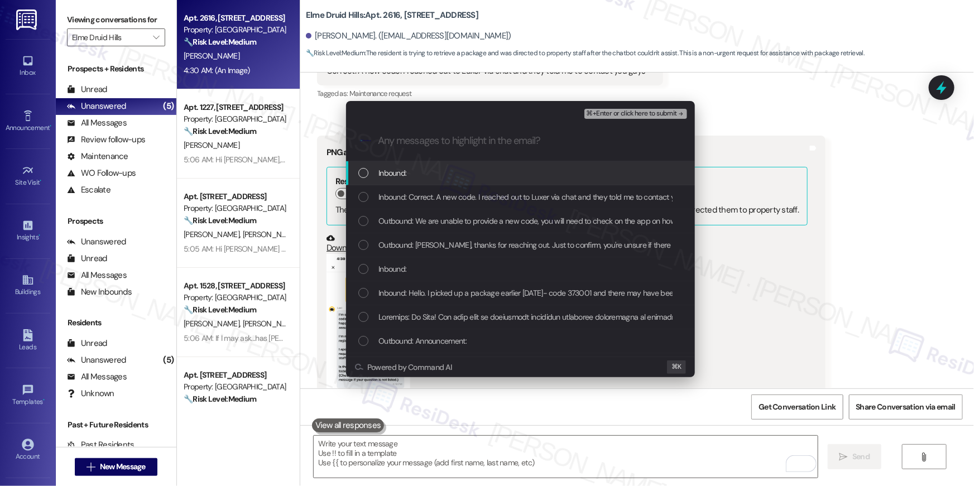
click at [359, 172] on div "List of options" at bounding box center [363, 173] width 10 height 10
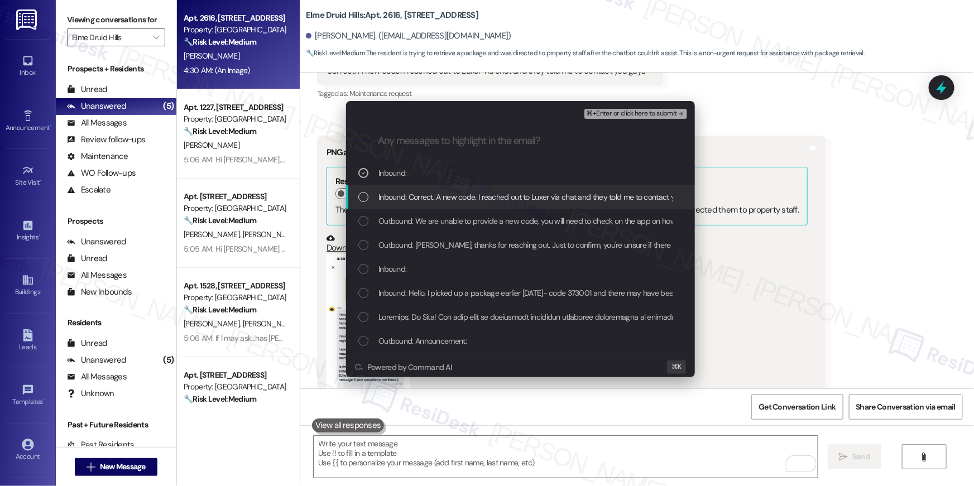
click at [364, 192] on div "List of options" at bounding box center [363, 197] width 10 height 10
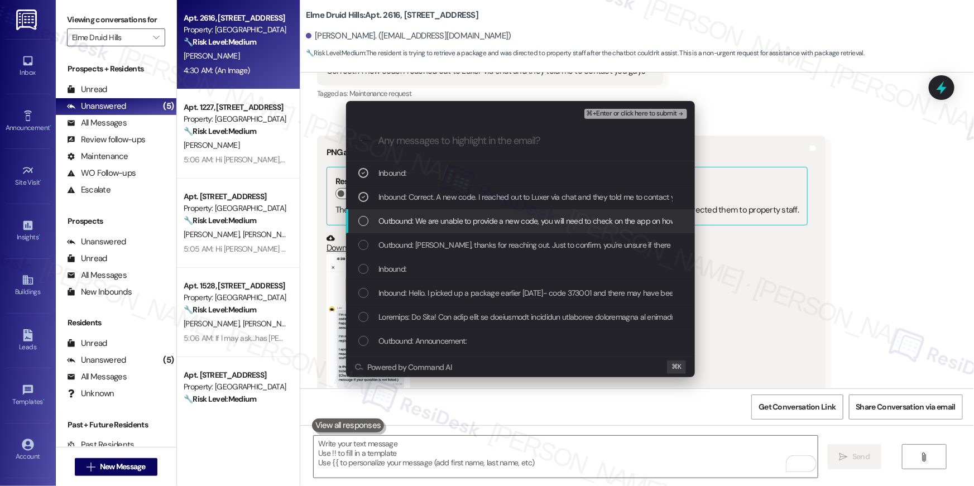
click at [364, 225] on div "List of options" at bounding box center [363, 221] width 10 height 10
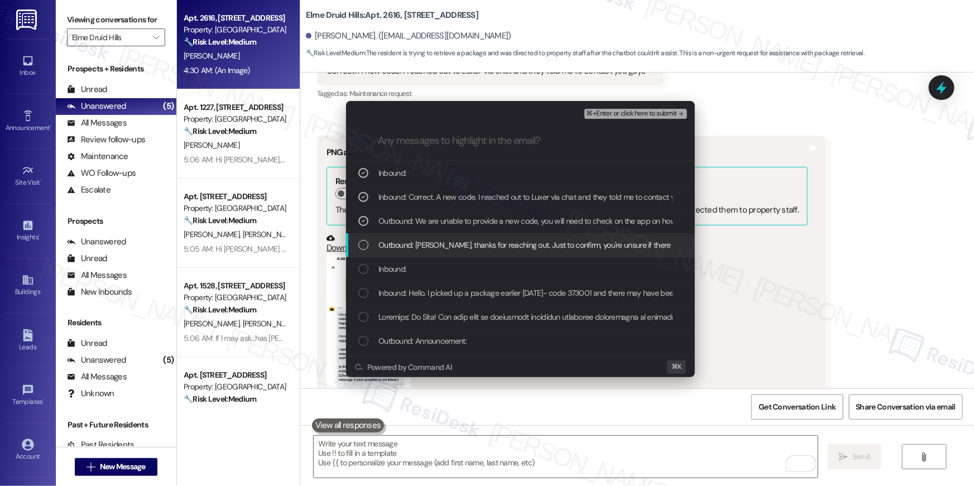
click at [362, 247] on div "List of options" at bounding box center [363, 245] width 10 height 10
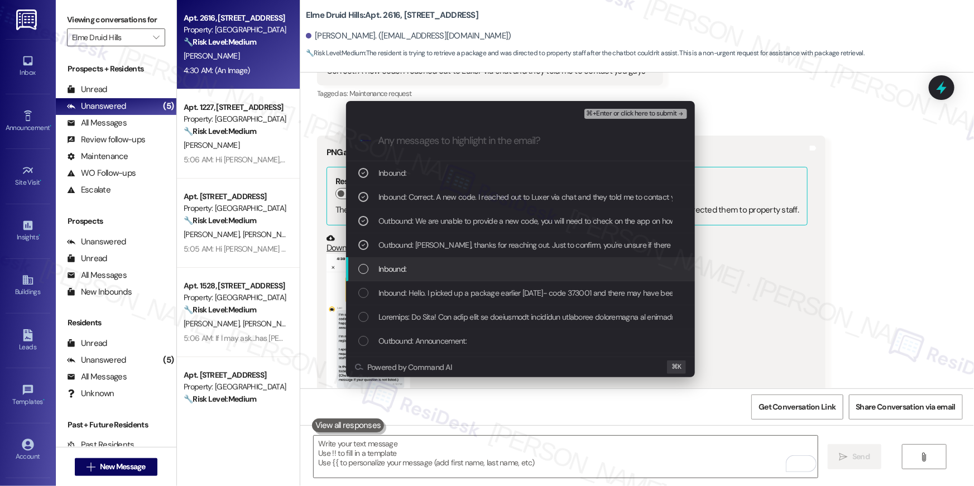
click at [362, 270] on div "List of options" at bounding box center [363, 269] width 10 height 10
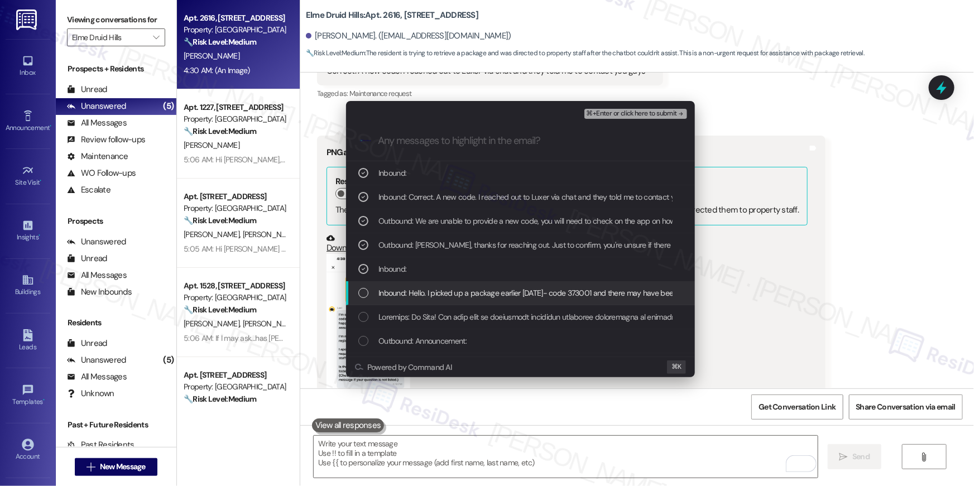
click at [364, 294] on div "List of options" at bounding box center [363, 293] width 10 height 10
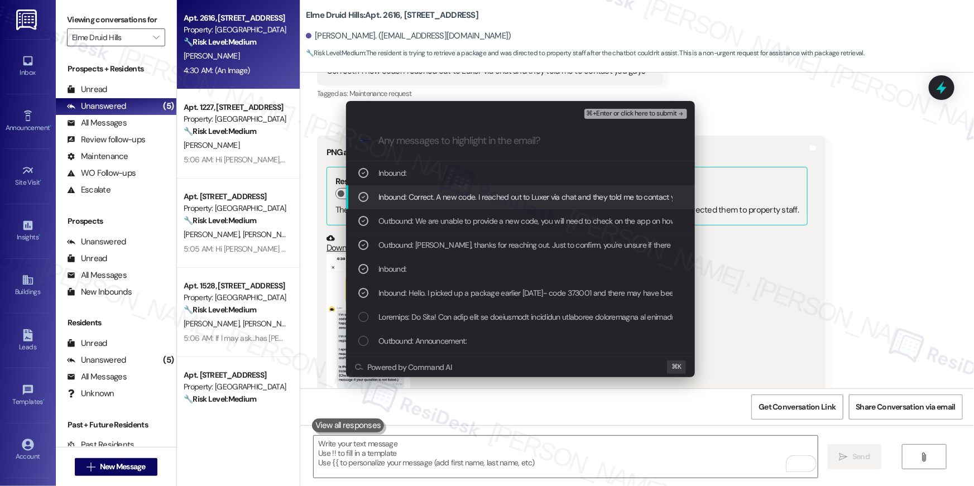
click at [663, 112] on span "⌘+Enter or click here to submit" at bounding box center [632, 114] width 90 height 8
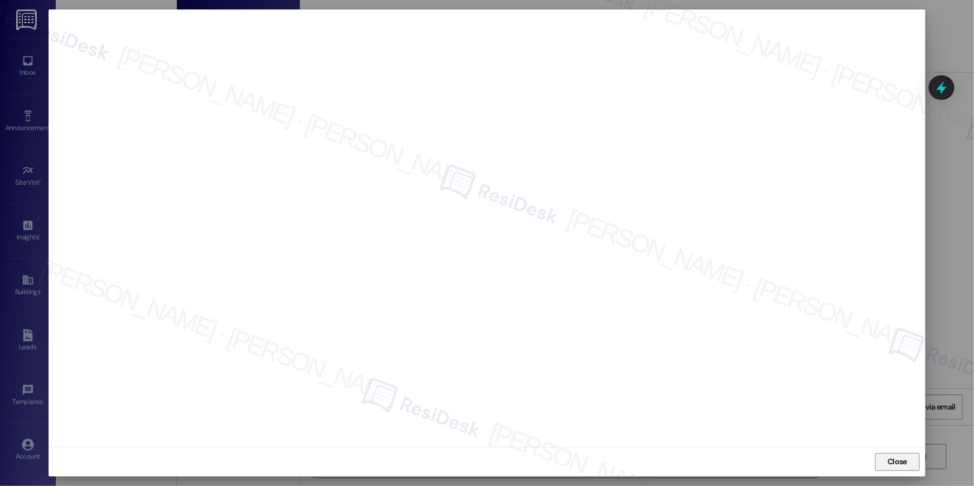
click at [897, 463] on span "Close" at bounding box center [897, 462] width 20 height 12
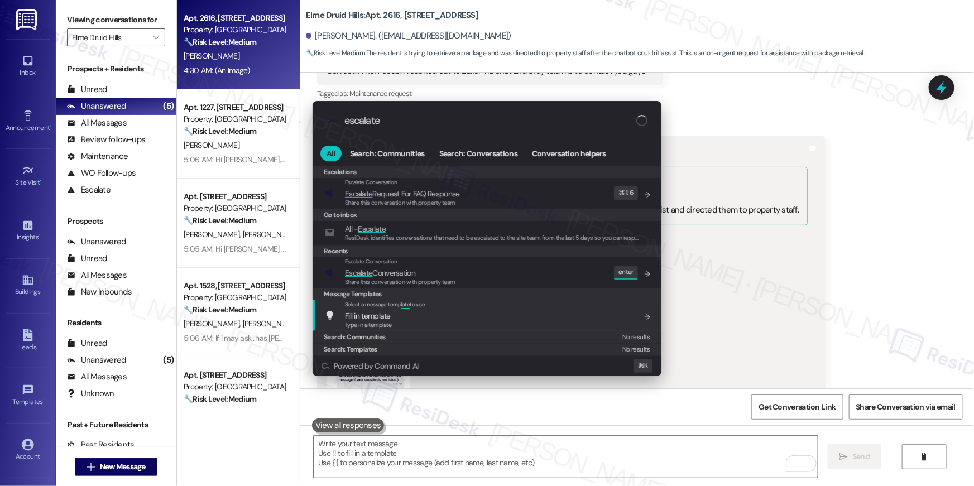
type input "escalate"
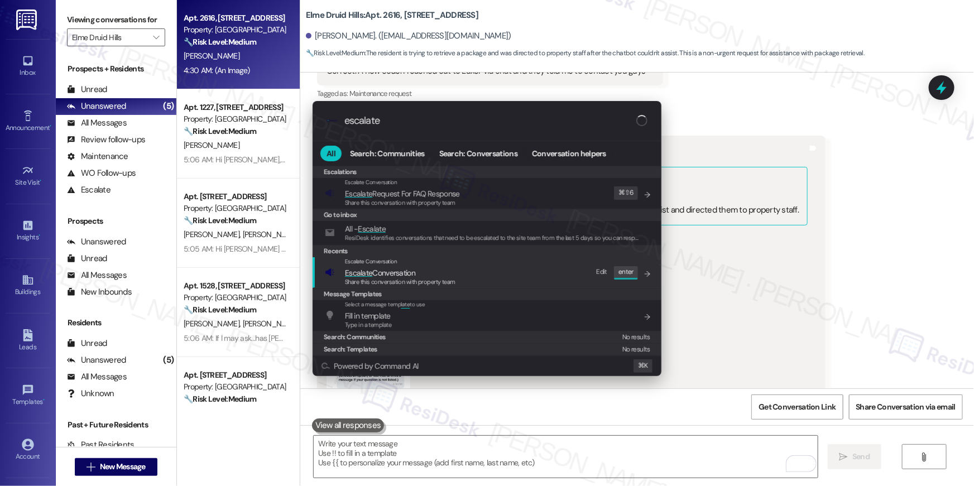
click at [448, 278] on span "Share this conversation with property team" at bounding box center [400, 282] width 111 height 8
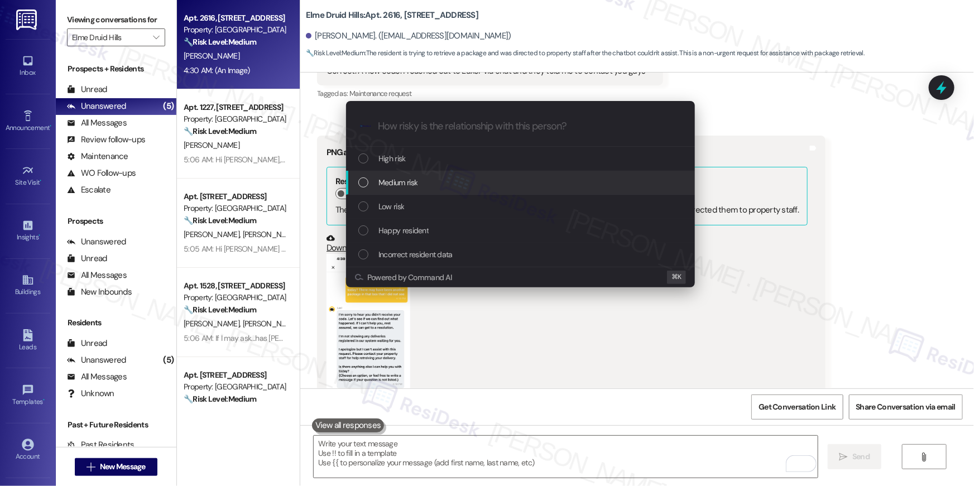
click at [425, 187] on div "Medium risk" at bounding box center [521, 182] width 326 height 12
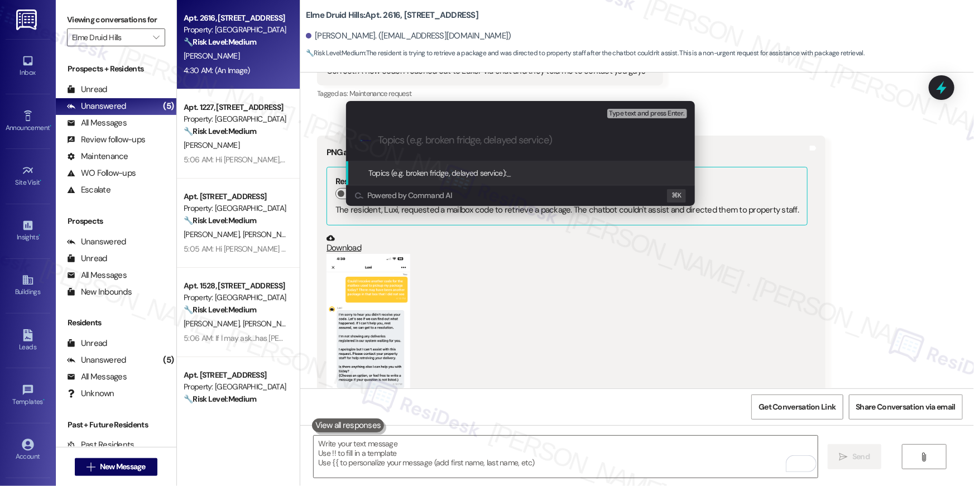
paste input "Resident needs to access locker again, Luxer told him to contact us"
type input "Resident needs to access locker again, Luxer told him to contact us"
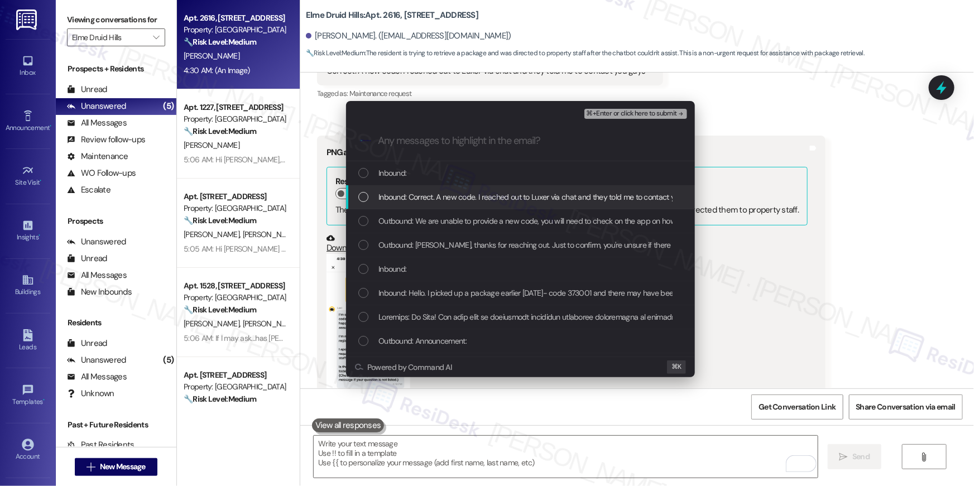
click at [379, 181] on div "Inbound:" at bounding box center [520, 173] width 349 height 24
click at [383, 202] on span "Inbound: Correct. A new code. I reached out to Luxer via chat and they told me …" at bounding box center [538, 197] width 321 height 12
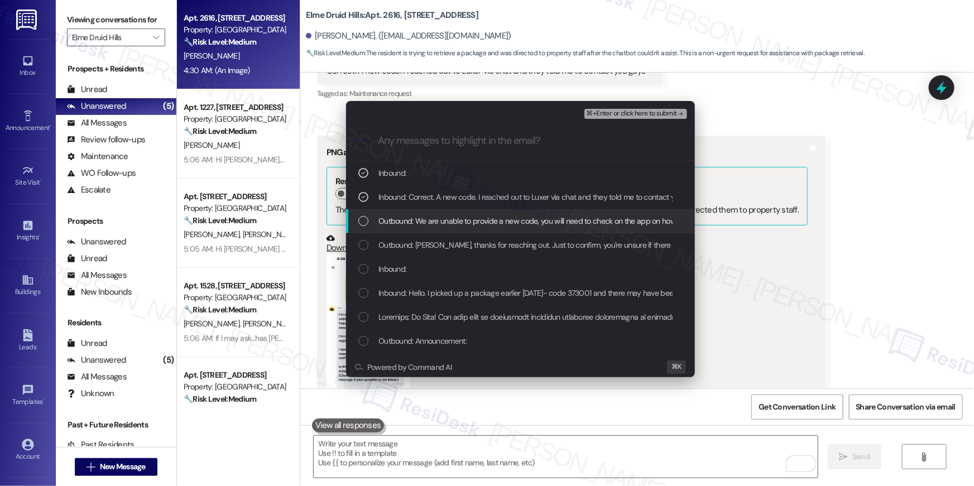
drag, startPoint x: 388, startPoint y: 222, endPoint x: 387, endPoint y: 237, distance: 14.5
click at [387, 223] on span "Outbound: We are unable to provide a new code, you will need to check on the ap…" at bounding box center [558, 221] width 360 height 12
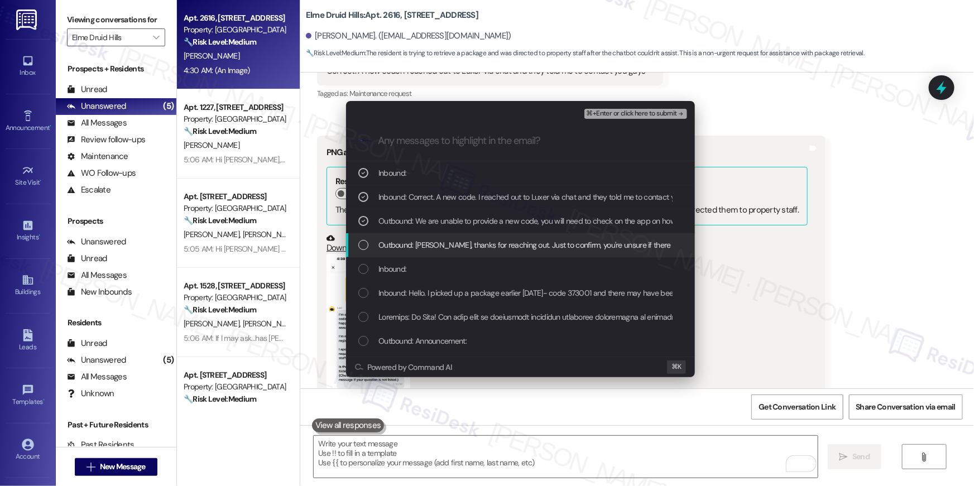
drag, startPoint x: 387, startPoint y: 237, endPoint x: 391, endPoint y: 252, distance: 15.0
click at [387, 237] on div "Outbound: Hi Hong, thanks for reaching out. Just to confirm, you're unsure if t…" at bounding box center [520, 245] width 349 height 24
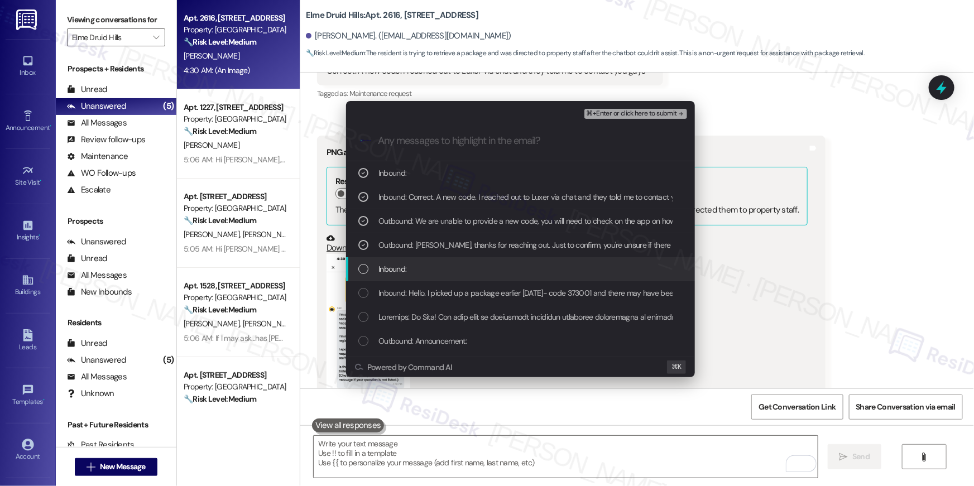
drag, startPoint x: 393, startPoint y: 271, endPoint x: 394, endPoint y: 292, distance: 21.2
click at [393, 272] on span "Inbound:" at bounding box center [392, 269] width 28 height 12
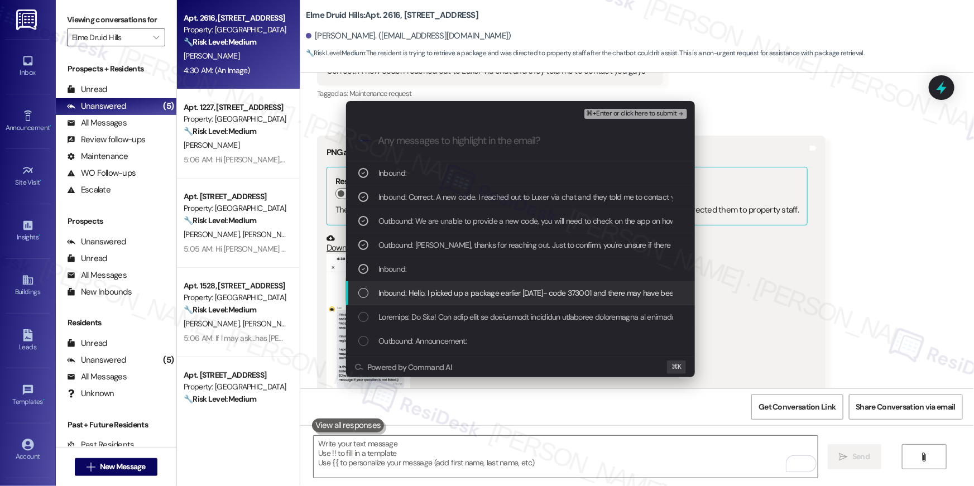
drag, startPoint x: 395, startPoint y: 297, endPoint x: 407, endPoint y: 304, distance: 14.7
click at [395, 297] on span "Inbound: Hello. I picked up a package earlier today- code 373001 and there may …" at bounding box center [720, 293] width 684 height 12
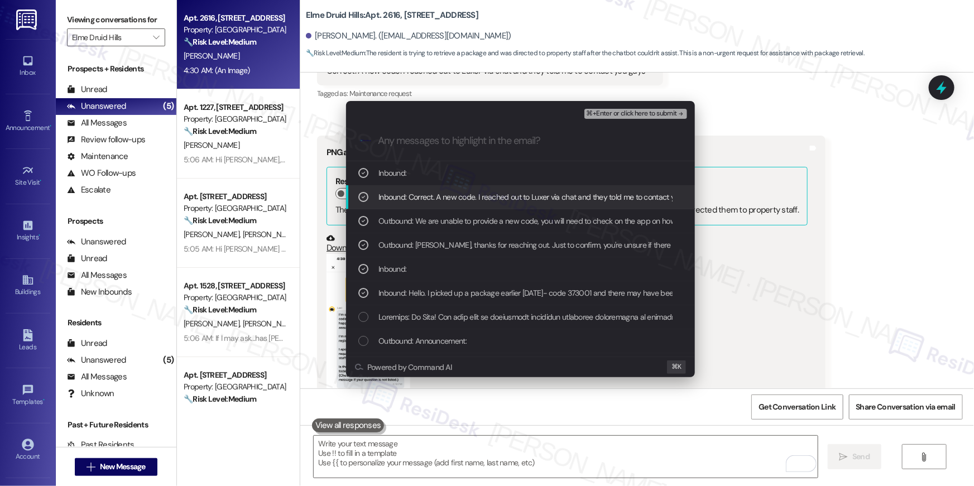
click at [638, 113] on span "⌘+Enter or click here to submit" at bounding box center [632, 114] width 90 height 8
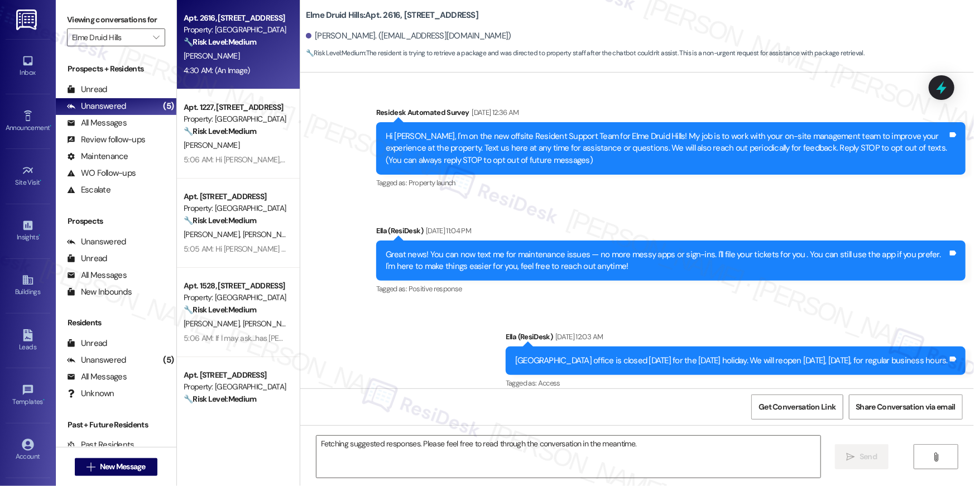
scroll to position [30280, 0]
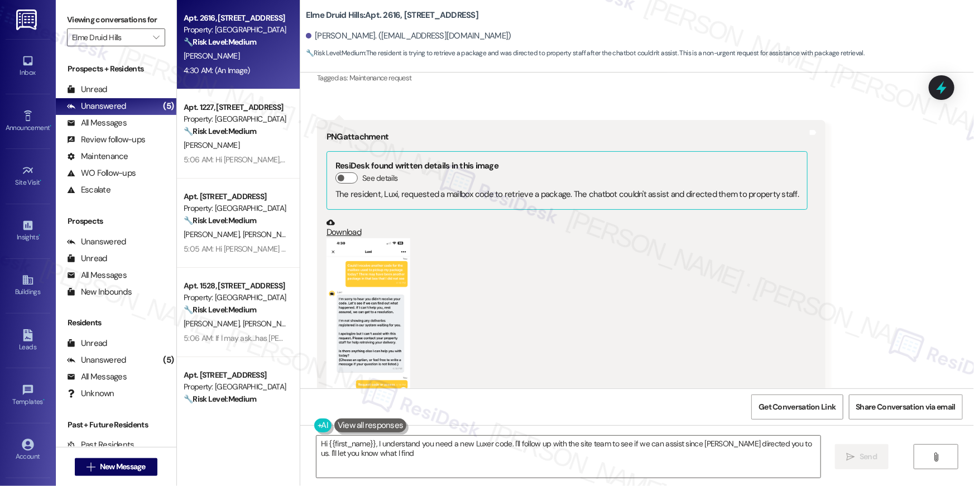
type textarea "Hi {{first_name}}, I understand you need a new Luxer code. I'll follow up with …"
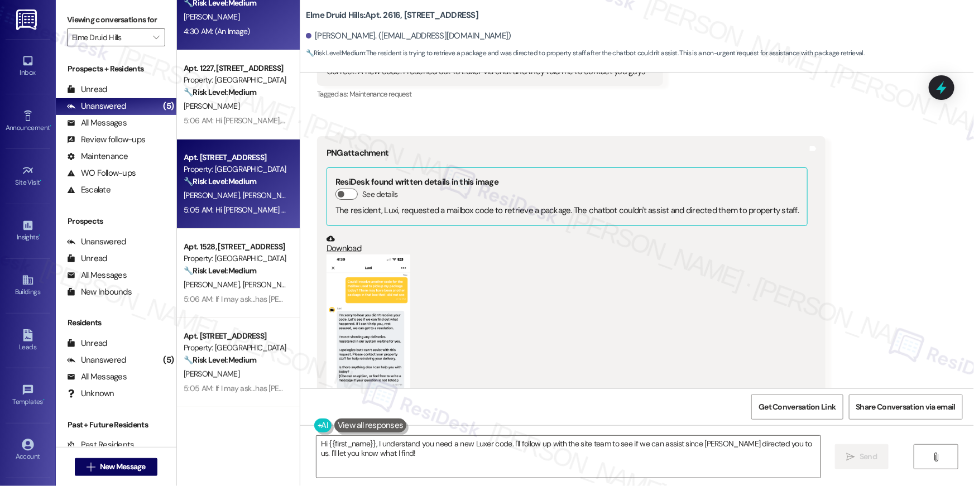
scroll to position [30250, 0]
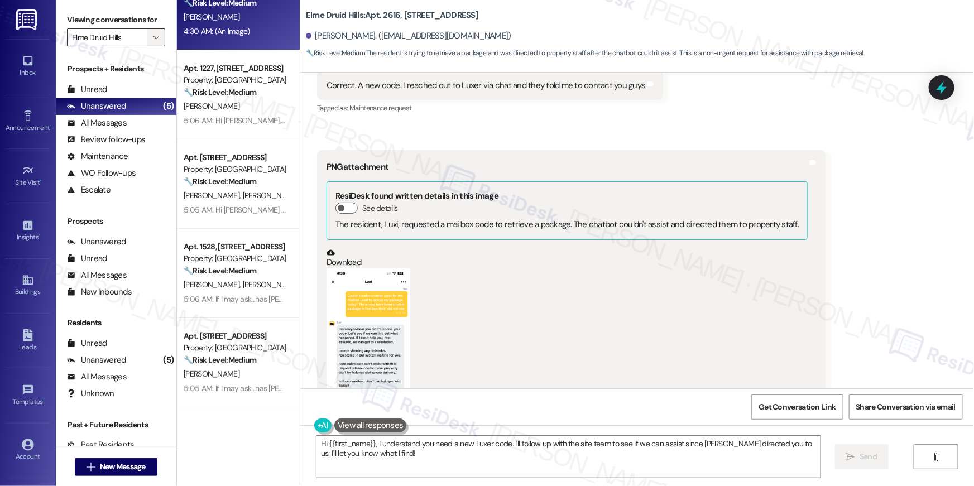
click at [153, 39] on icon "" at bounding box center [156, 37] width 6 height 9
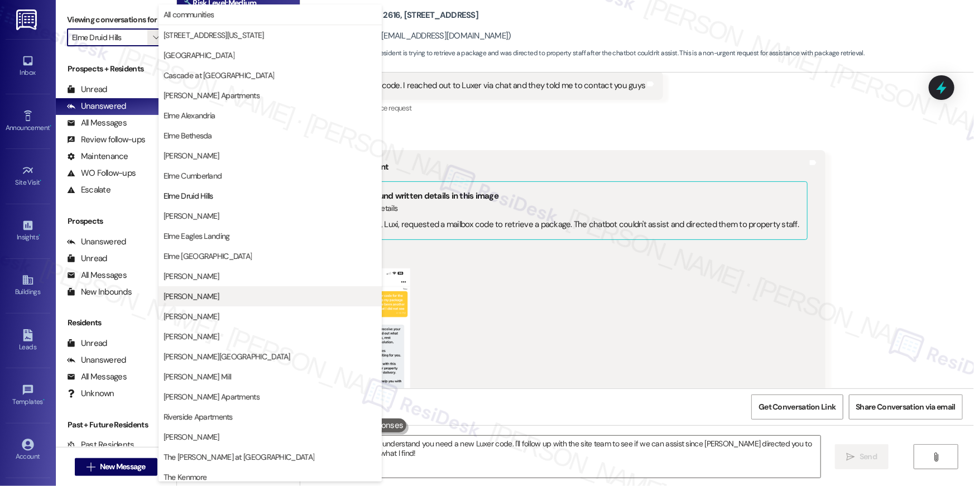
scroll to position [105, 0]
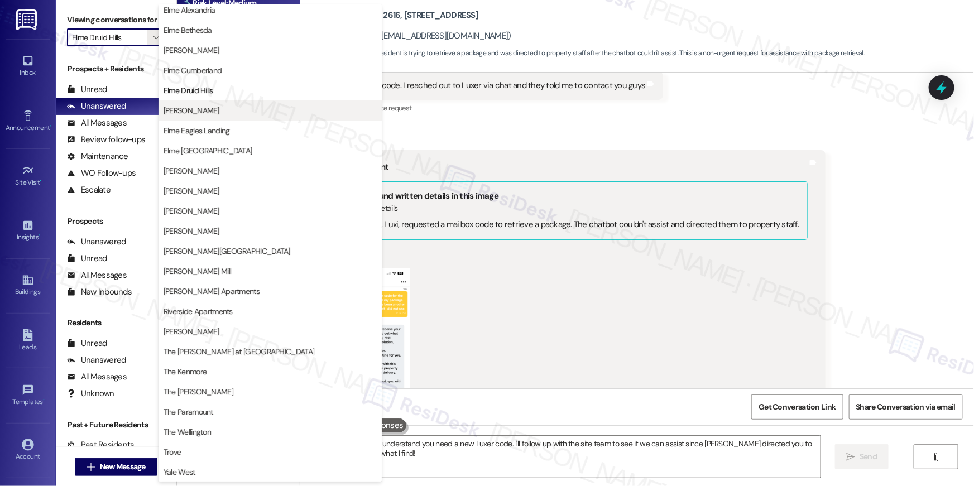
click at [228, 111] on span "[PERSON_NAME]" at bounding box center [270, 110] width 213 height 11
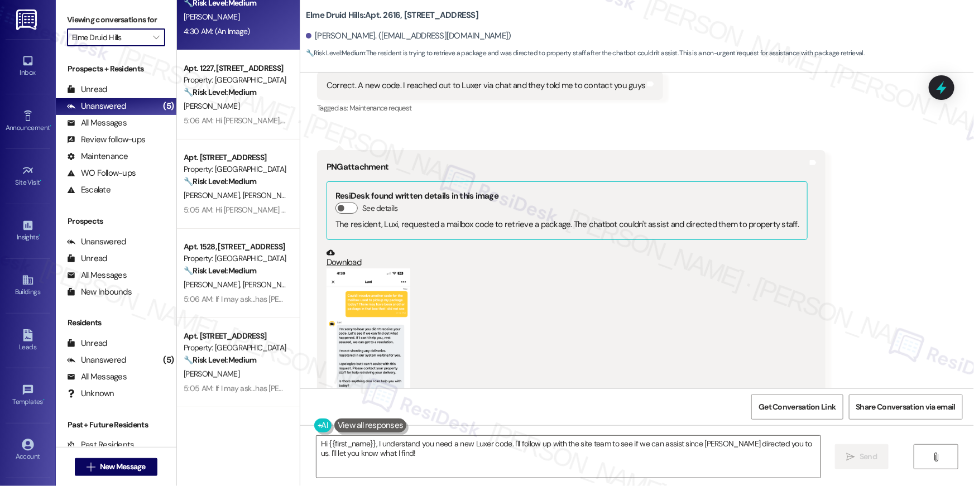
type input "[PERSON_NAME]"
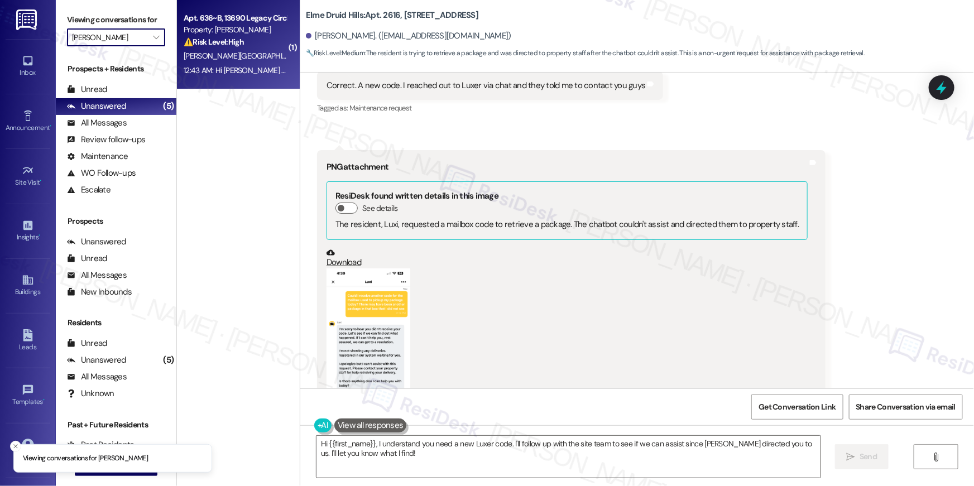
click at [204, 45] on strong "⚠️ Risk Level: High" at bounding box center [214, 42] width 60 height 10
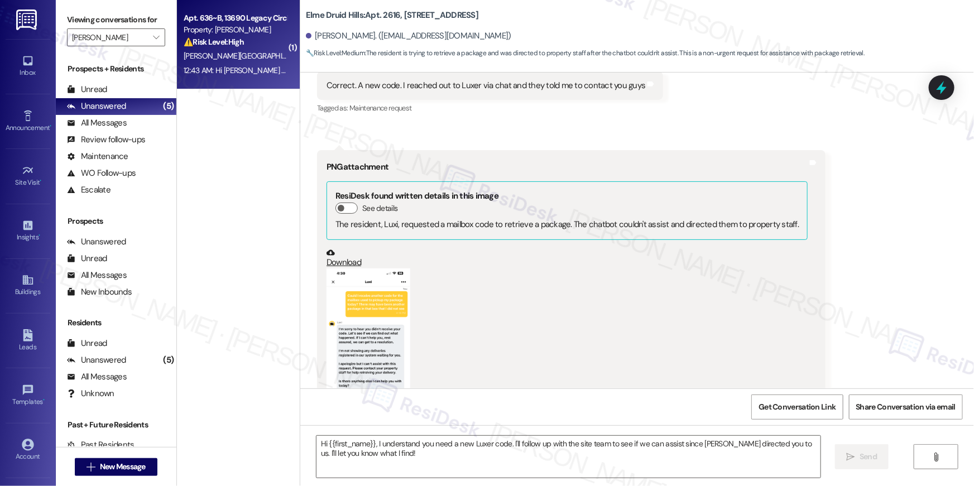
type textarea "Fetching suggested responses. Please feel free to read through the conversation…"
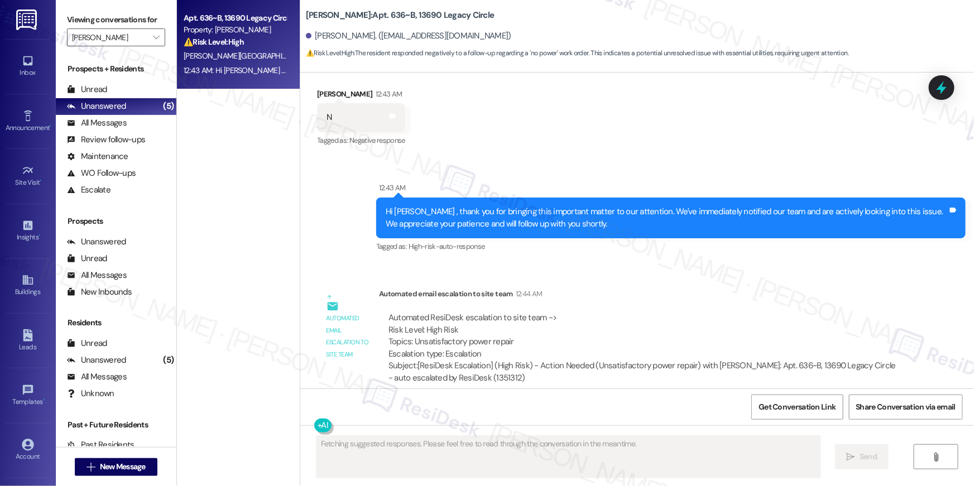
scroll to position [1239, 0]
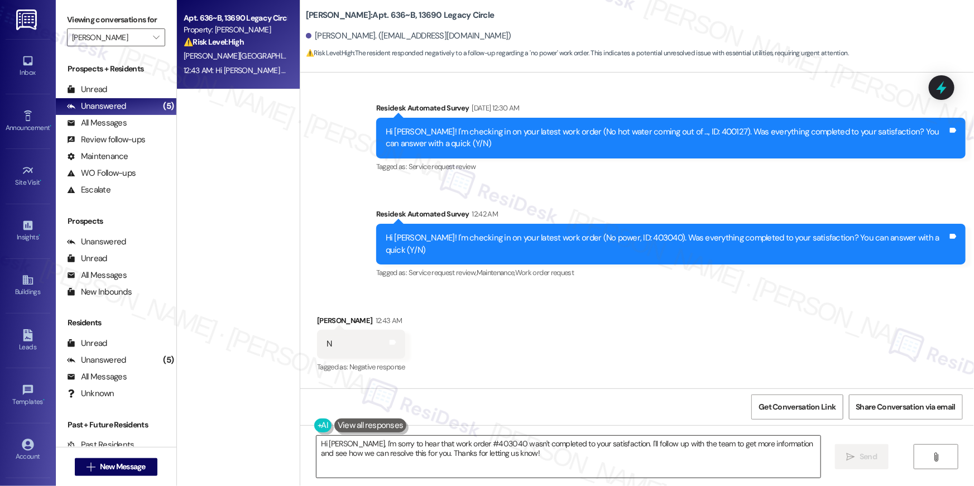
click at [515, 460] on textarea "Hi Zachary, I'm sorry to hear that work order #403040 wasn't completed to your …" at bounding box center [568, 457] width 504 height 42
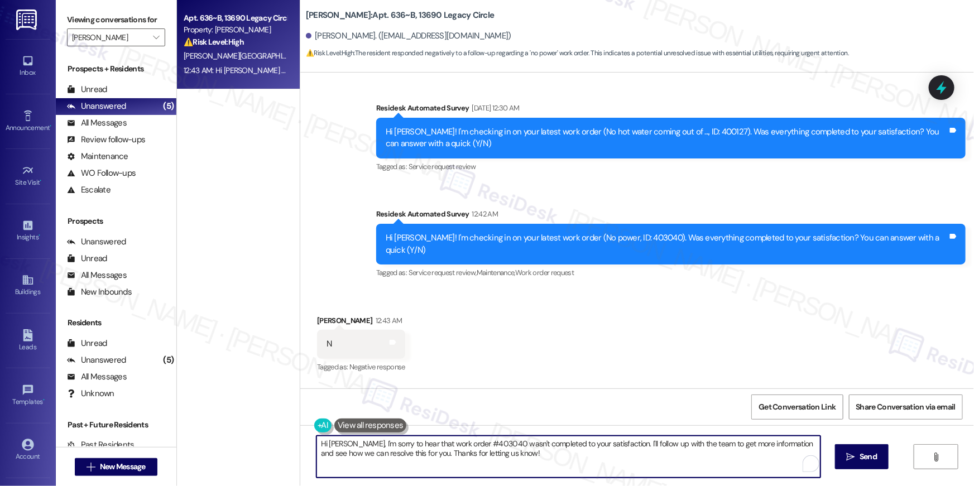
drag, startPoint x: 602, startPoint y: 464, endPoint x: 615, endPoint y: 446, distance: 22.4
click at [615, 446] on textarea "Hi Zachary, I'm sorry to hear that work order #403040 wasn't completed to your …" at bounding box center [568, 457] width 504 height 42
type textarea "Hi Zachary, I'm sorry to hear that work order #403040 wasn't completed to your …"
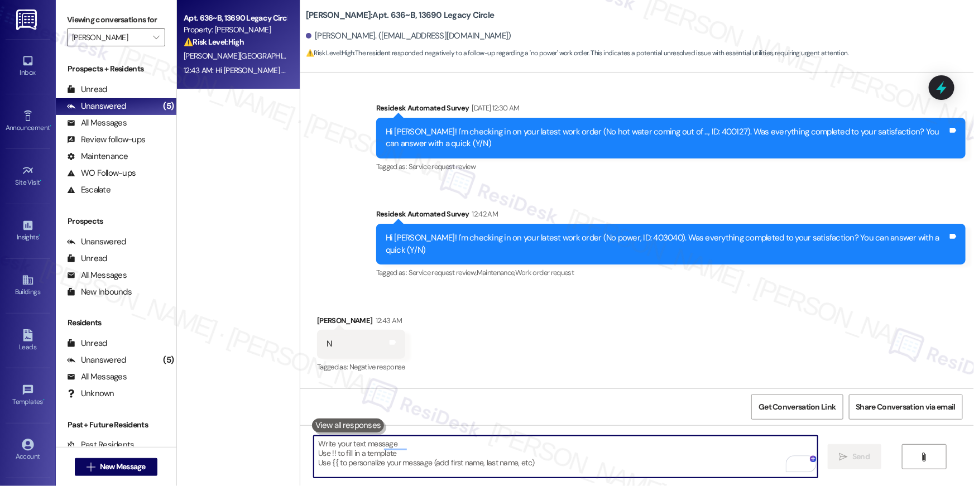
scroll to position [1222, 0]
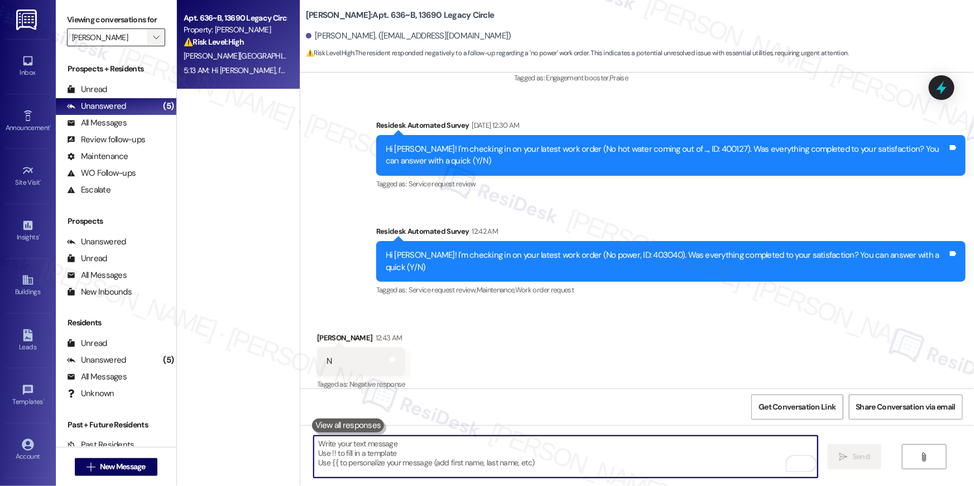
click at [153, 42] on span "" at bounding box center [156, 37] width 11 height 18
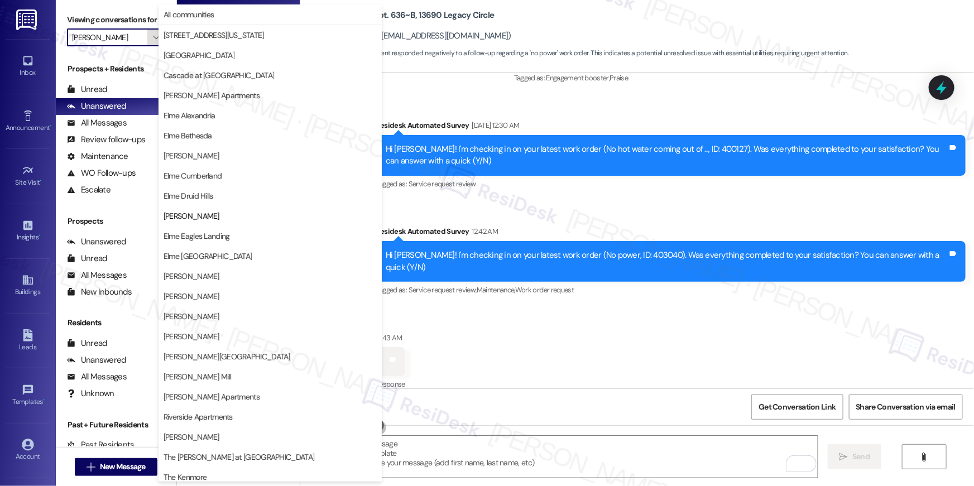
scroll to position [105, 0]
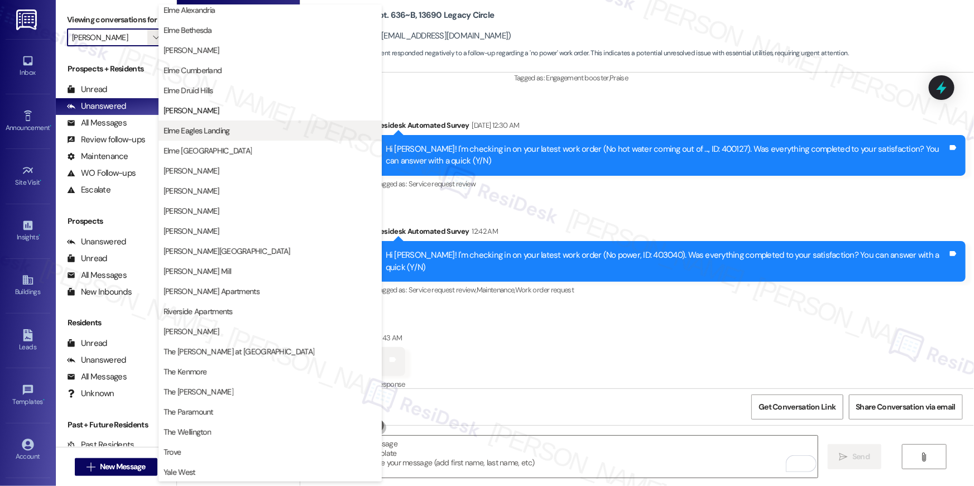
click at [194, 138] on button "Elme Eagles Landing" at bounding box center [270, 131] width 223 height 20
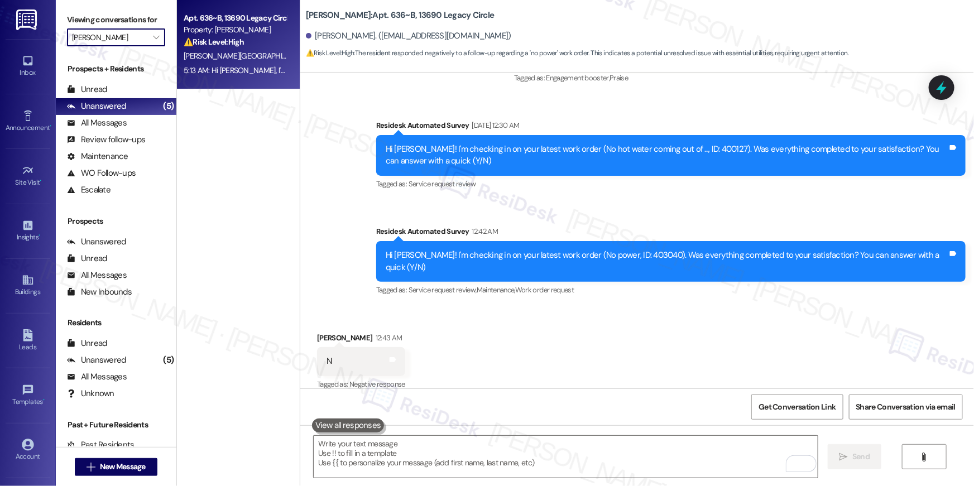
type input "Elme Eagles Landing"
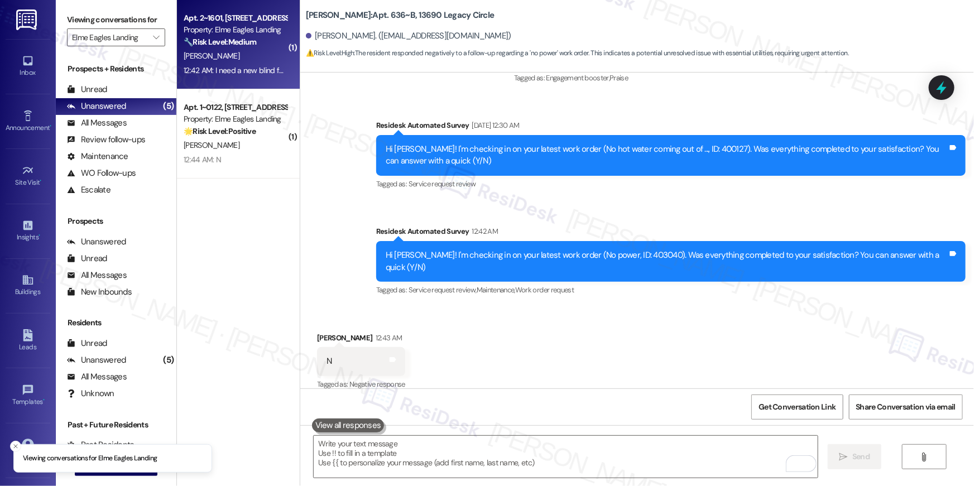
click at [231, 57] on div "A. Bynoe" at bounding box center [235, 56] width 105 height 14
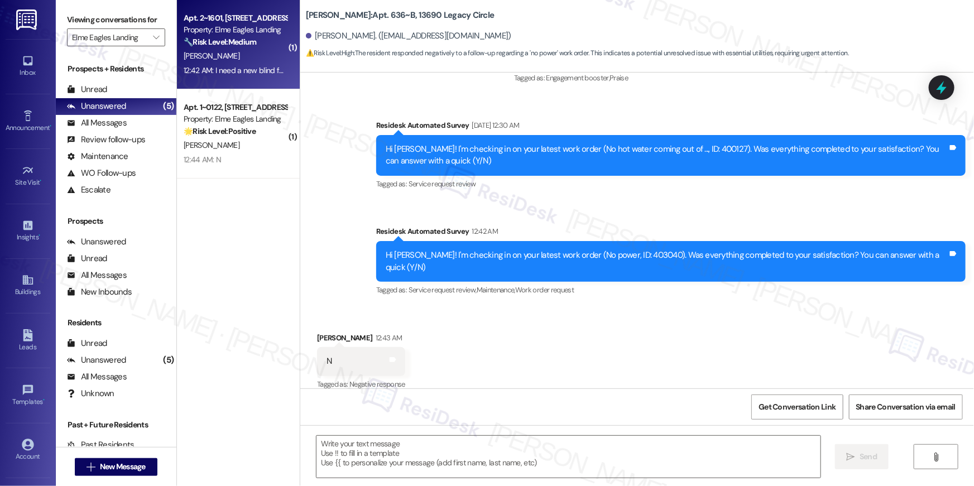
type textarea "Fetching suggested responses. Please feel free to read through the conversation…"
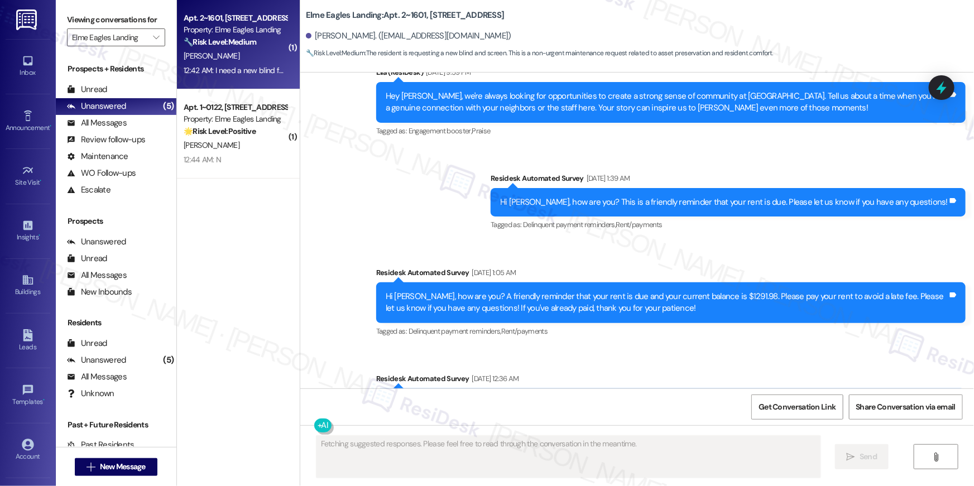
scroll to position [3148, 0]
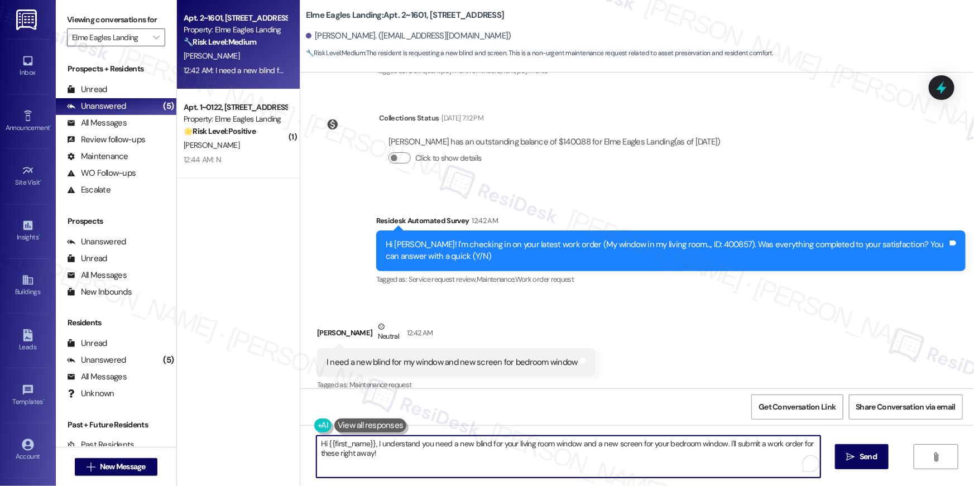
click at [588, 458] on textarea "Hi {{first_name}}, I understand you need a new blind for your living room windo…" at bounding box center [568, 457] width 504 height 42
click at [695, 239] on div "Hi Aryanna! I'm checking in on your latest work order (My window in my living r…" at bounding box center [667, 251] width 562 height 24
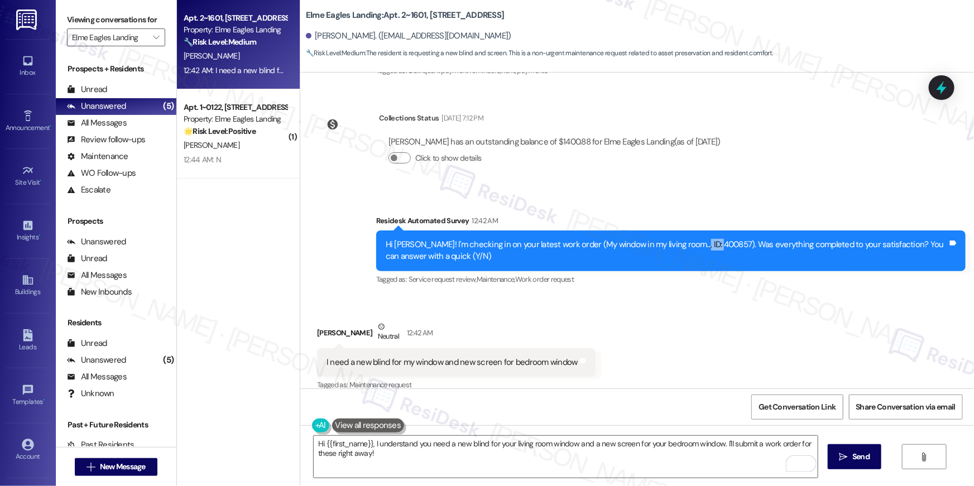
click at [695, 239] on div "Hi Aryanna! I'm checking in on your latest work order (My window in my living r…" at bounding box center [667, 251] width 562 height 24
copy div "400857"
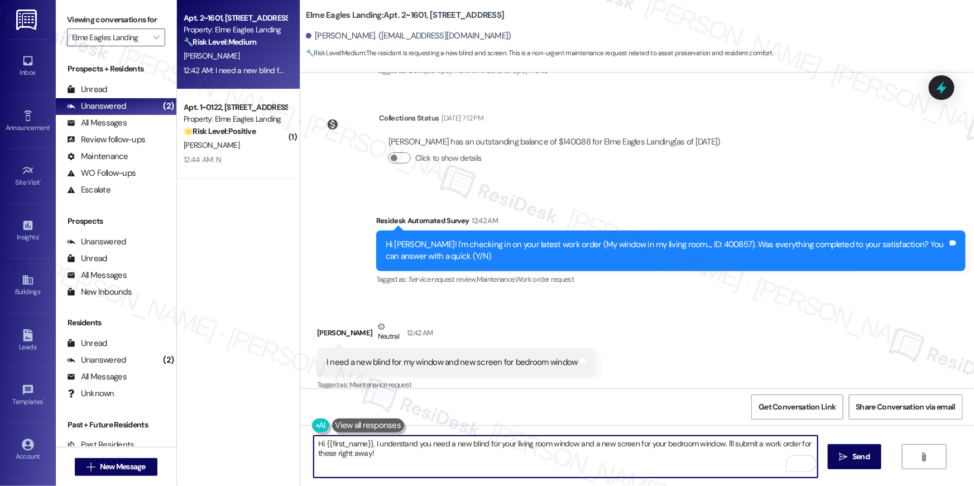
click at [463, 453] on textarea "Hi {{first_name}}, I understand you need a new blind for your living room windo…" at bounding box center [566, 457] width 504 height 42
click at [551, 455] on textarea "Hi {{first_name}}, I understand you need a new blind for your living room windo…" at bounding box center [566, 457] width 504 height 42
click at [644, 458] on textarea "Hi {{first_name}}, I understand you need a new blind for your living room windo…" at bounding box center [566, 457] width 504 height 42
click at [613, 460] on textarea "Hi {{first_name}}, I understand you need a new blind for your living room windo…" at bounding box center [566, 457] width 504 height 42
type textarea "Hi {{first_name}}, I understand you need a new blind for your living room windo…"
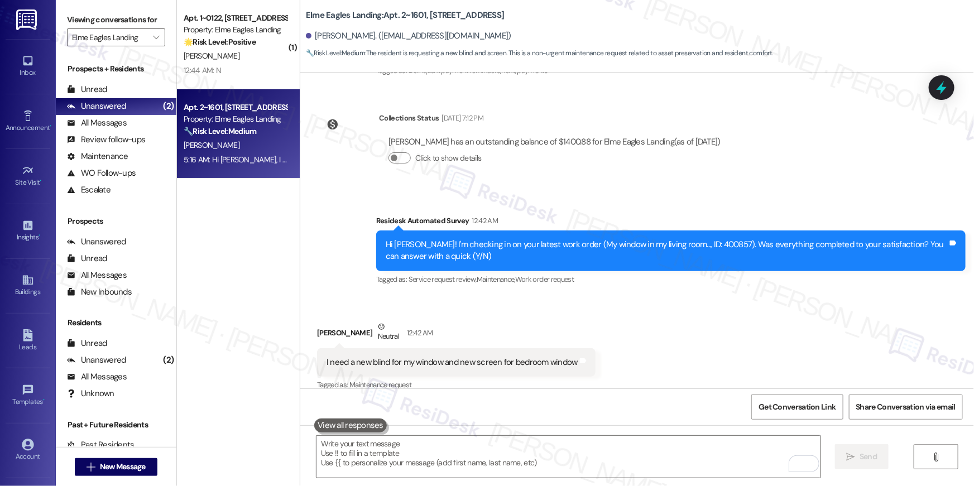
click at [520, 357] on div "I need a new blind for my window and new screen for bedroom window" at bounding box center [451, 363] width 251 height 12
click at [519, 357] on div "I need a new blind for my window and new screen for bedroom window" at bounding box center [451, 363] width 251 height 12
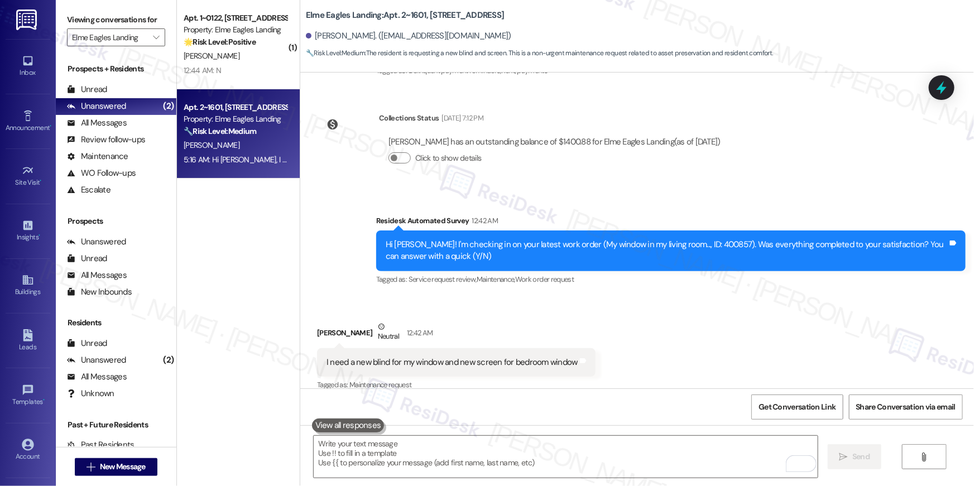
click at [519, 357] on div "I need a new blind for my window and new screen for bedroom window" at bounding box center [451, 363] width 251 height 12
copy div "I need a new blind for my window and new screen for bedroom window Tags and not…"
click at [508, 453] on textarea "To enrich screen reader interactions, please activate Accessibility in Grammarl…" at bounding box center [566, 457] width 504 height 42
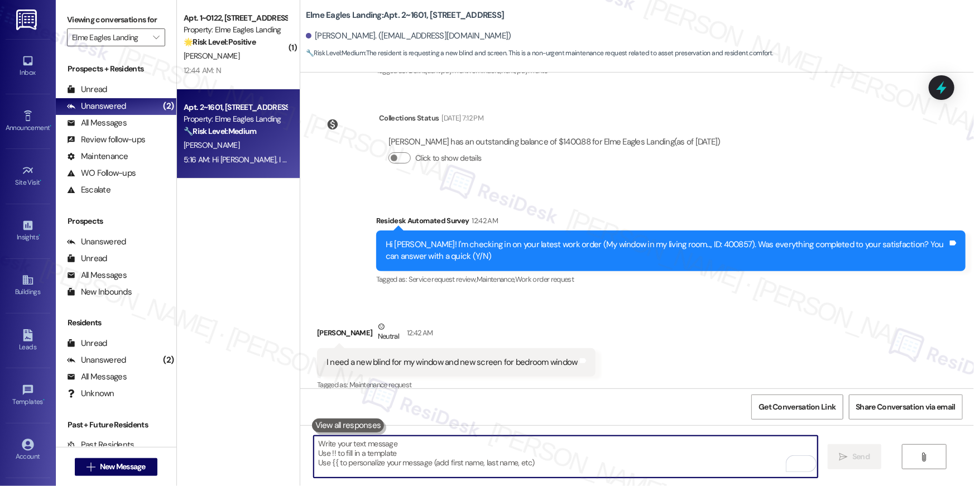
click at [508, 453] on textarea "To enrich screen reader interactions, please activate Accessibility in Grammarl…" at bounding box center [566, 457] width 504 height 42
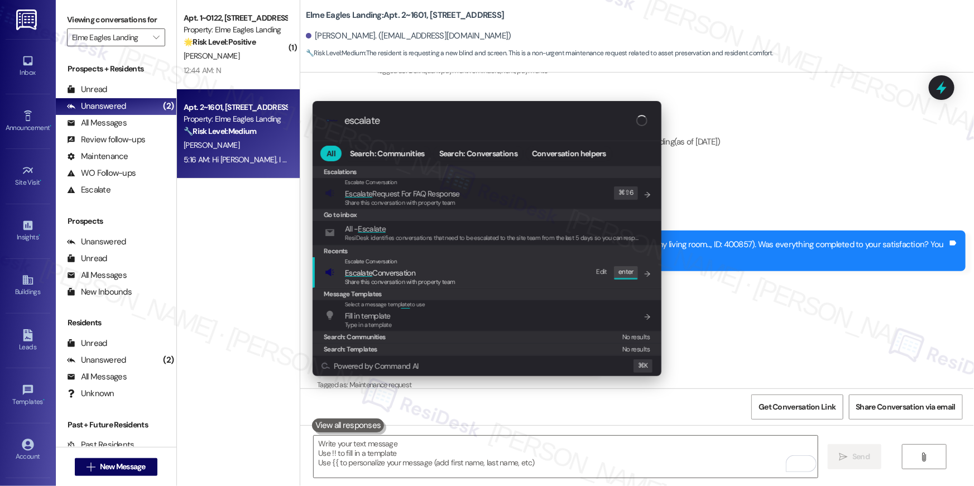
type input "escalate"
click at [395, 273] on span "Escalate Conversation" at bounding box center [380, 273] width 70 height 10
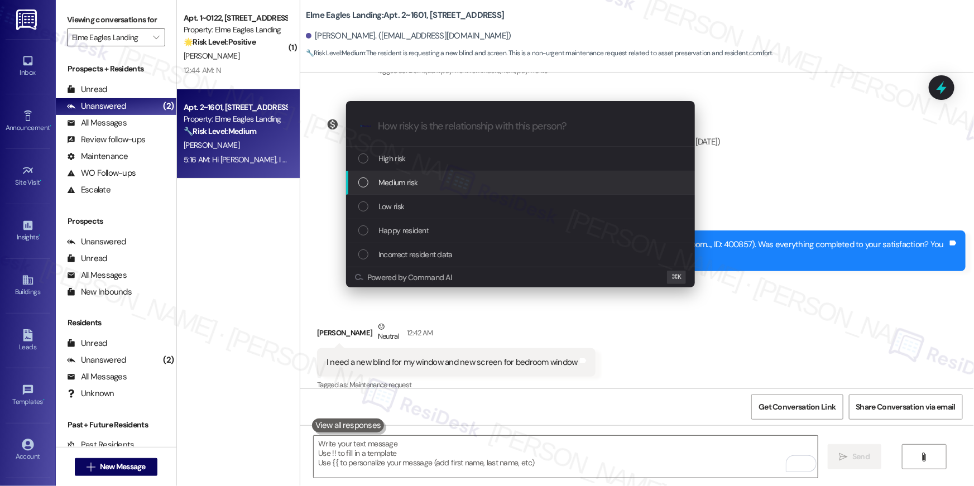
click at [419, 190] on div "Medium risk" at bounding box center [520, 183] width 349 height 24
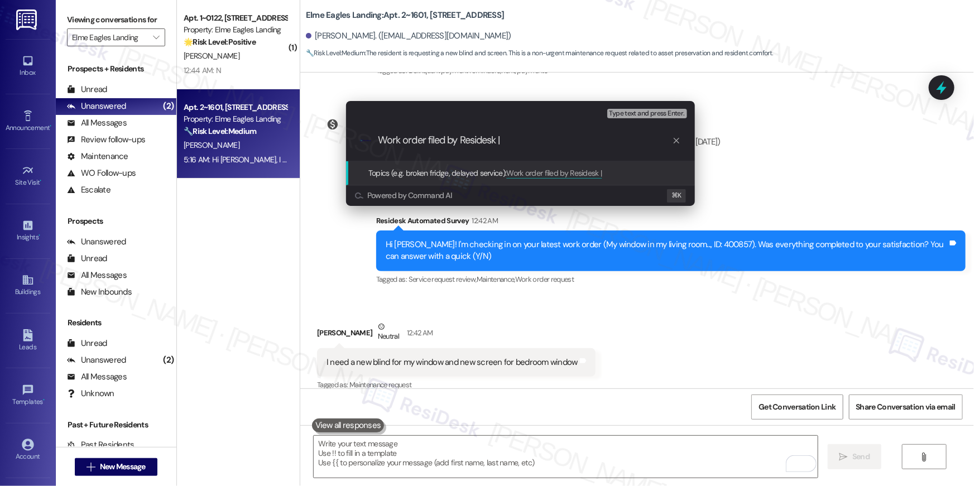
paste input "Work Order # 404482 Blinds and screen"
type input "Work order filed by Residesk | Work Order # 404482 Blinds and screen"
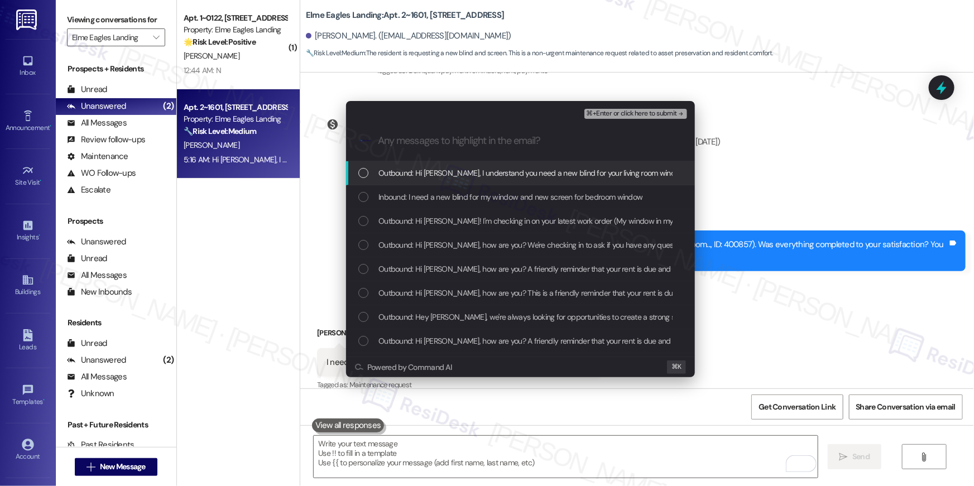
scroll to position [0, 0]
click at [364, 177] on div "List of options" at bounding box center [363, 173] width 10 height 10
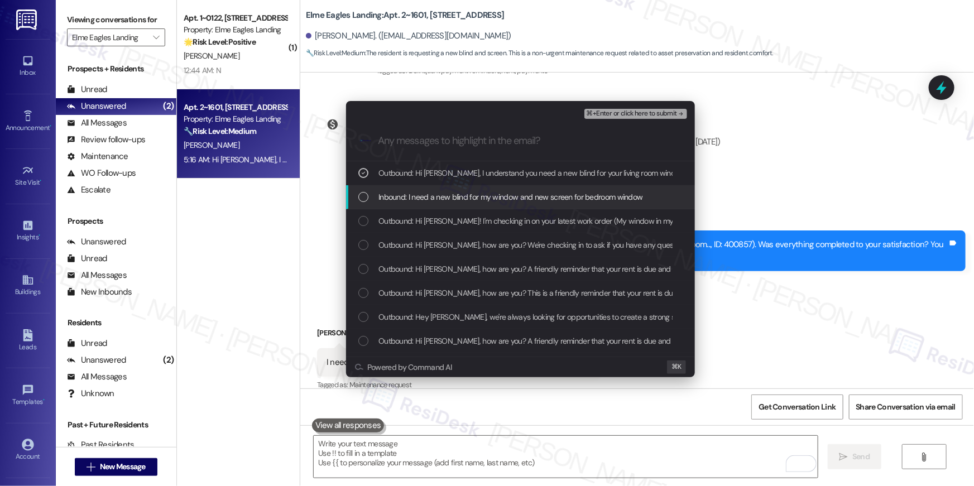
click at [368, 201] on div "List of options" at bounding box center [363, 197] width 10 height 10
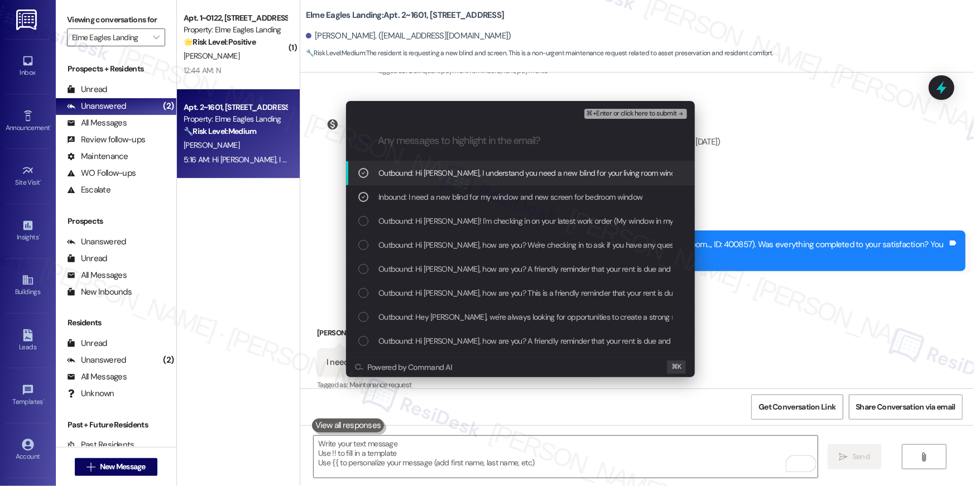
click at [632, 115] on span "⌘+Enter or click here to submit" at bounding box center [632, 114] width 90 height 8
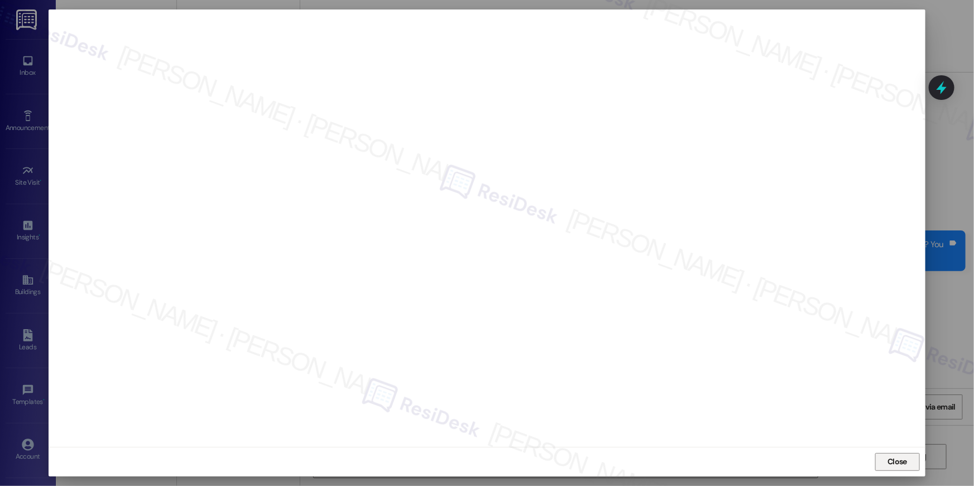
click at [914, 462] on button "Close" at bounding box center [897, 462] width 45 height 18
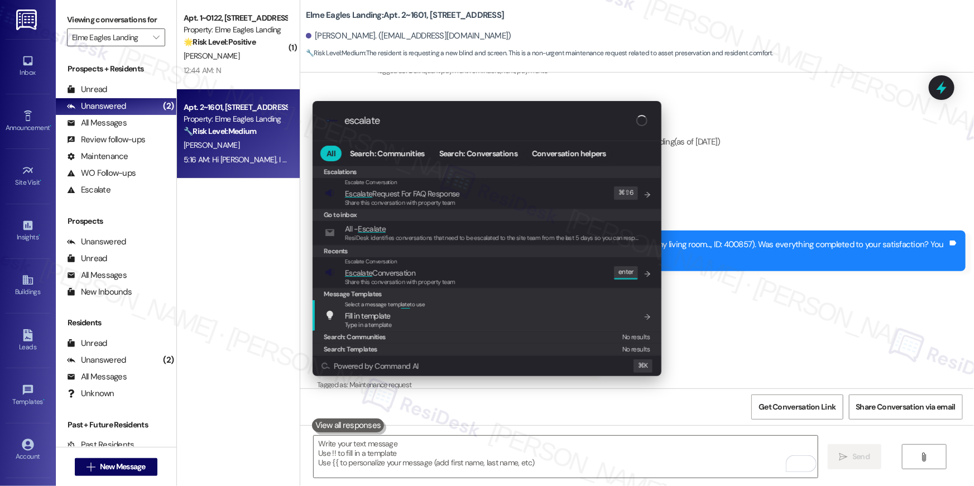
type input "escalate"
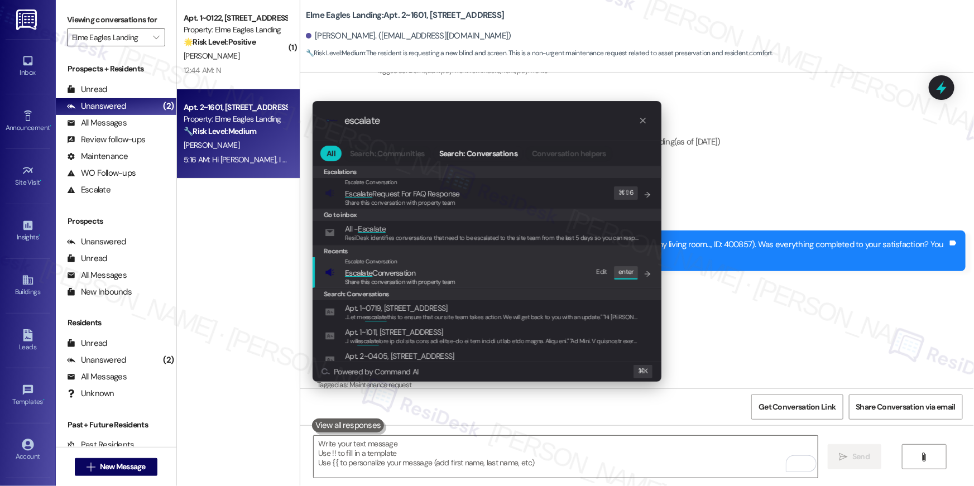
click at [426, 280] on span "Share this conversation with property team" at bounding box center [400, 282] width 111 height 8
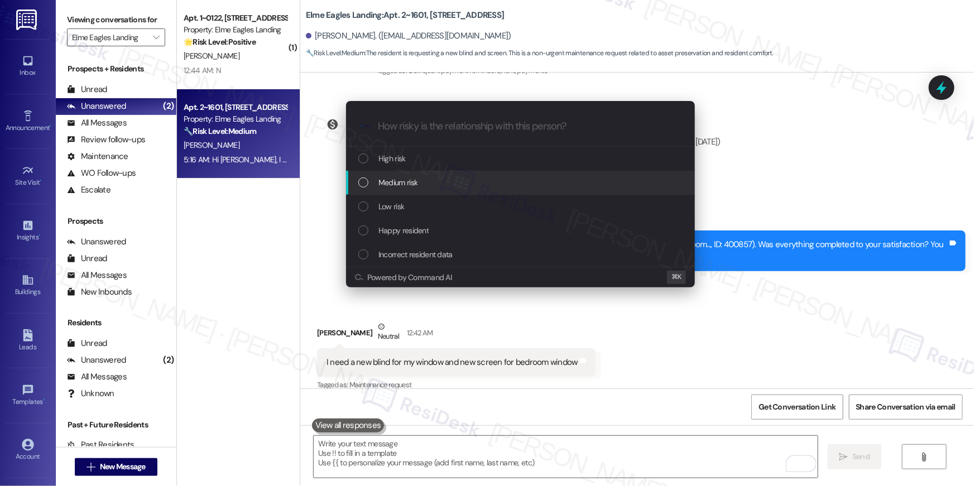
click at [391, 182] on span "Medium risk" at bounding box center [397, 182] width 39 height 12
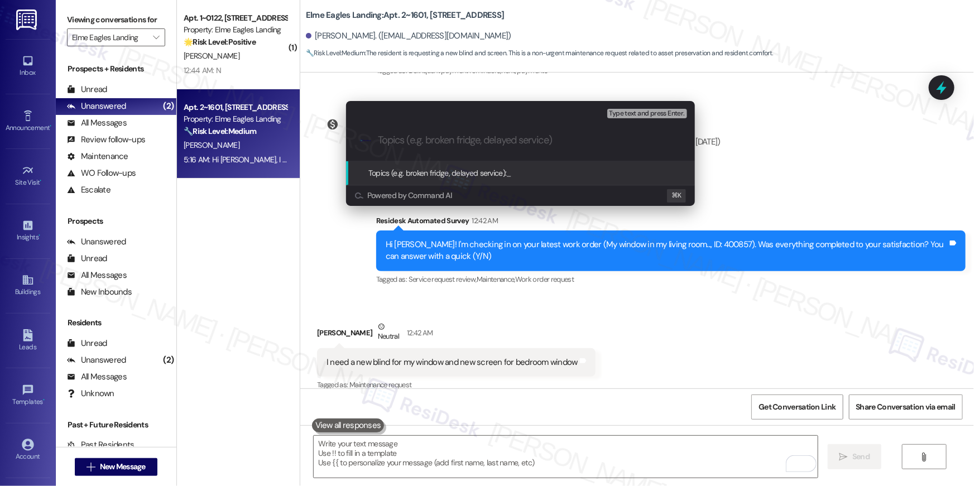
paste input "Work order filed by Residesk | Work Order # 404482 Blinds and screen"
type input "Work order filed by Residesk | Work Order # 404482 Blinds and screen"
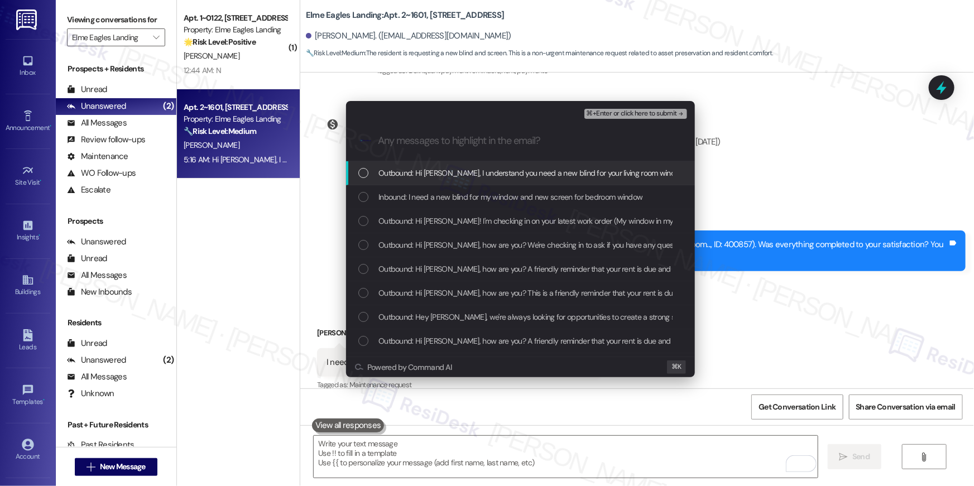
click at [364, 177] on div "List of options" at bounding box center [363, 173] width 10 height 10
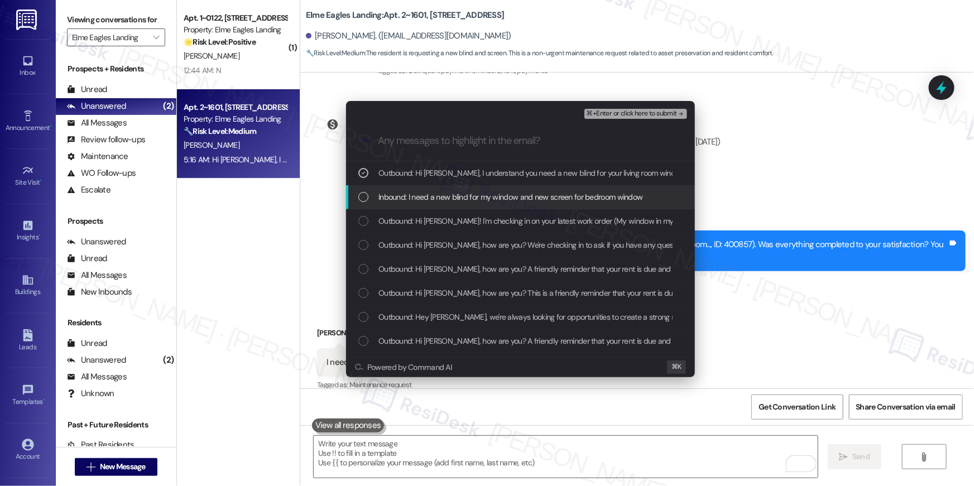
click at [366, 192] on div "List of options" at bounding box center [363, 197] width 10 height 10
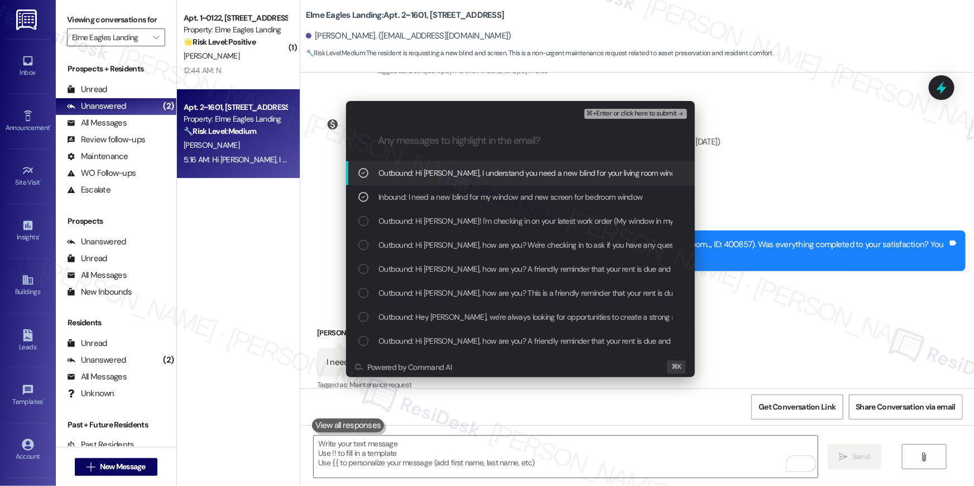
click at [666, 114] on span "⌘+Enter or click here to submit" at bounding box center [632, 114] width 90 height 8
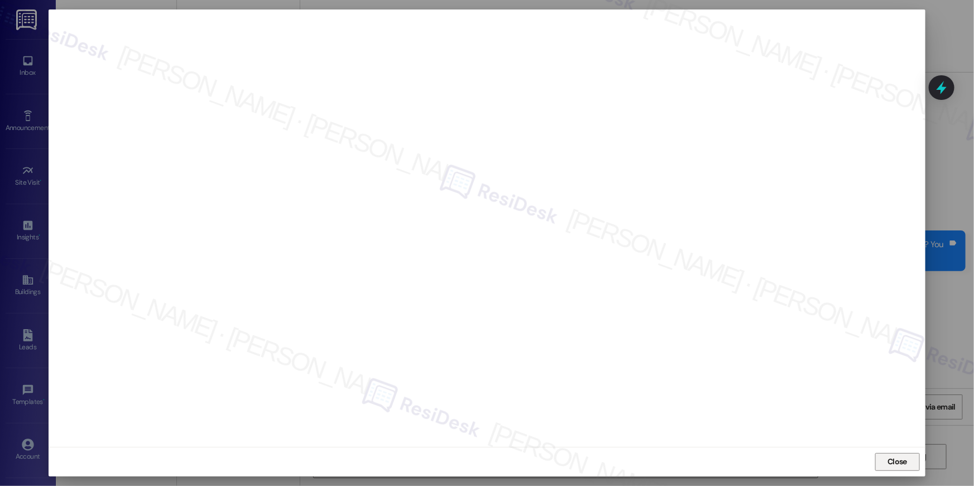
click at [914, 468] on button "Close" at bounding box center [897, 462] width 45 height 18
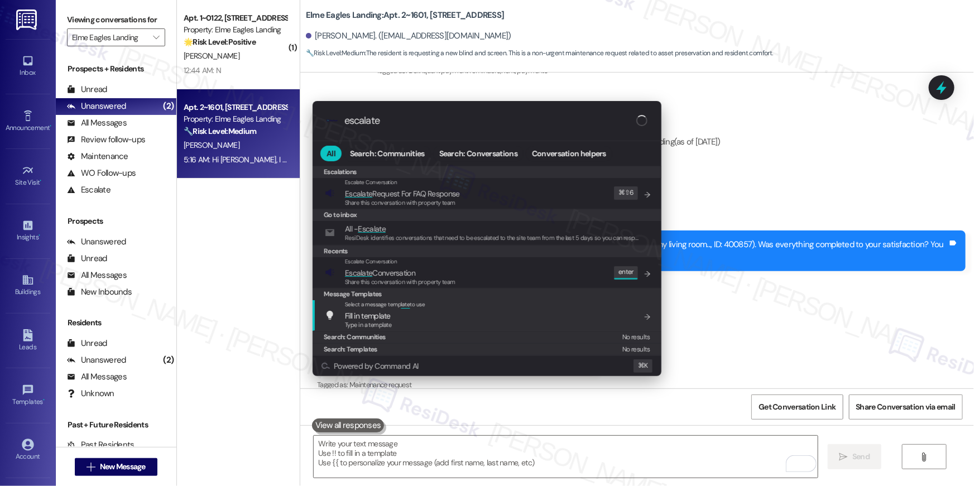
type input "escalate"
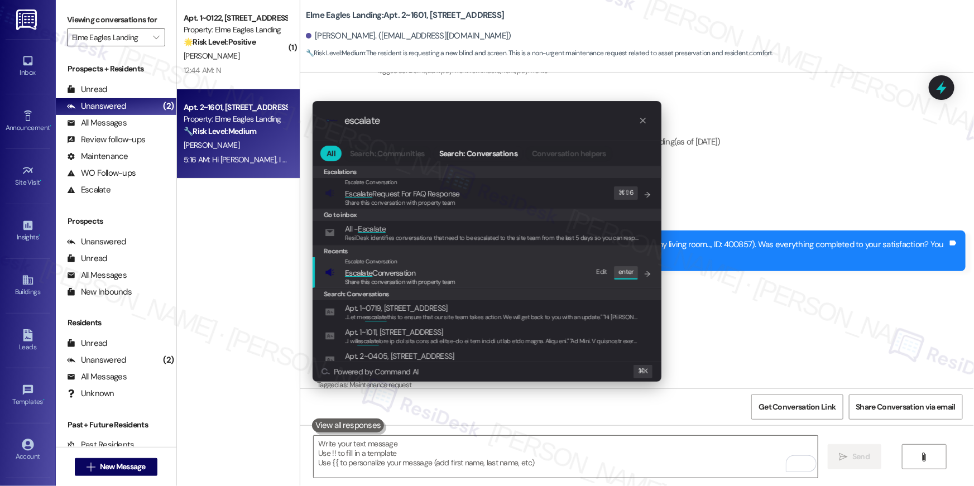
drag, startPoint x: 468, startPoint y: 291, endPoint x: 469, endPoint y: 278, distance: 12.9
click at [469, 278] on div "Escalate Conversation Escalate Conversation Share this conversation with proper…" at bounding box center [488, 272] width 326 height 30
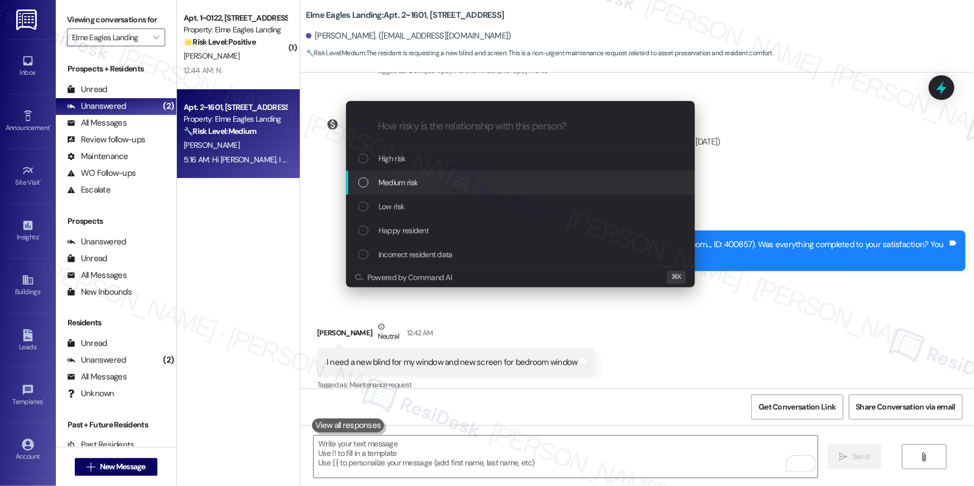
click at [417, 186] on span "Medium risk" at bounding box center [397, 182] width 39 height 12
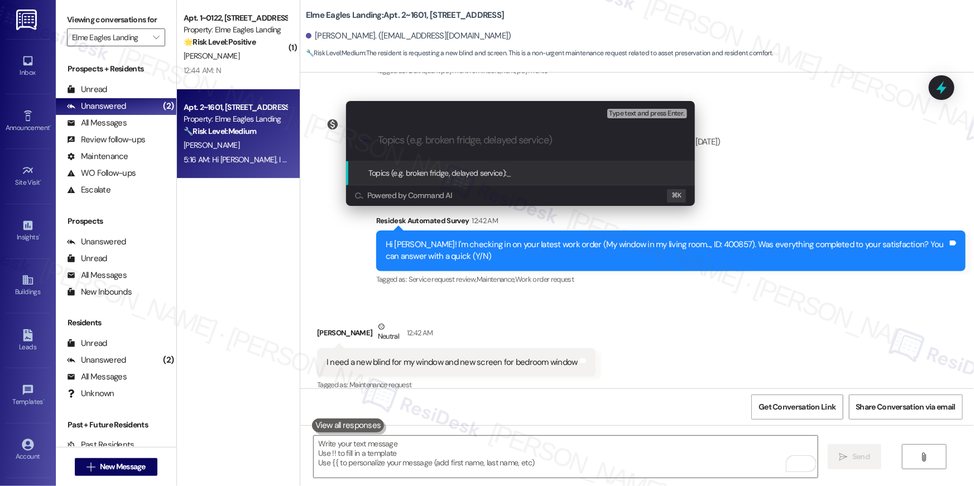
paste input "Work order filed by Residesk | Work Order # 404482 Blinds and screen"
type input "Work order filed by Residesk | Work Order # 404482 Blinds and screen"
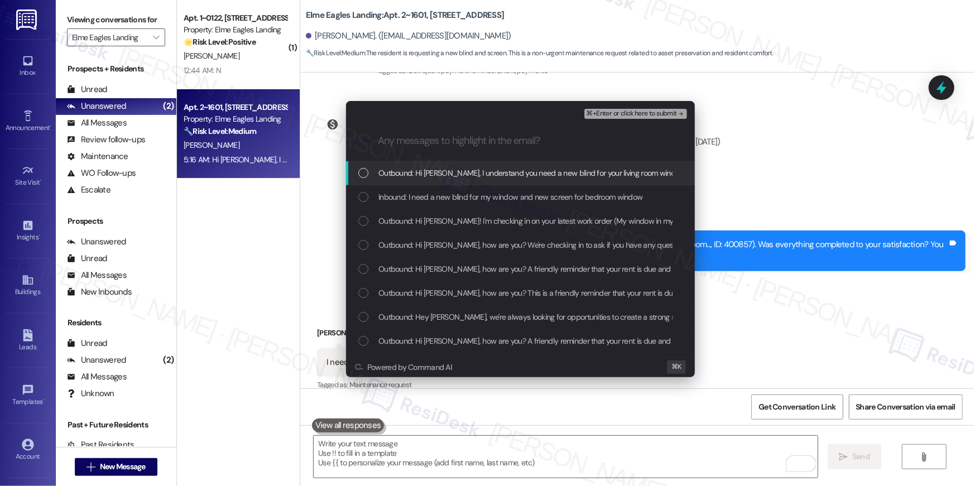
drag, startPoint x: 362, startPoint y: 179, endPoint x: 364, endPoint y: 191, distance: 12.4
click at [362, 180] on div "Outbound: Hi Aryanna, I understand you need a new blind for your living room wi…" at bounding box center [520, 173] width 349 height 24
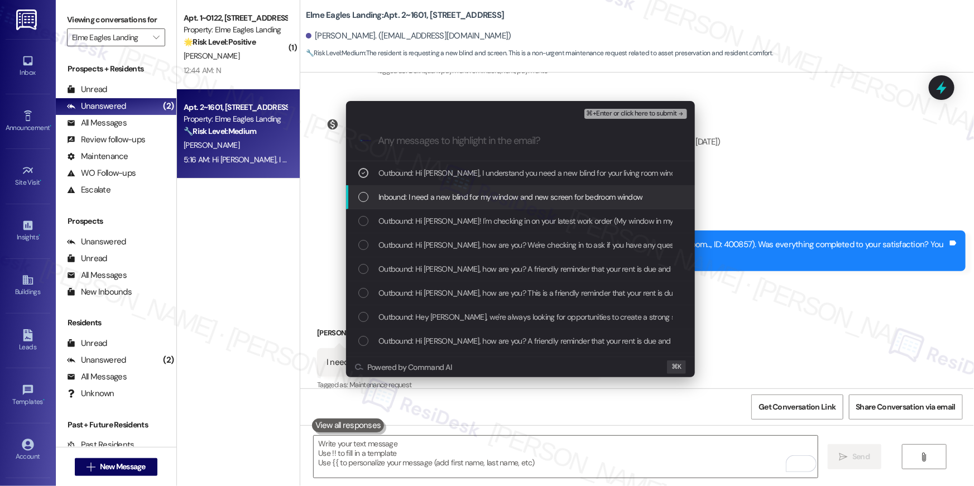
click at [364, 192] on div "List of options" at bounding box center [363, 197] width 10 height 10
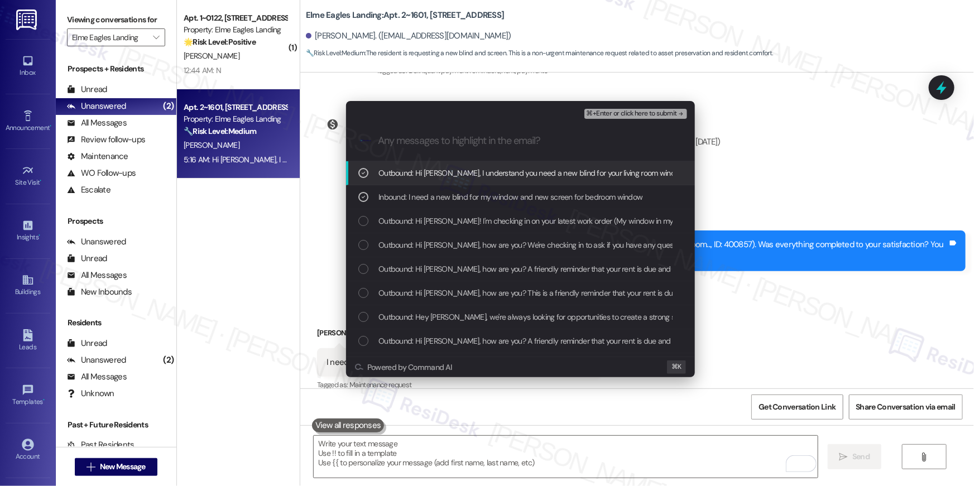
click at [623, 111] on span "⌘+Enter or click here to submit" at bounding box center [632, 114] width 90 height 8
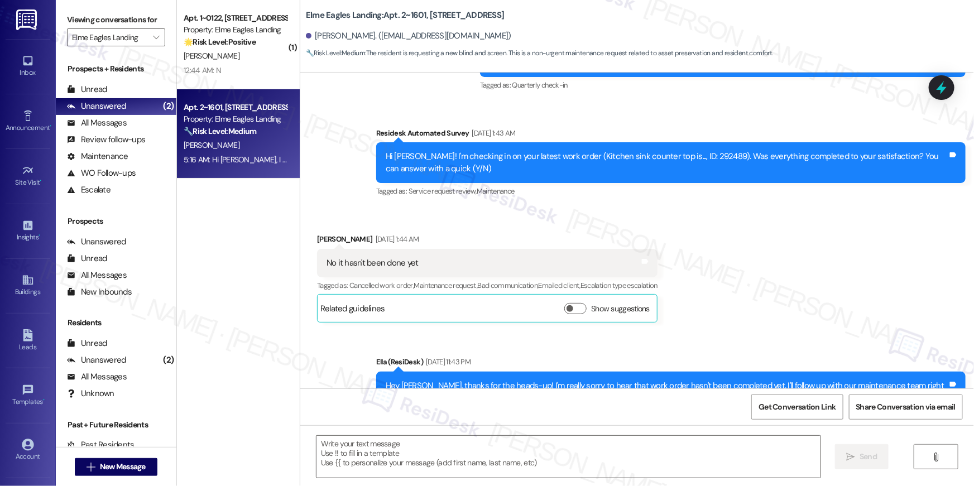
type textarea "Fetching suggested responses. Please feel free to read through the conversation…"
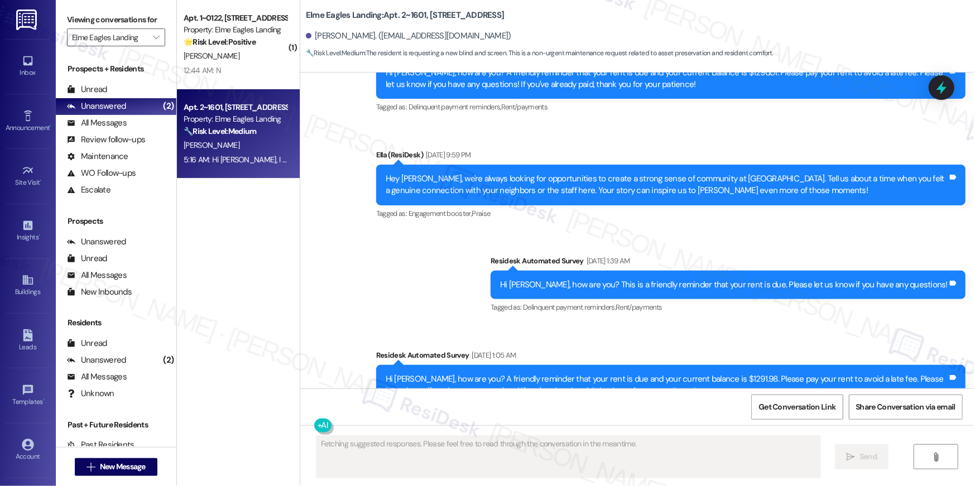
scroll to position [3148, 0]
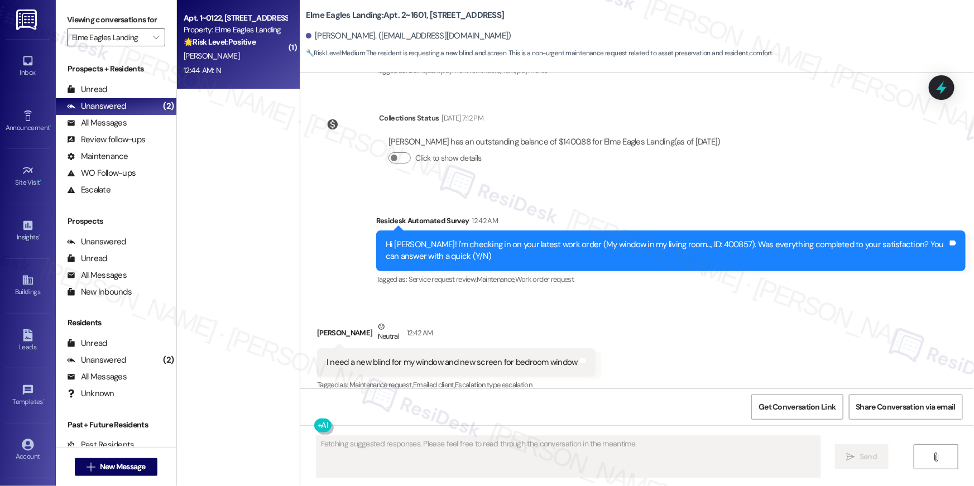
click at [194, 18] on div "Apt. 1~0122, 860 Rock Quarry Road" at bounding box center [235, 18] width 103 height 12
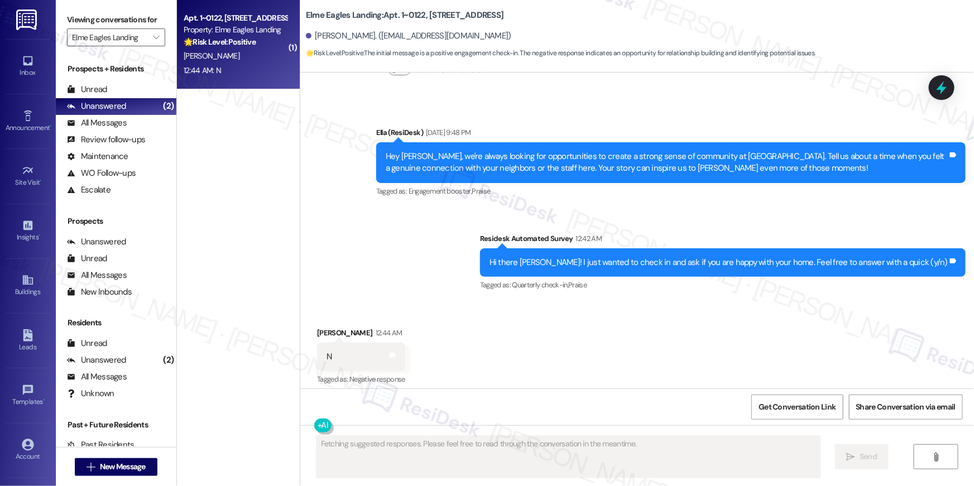
scroll to position [1426, 0]
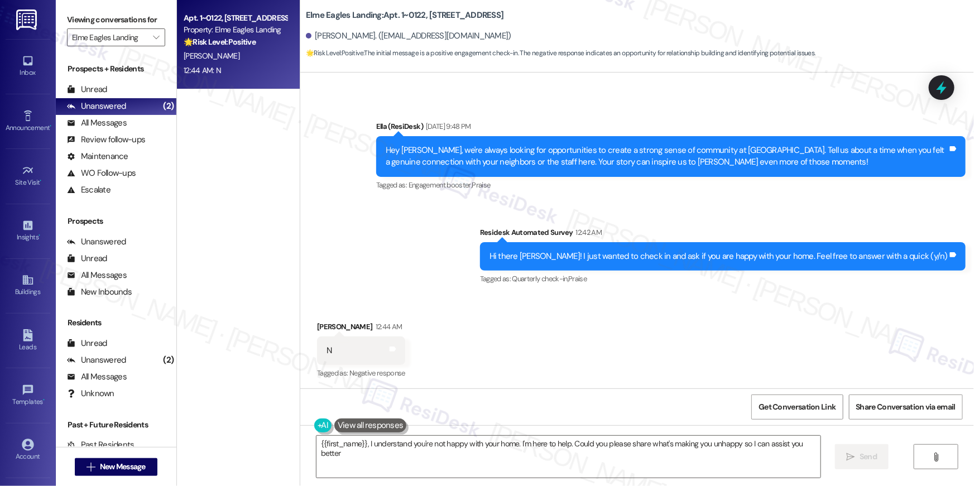
type textarea "{{first_name}}, I understand you're not happy with your home. I'm here to help.…"
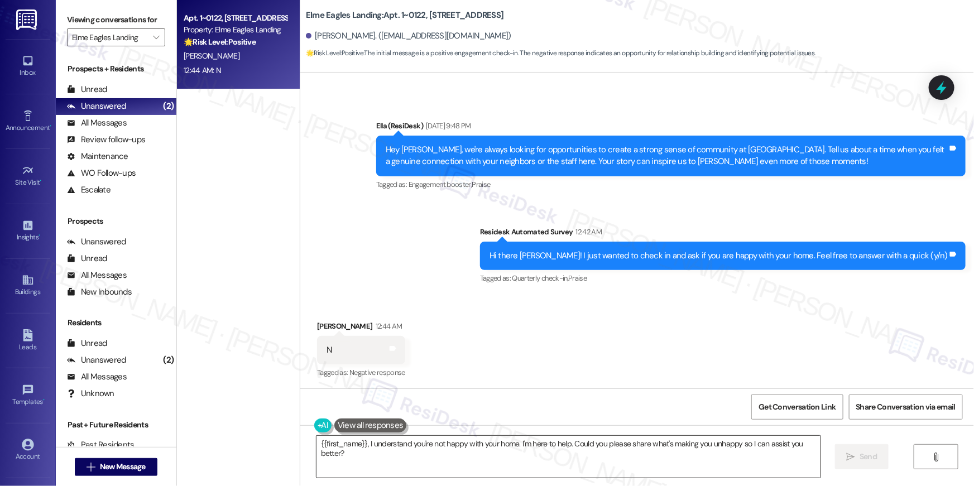
click at [651, 461] on textarea "{{first_name}}, I understand you're not happy with your home. I'm here to help.…" at bounding box center [568, 457] width 504 height 42
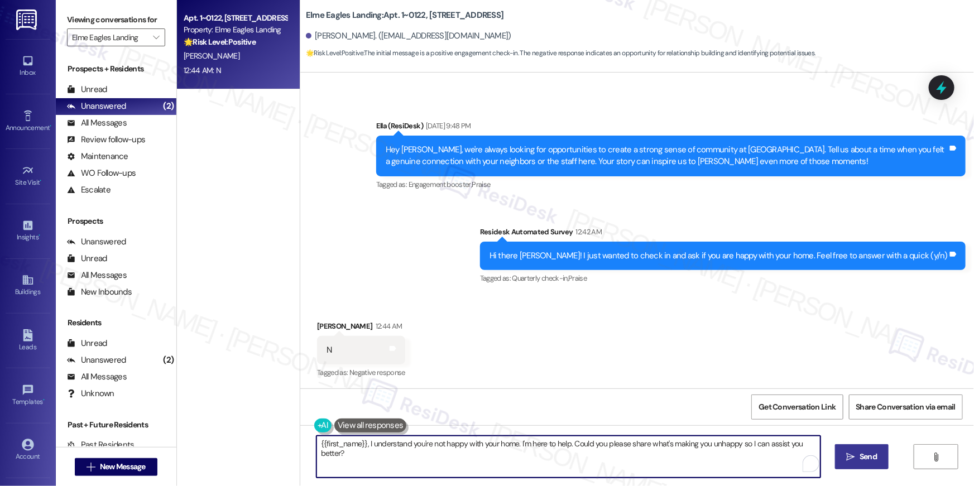
click at [848, 455] on icon "" at bounding box center [851, 457] width 8 height 9
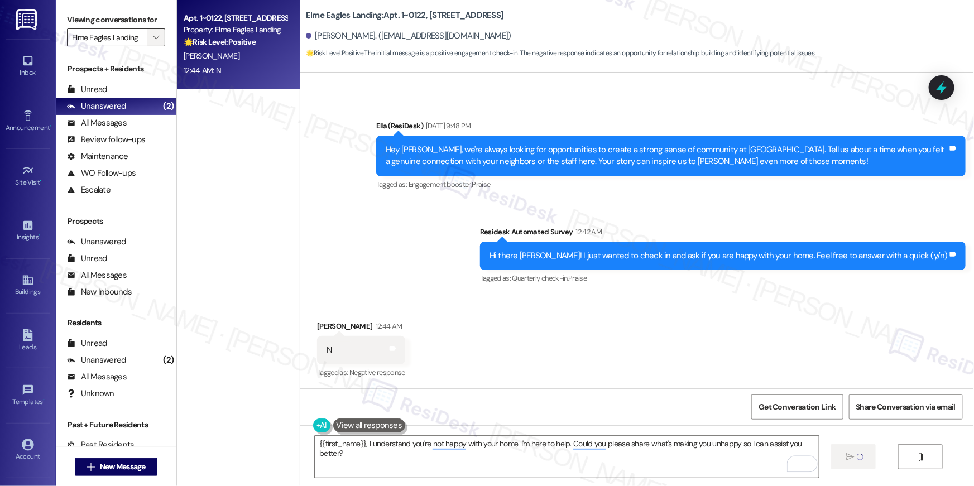
click at [153, 38] on icon "" at bounding box center [156, 37] width 6 height 9
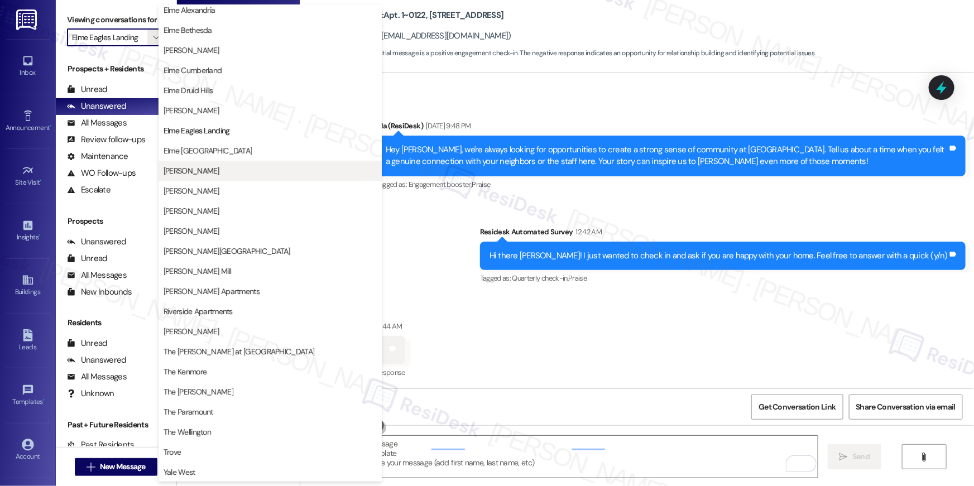
scroll to position [1426, 0]
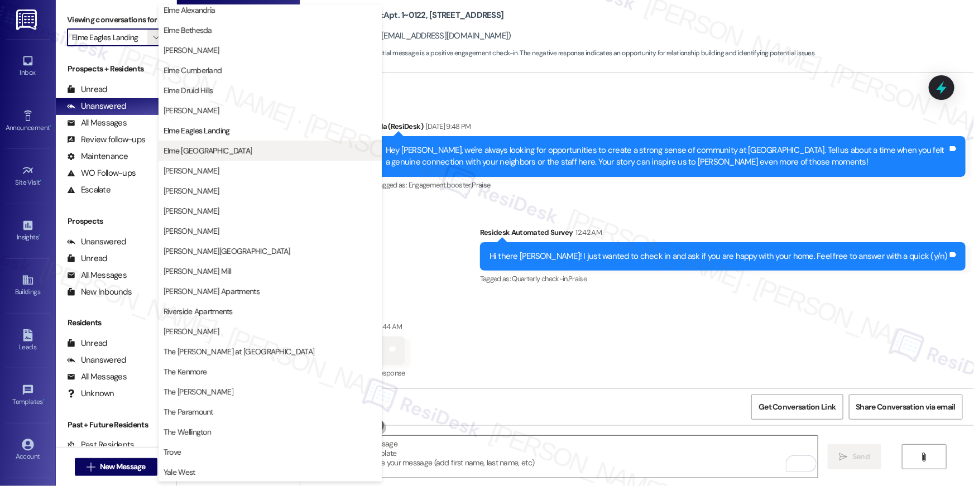
click at [219, 148] on span "Elme [GEOGRAPHIC_DATA]" at bounding box center [208, 150] width 89 height 11
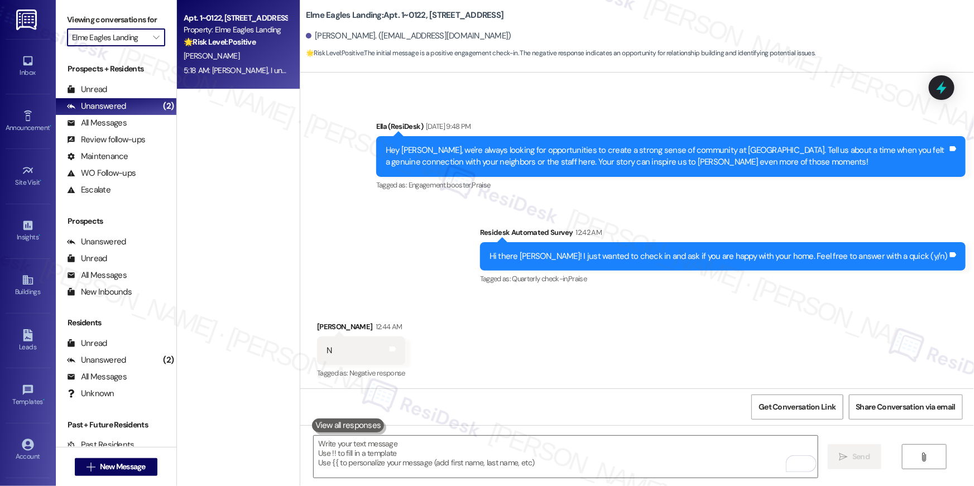
type input "Elme [GEOGRAPHIC_DATA]"
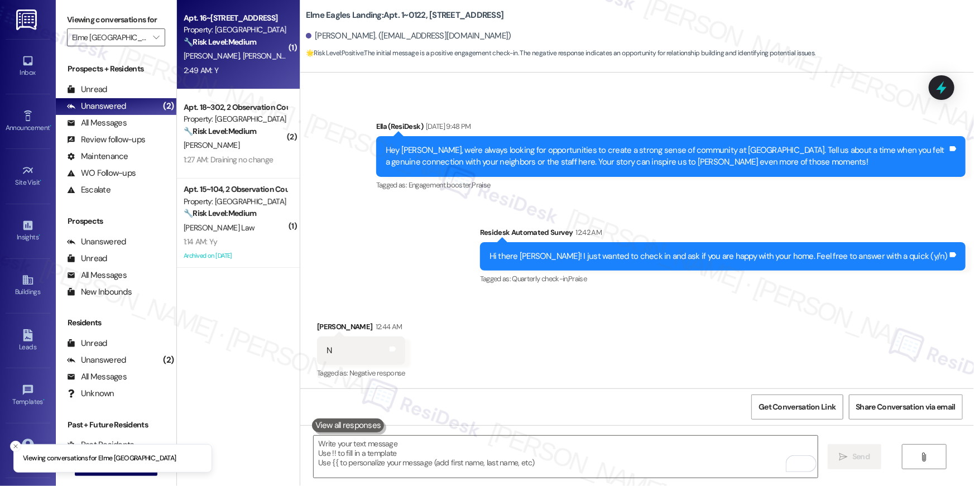
click at [268, 66] on div "2:49 AM: Y 2:49 AM: Y" at bounding box center [235, 71] width 105 height 14
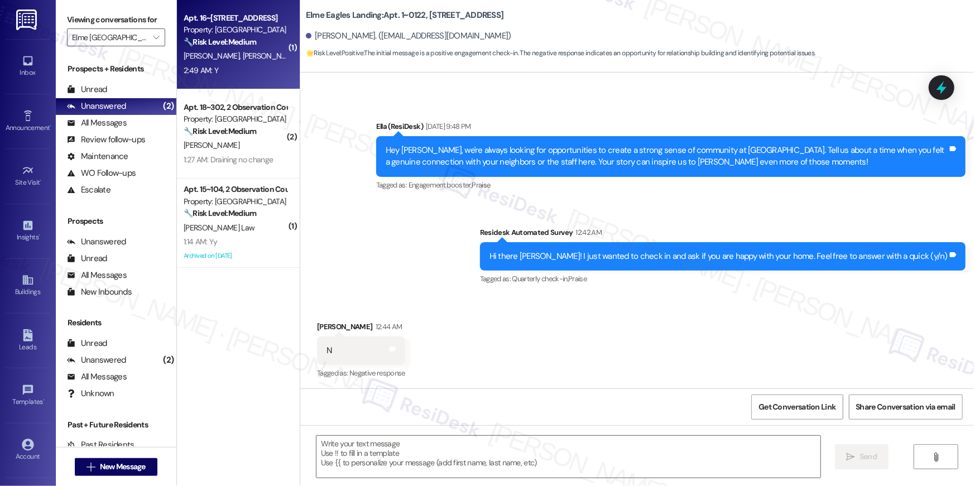
type textarea "Fetching suggested responses. Please feel free to read through the conversation…"
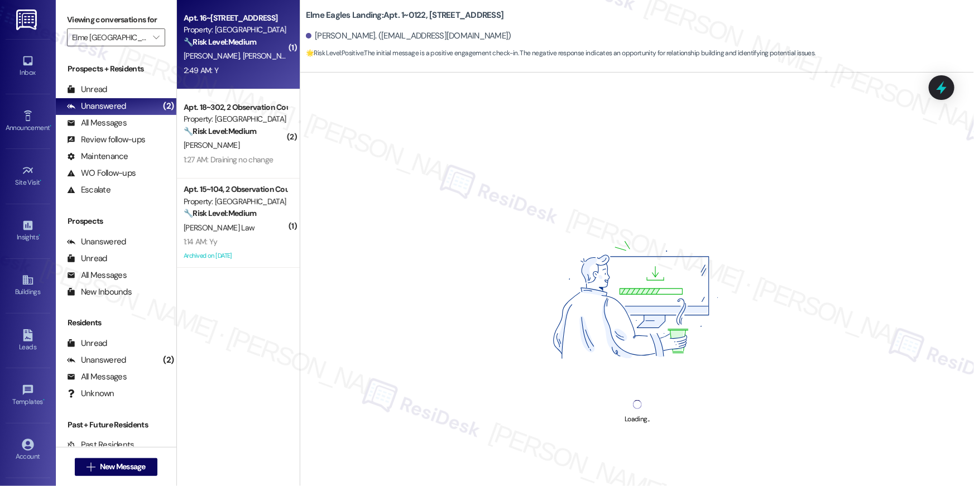
click at [268, 66] on div "2:49 AM: Y 2:49 AM: Y" at bounding box center [235, 71] width 105 height 14
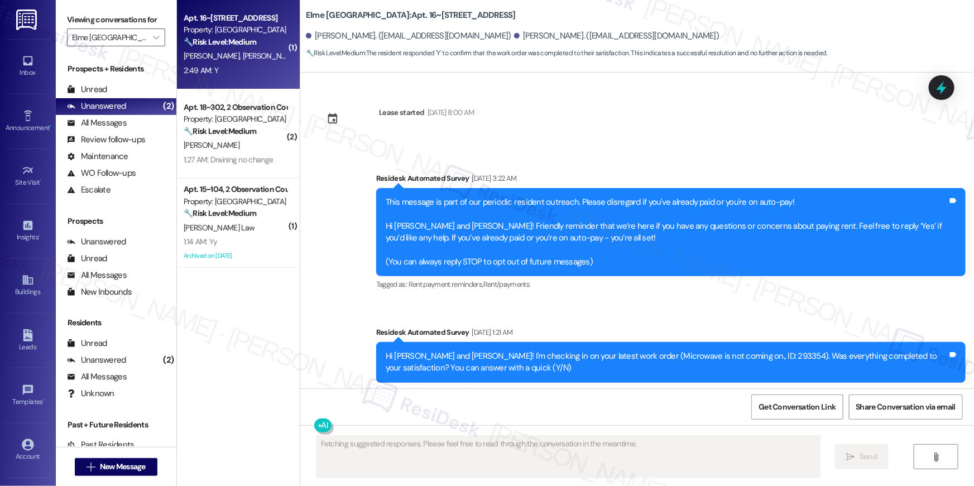
scroll to position [11554, 0]
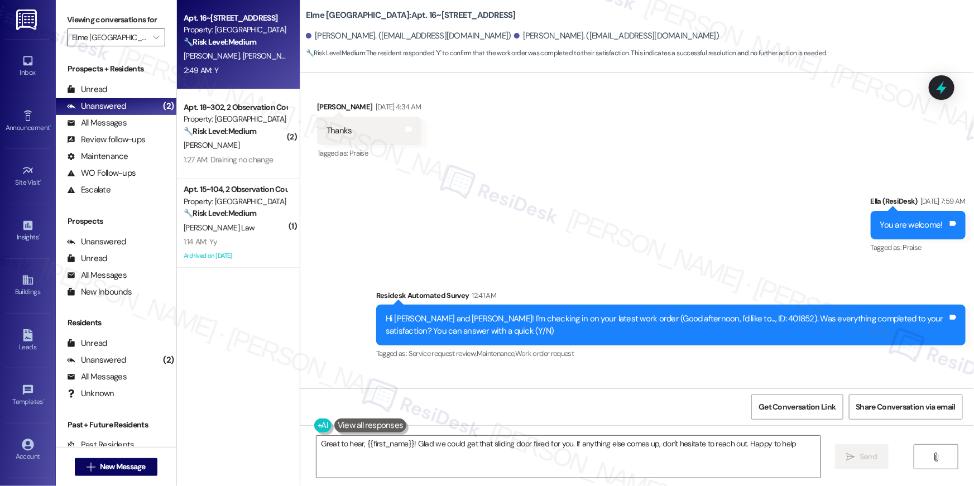
type textarea "Great to hear, {{first_name}}! Glad we could get that sliding door fixed for yo…"
click at [515, 454] on textarea "Great to hear, {{first_name}}! Glad we could get that sliding door fixed for yo…" at bounding box center [568, 457] width 504 height 42
click at [852, 456] on icon "" at bounding box center [851, 457] width 8 height 9
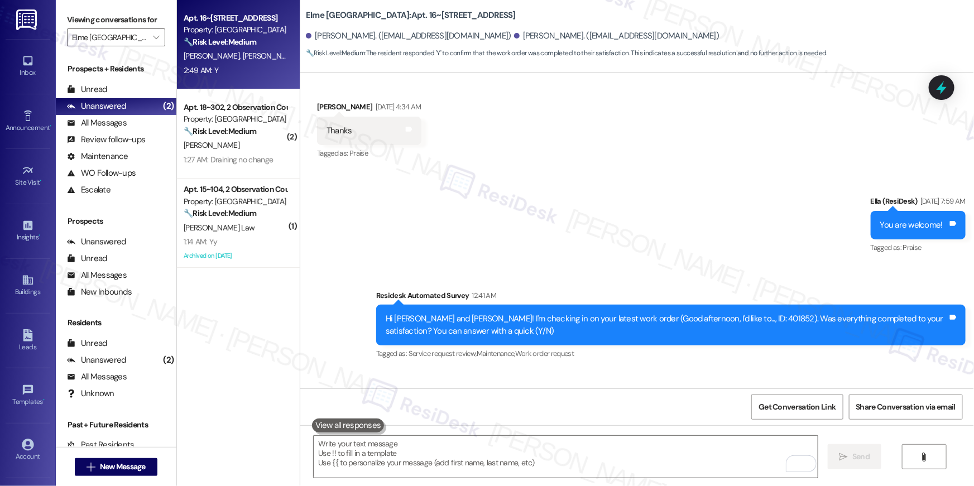
scroll to position [11554, 0]
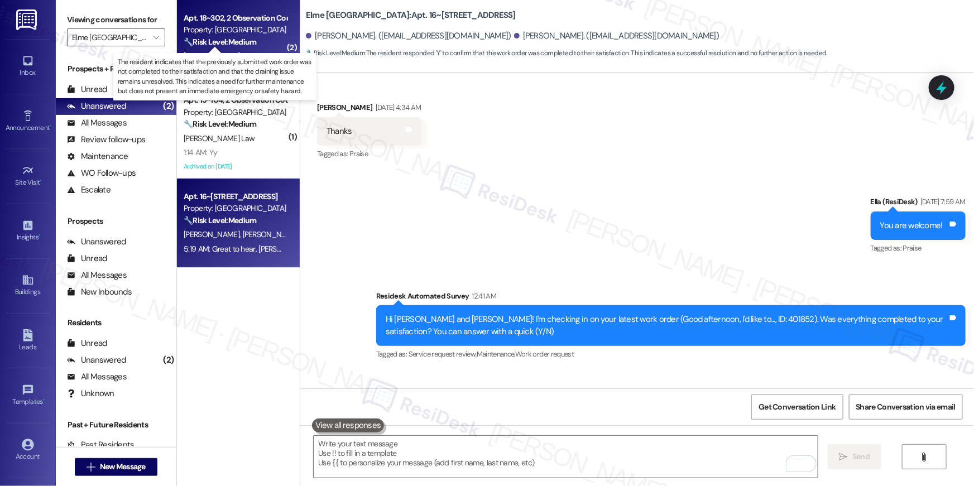
click at [231, 39] on strong "🔧 Risk Level: Medium" at bounding box center [220, 42] width 73 height 10
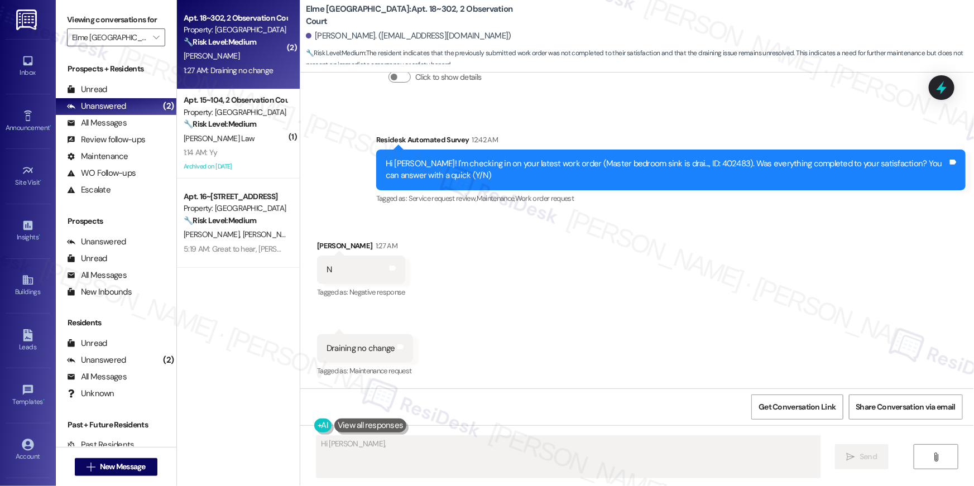
scroll to position [246, 0]
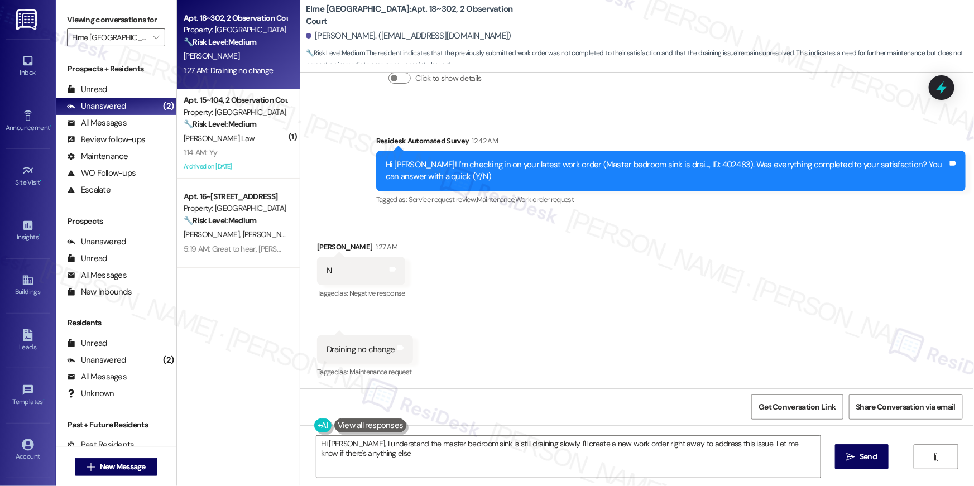
type textarea "Hi James, I understand the master bedroom sink is still draining slowly. I'll c…"
click at [674, 163] on div "Hi James! I'm checking in on your latest work order (Master bedroom sink is dra…" at bounding box center [667, 171] width 562 height 24
copy div "402483"
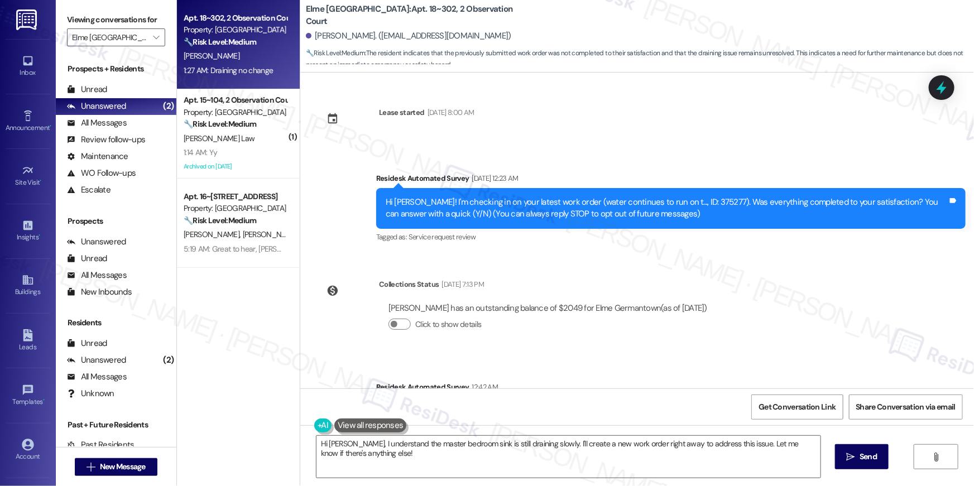
scroll to position [246, 0]
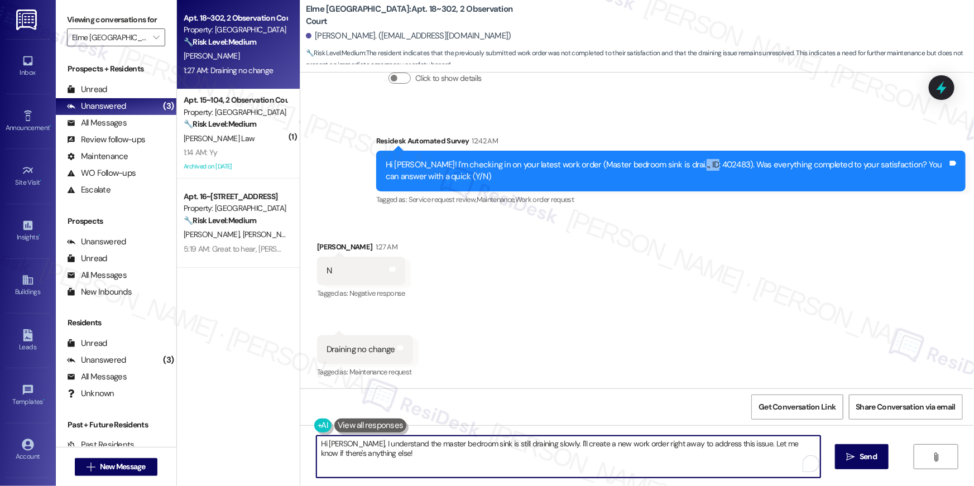
click at [423, 453] on textarea "Hi [PERSON_NAME], I understand the master bedroom sink is still draining slowly…" at bounding box center [568, 457] width 504 height 42
click at [550, 448] on textarea "Hi [PERSON_NAME], I understand the master bedroom sink is still draining slowly…" at bounding box center [568, 457] width 504 height 42
click at [540, 444] on textarea "Hi [PERSON_NAME], I understand the master bedroom sink is still draining slowly…" at bounding box center [566, 457] width 504 height 42
drag, startPoint x: 429, startPoint y: 455, endPoint x: 347, endPoint y: 446, distance: 82.5
click at [347, 446] on textarea "Hi [PERSON_NAME], I understand the master bedroom sink is still draining slowly…" at bounding box center [566, 457] width 504 height 42
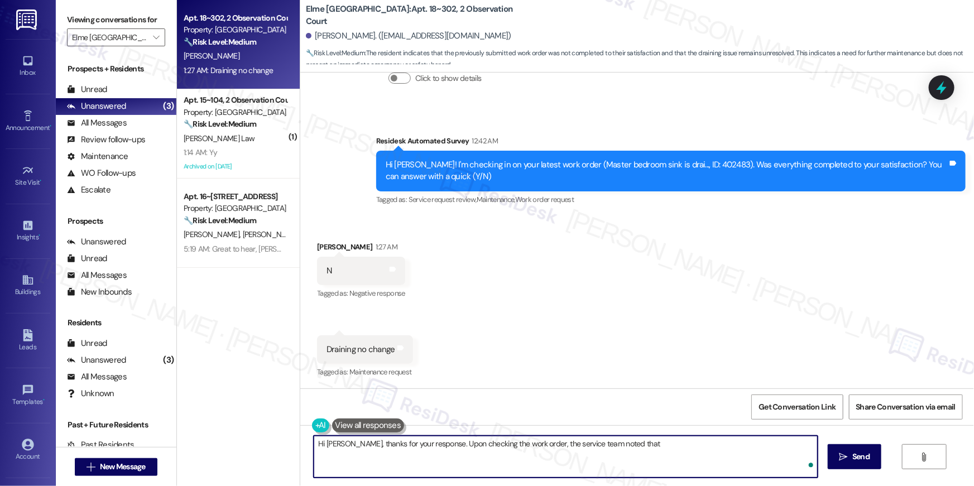
paste textarea "Removed bathroom sink stopper. Pulled hair and rubber band out of sink drain wi…"
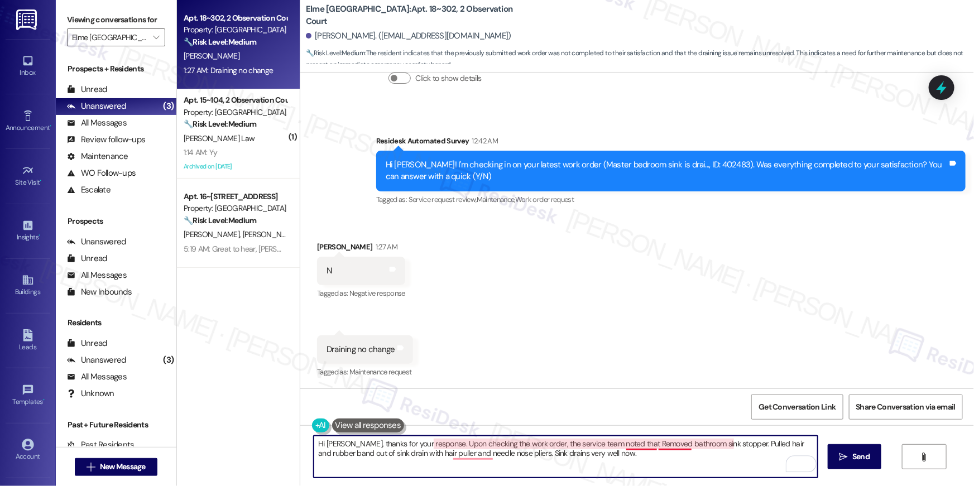
click at [622, 440] on textarea "Hi [PERSON_NAME], thanks for your response. Upon checking the work order, the s…" at bounding box center [566, 457] width 504 height 42
click at [737, 444] on textarea "Hi [PERSON_NAME], thanks for your response. Upon checking the work order, the s…" at bounding box center [566, 457] width 504 height 42
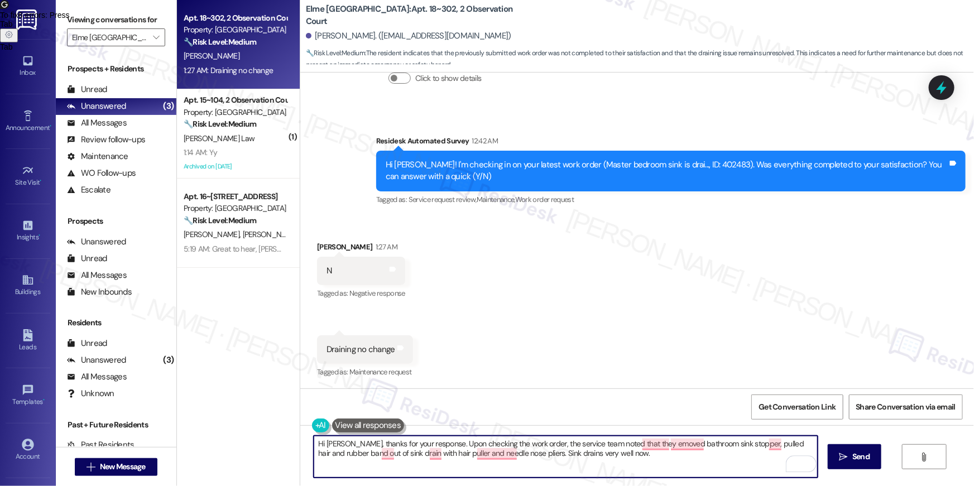
click at [521, 450] on textarea "Hi [PERSON_NAME], thanks for your response. Upon checking the work order, the s…" at bounding box center [566, 457] width 504 height 42
click at [534, 453] on textarea "Hi [PERSON_NAME], thanks for your response. Upon checking the work order, the s…" at bounding box center [566, 457] width 504 height 42
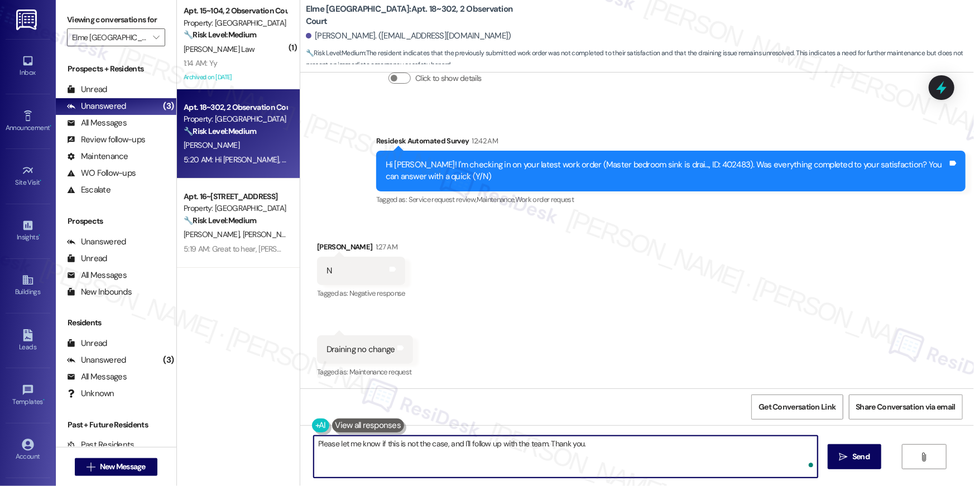
type textarea "Please let me know if this is not the case, and I'll follow up with the team. T…"
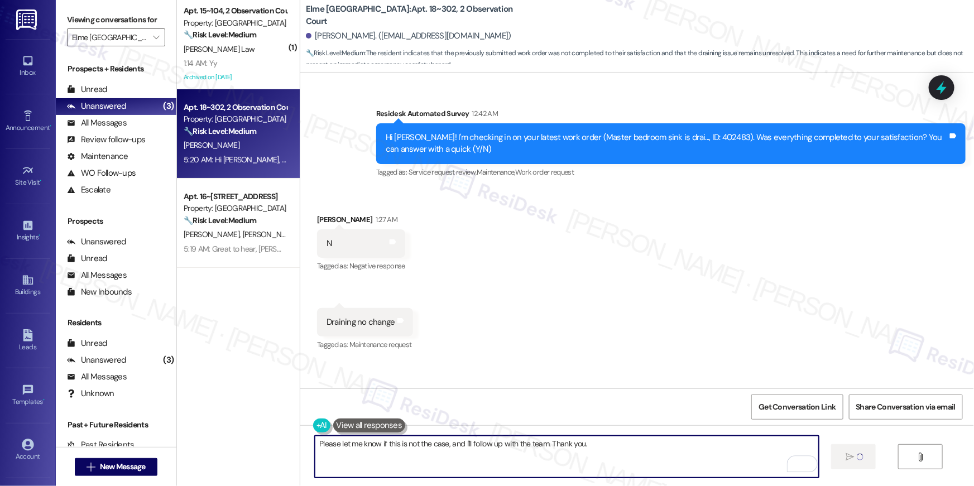
scroll to position [336, 0]
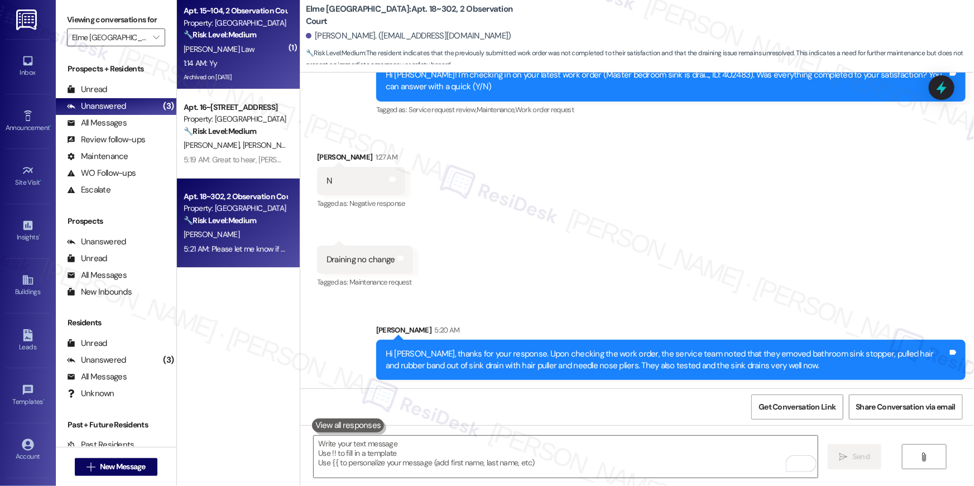
click at [243, 55] on div "[PERSON_NAME] Law" at bounding box center [235, 49] width 105 height 14
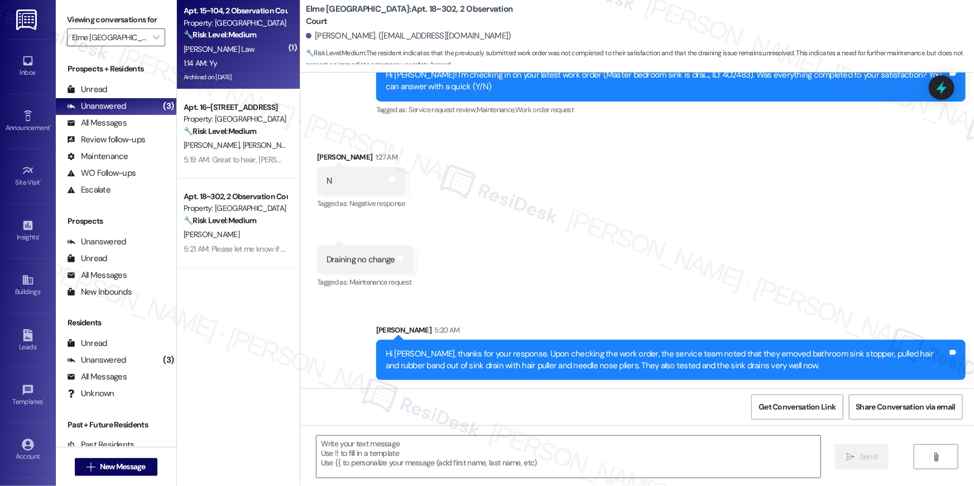
type textarea "Fetching suggested responses. Please feel free to read through the conversation…"
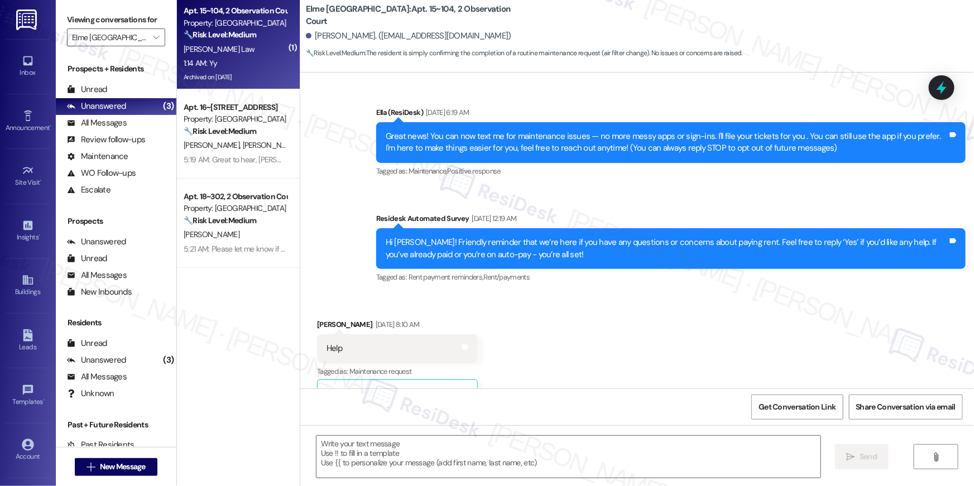
scroll to position [8644, 0]
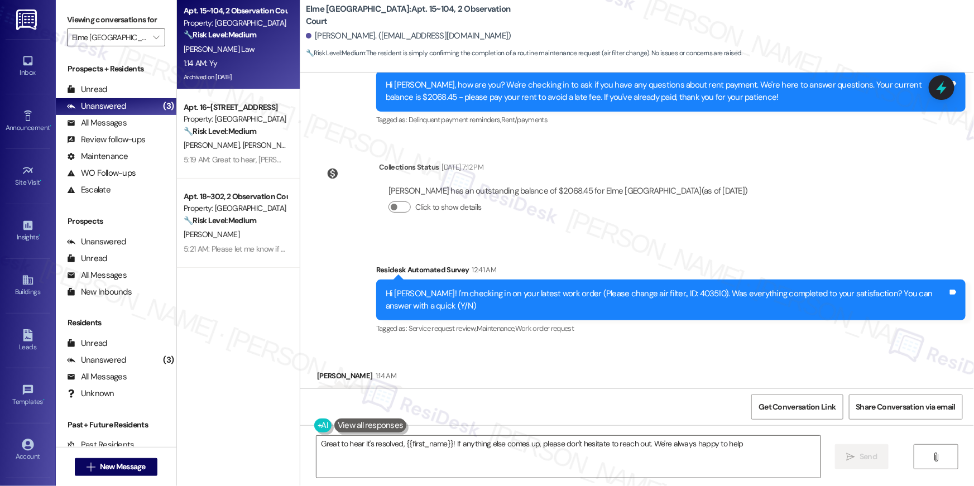
type textarea "Great to hear it's resolved, {{first_name}}! If anything else comes up, please …"
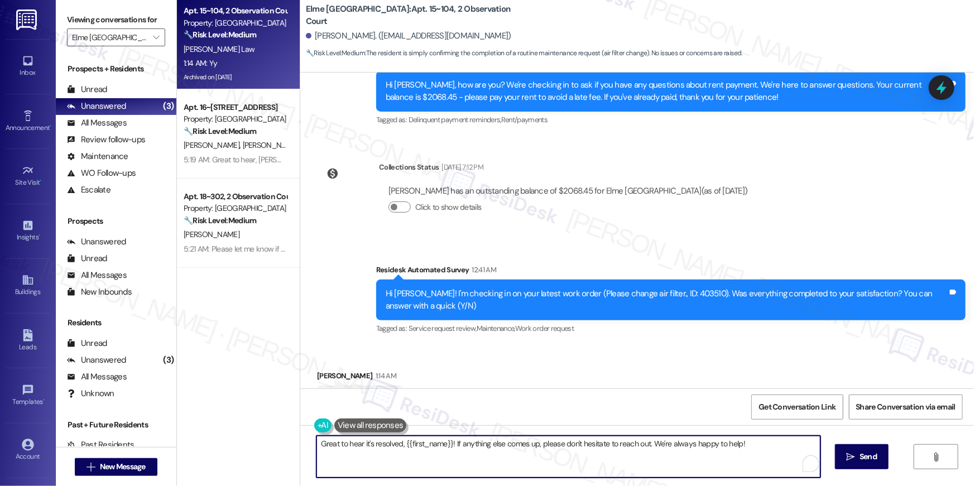
drag, startPoint x: 676, startPoint y: 460, endPoint x: 833, endPoint y: 460, distance: 156.8
click at [676, 460] on textarea "Great to hear it's resolved, {{first_name}}! If anything else comes up, please …" at bounding box center [568, 457] width 504 height 42
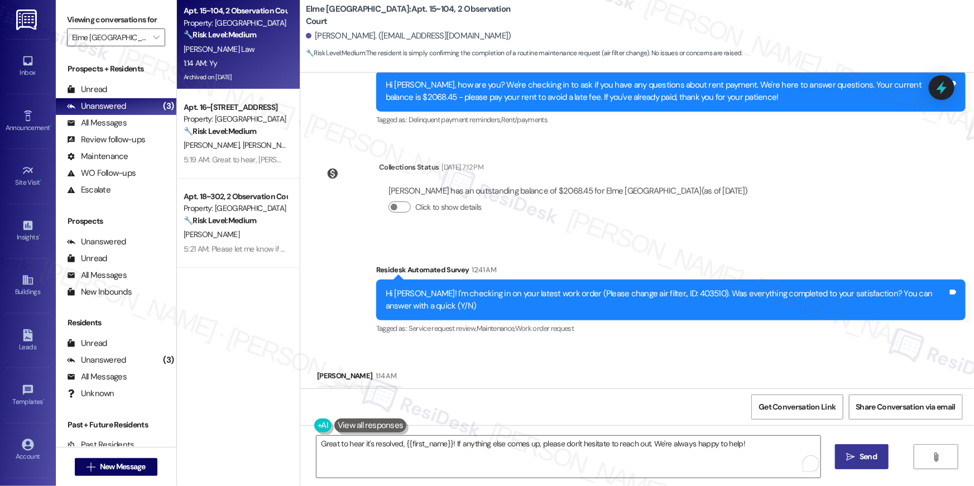
click at [852, 461] on icon "" at bounding box center [851, 457] width 8 height 9
click at [152, 42] on span "" at bounding box center [156, 37] width 11 height 18
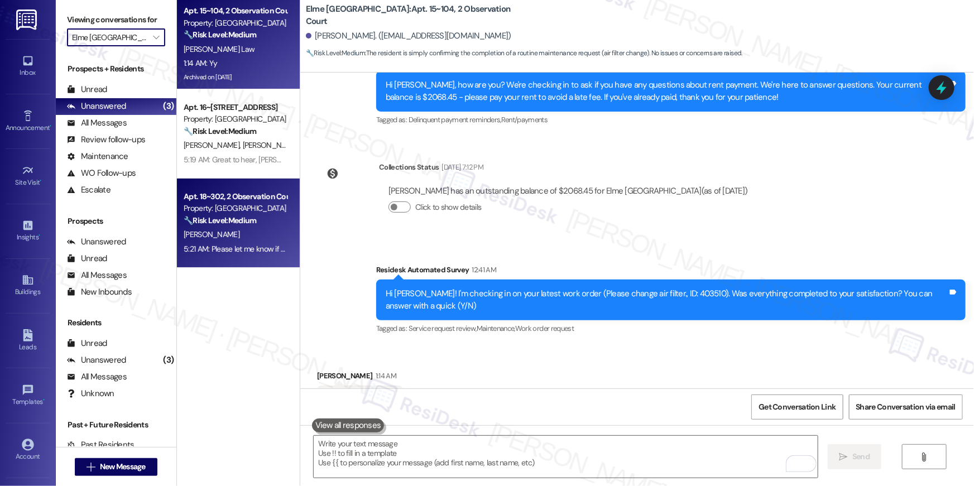
scroll to position [8644, 0]
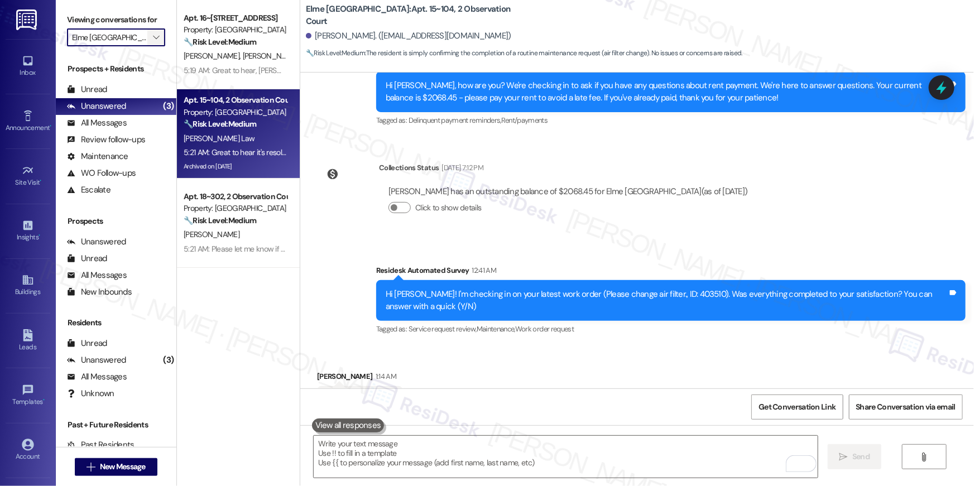
click at [153, 40] on span "" at bounding box center [156, 37] width 11 height 18
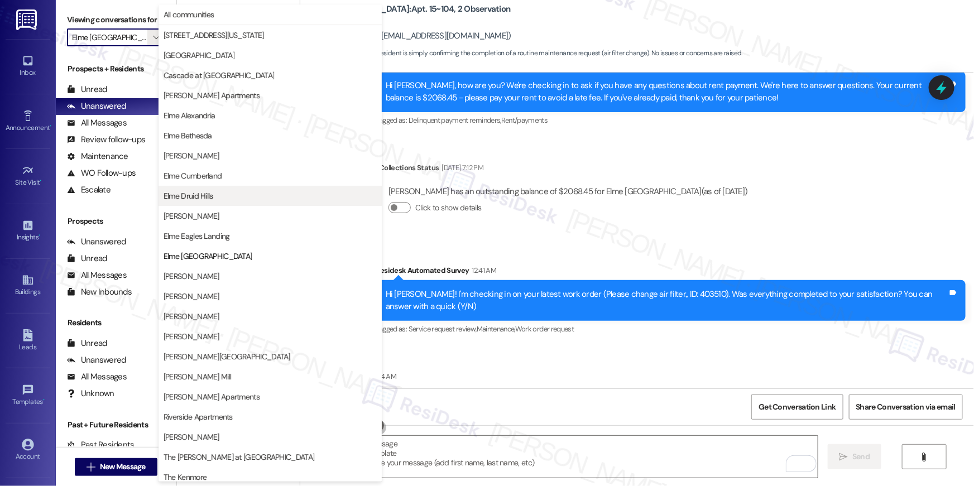
scroll to position [105, 0]
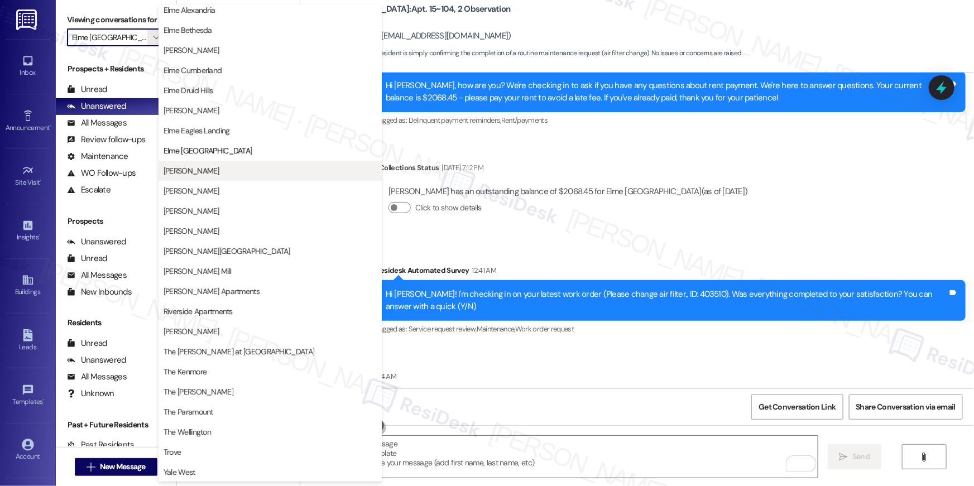
click at [228, 169] on span "[PERSON_NAME]" at bounding box center [270, 170] width 213 height 11
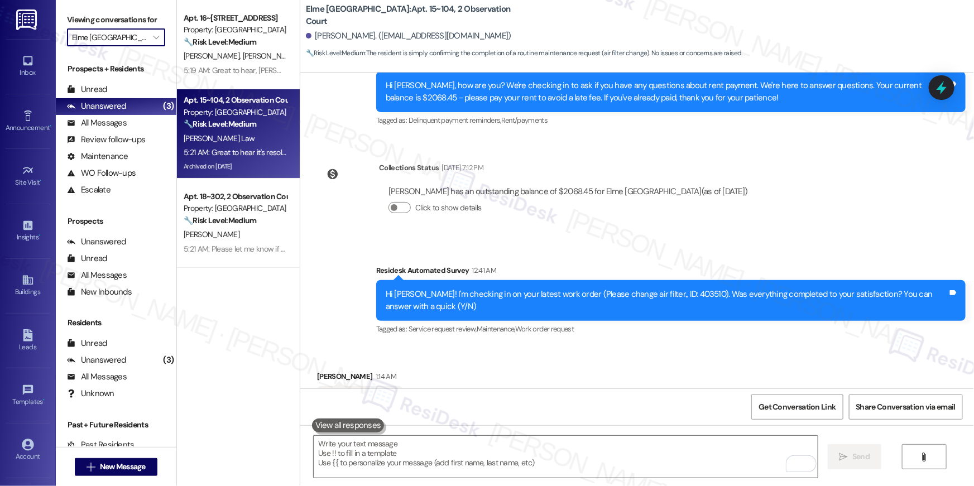
type input "[PERSON_NAME]"
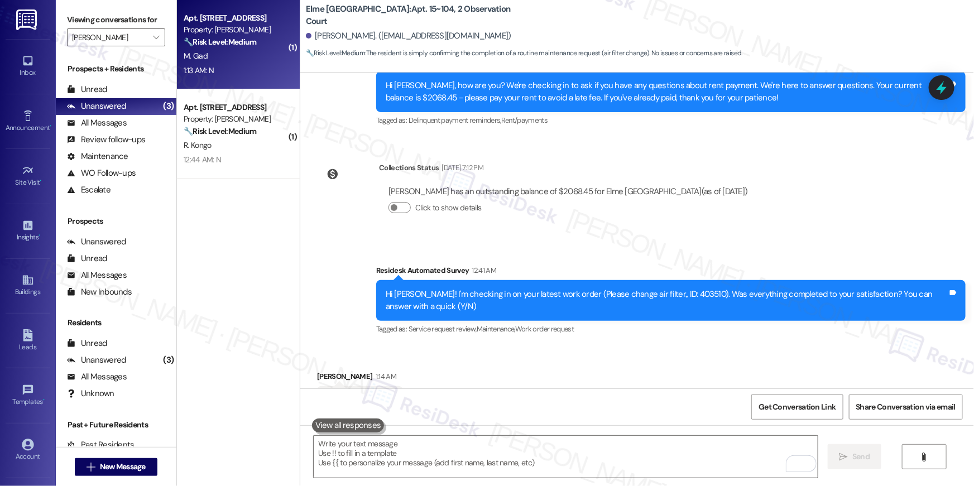
click at [227, 64] on div "1:13 AM: N 1:13 AM: N" at bounding box center [235, 71] width 105 height 14
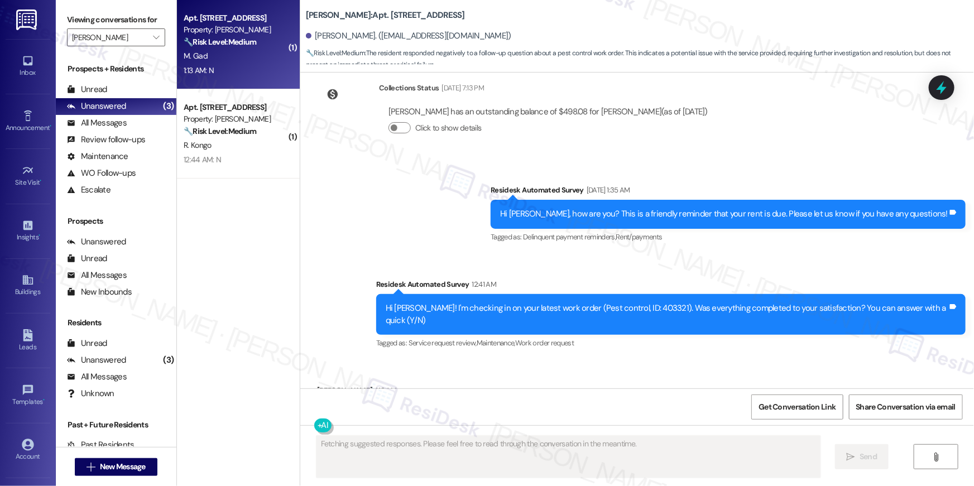
scroll to position [1096, 0]
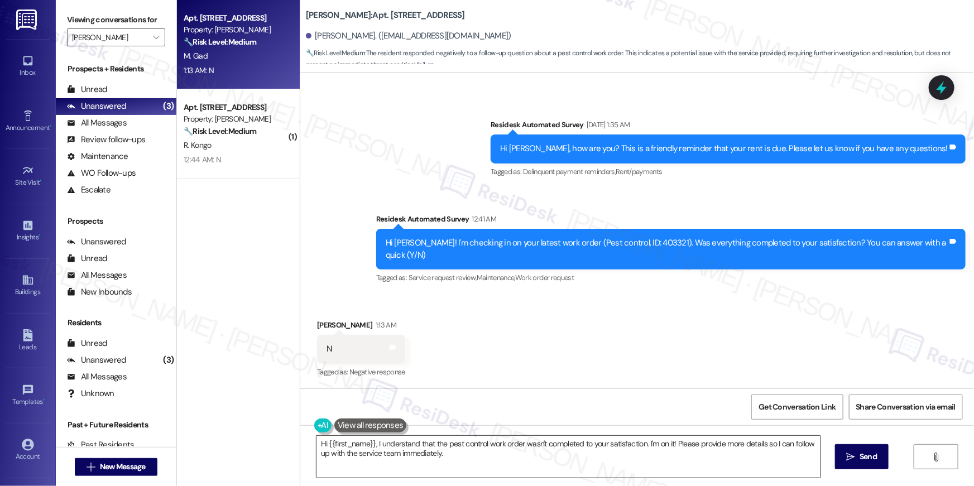
click at [663, 450] on textarea "Hi {{first_name}}, I understand that the pest control work order wasn't complet…" at bounding box center [568, 457] width 504 height 42
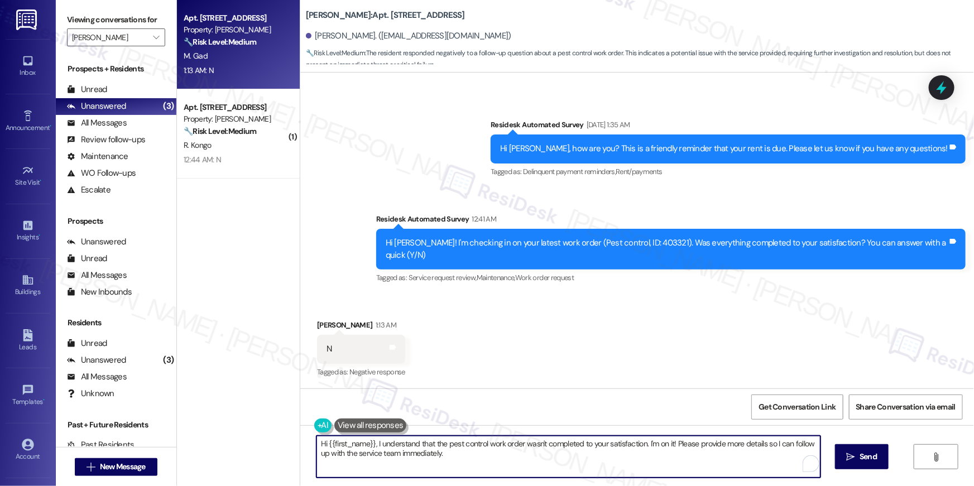
click at [663, 450] on textarea "Hi {{first_name}}, I understand that the pest control work order wasn't complet…" at bounding box center [568, 457] width 504 height 42
paste textarea "’m sorry to hear your work order hasn’t been fully completed. Could you share a…"
type textarea "Hi {{first_name}}, I’m sorry to hear your work order hasn’t been fully complete…"
click at [848, 453] on span " Send" at bounding box center [854, 457] width 35 height 12
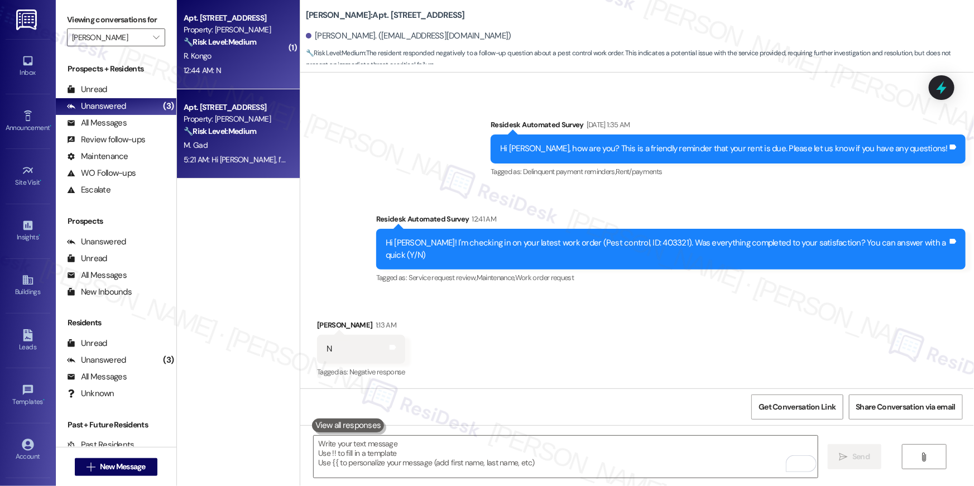
click at [229, 71] on div "12:44 AM: N 12:44 AM: N" at bounding box center [235, 71] width 105 height 14
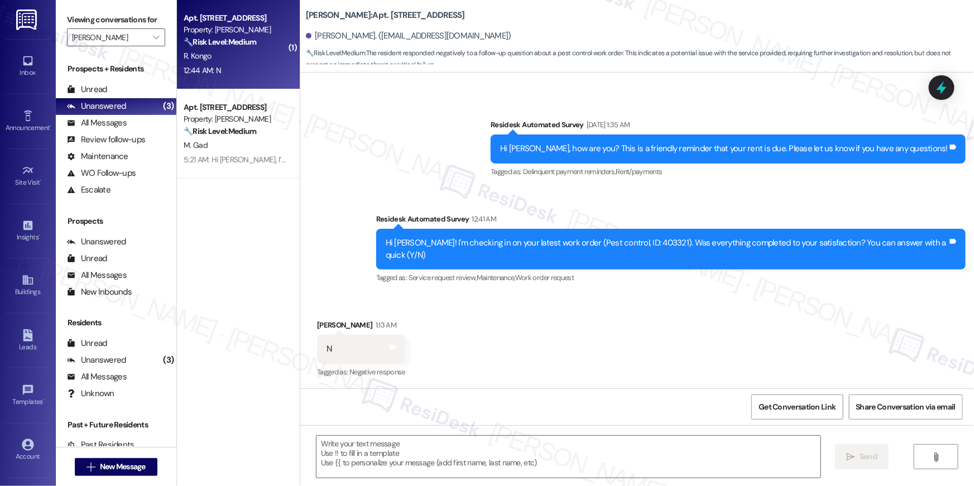
type textarea "Fetching suggested responses. Please feel free to read through the conversation…"
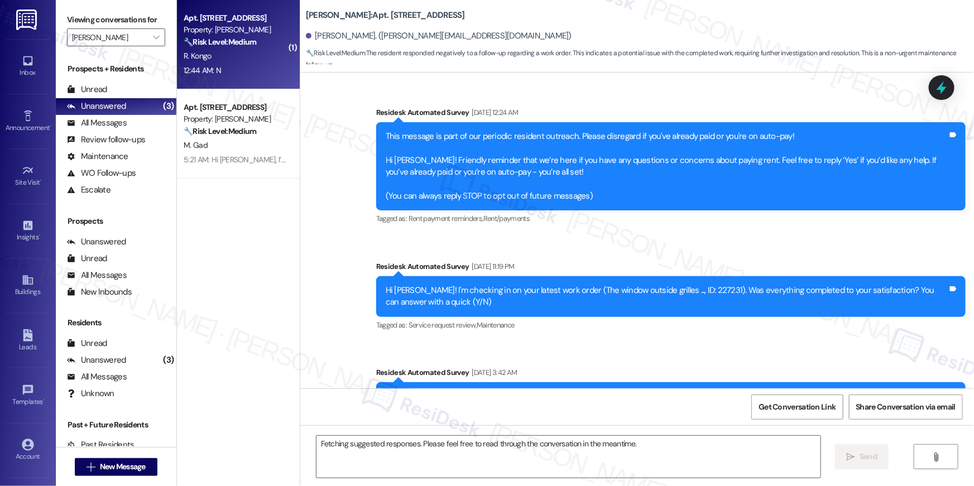
scroll to position [4593, 0]
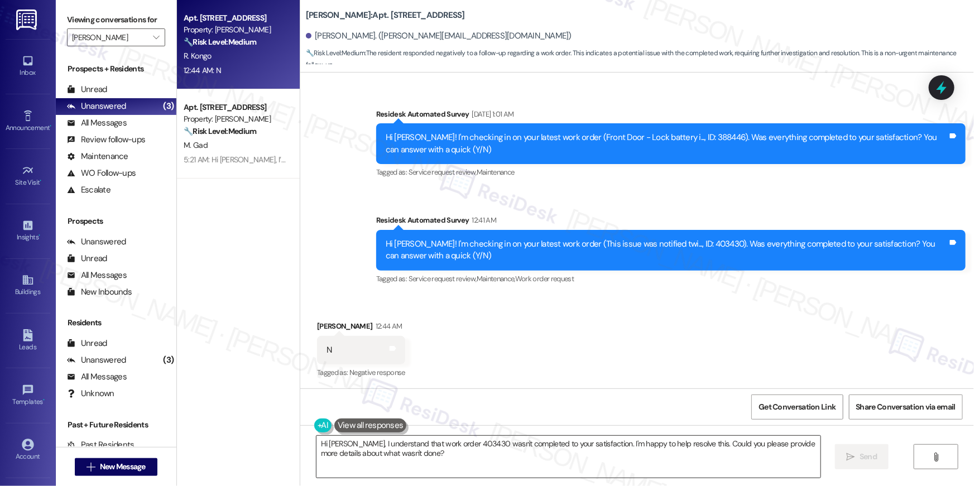
click at [632, 458] on textarea "Hi Richard, I understand that work order 403430 wasn't completed to your satisf…" at bounding box center [568, 457] width 504 height 42
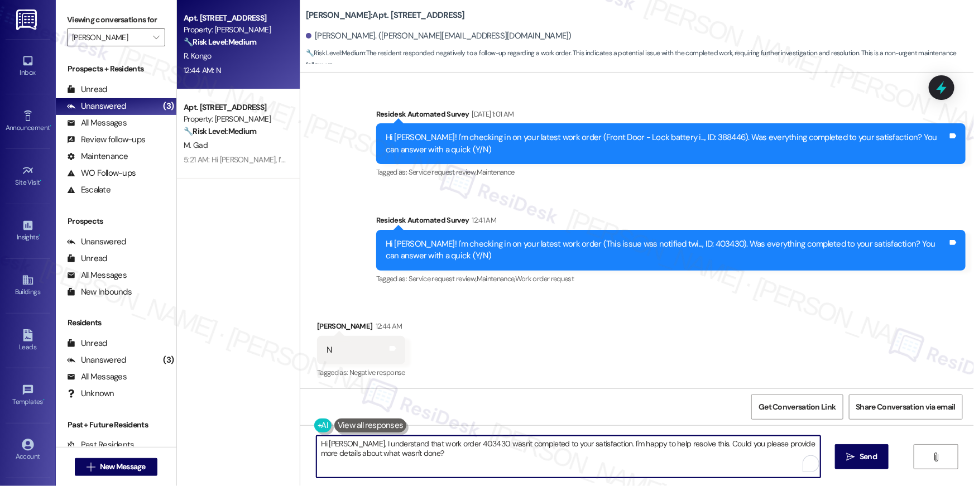
click at [632, 458] on textarea "Hi Richard, I understand that work order 403430 wasn't completed to your satisf…" at bounding box center [568, 457] width 504 height 42
paste textarea "{{first_name}}, I’m sorry to hear your work order hasn’t been fully completed. …"
type textarea "Hi {{first_name}}, I’m sorry to hear your work order hasn’t been fully complete…"
click at [846, 455] on icon "" at bounding box center [843, 457] width 8 height 9
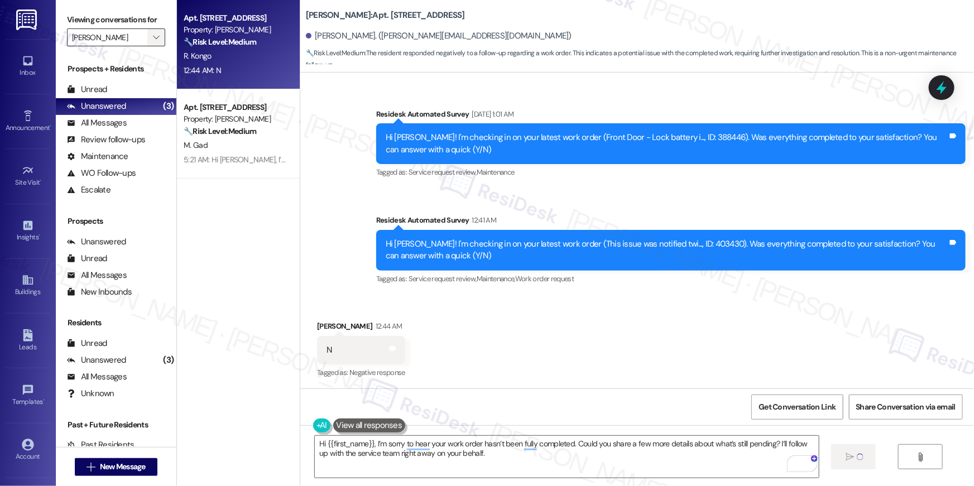
click at [153, 38] on icon "" at bounding box center [156, 37] width 6 height 9
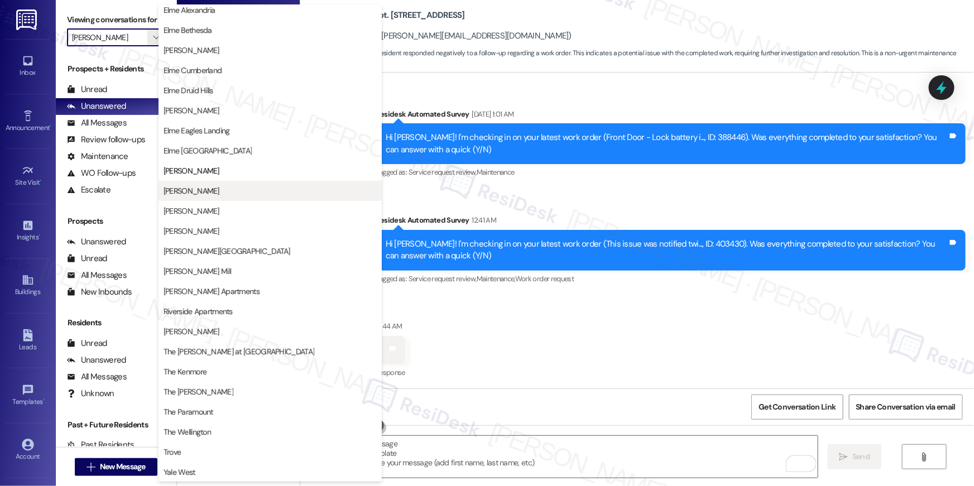
scroll to position [4592, 0]
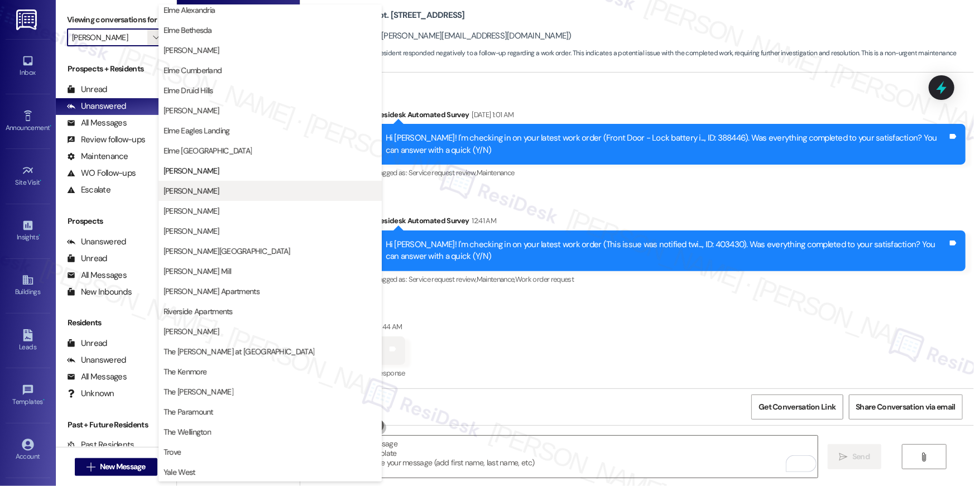
click at [227, 188] on span "[PERSON_NAME]" at bounding box center [270, 190] width 213 height 11
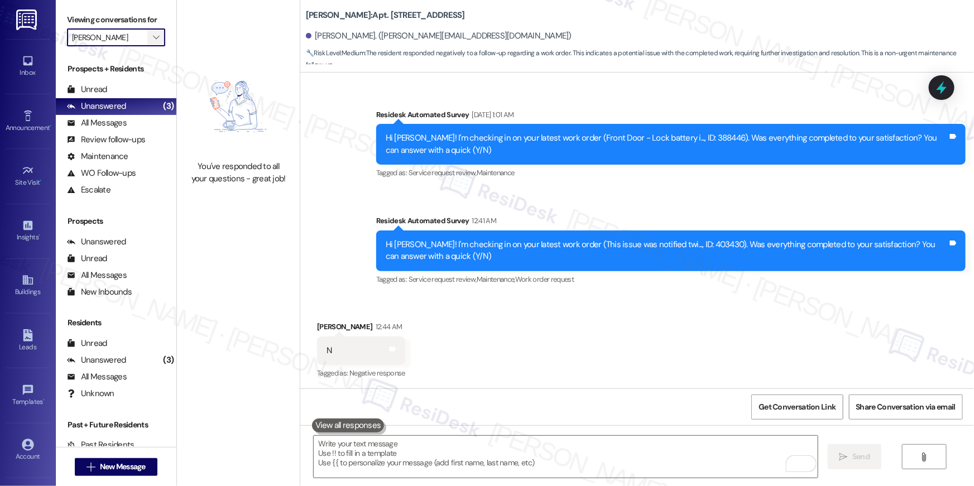
click at [151, 45] on span "" at bounding box center [156, 37] width 11 height 18
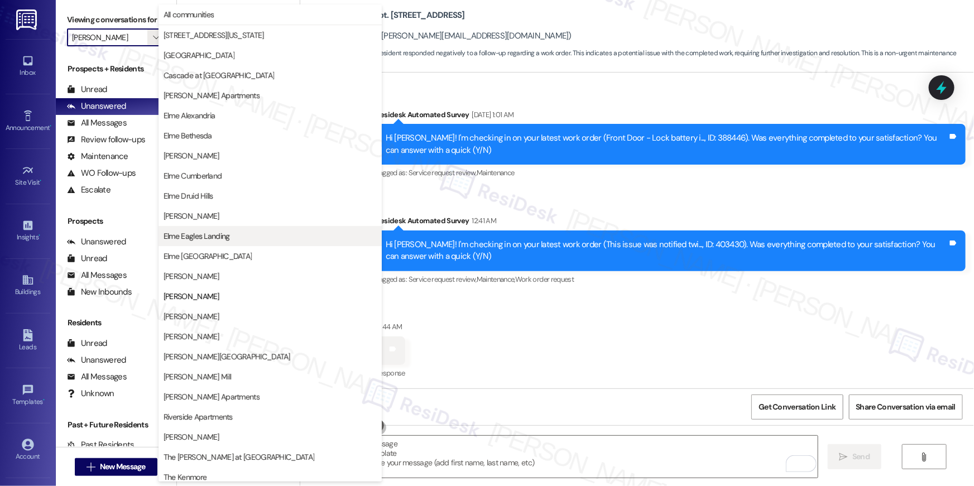
scroll to position [105, 0]
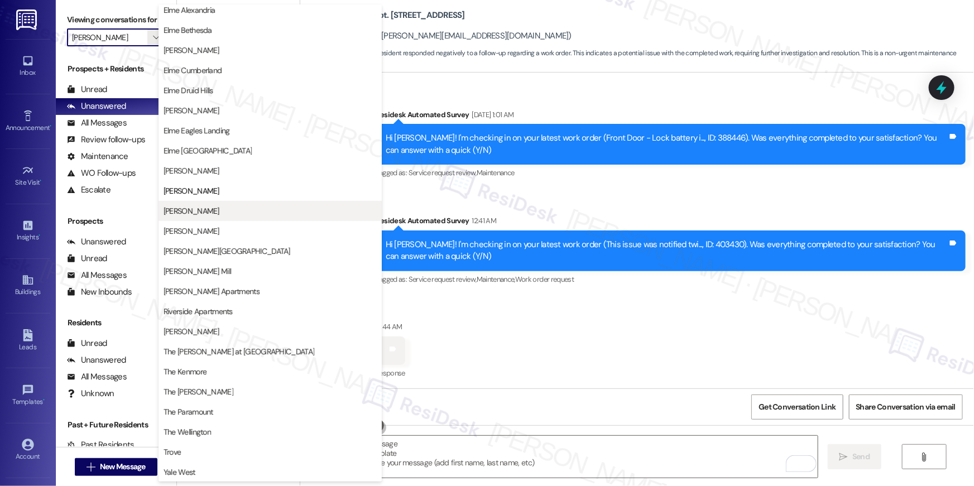
click at [205, 205] on span "[PERSON_NAME]" at bounding box center [192, 210] width 56 height 11
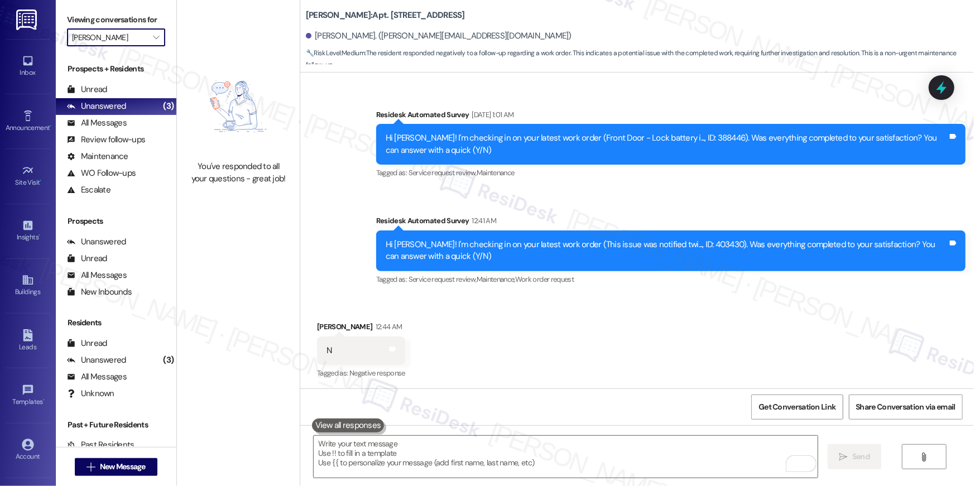
type input "[PERSON_NAME]"
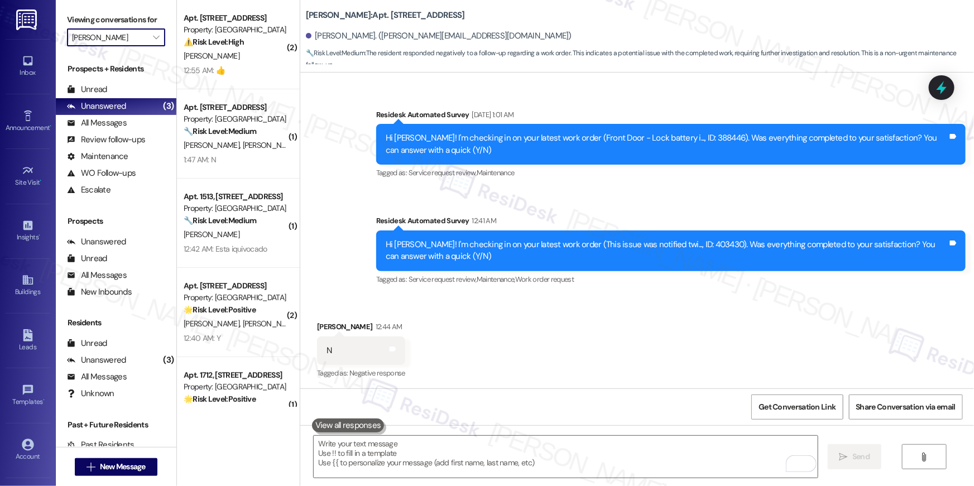
click at [270, 76] on div "12:55 AM: 👍 12:55 AM: 👍" at bounding box center [235, 71] width 105 height 14
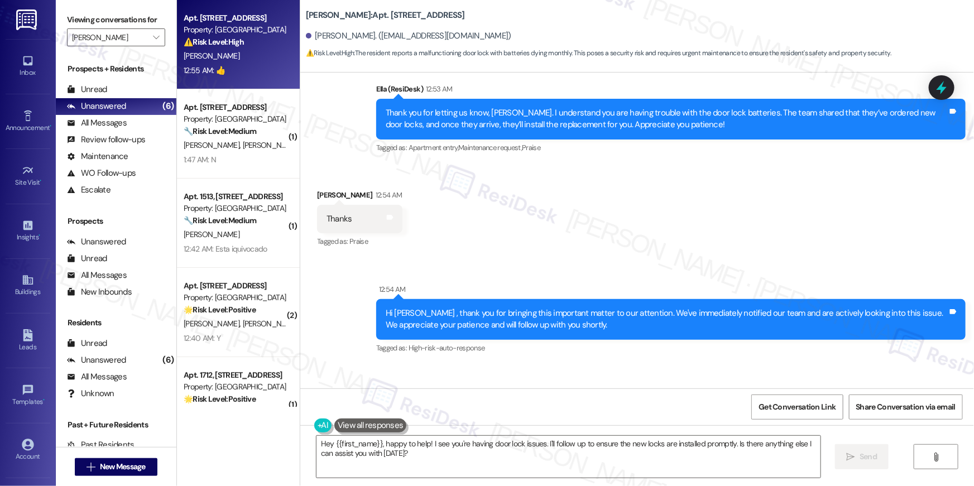
scroll to position [5410, 0]
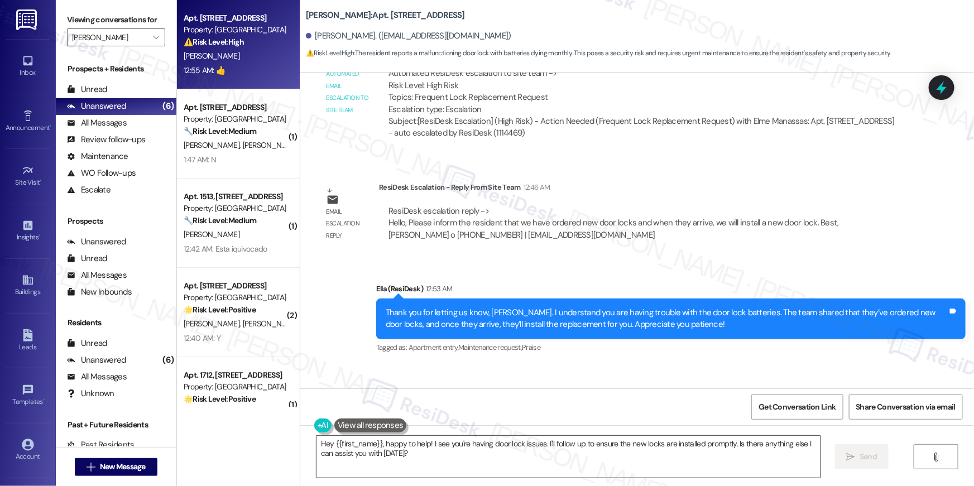
click at [564, 469] on textarea "Hey {{first_name}}, happy to help! I see you're having door lock issues. I'll f…" at bounding box center [568, 457] width 504 height 42
click at [564, 462] on textarea "Hey {{first_name}}, happy to help! I see you're having door lock issues. I'll f…" at bounding box center [568, 457] width 504 height 42
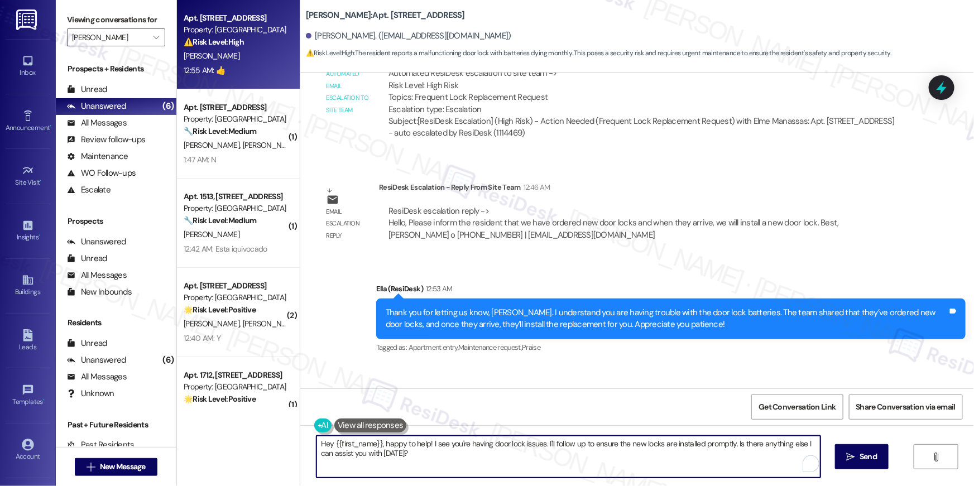
click at [564, 462] on textarea "Hey {{first_name}}, happy to help! I see you're having door lock issues. I'll f…" at bounding box center [568, 457] width 504 height 42
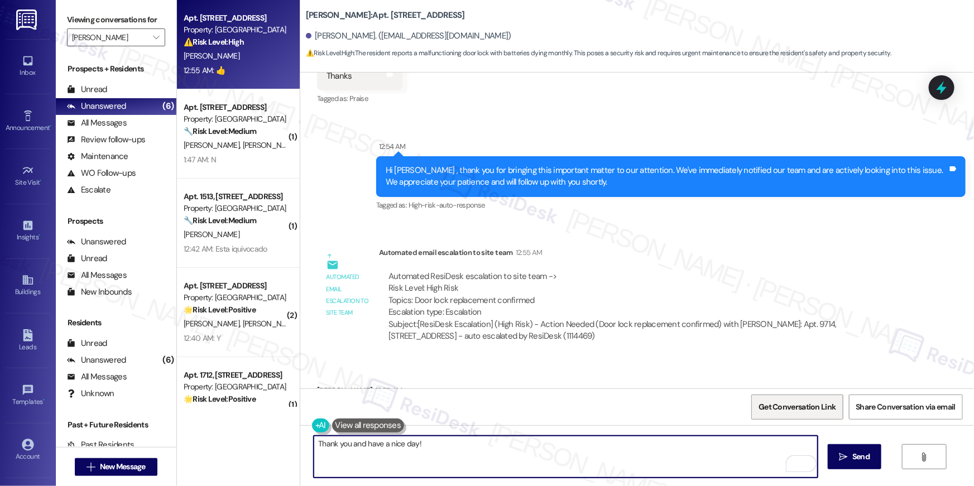
scroll to position [5792, 0]
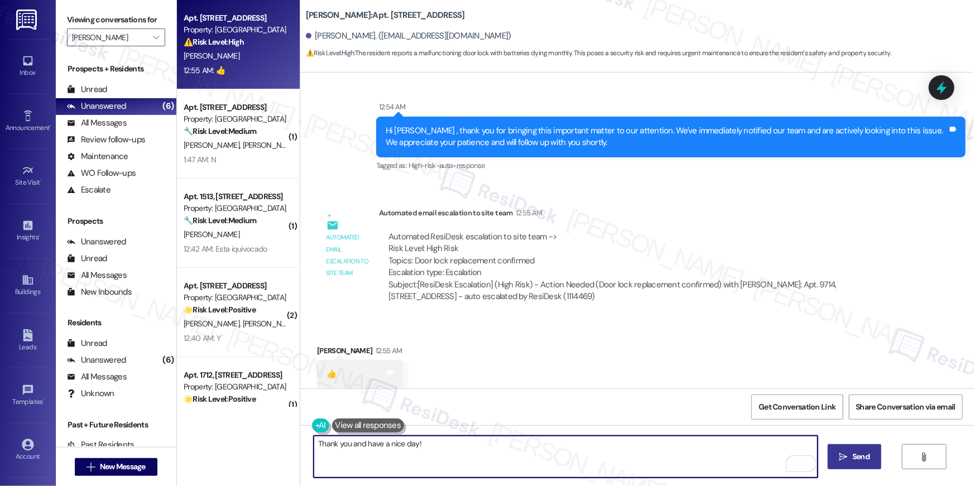
type textarea "Thank you and have a nice day!"
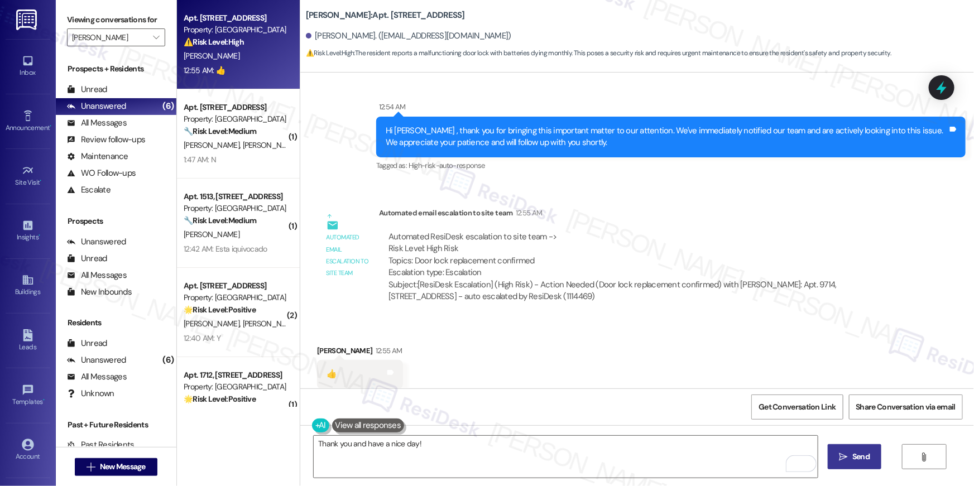
click at [853, 459] on span "Send" at bounding box center [860, 457] width 17 height 12
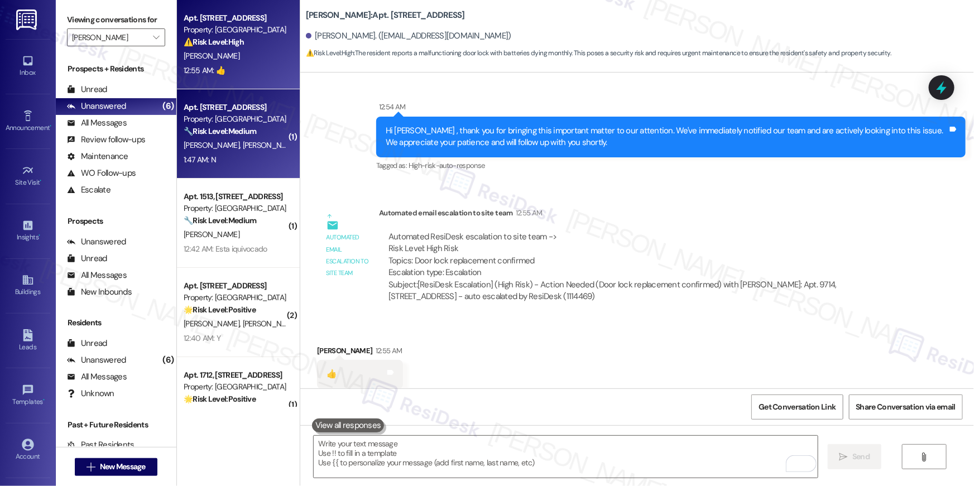
scroll to position [5792, 0]
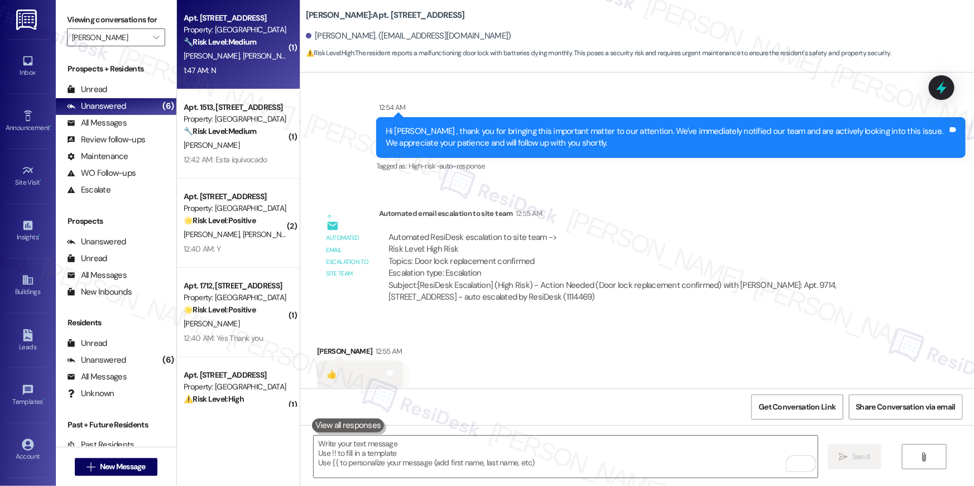
click at [239, 76] on div "1:47 AM: N 1:47 AM: N" at bounding box center [235, 71] width 105 height 14
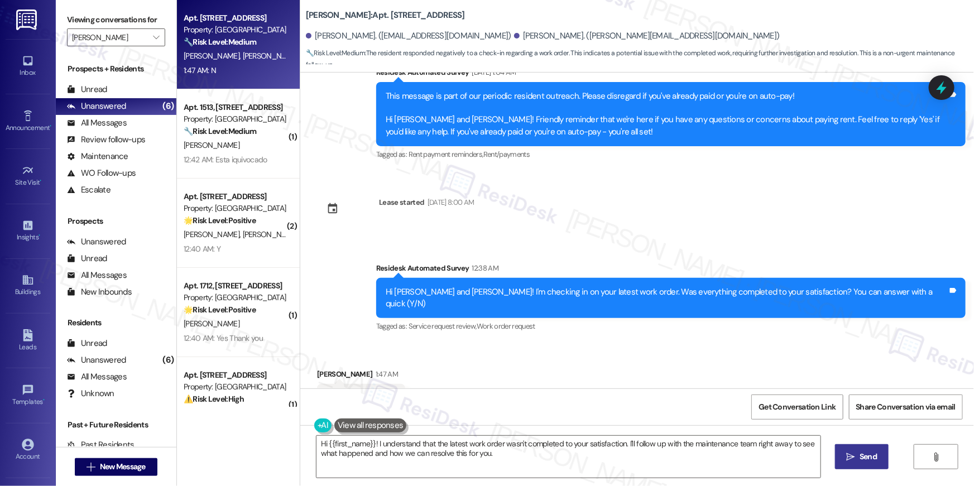
scroll to position [2200, 0]
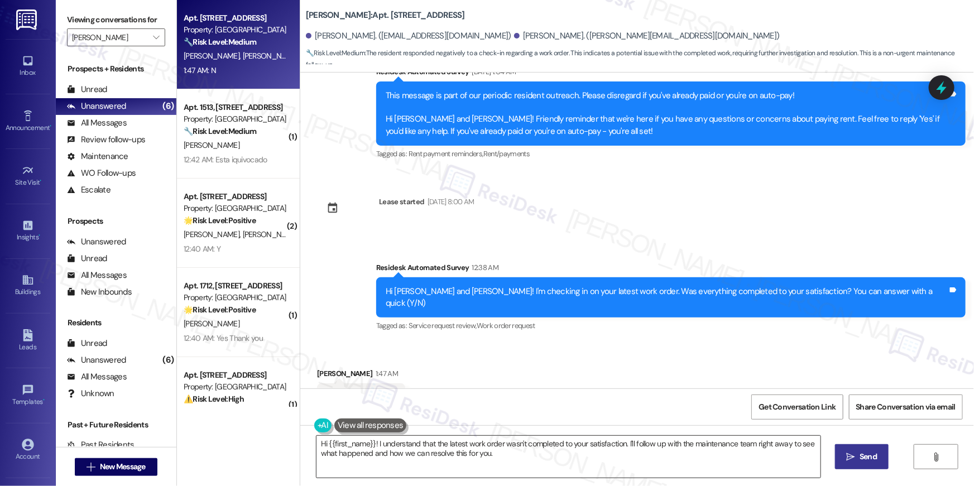
click at [611, 466] on textarea "Hi {{first_name}}! I understand that the latest work order wasn't completed to …" at bounding box center [568, 457] width 504 height 42
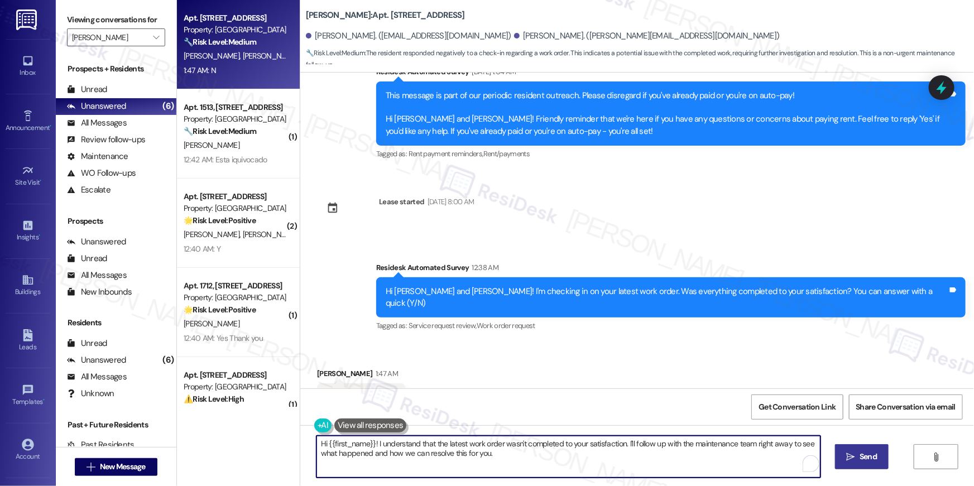
click at [678, 469] on textarea "Hi {{first_name}}! I understand that the latest work order wasn't completed to …" at bounding box center [568, 457] width 504 height 42
click at [669, 462] on textarea "Hi {{first_name}}! I understand that the latest work order wasn't completed to …" at bounding box center [566, 457] width 504 height 42
paste textarea ", I’m sorry to hear your work order hasn’t been fully completed. Could you shar…"
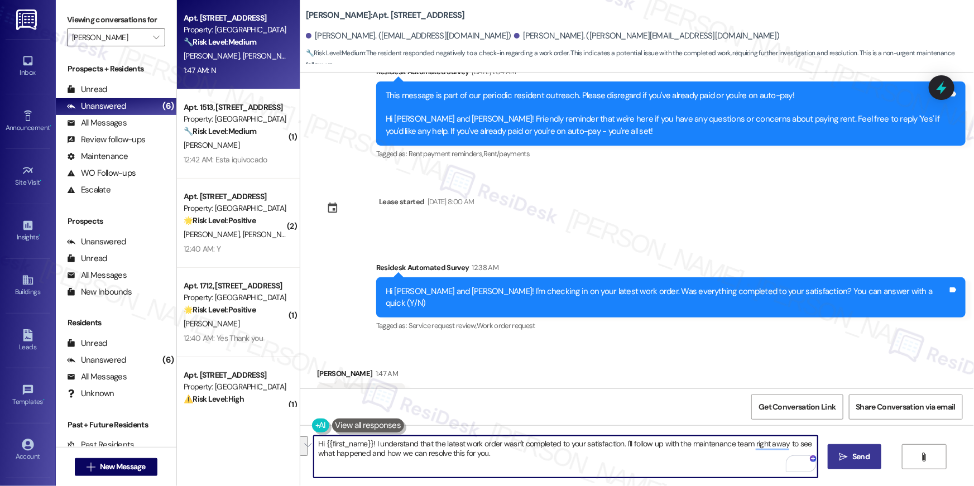
type textarea "Hi {{first_name}}, I’m sorry to hear your work order hasn’t been fully complete…"
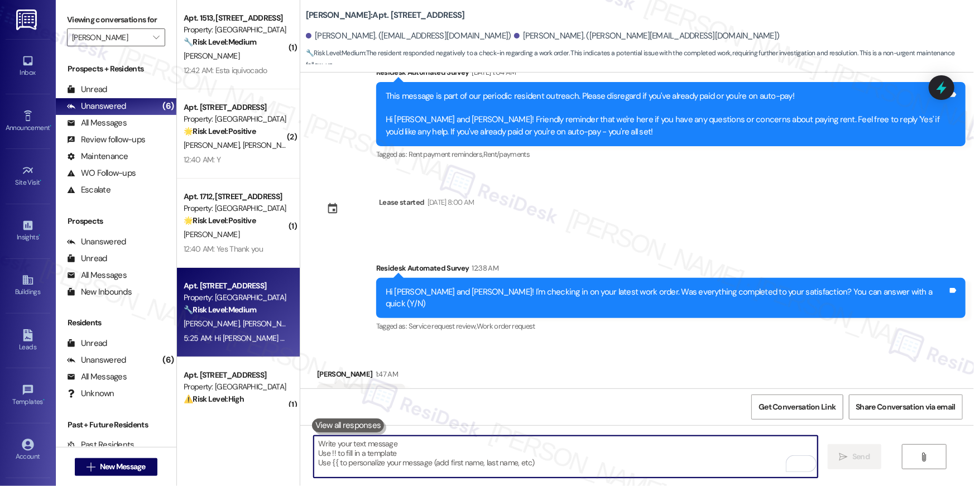
scroll to position [39, 0]
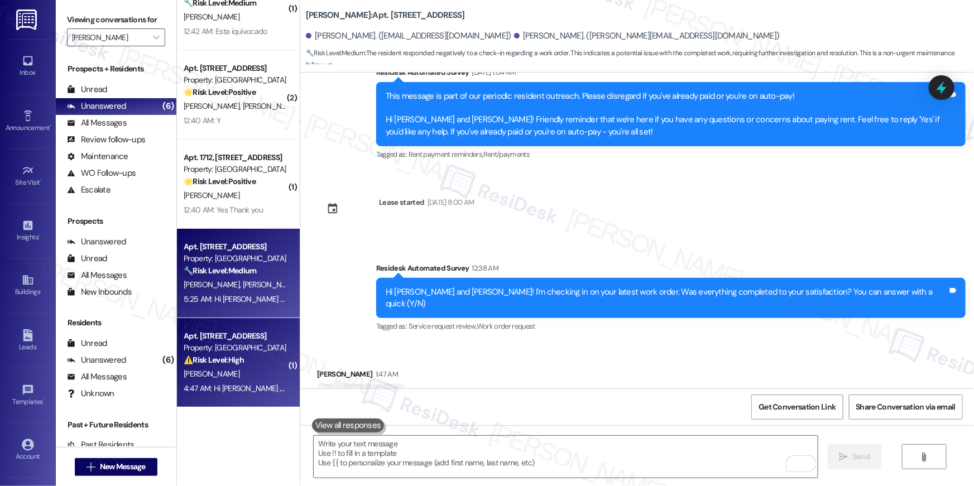
click at [234, 353] on div "Property: [GEOGRAPHIC_DATA]" at bounding box center [235, 348] width 103 height 12
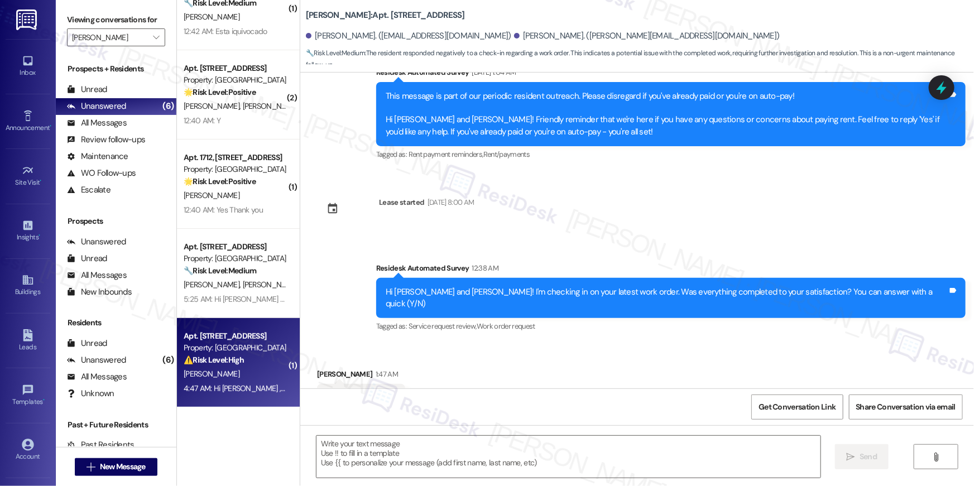
type textarea "Fetching suggested responses. Please feel free to read through the conversation…"
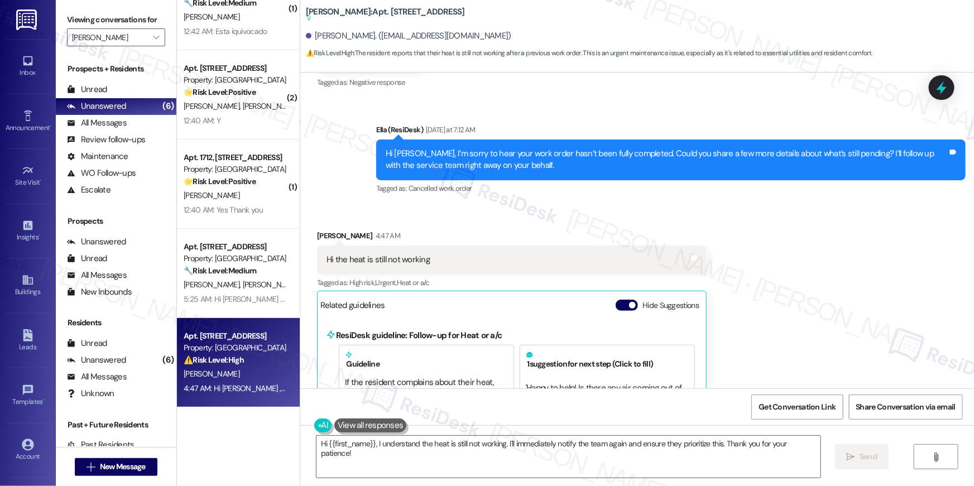
scroll to position [1188, 0]
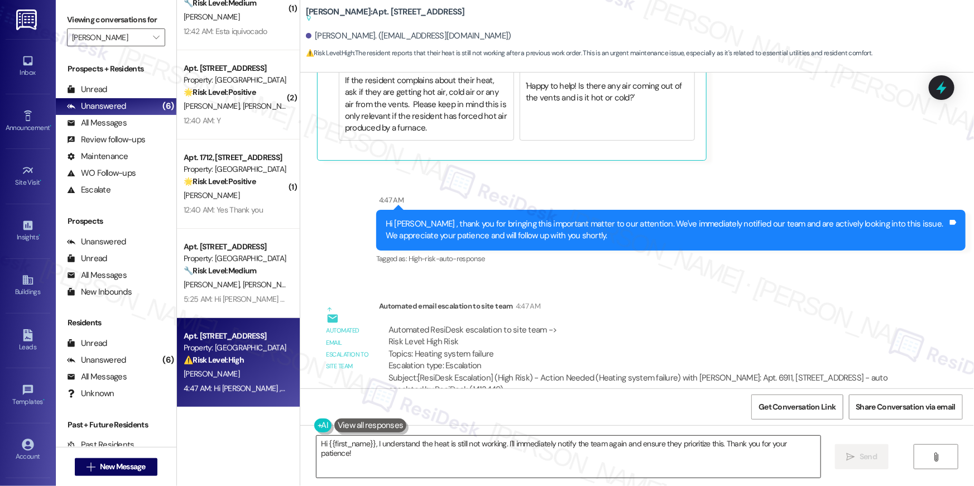
click at [748, 453] on textarea "Hi {{first_name}}, I understand the heat is still not working. I'll immediately…" at bounding box center [568, 457] width 504 height 42
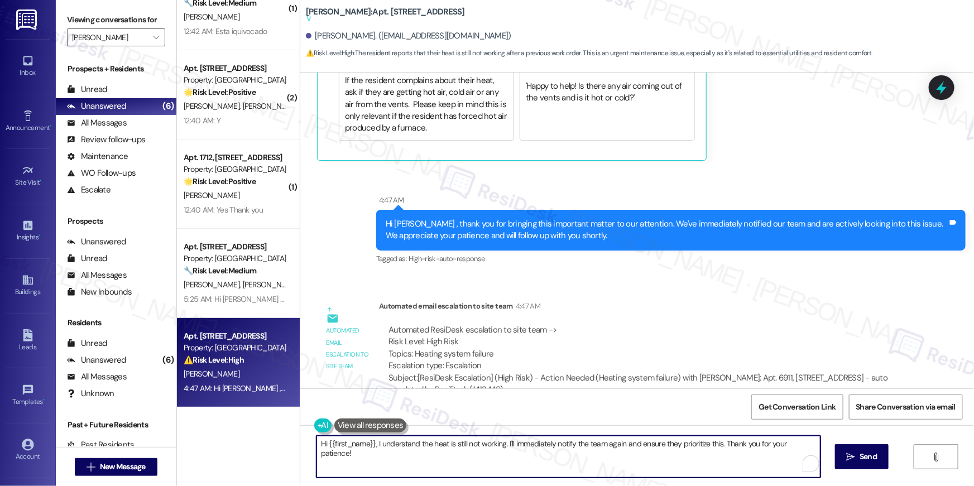
paste textarea "! I’m sorry to hear that your request hasn’t been resolved yet. Has the mainten…"
type textarea "Hi {{first_name}}! I’m sorry to hear that your request hasn’t been resolved yet…"
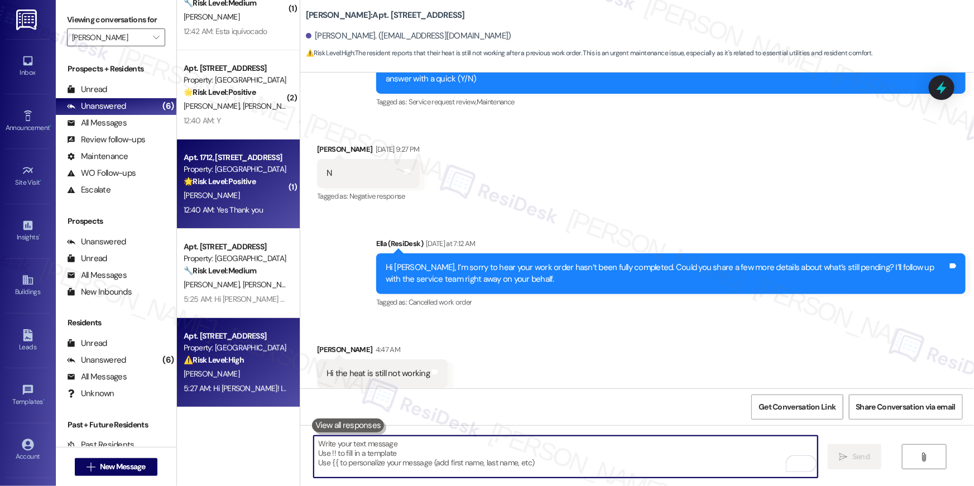
scroll to position [0, 0]
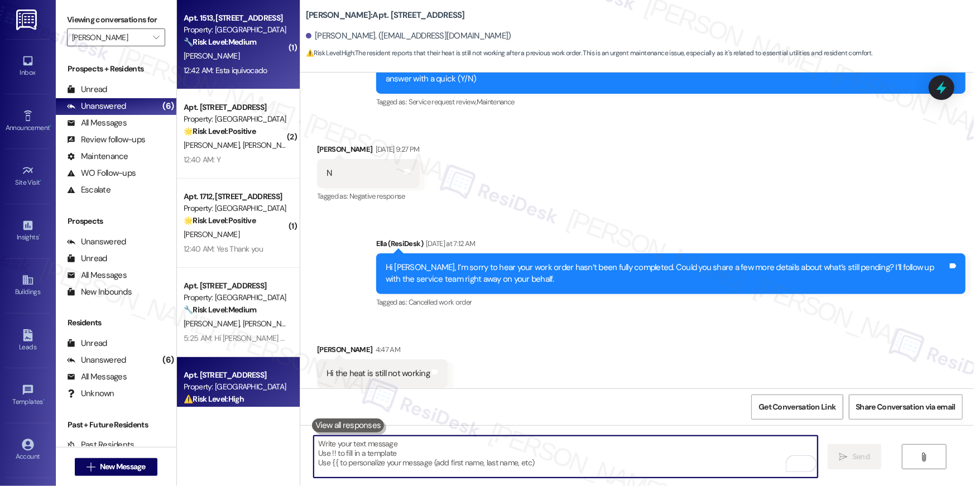
click at [236, 59] on div "[PERSON_NAME]" at bounding box center [235, 56] width 105 height 14
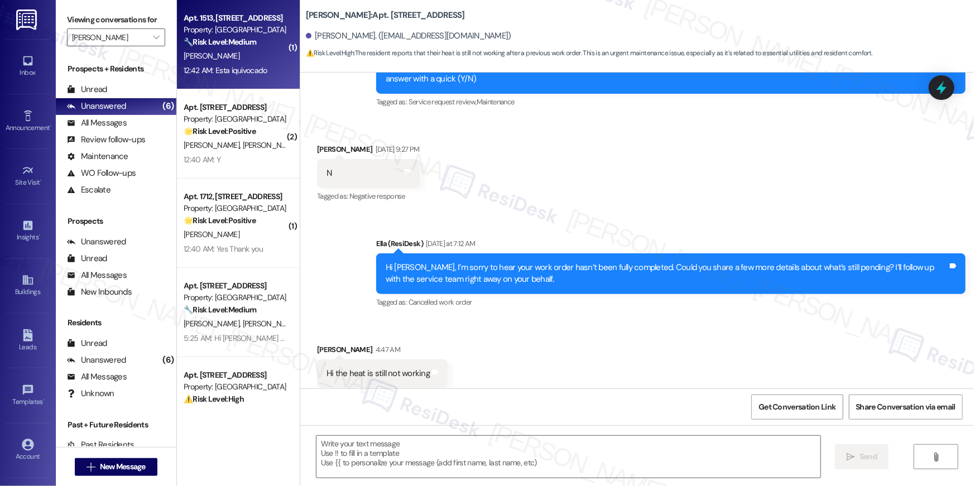
type textarea "Fetching suggested responses. Please feel free to read through the conversation…"
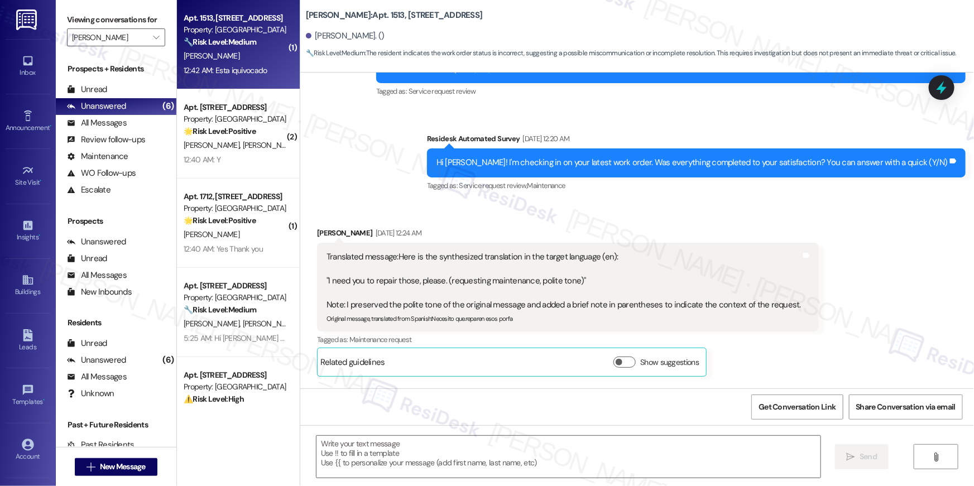
type textarea "Fetching suggested responses. Please feel free to read through the conversation…"
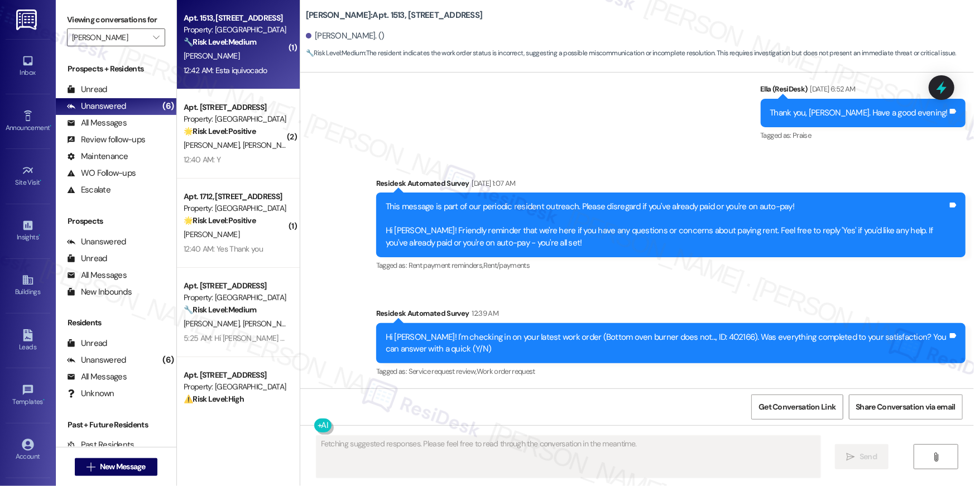
scroll to position [3803, 0]
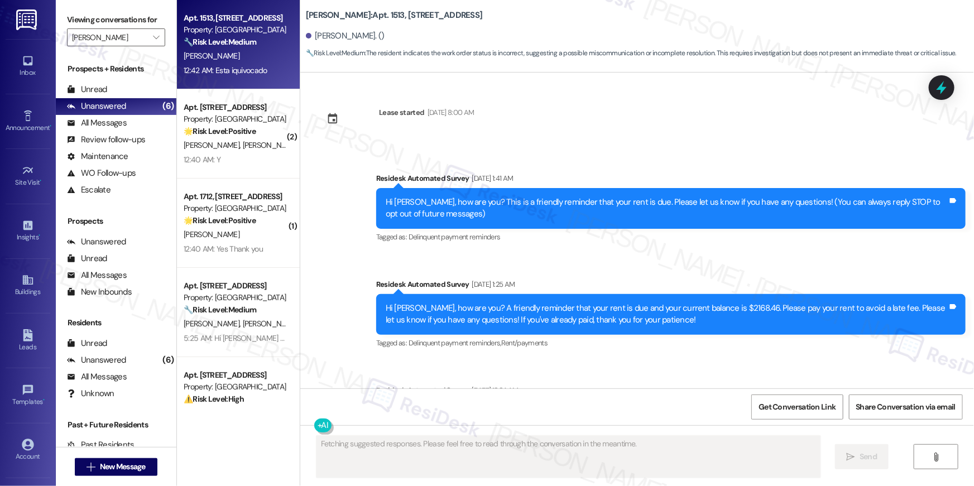
scroll to position [3803, 0]
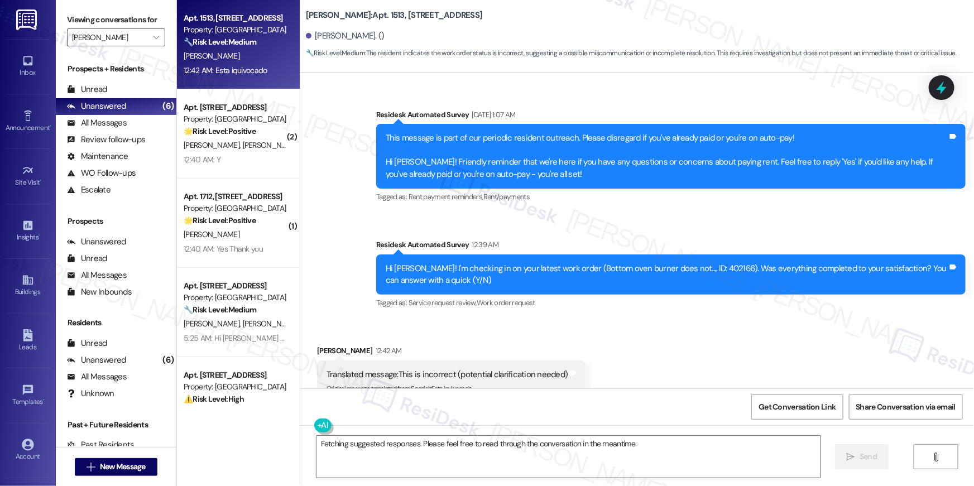
click at [692, 263] on div "Hi [PERSON_NAME]! I'm checking in on your latest work order (Bottom oven burner…" at bounding box center [667, 275] width 562 height 24
copy div "402166"
click at [668, 455] on textarea "Fetching suggested responses. Please feel free to read through the conversation…" at bounding box center [568, 457] width 504 height 42
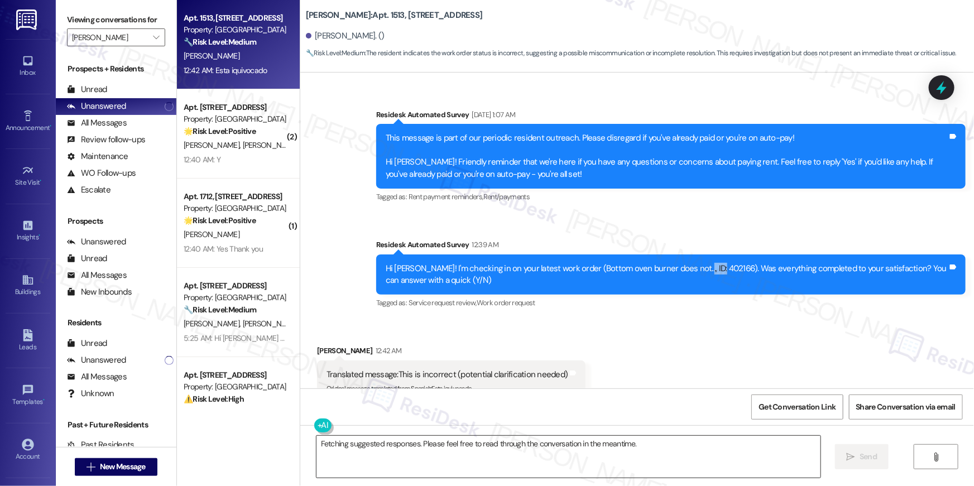
click at [668, 455] on textarea "Fetching suggested responses. Please feel free to read through the conversation…" at bounding box center [568, 457] width 504 height 42
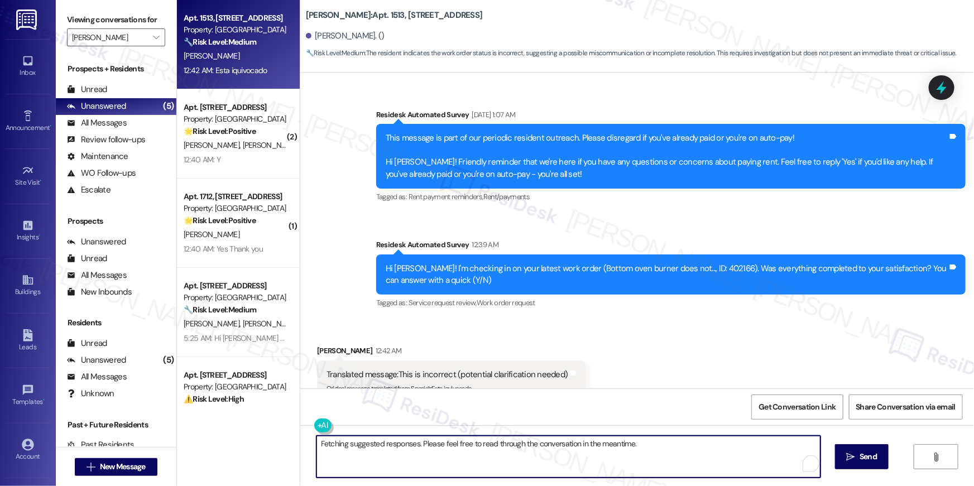
click at [704, 460] on textarea "Fetching suggested responses. Please feel free to read through the conversation…" at bounding box center [568, 457] width 504 height 42
paste textarea "Hi {{first_name}}! I’m sorry to hear that your request hasn’t been resolved yet…"
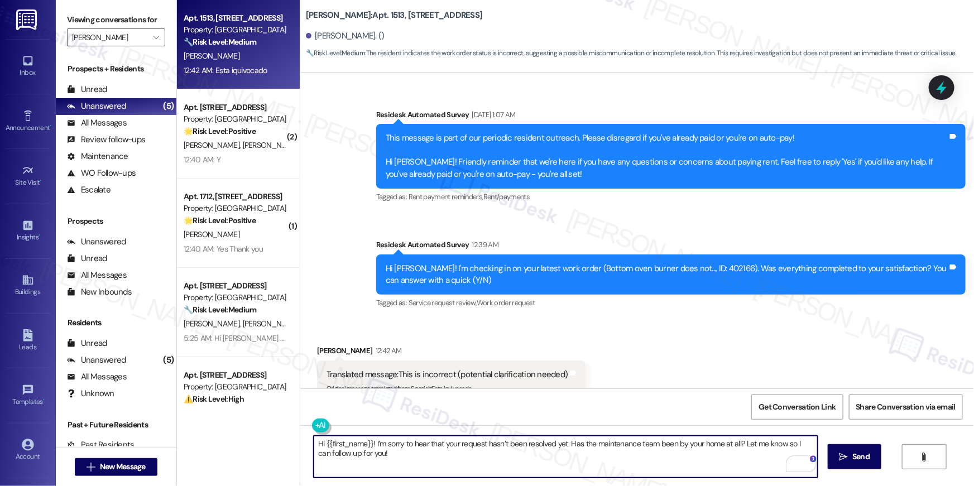
type textarea "Hi {{first_name}}! I’m sorry to hear that your request hasn’t been resolved yet…"
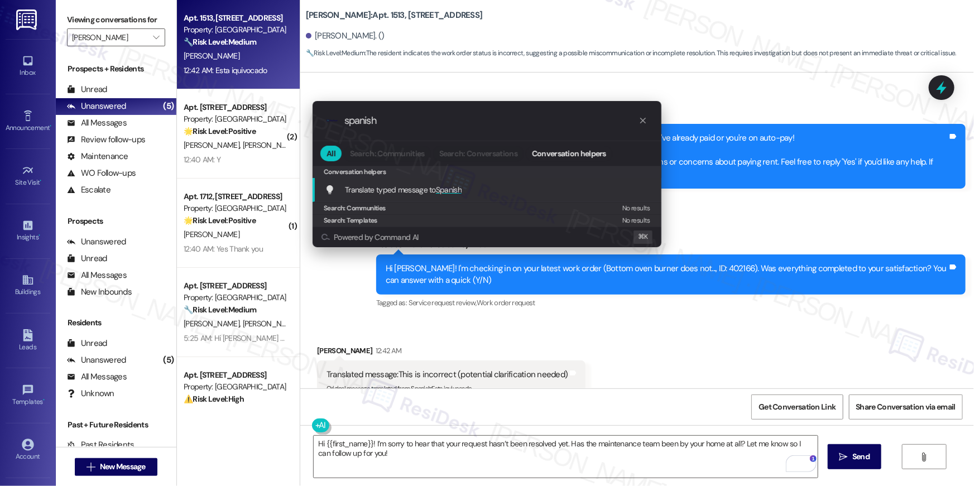
type input "spanish"
click at [447, 189] on span "Spanish" at bounding box center [449, 190] width 26 height 10
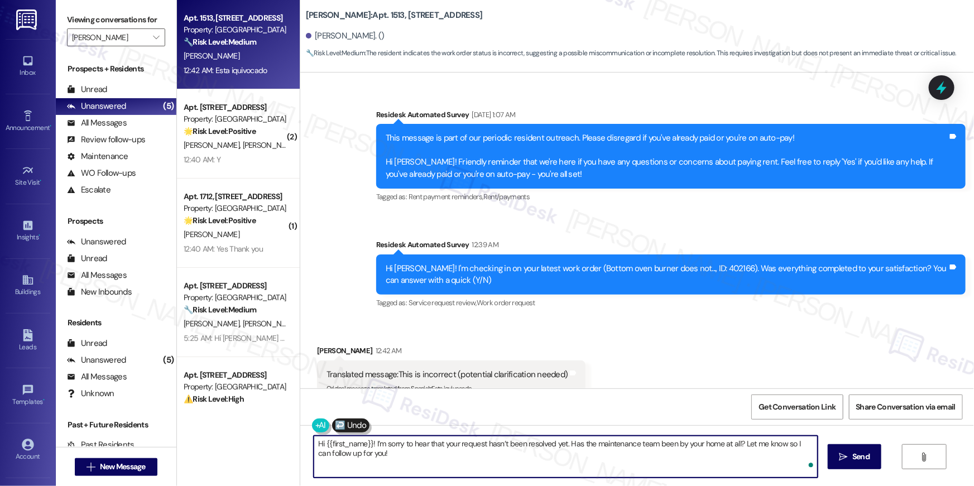
scroll to position [3804, 0]
click at [583, 450] on textarea "Hola {{first_name}}. Lamento escuchar que su solicitud aún no ha sido resuelta.…" at bounding box center [566, 457] width 504 height 42
click at [687, 468] on textarea "Hola {{first_name}}. Lamento escuchar que su solicitud aún no ha sido resuelta.…" at bounding box center [566, 457] width 504 height 42
drag, startPoint x: 505, startPoint y: 454, endPoint x: 505, endPoint y: 483, distance: 29.6
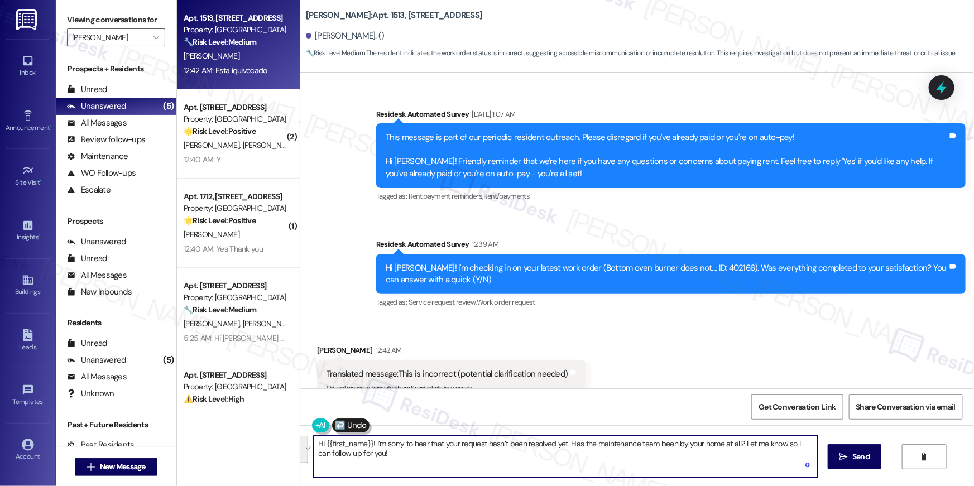
click at [505, 483] on div "Hola {{first_name}}. Lamento escuchar que su solicitud aún no ha sido resuelta.…" at bounding box center [637, 467] width 674 height 84
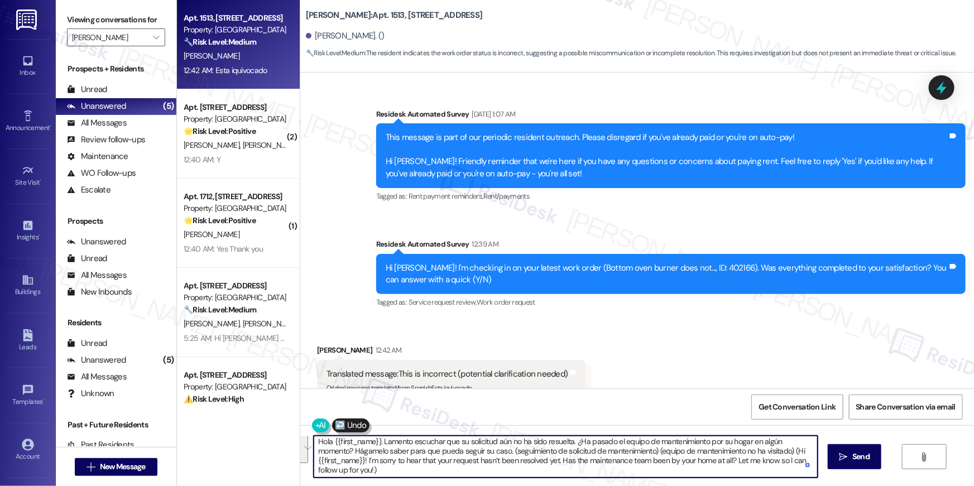
type textarea "Hola {{first_name}}. Lamento escuchar que su solicitud aún no ha sido resuelta.…"
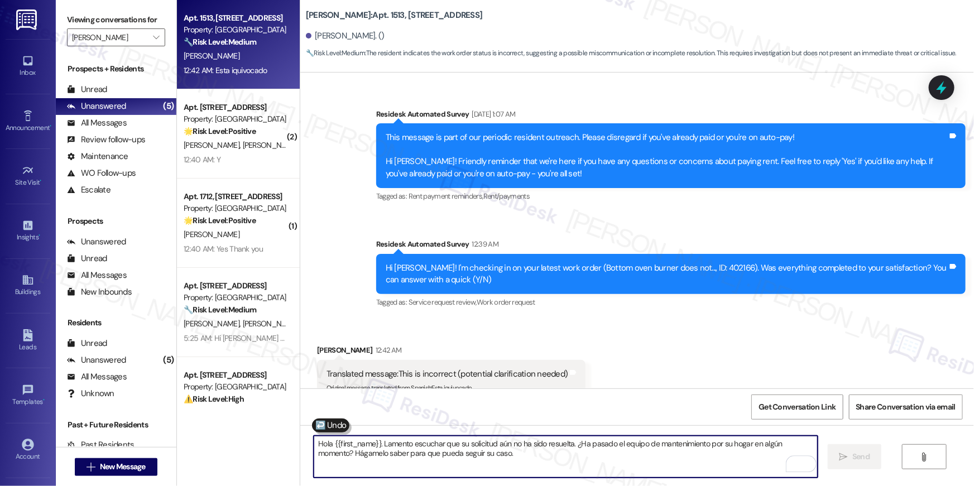
scroll to position [3803, 0]
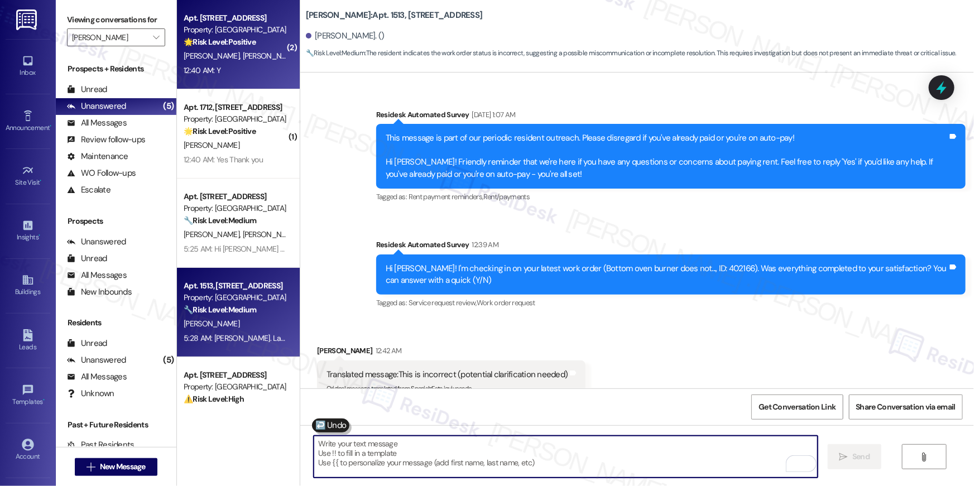
click at [235, 36] on div "🌟 Risk Level: Positive This is a follow-up message to a completed work order, a…" at bounding box center [235, 42] width 103 height 12
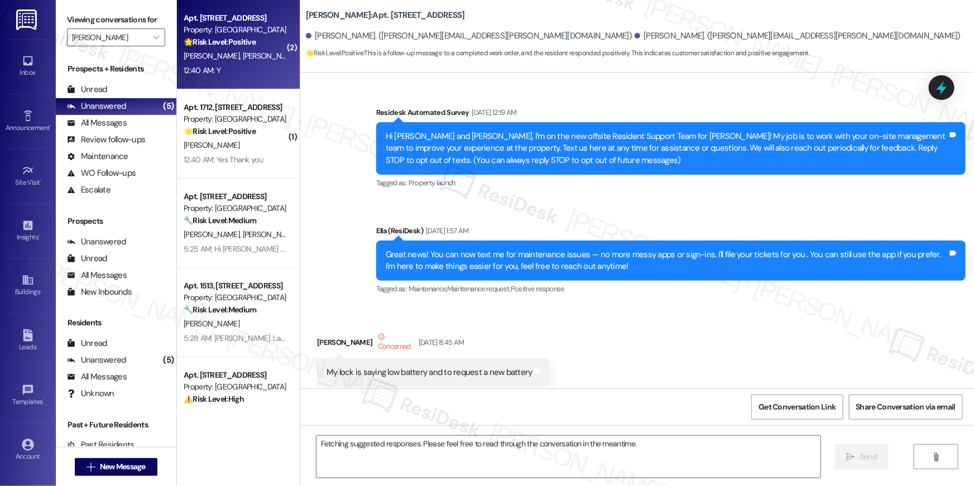
scroll to position [6764, 0]
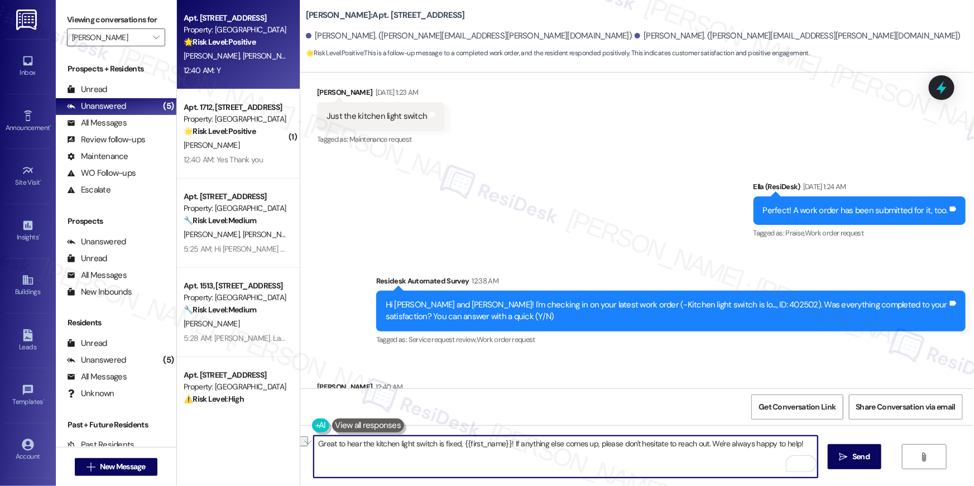
drag, startPoint x: 369, startPoint y: 445, endPoint x: 503, endPoint y: 448, distance: 134.0
click at [502, 448] on textarea "Great to hear the kitchen light switch is fixed, {{first_name}}! If anything el…" at bounding box center [566, 457] width 504 height 42
type textarea "Great to hear the request is completed! If anything else comes up, please don't…"
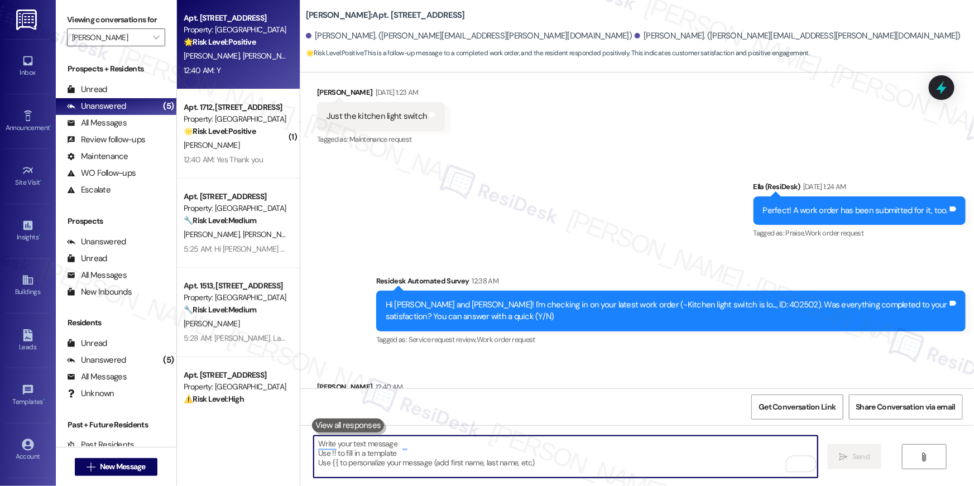
scroll to position [6763, 0]
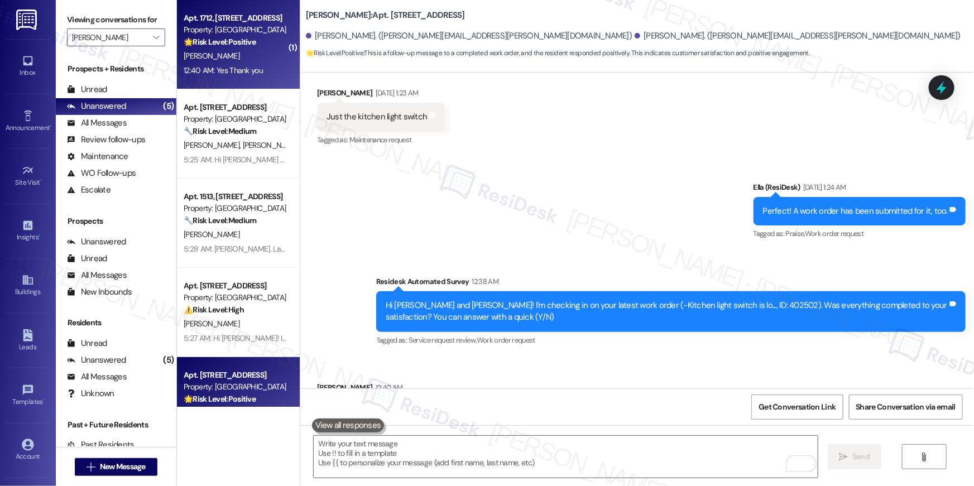
click at [224, 59] on div "[PERSON_NAME]" at bounding box center [235, 56] width 105 height 14
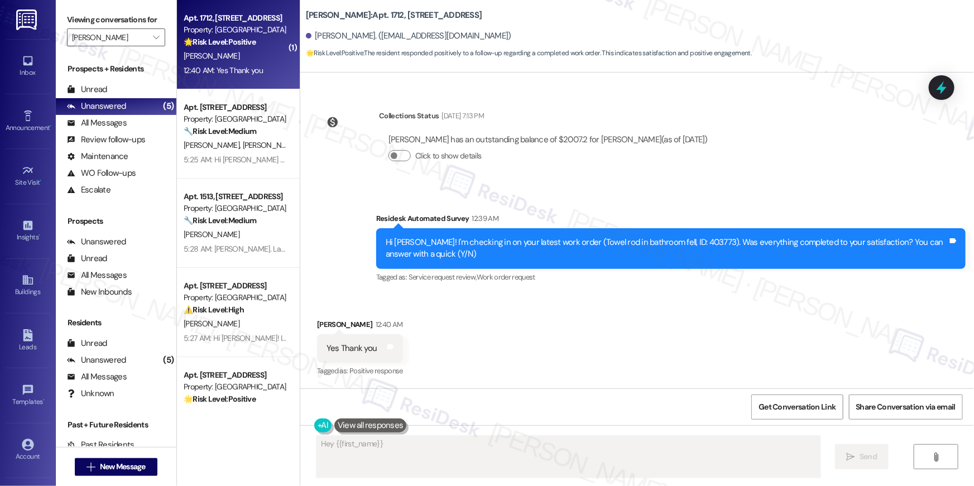
scroll to position [1217, 0]
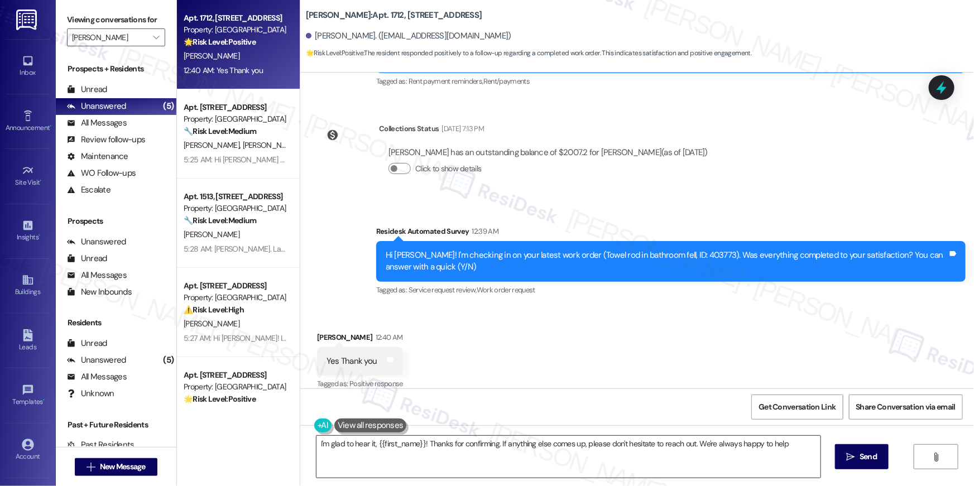
type textarea "I'm glad to hear it, {{first_name}}! Thanks for confirming. If anything else co…"
click at [847, 460] on icon "" at bounding box center [851, 457] width 8 height 9
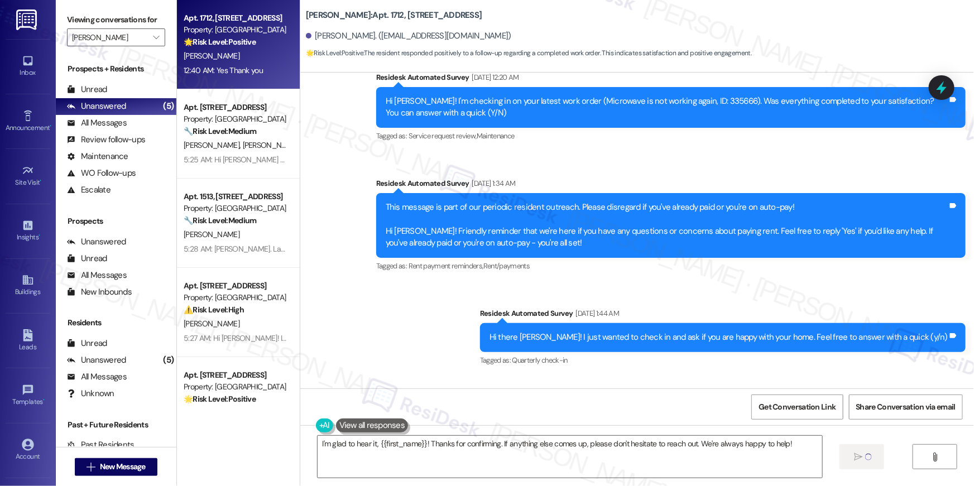
scroll to position [603, 0]
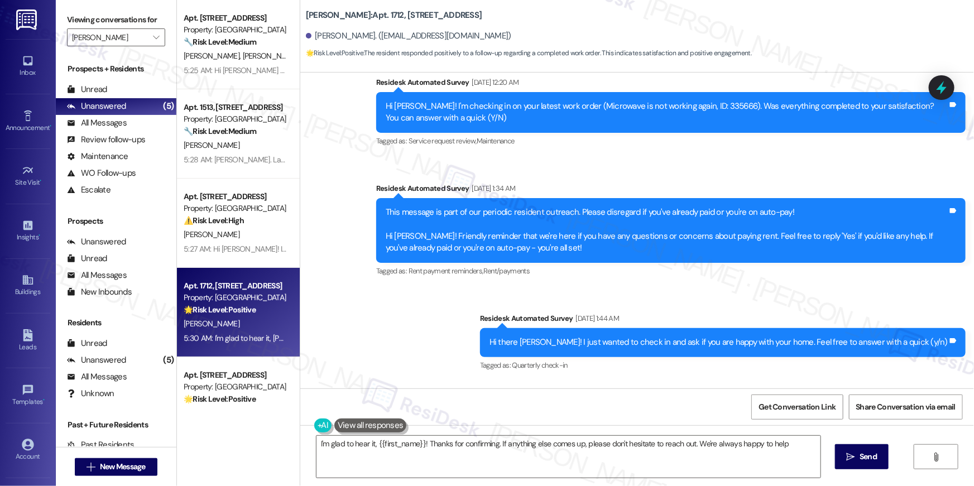
type textarea "I'm glad to hear it, {{first_name}}! Thanks for confirming. If anything else co…"
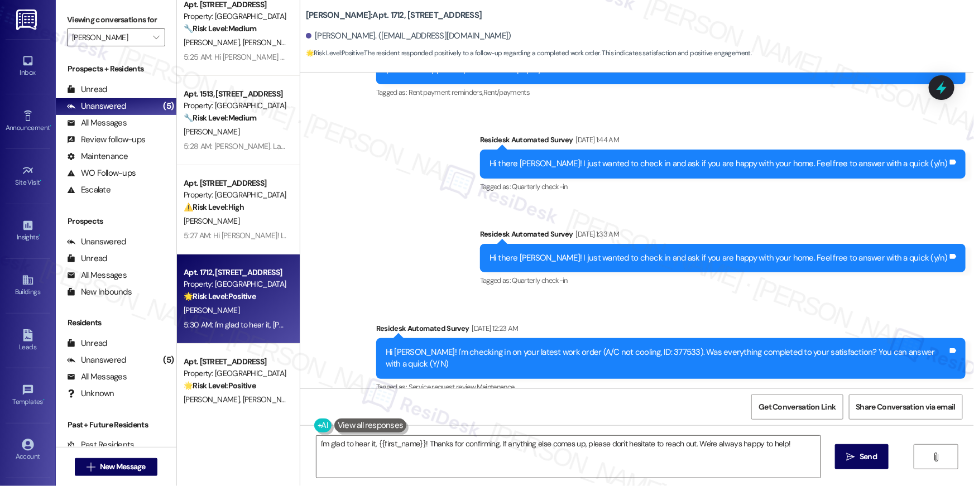
scroll to position [39, 0]
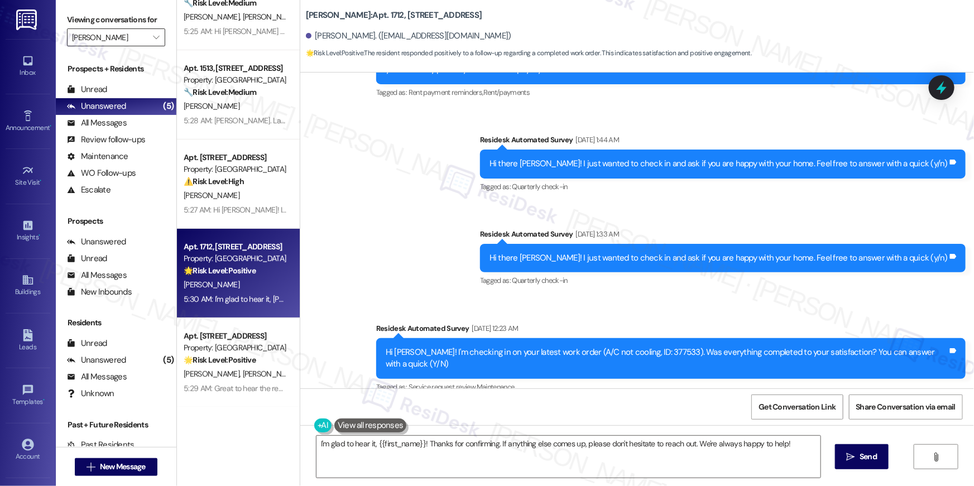
click at [140, 37] on input "[PERSON_NAME]" at bounding box center [109, 37] width 75 height 18
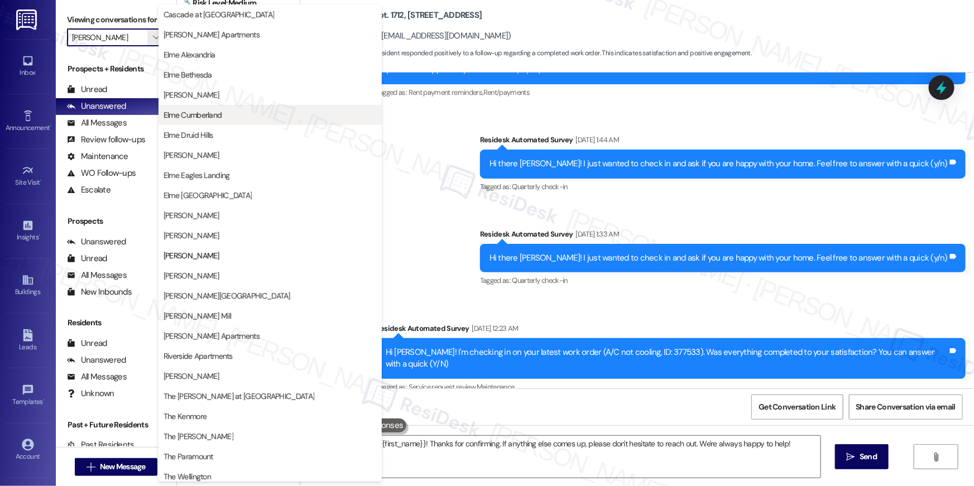
scroll to position [0, 0]
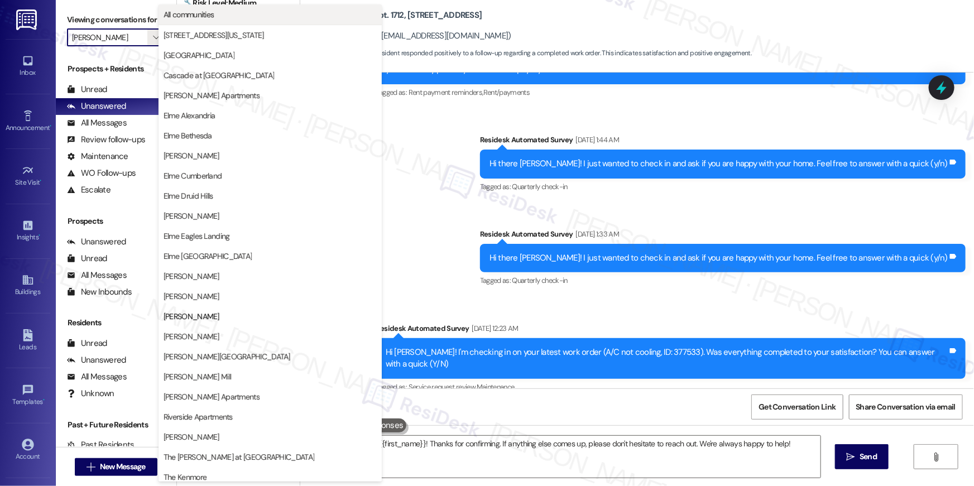
click at [212, 23] on button "All communities" at bounding box center [270, 14] width 223 height 20
